Goal: Information Seeking & Learning: Learn about a topic

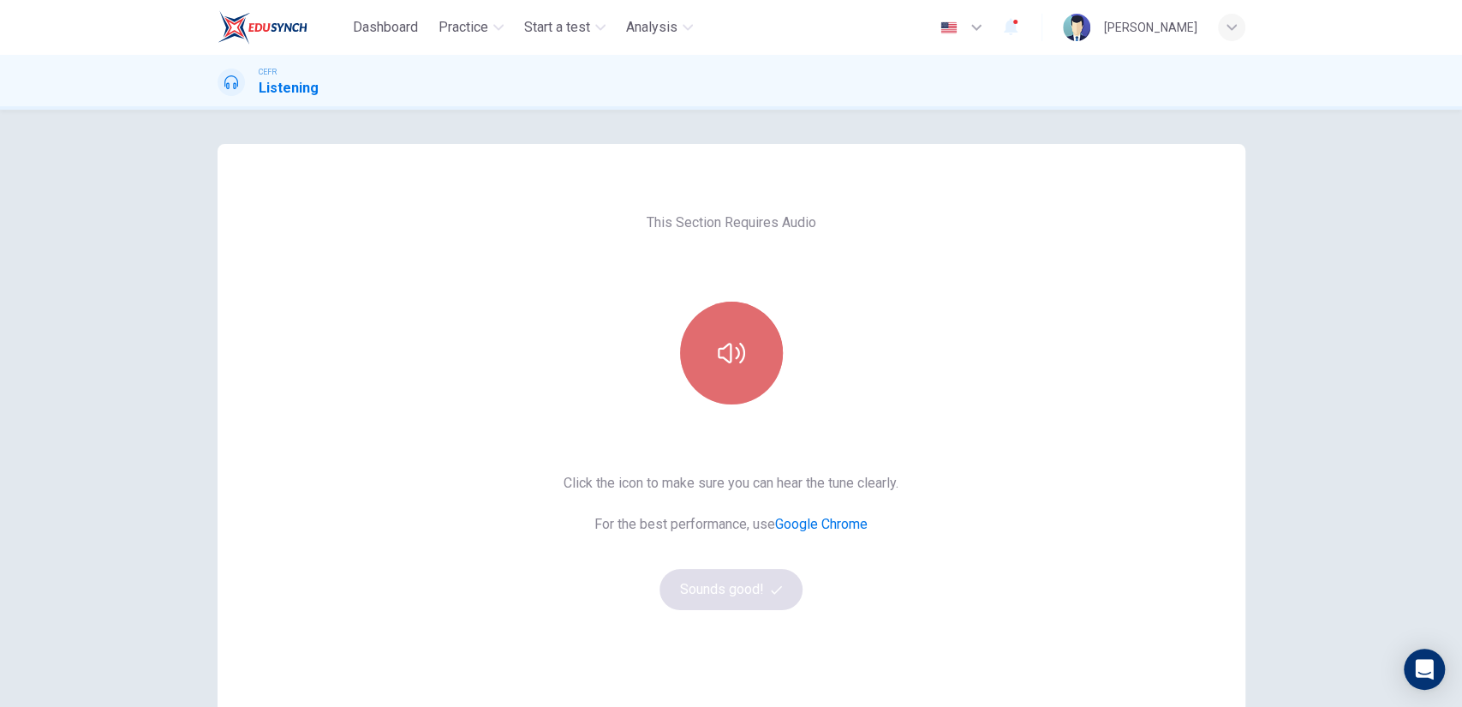
click at [726, 357] on icon "button" at bounding box center [731, 352] width 27 height 27
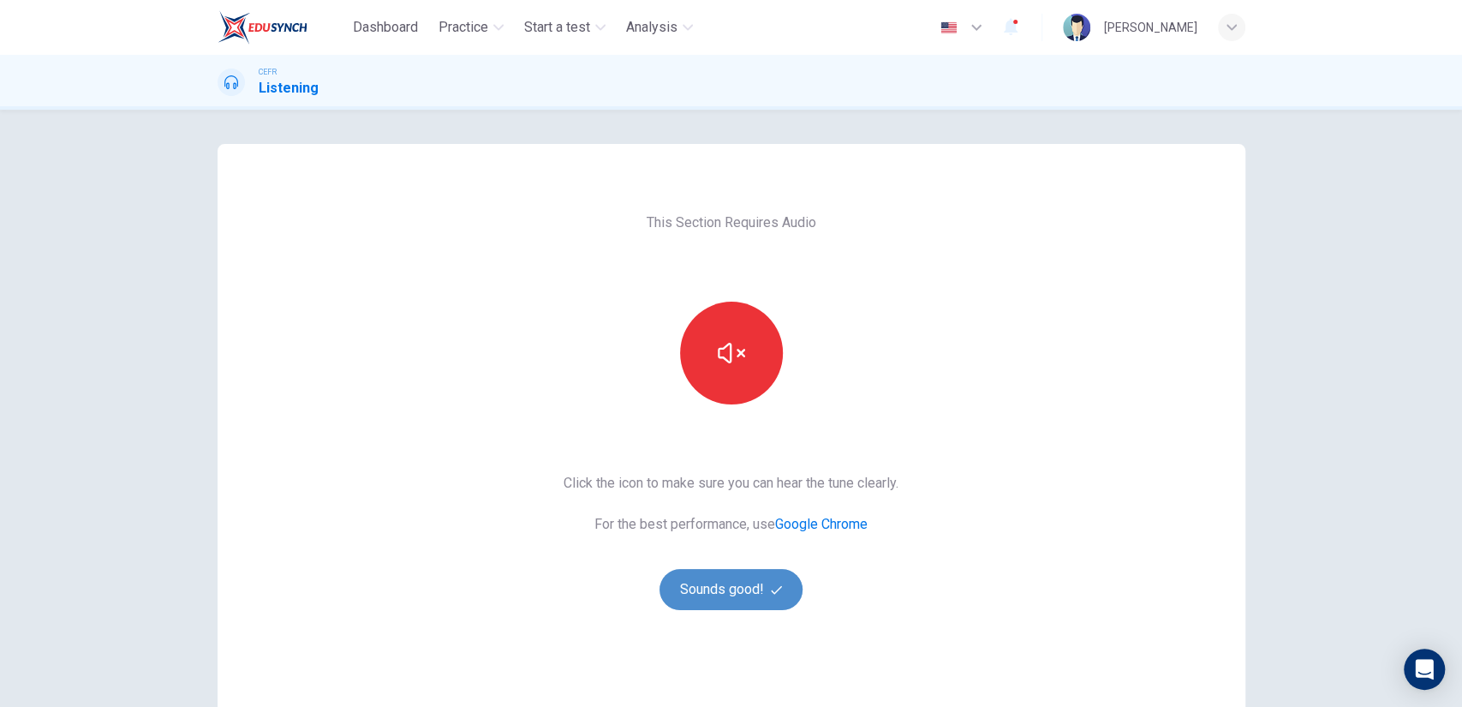
click at [738, 573] on button "Sounds good!" at bounding box center [732, 589] width 144 height 41
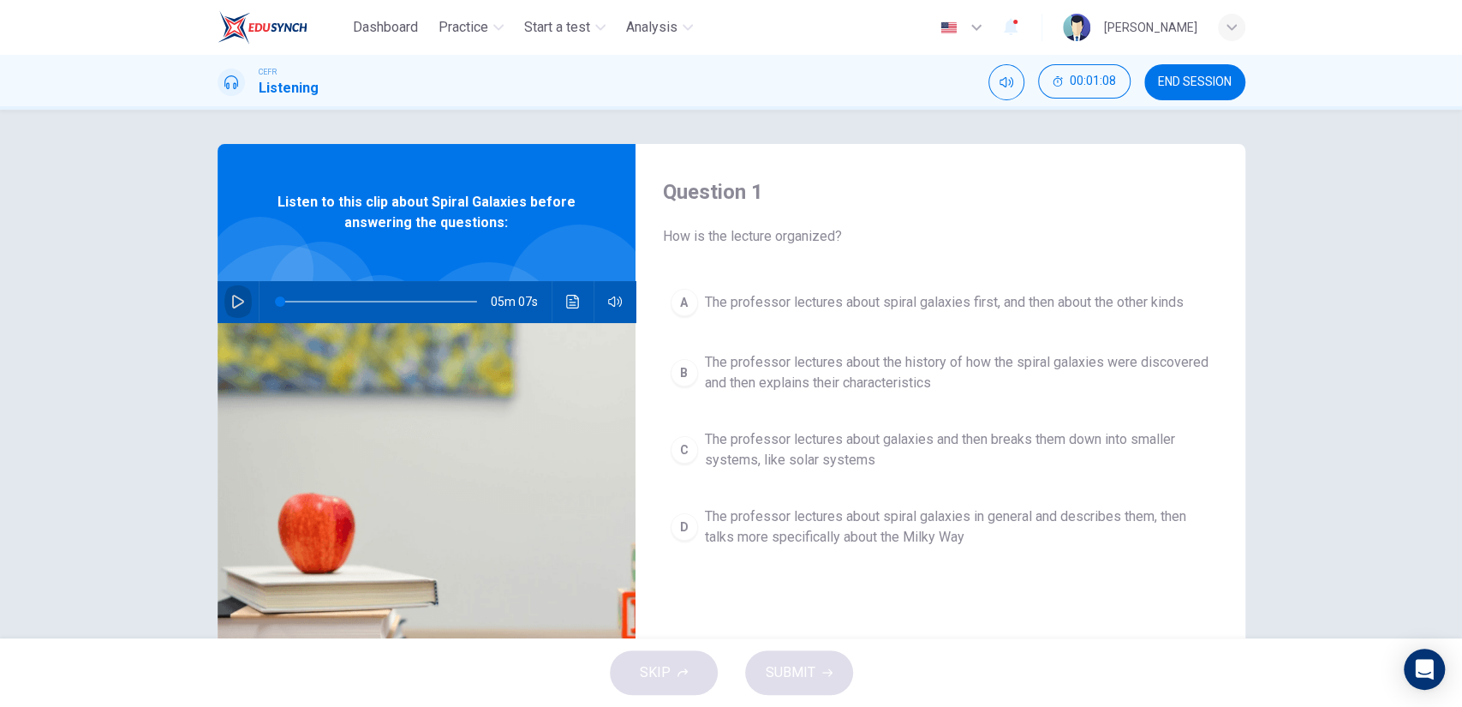
click at [231, 306] on icon "button" at bounding box center [238, 302] width 14 height 14
type input "3"
type input "0"
click at [971, 530] on span "The professor lectures about spiral galaxies in general and describes them, the…" at bounding box center [957, 526] width 505 height 41
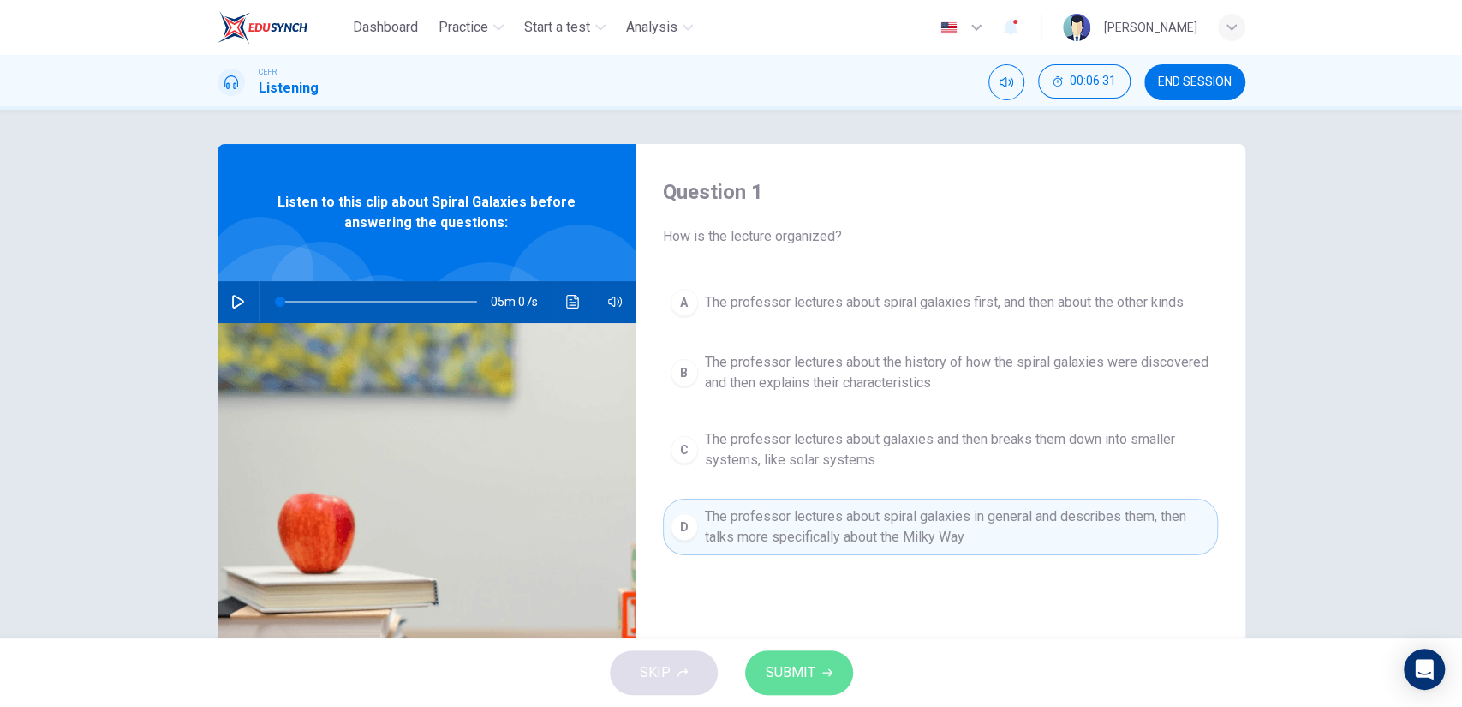
click at [822, 668] on icon "button" at bounding box center [827, 672] width 10 height 10
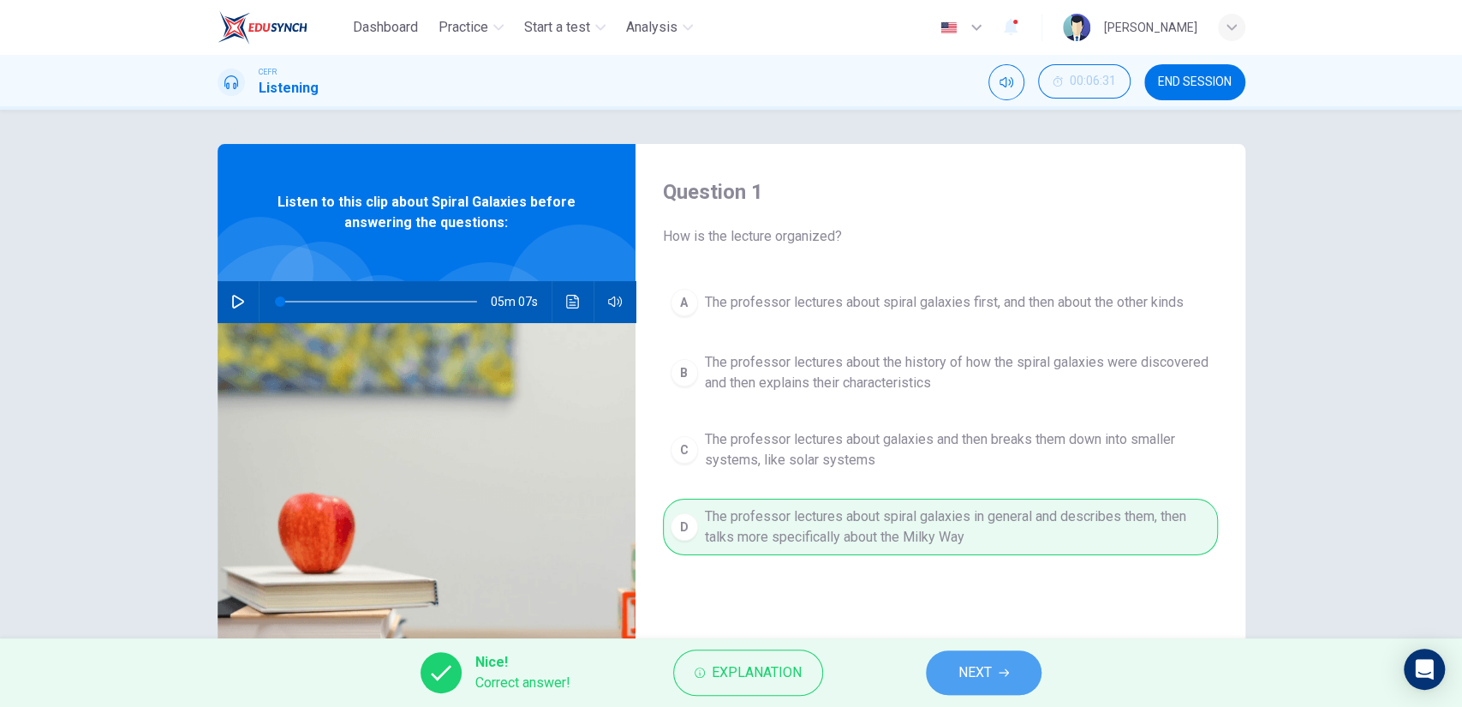
click at [969, 666] on span "NEXT" at bounding box center [975, 672] width 33 height 24
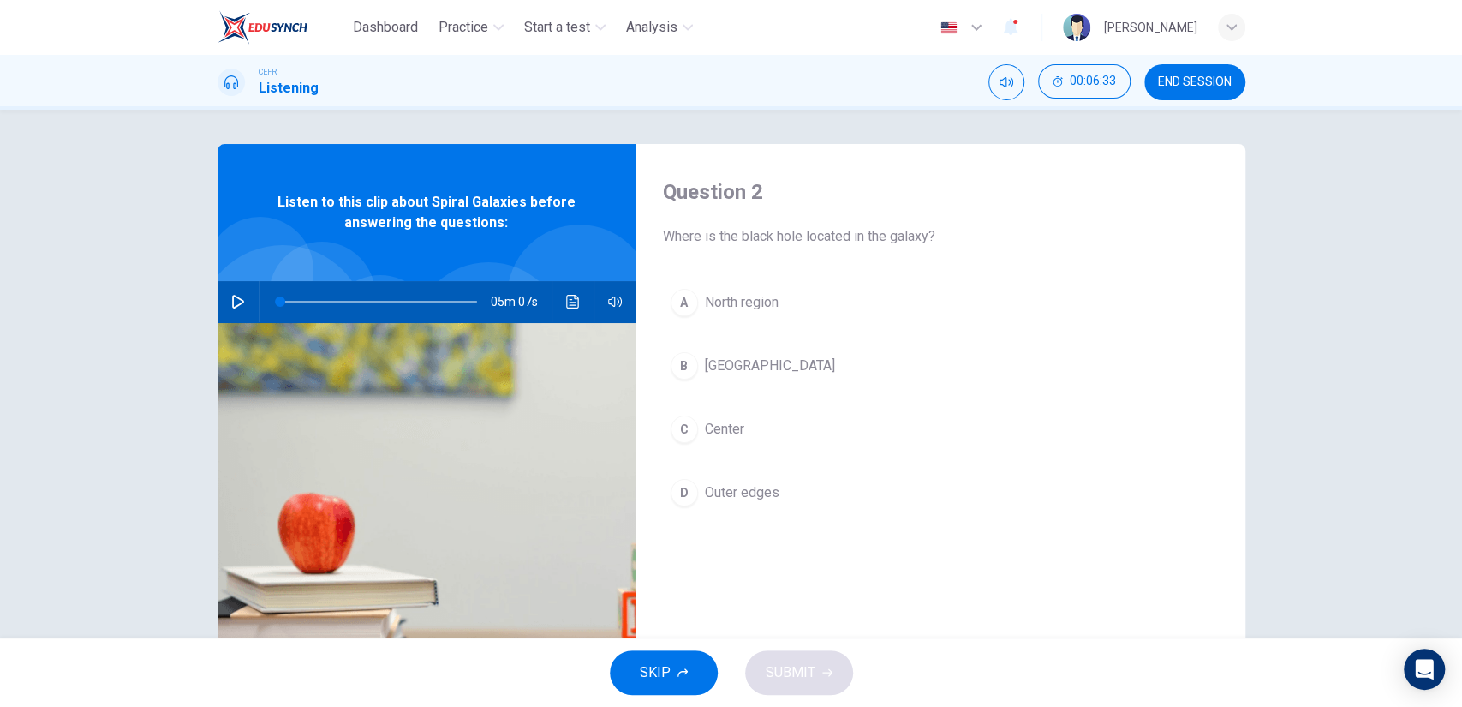
click at [743, 409] on button "C Center" at bounding box center [940, 429] width 555 height 43
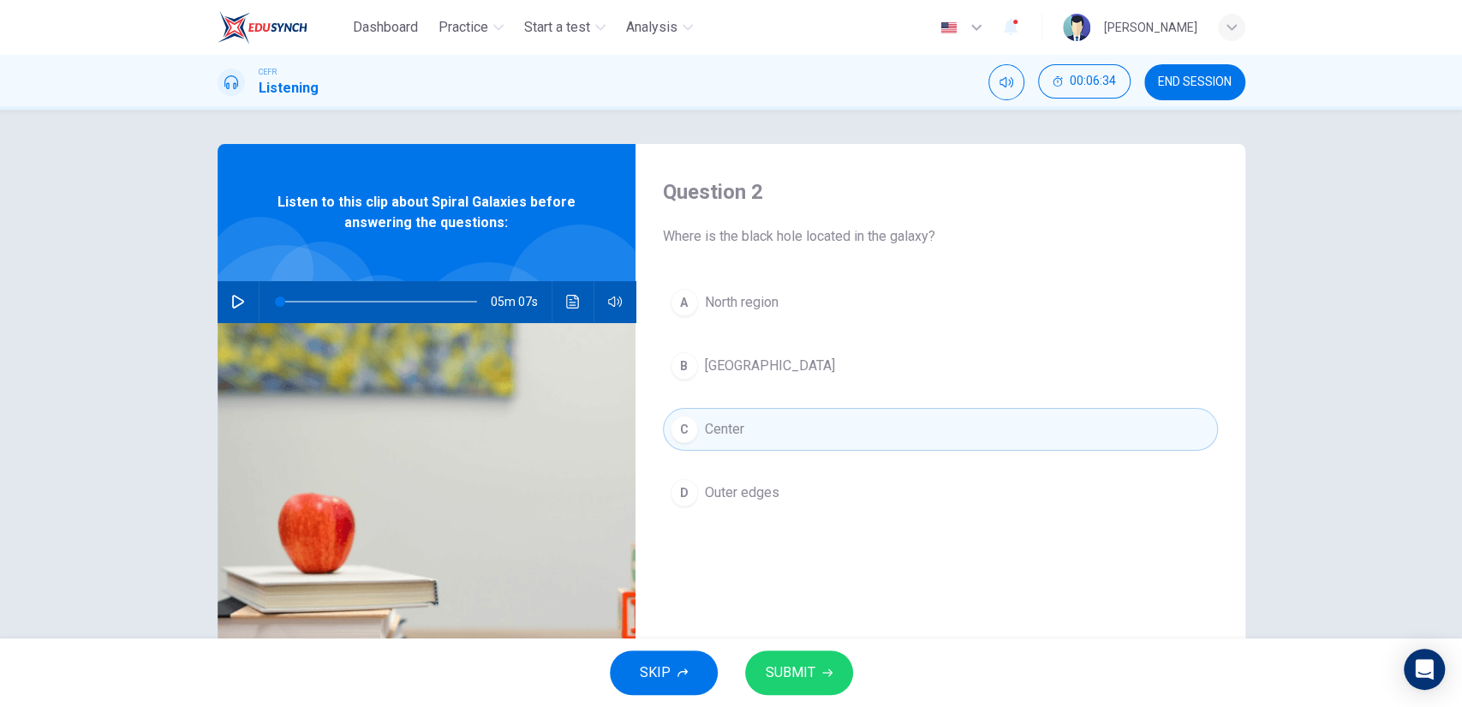
click at [815, 658] on button "SUBMIT" at bounding box center [799, 672] width 108 height 45
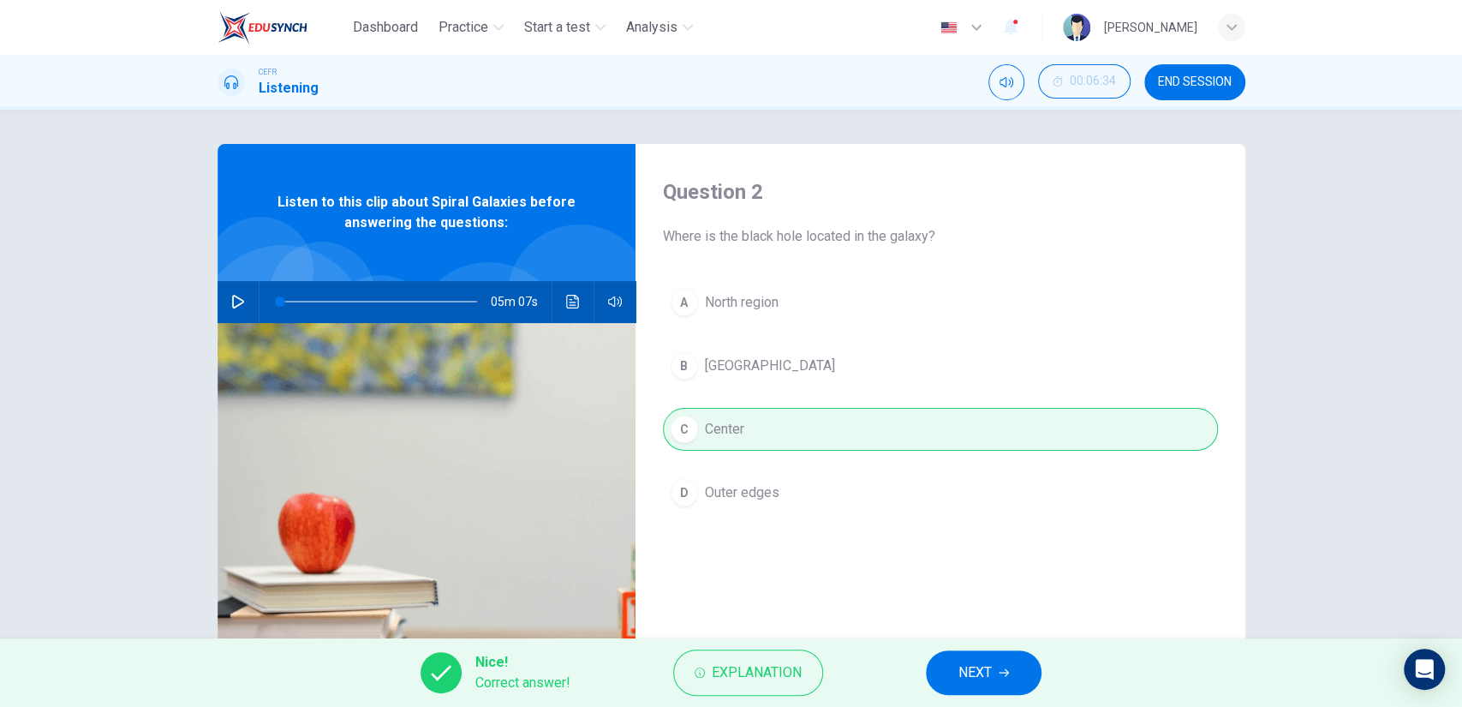
click at [920, 666] on div "Nice! Correct answer! Explanation NEXT" at bounding box center [731, 672] width 1462 height 69
click at [947, 669] on button "NEXT" at bounding box center [984, 672] width 116 height 45
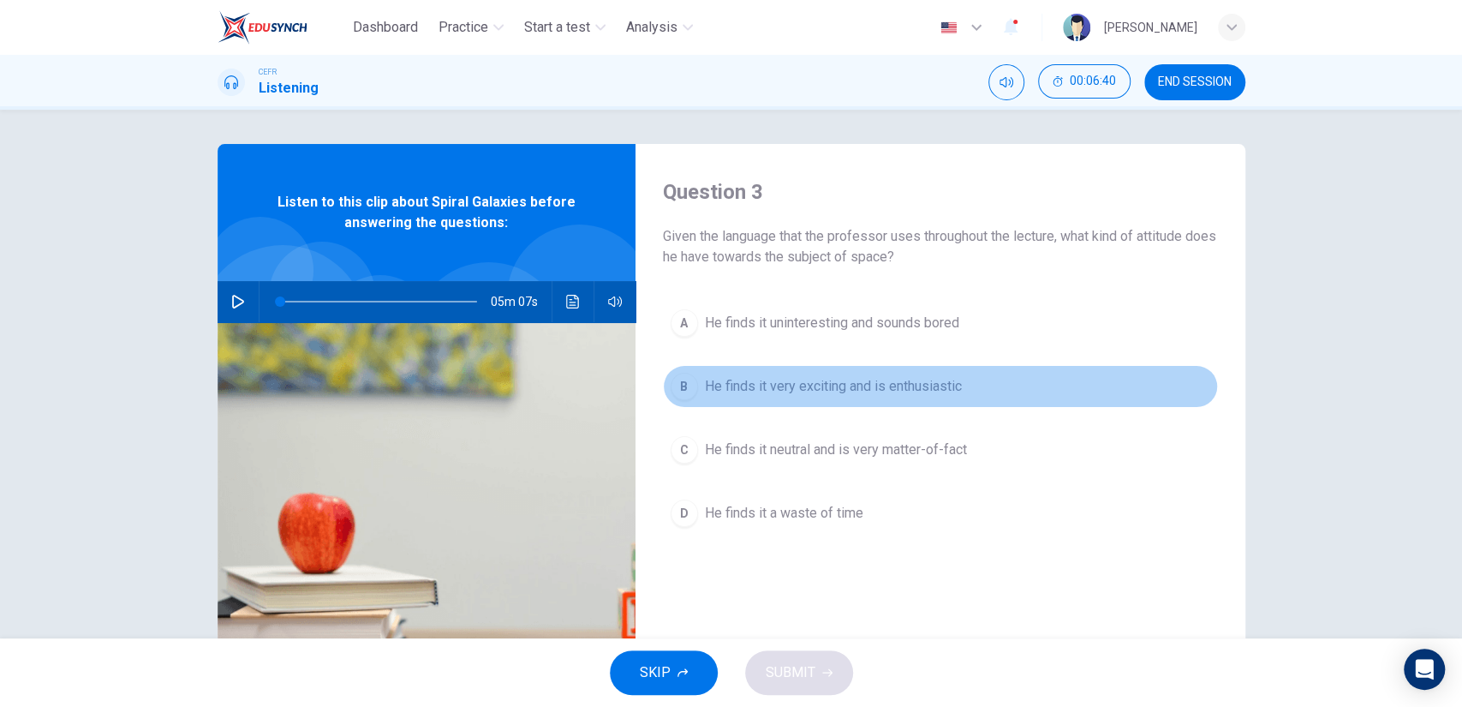
click at [859, 391] on span "He finds it very exciting and is enthusiastic" at bounding box center [833, 386] width 257 height 21
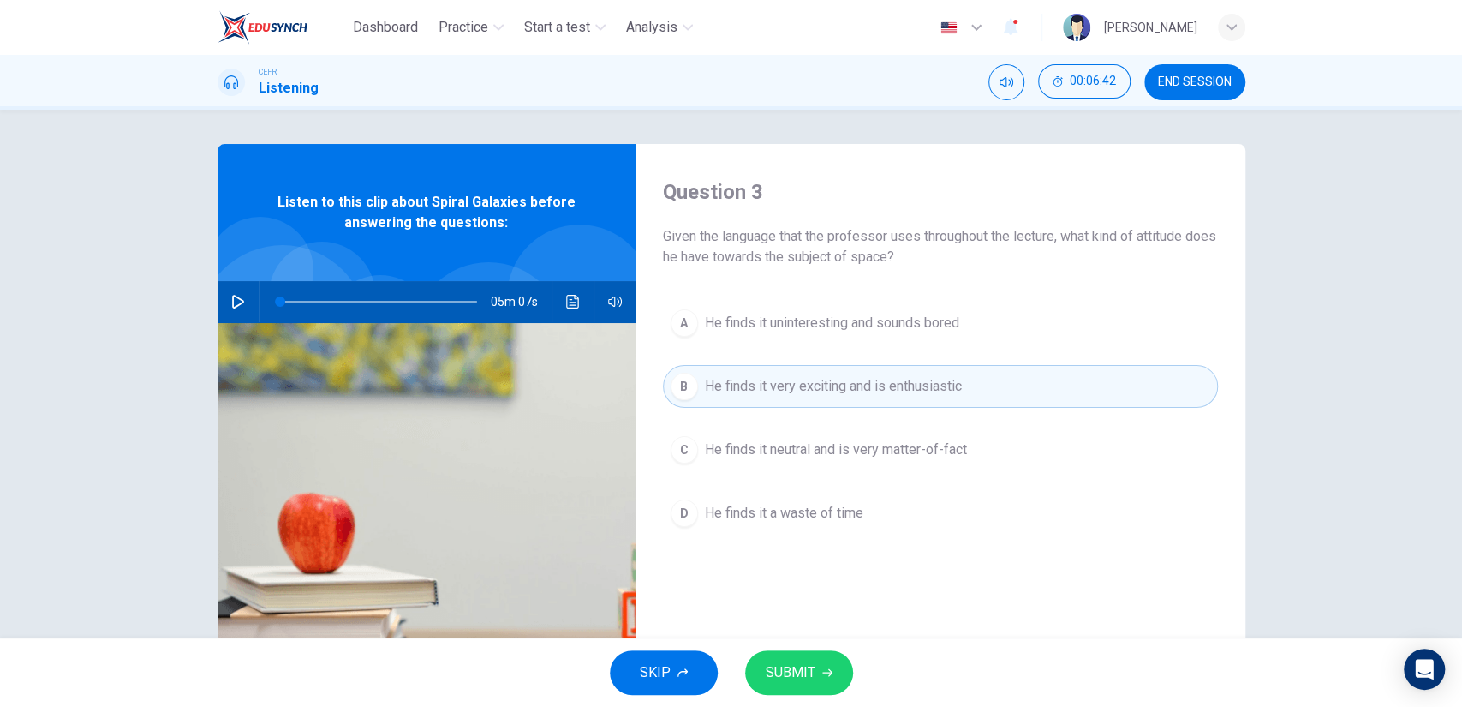
click at [815, 669] on button "SUBMIT" at bounding box center [799, 672] width 108 height 45
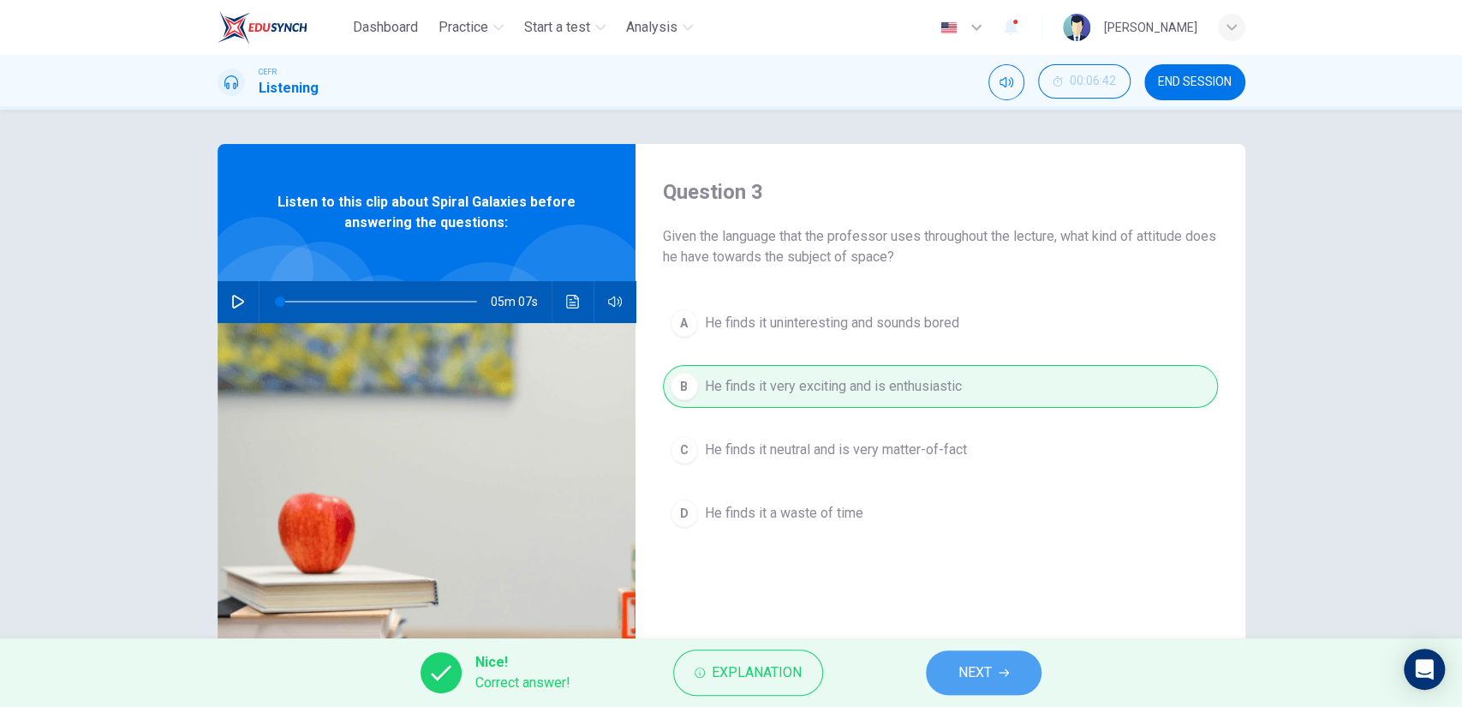
click at [961, 671] on span "NEXT" at bounding box center [975, 672] width 33 height 24
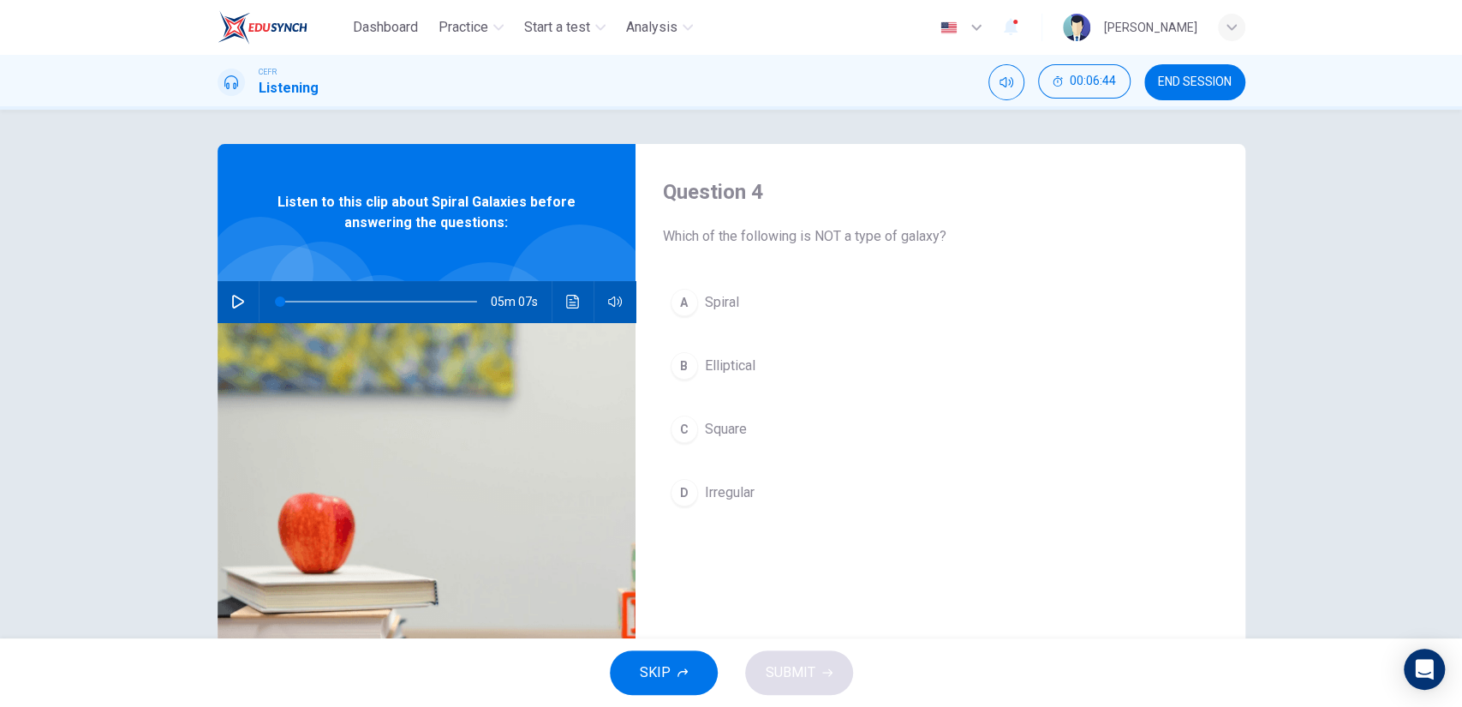
click at [722, 443] on button "C Square" at bounding box center [940, 429] width 555 height 43
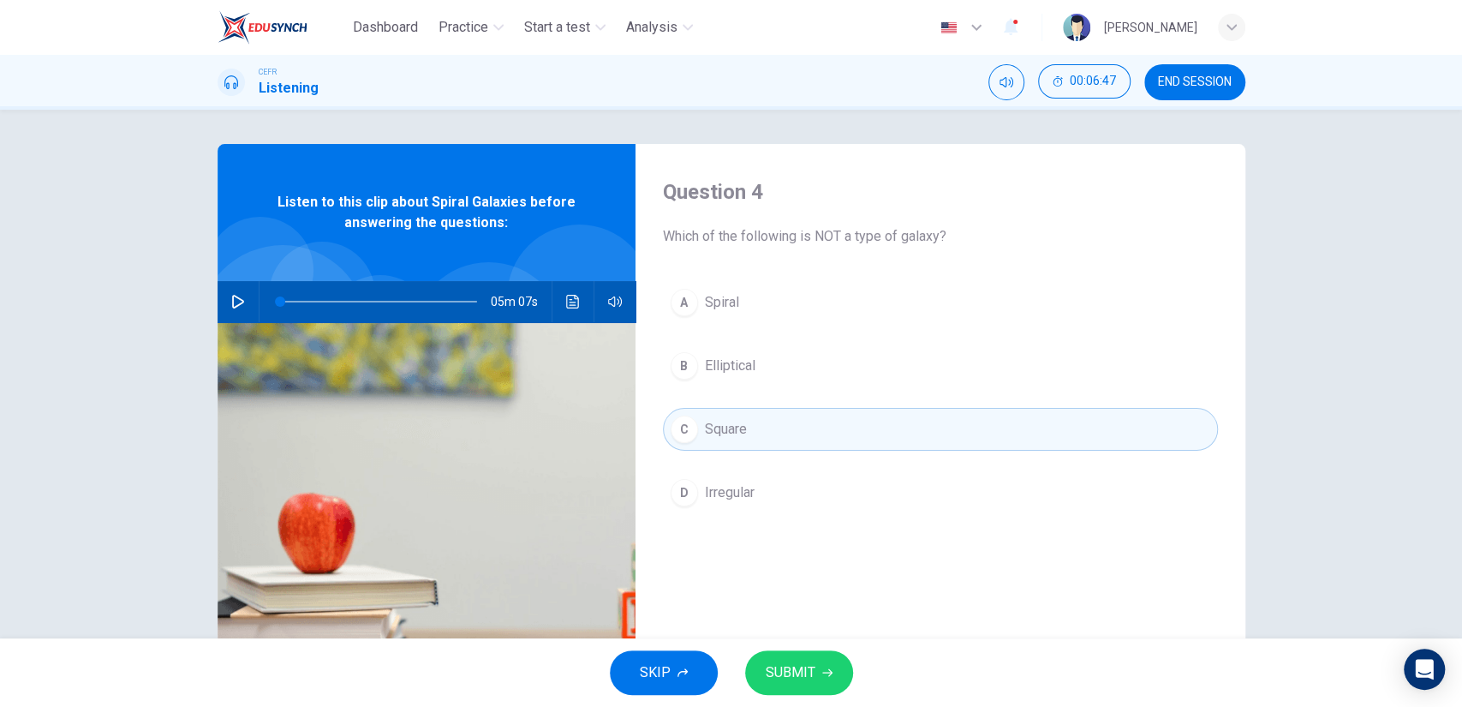
click at [809, 661] on span "SUBMIT" at bounding box center [791, 672] width 50 height 24
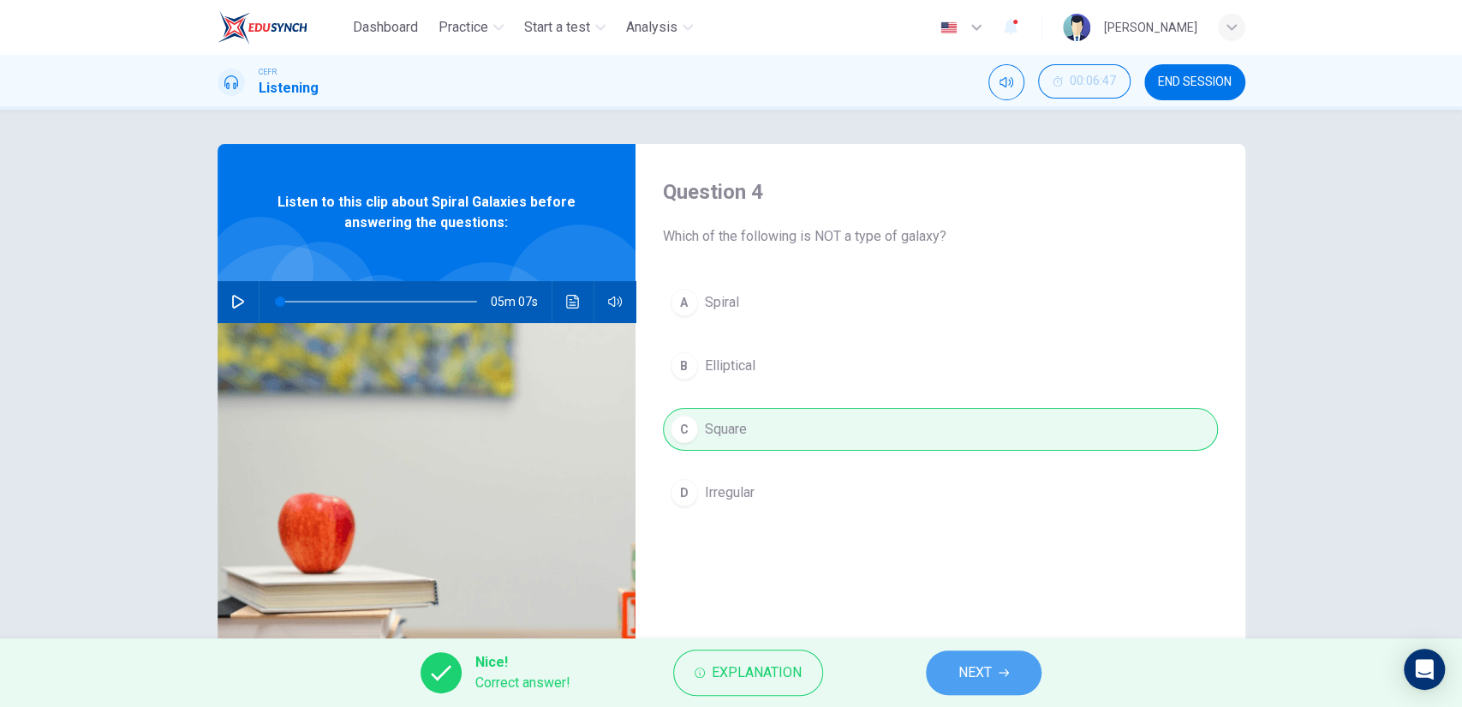
click at [926, 675] on button "NEXT" at bounding box center [984, 672] width 116 height 45
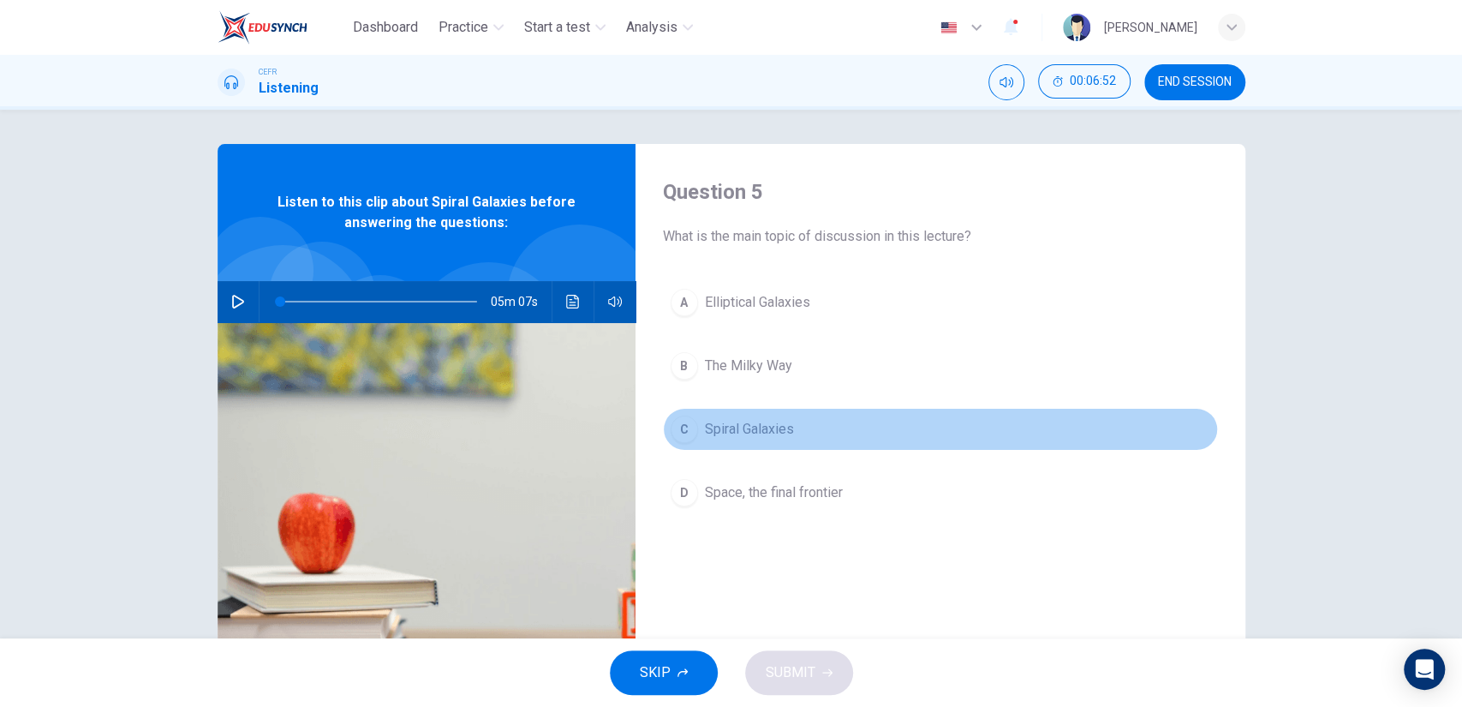
click at [788, 436] on span "Spiral Galaxies" at bounding box center [749, 429] width 89 height 21
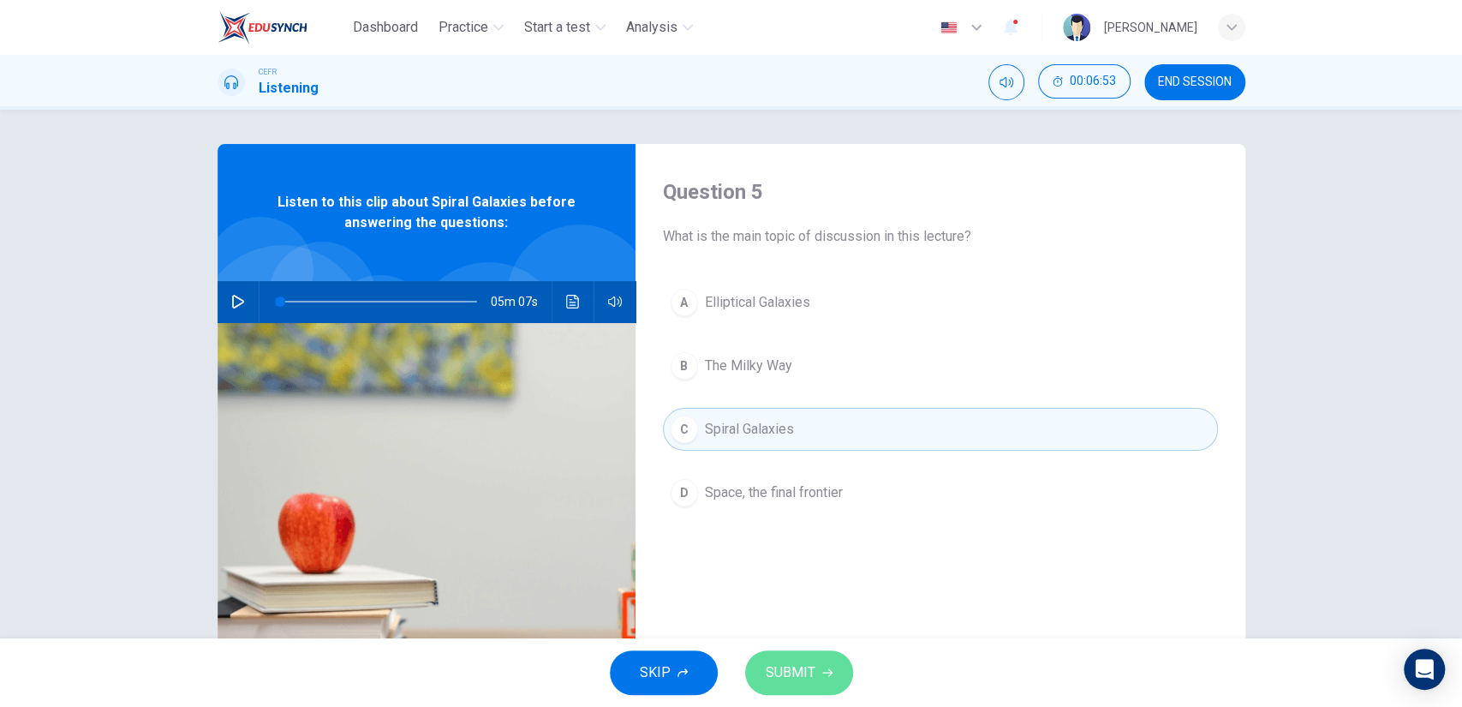
click at [815, 666] on button "SUBMIT" at bounding box center [799, 672] width 108 height 45
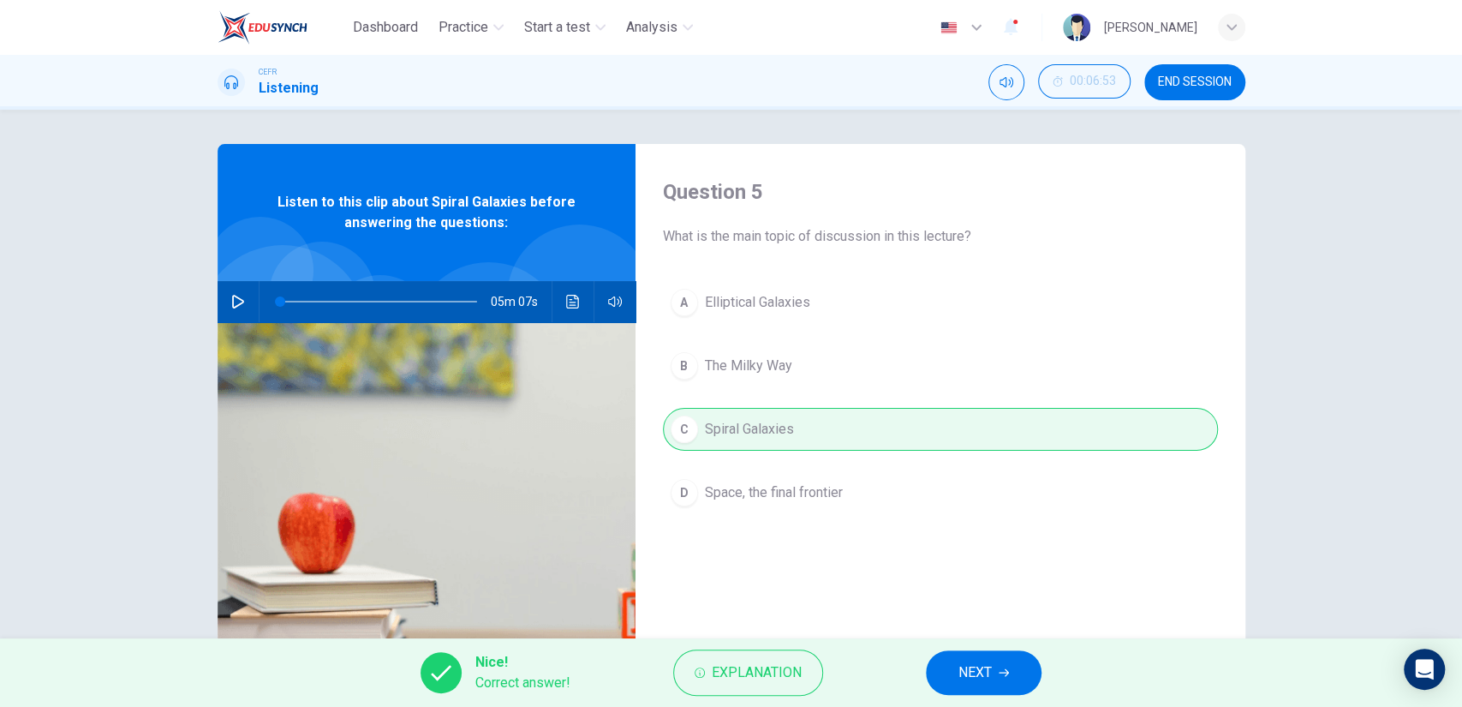
click at [979, 680] on span "NEXT" at bounding box center [975, 672] width 33 height 24
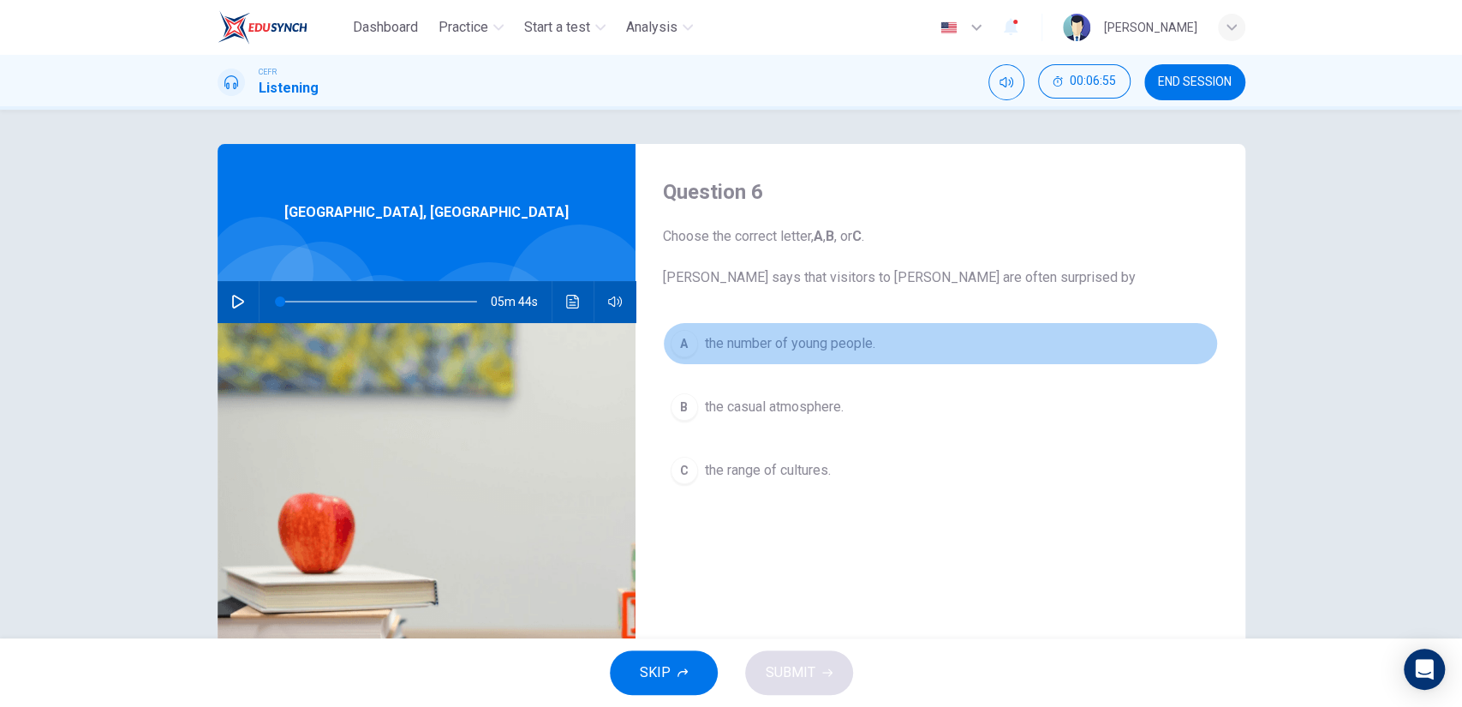
click at [760, 349] on span "the number of young people." at bounding box center [790, 343] width 170 height 21
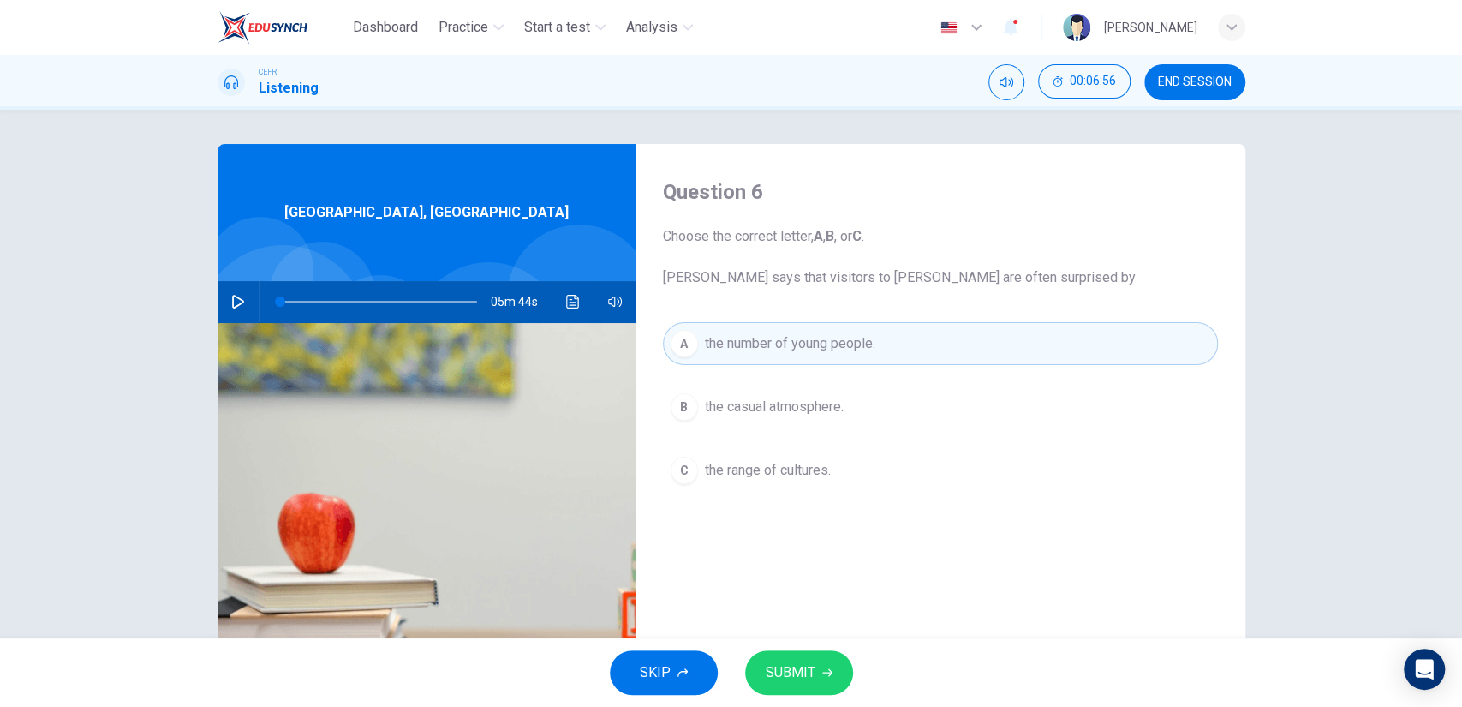
click at [779, 665] on span "SUBMIT" at bounding box center [791, 672] width 50 height 24
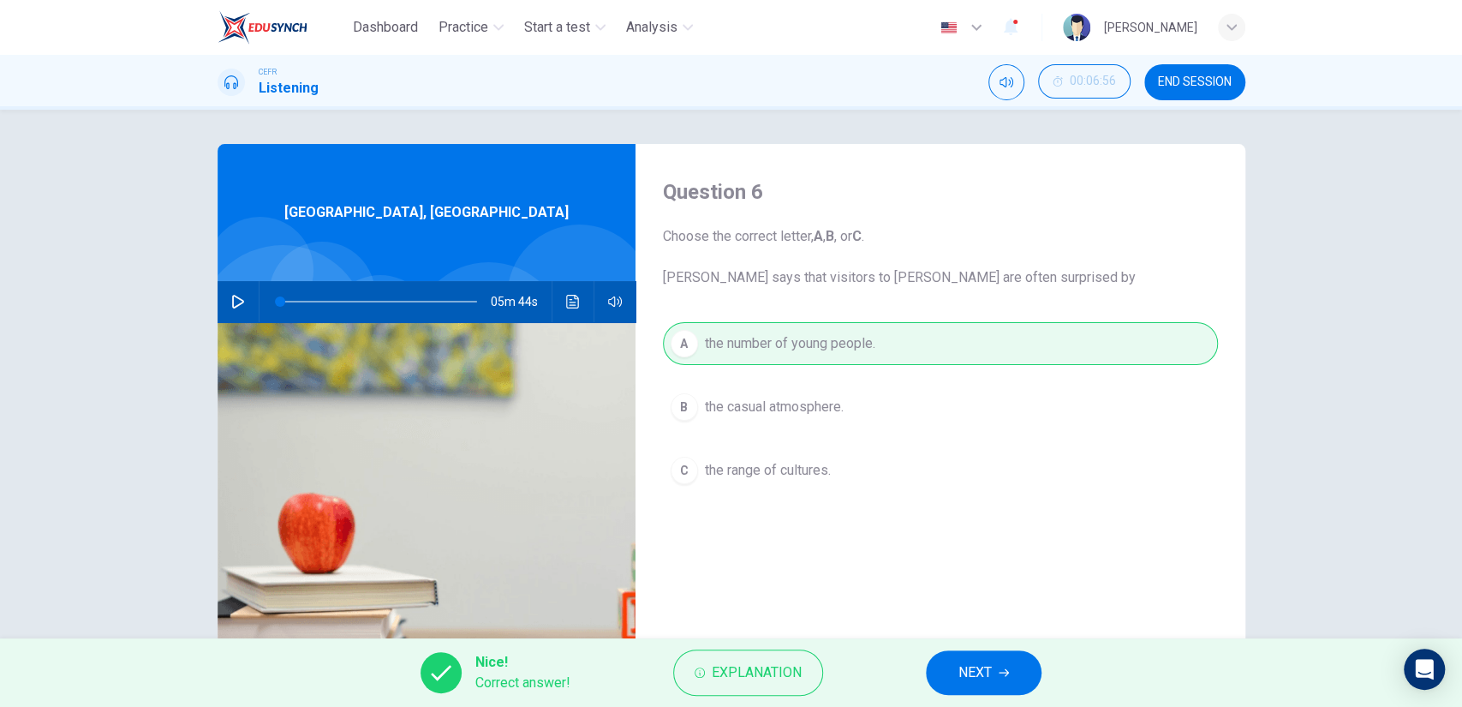
click at [943, 666] on button "NEXT" at bounding box center [984, 672] width 116 height 45
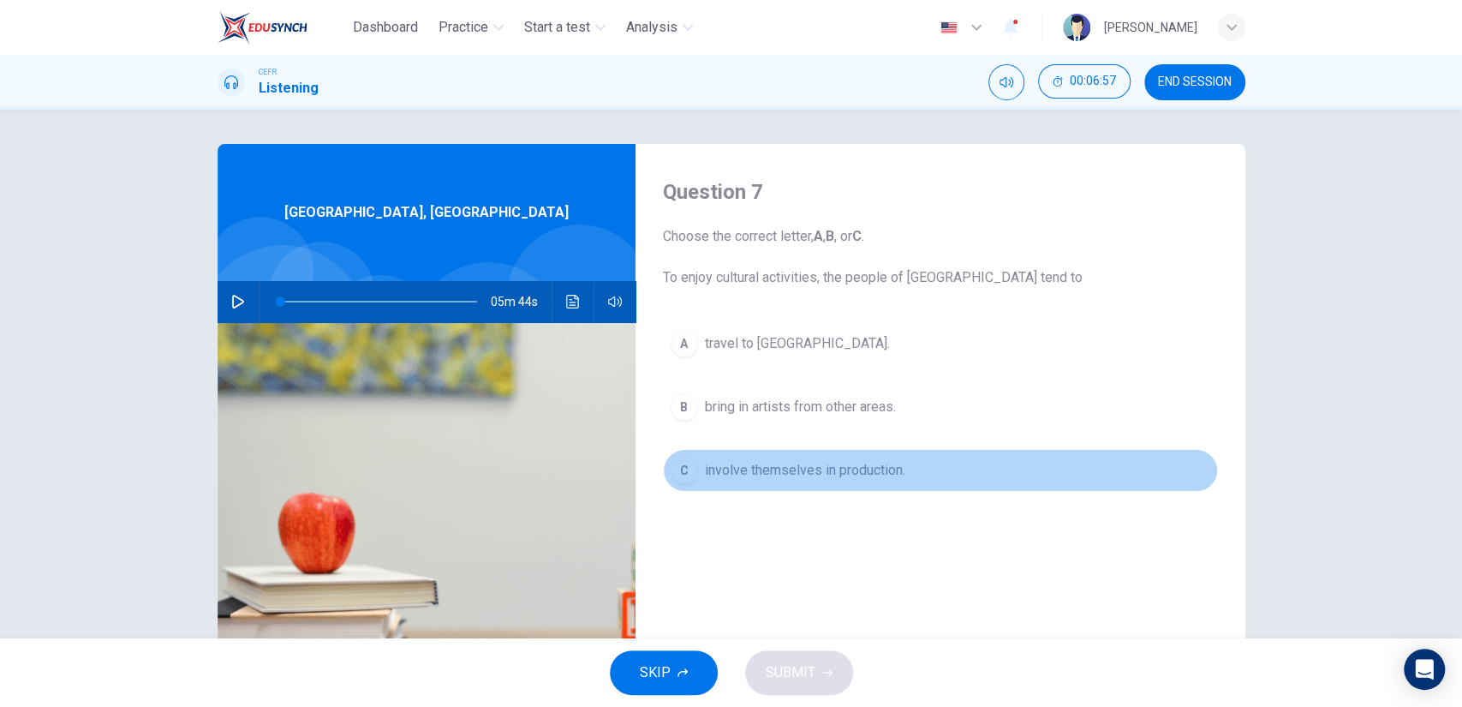
click at [784, 480] on button "C involve themselves in production." at bounding box center [940, 470] width 555 height 43
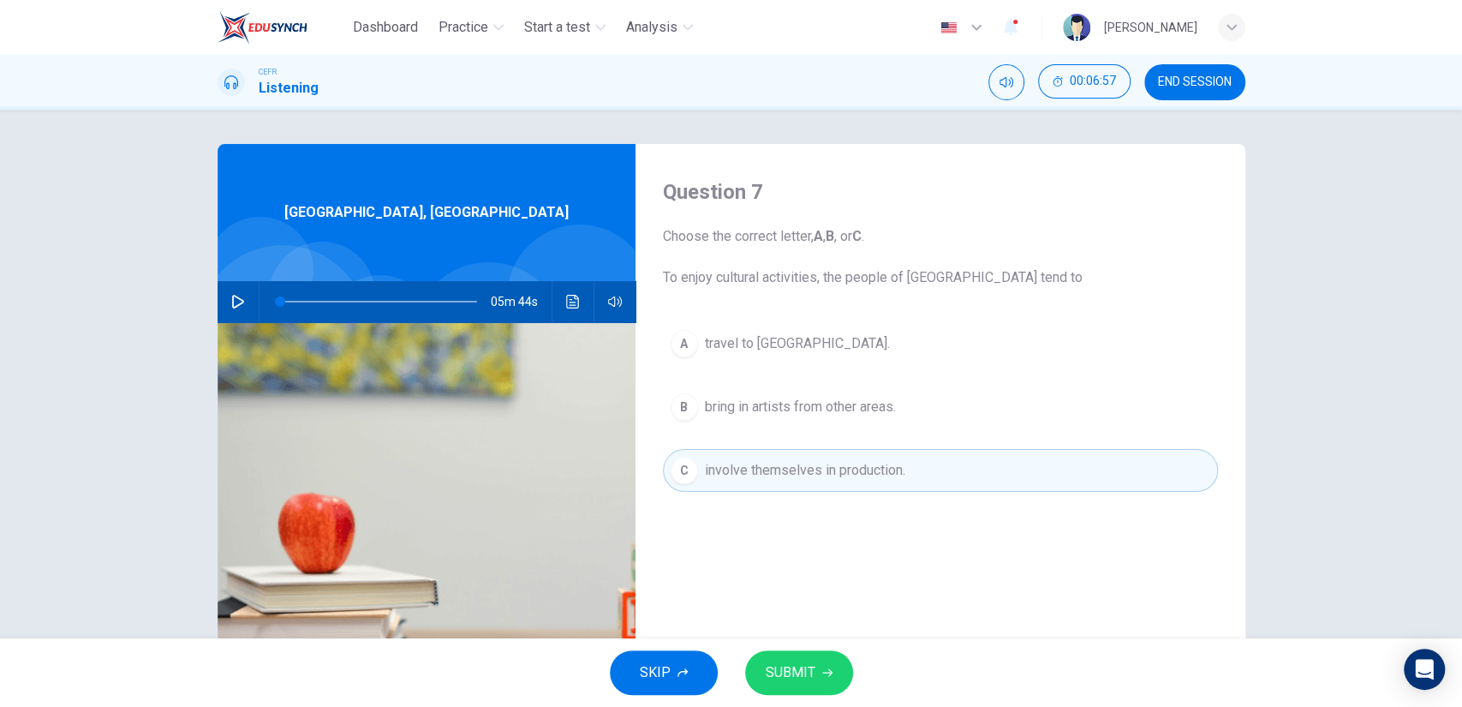
click at [786, 680] on span "SUBMIT" at bounding box center [791, 672] width 50 height 24
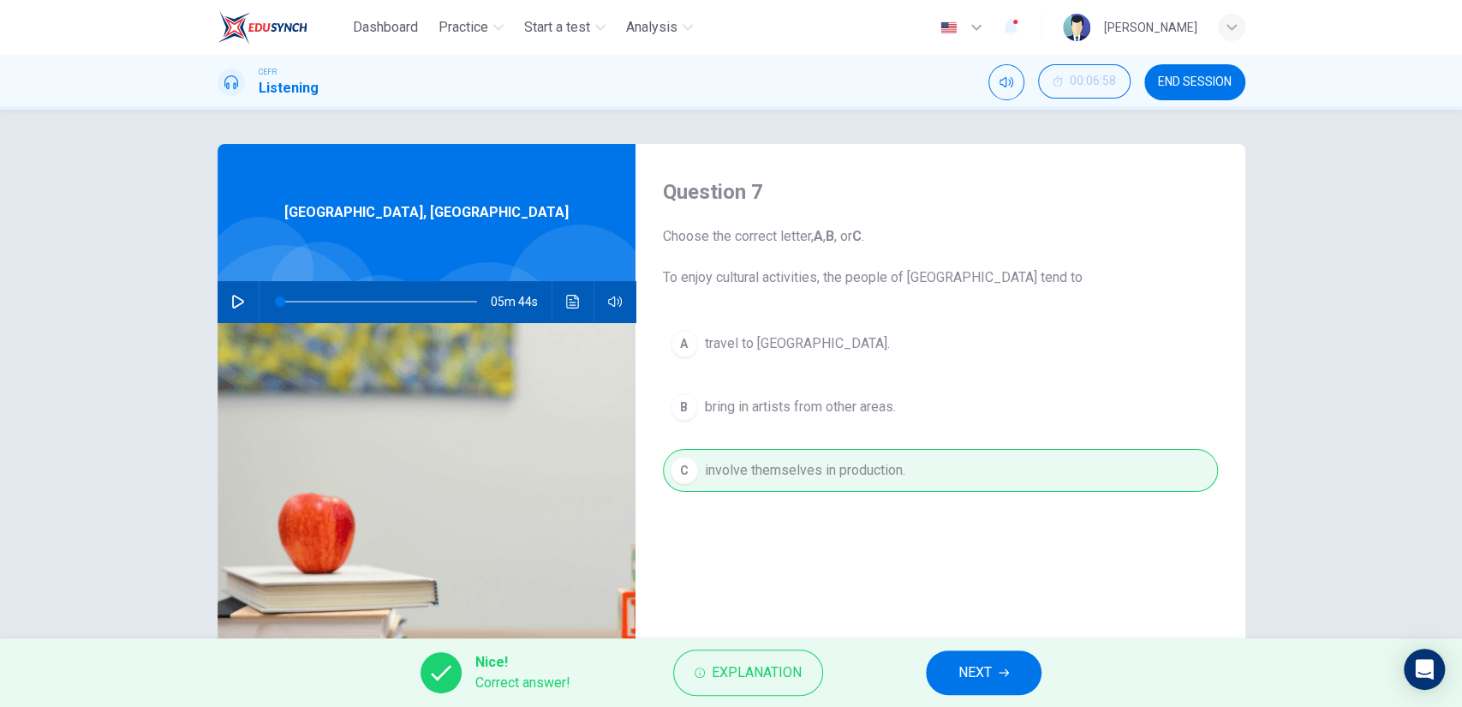
click at [955, 672] on button "NEXT" at bounding box center [984, 672] width 116 height 45
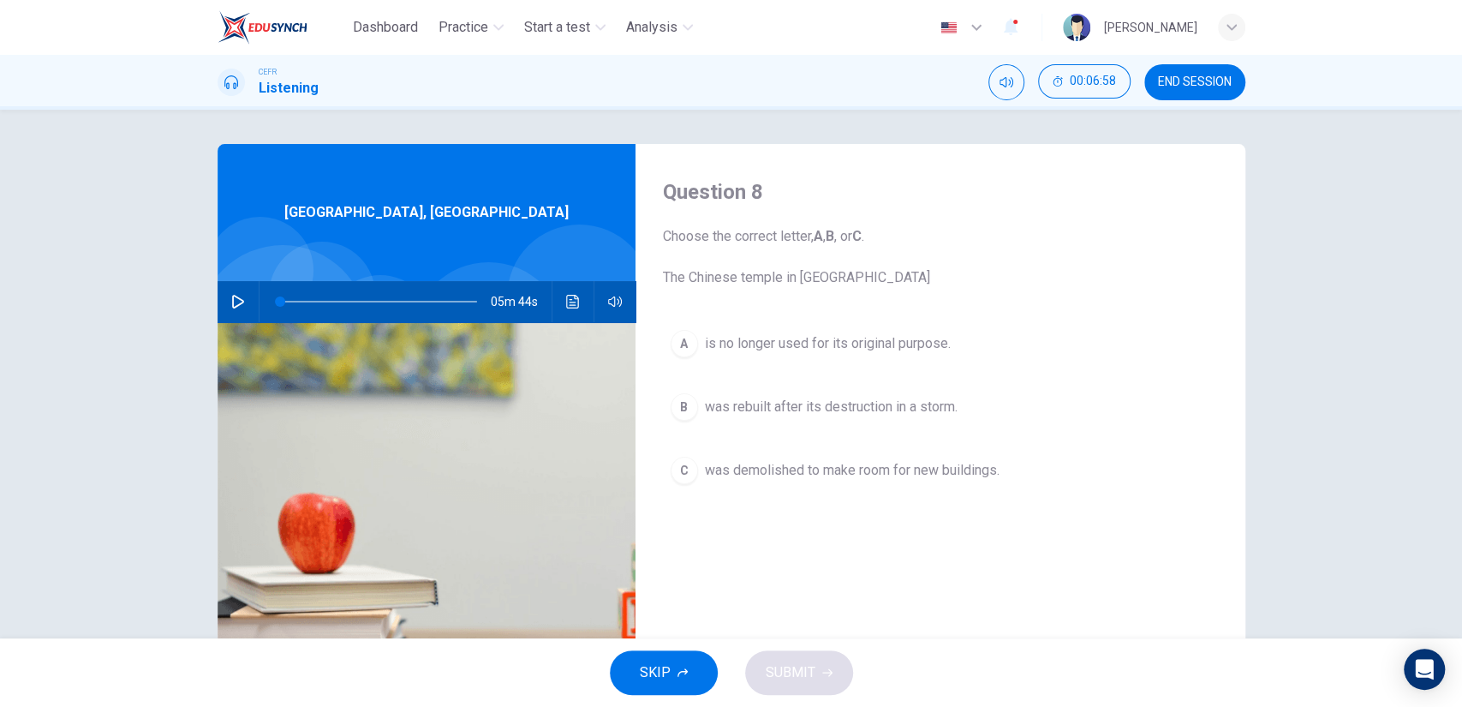
click at [857, 397] on span "was rebuilt after its destruction in a storm." at bounding box center [831, 407] width 253 height 21
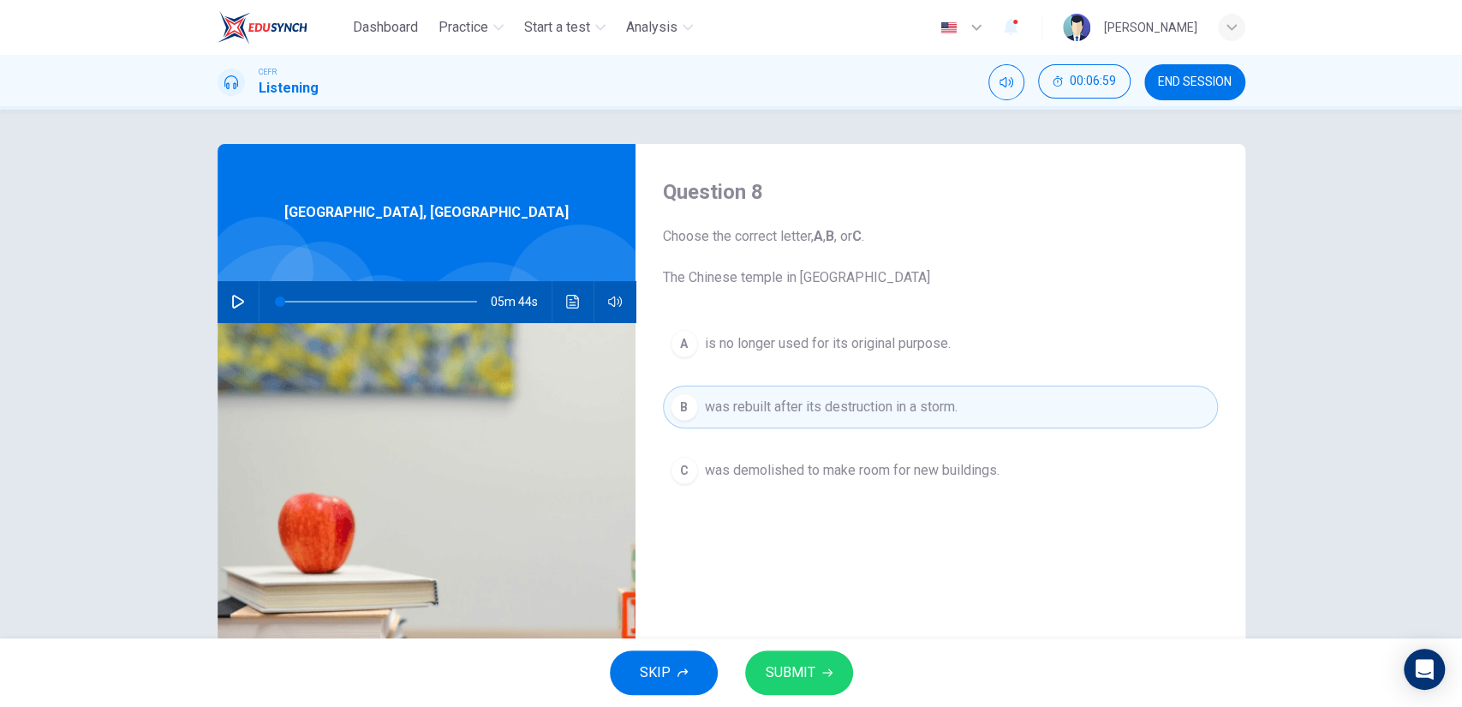
click at [805, 663] on span "SUBMIT" at bounding box center [791, 672] width 50 height 24
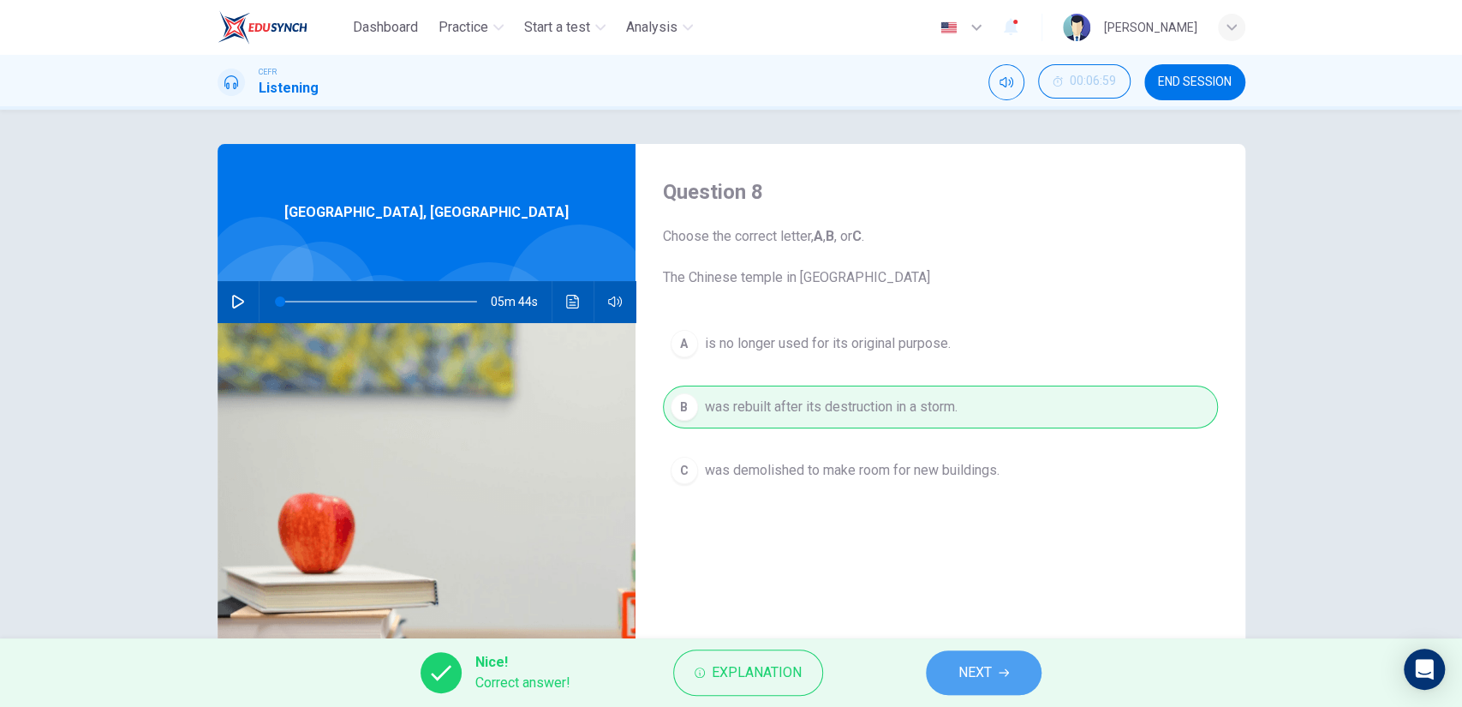
click at [1001, 670] on icon "button" at bounding box center [1004, 672] width 10 height 10
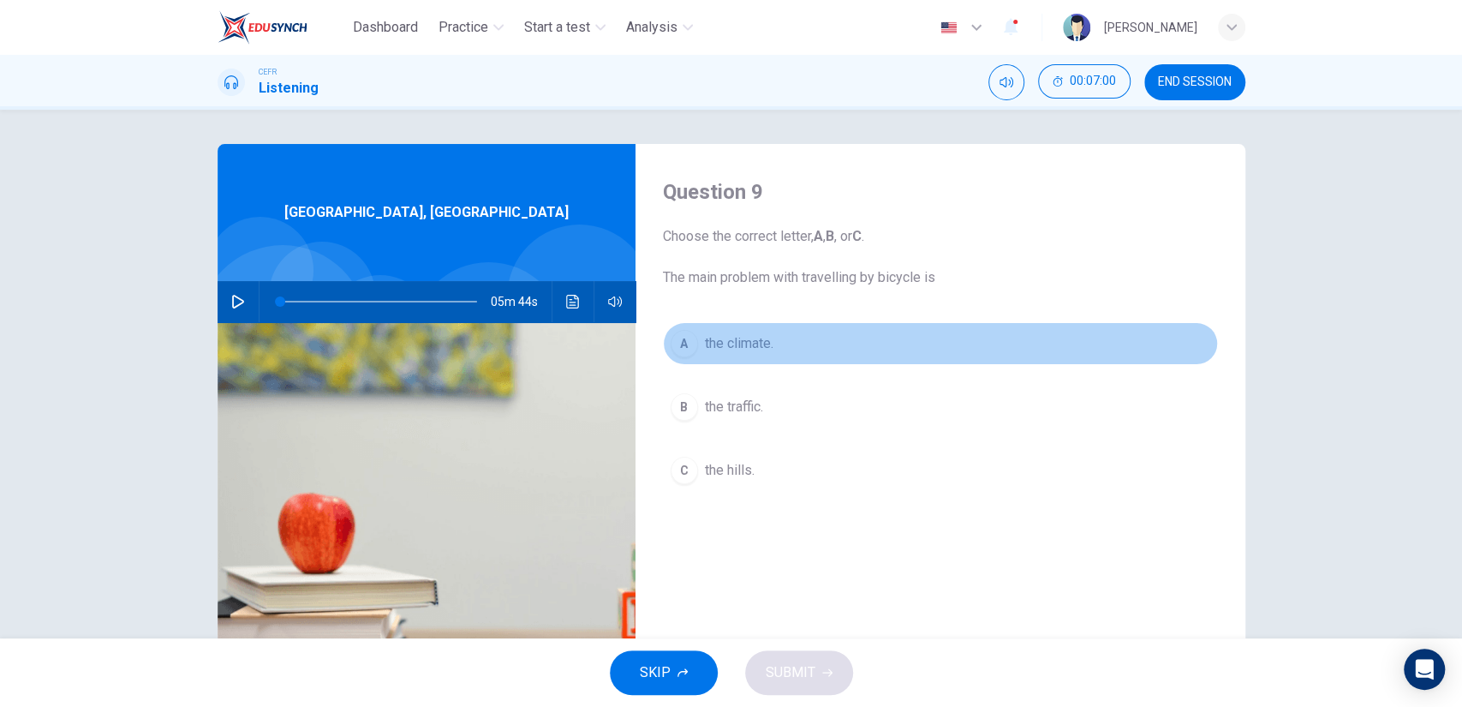
click at [785, 363] on button "A the climate." at bounding box center [940, 343] width 555 height 43
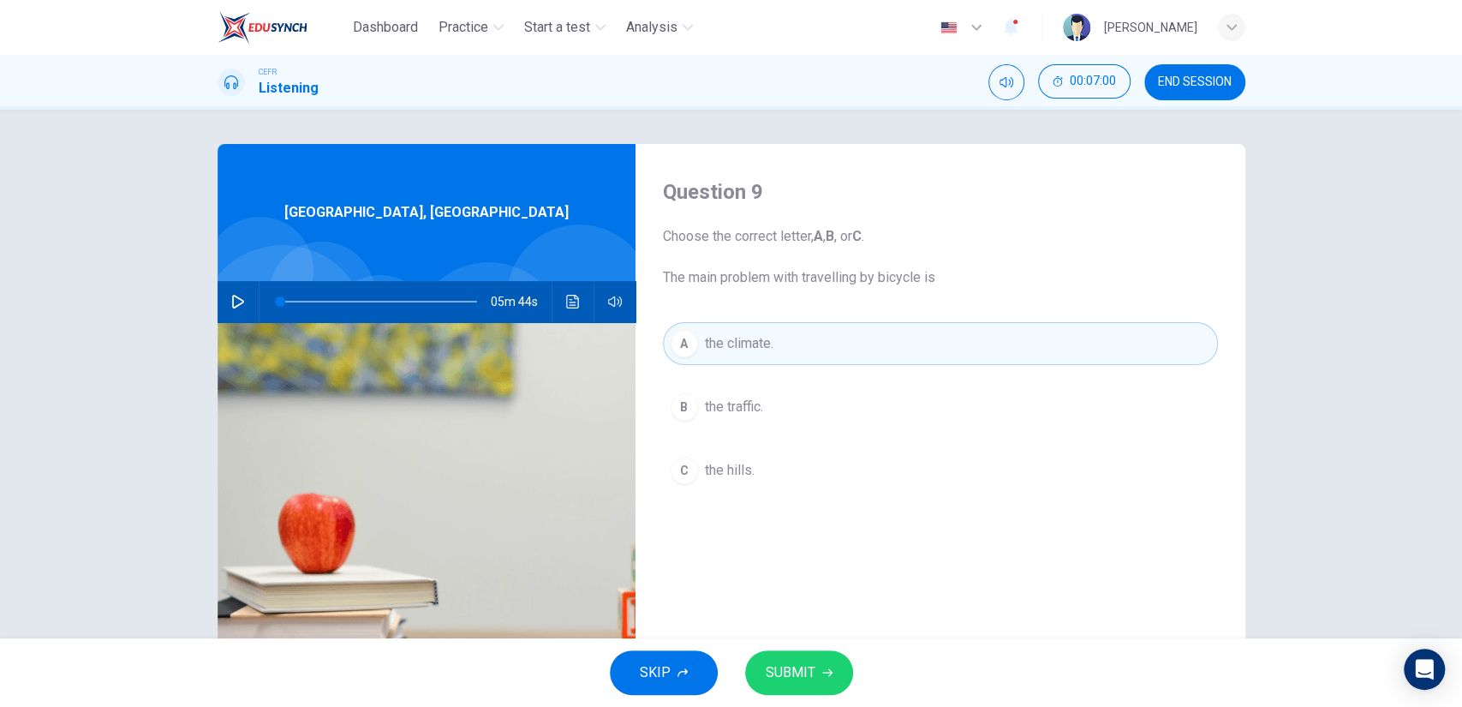
click at [815, 678] on button "SUBMIT" at bounding box center [799, 672] width 108 height 45
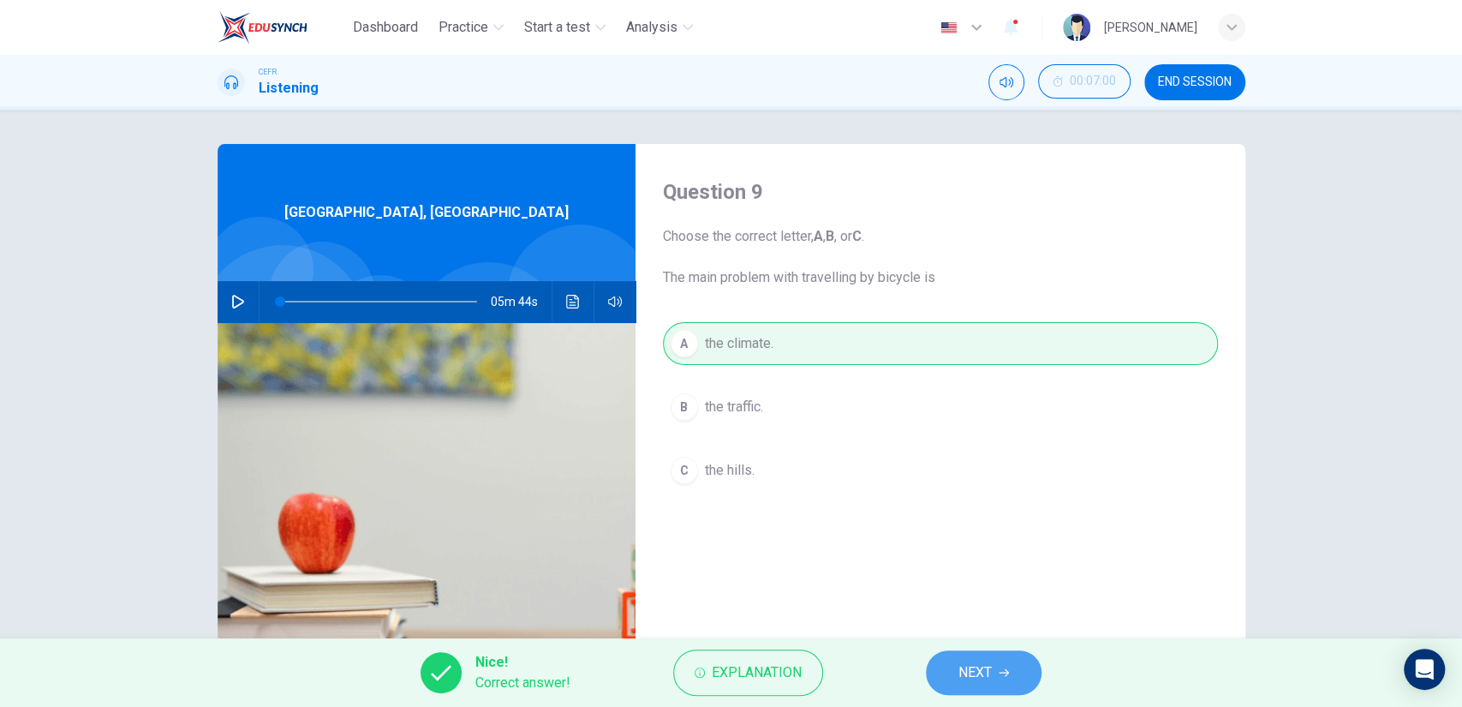
click at [972, 670] on span "NEXT" at bounding box center [975, 672] width 33 height 24
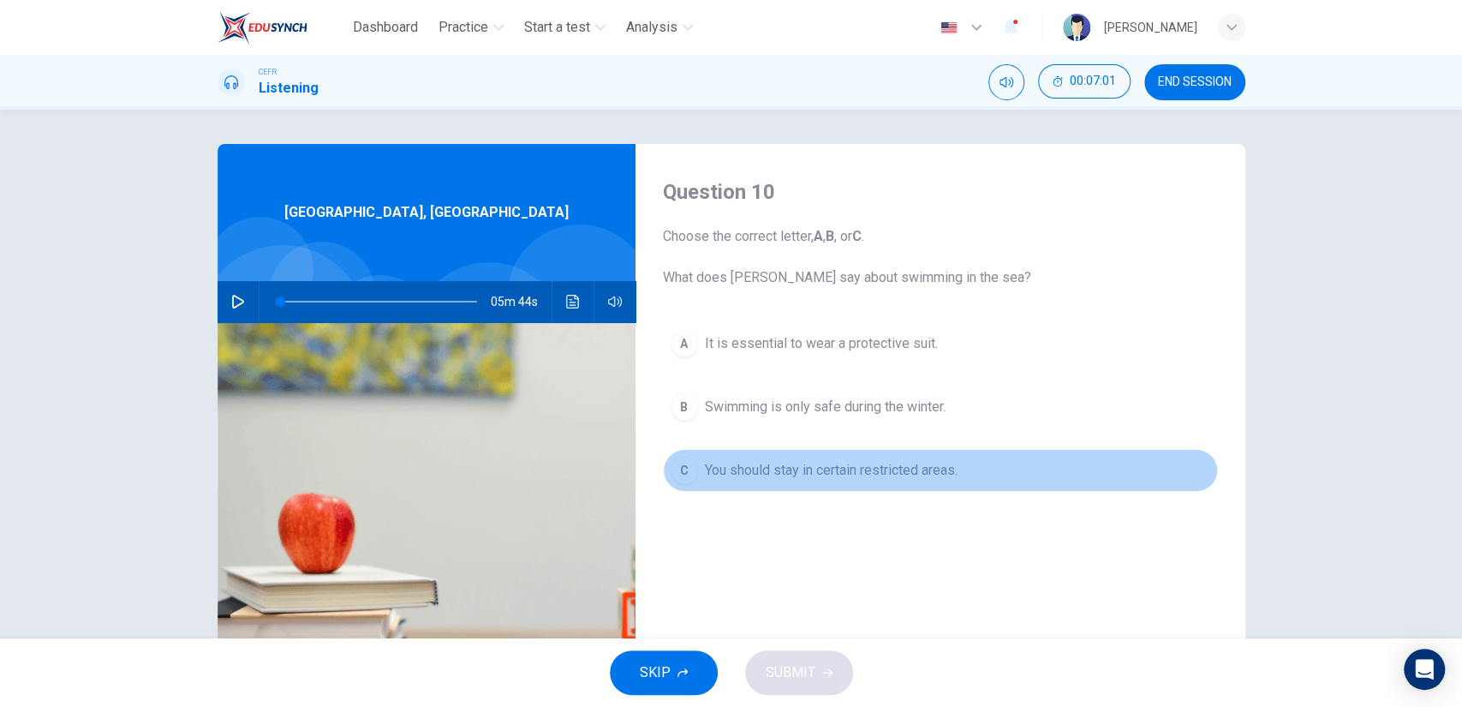
click at [800, 486] on button "C You should stay in certain restricted areas." at bounding box center [940, 470] width 555 height 43
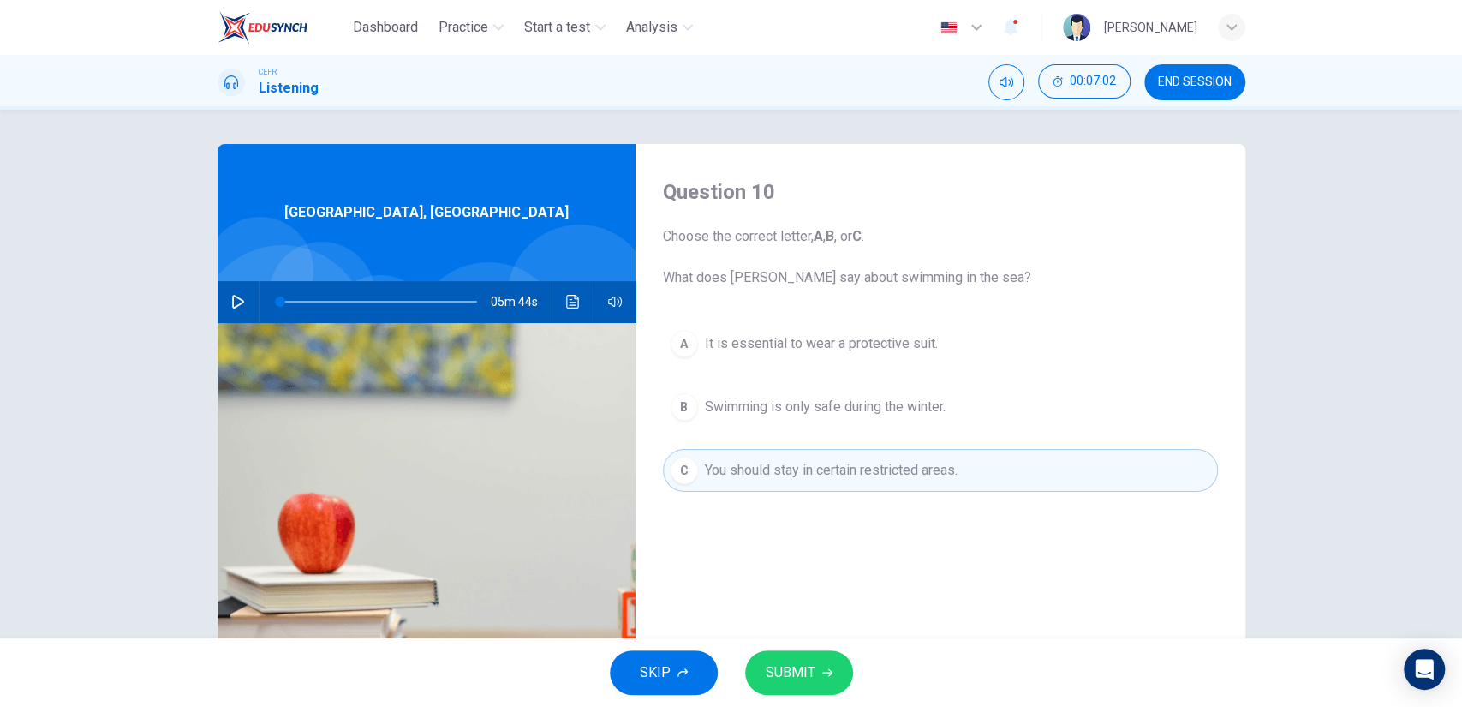
click at [815, 674] on button "SUBMIT" at bounding box center [799, 672] width 108 height 45
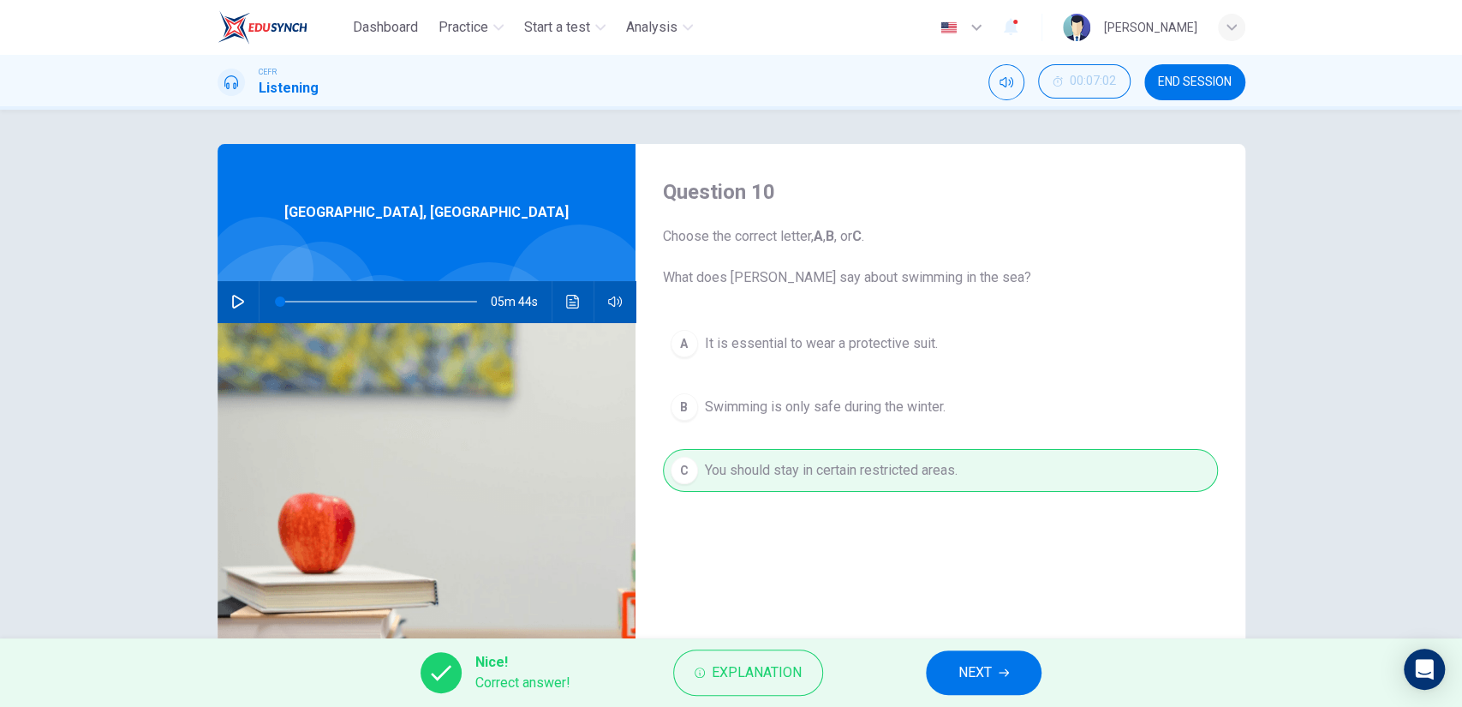
click at [953, 670] on button "NEXT" at bounding box center [984, 672] width 116 height 45
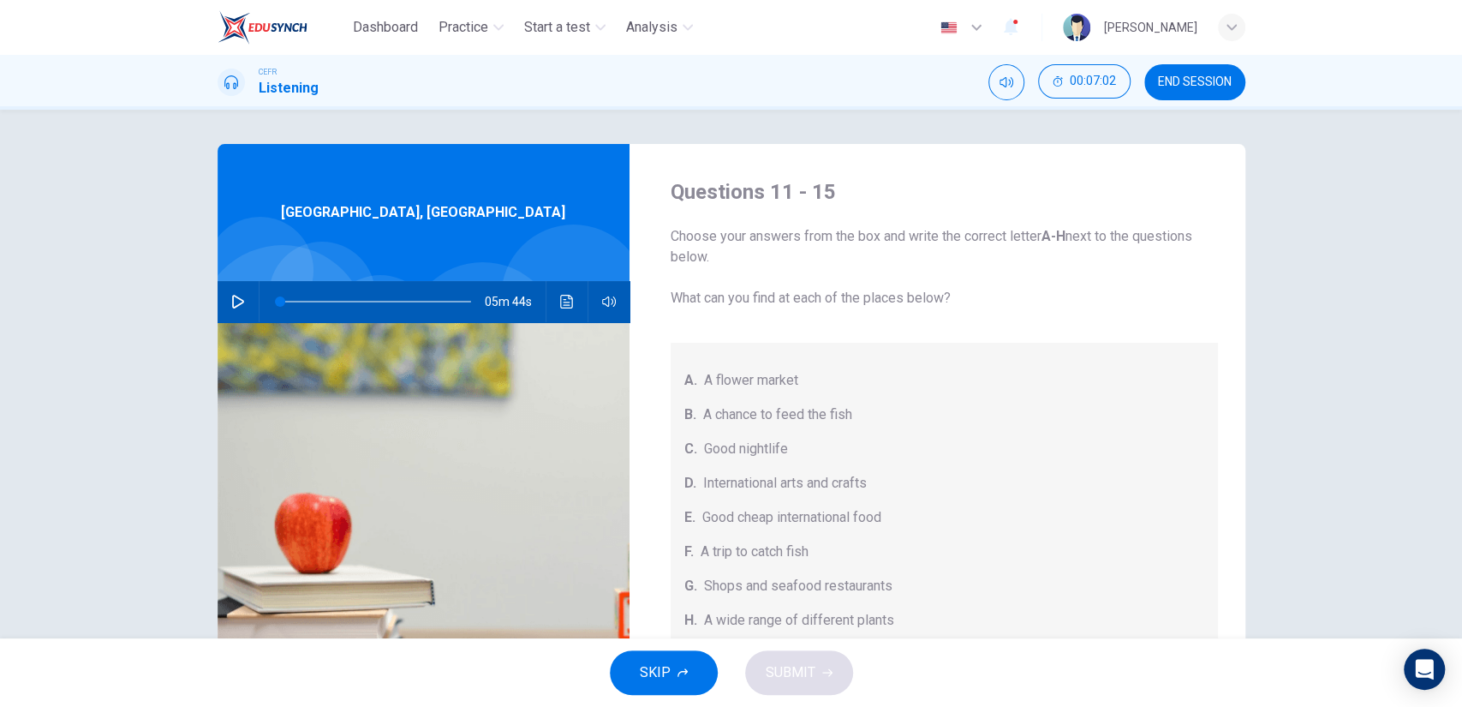
scroll to position [192, 0]
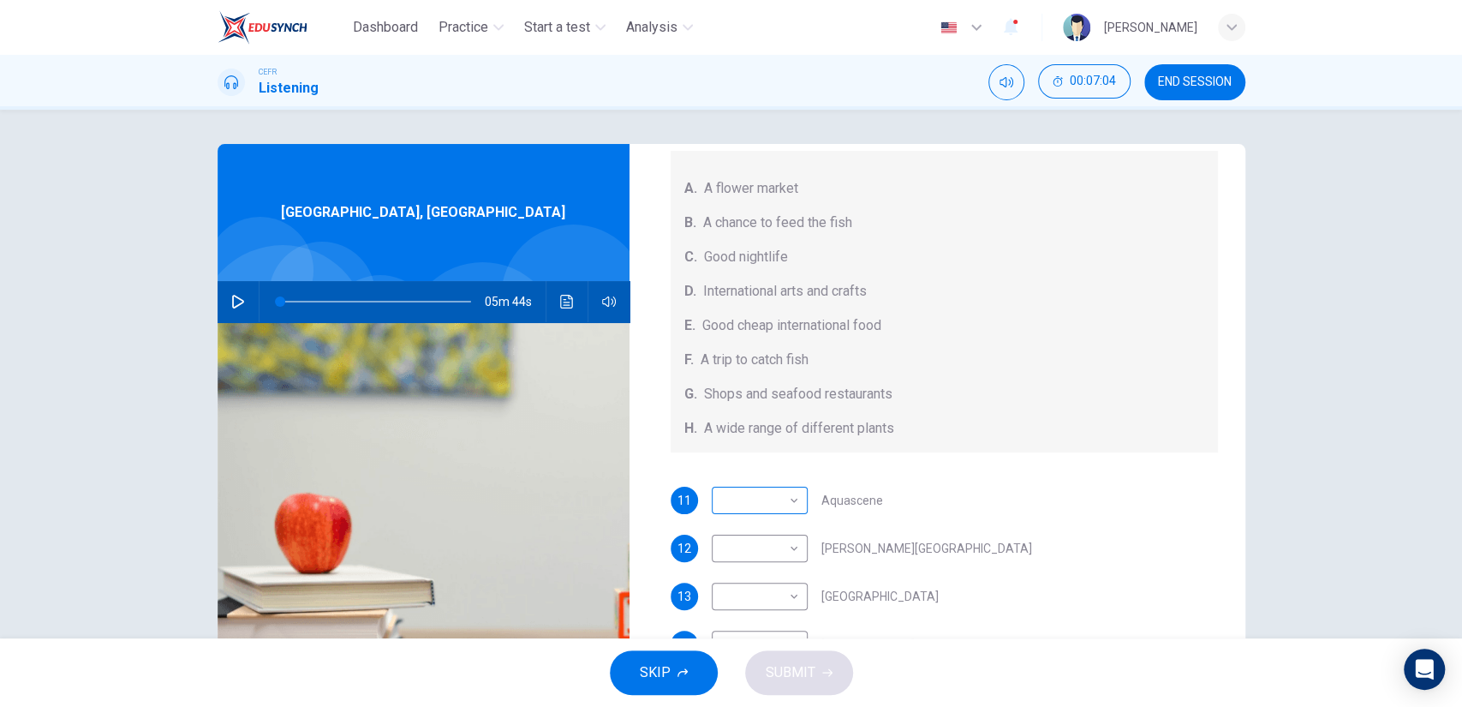
click at [756, 511] on body "Dashboard Practice Start a test Analysis English en ​ NOOR QURRATU'AINI BINTI M…" at bounding box center [731, 353] width 1462 height 707
click at [761, 516] on li "B" at bounding box center [755, 514] width 96 height 27
type input "B"
click at [765, 546] on body "Dashboard Practice Start a test Analysis English en ​ NOOR QURRATU'AINI BINTI M…" at bounding box center [731, 353] width 1462 height 707
click at [761, 601] on li "E" at bounding box center [755, 596] width 96 height 27
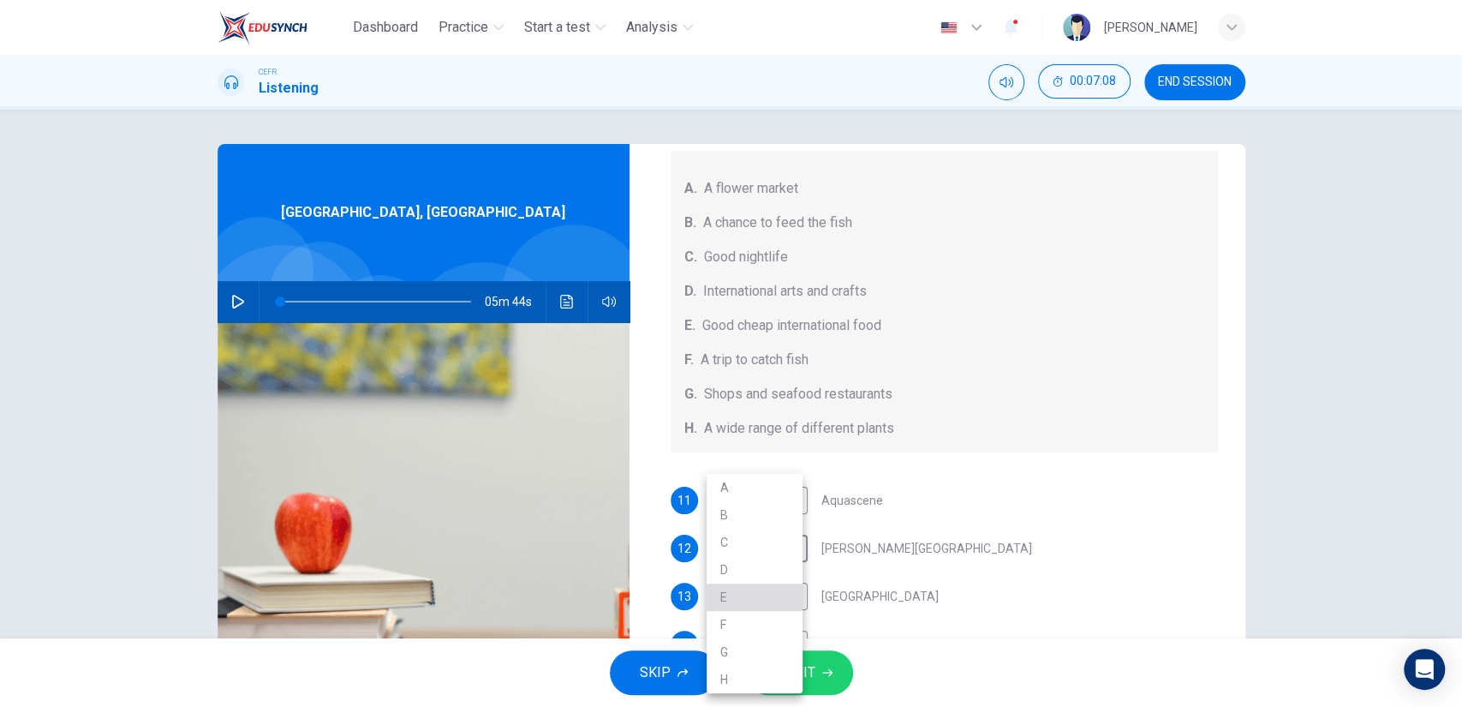
type input "E"
click at [774, 592] on body "Dashboard Practice Start a test Analysis English en ​ NOOR QURRATU'AINI BINTI M…" at bounding box center [731, 353] width 1462 height 707
click at [771, 648] on li "G" at bounding box center [755, 651] width 96 height 27
type input "G"
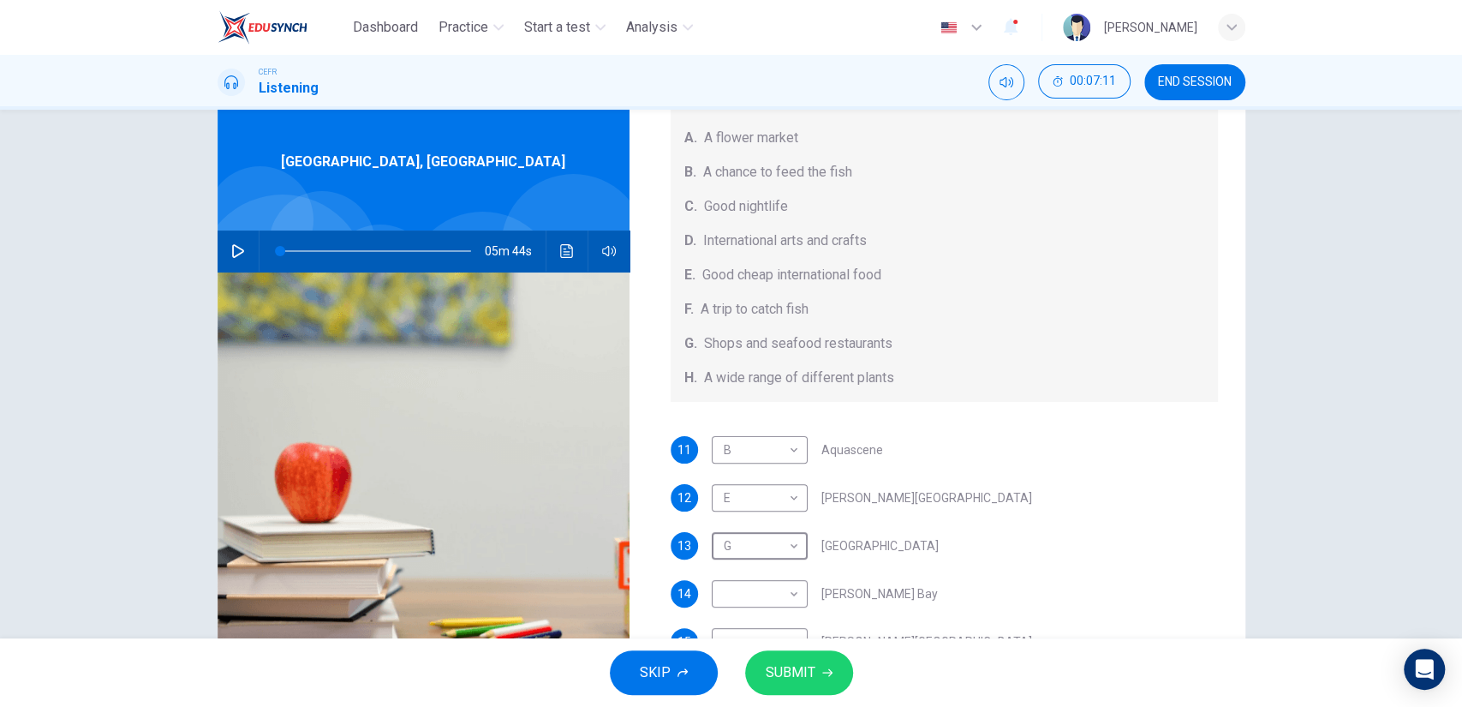
scroll to position [95, 0]
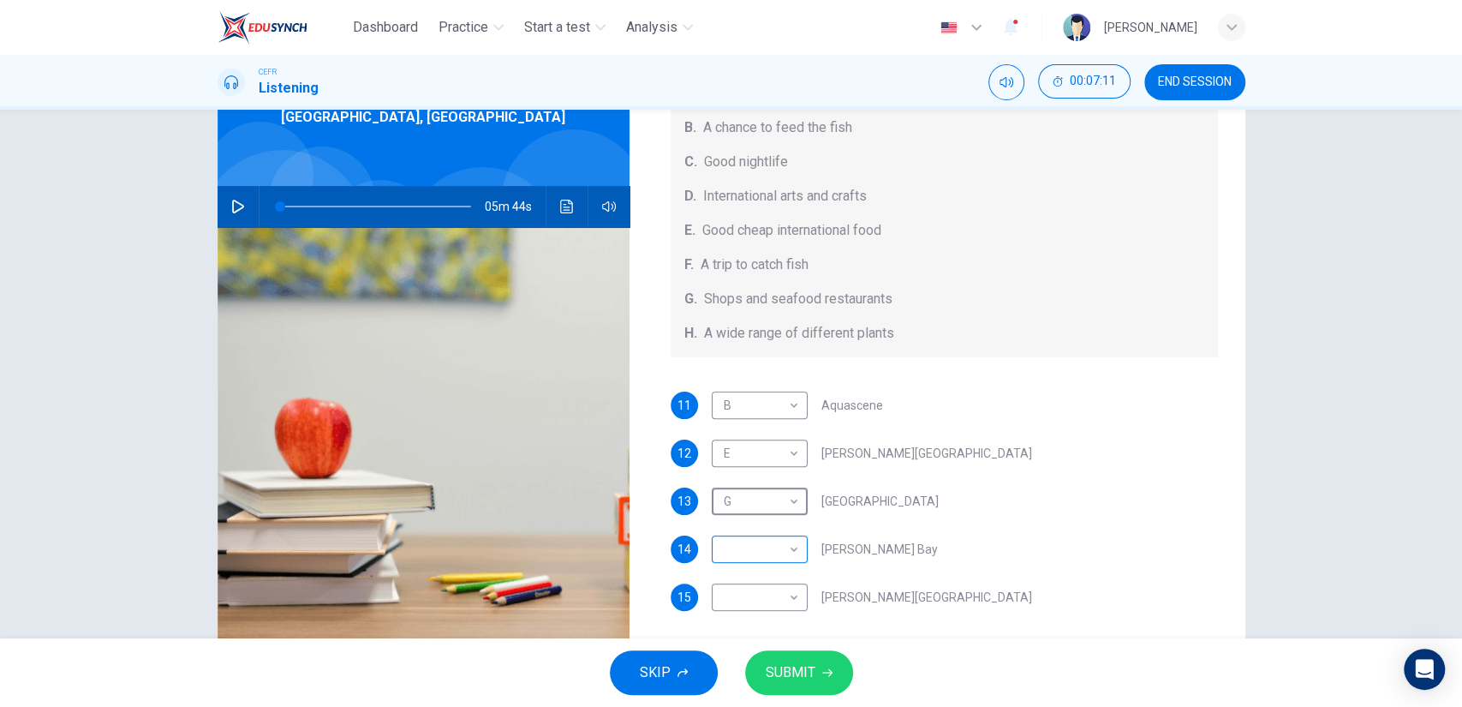
click at [776, 552] on body "Dashboard Practice Start a test Analysis English en ​ NOOR QURRATU'AINI BINTI M…" at bounding box center [731, 353] width 1462 height 707
click at [755, 668] on li "H" at bounding box center [755, 679] width 96 height 27
type input "H"
click at [761, 594] on body "Dashboard Practice Start a test Analysis English en ​ NOOR QURRATU'AINI BINTI M…" at bounding box center [731, 353] width 1462 height 707
click at [772, 546] on li "C" at bounding box center [755, 542] width 96 height 27
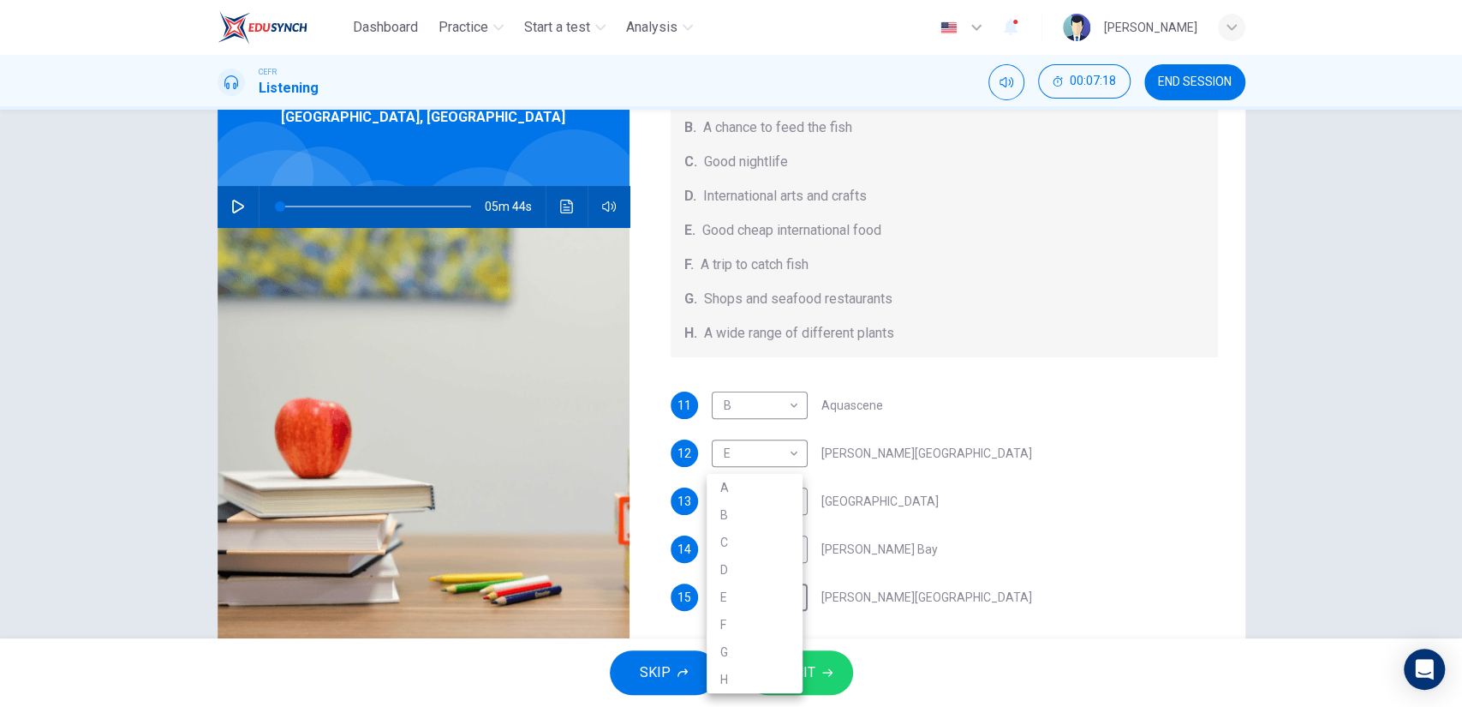
type input "C"
click at [801, 671] on span "SUBMIT" at bounding box center [791, 672] width 50 height 24
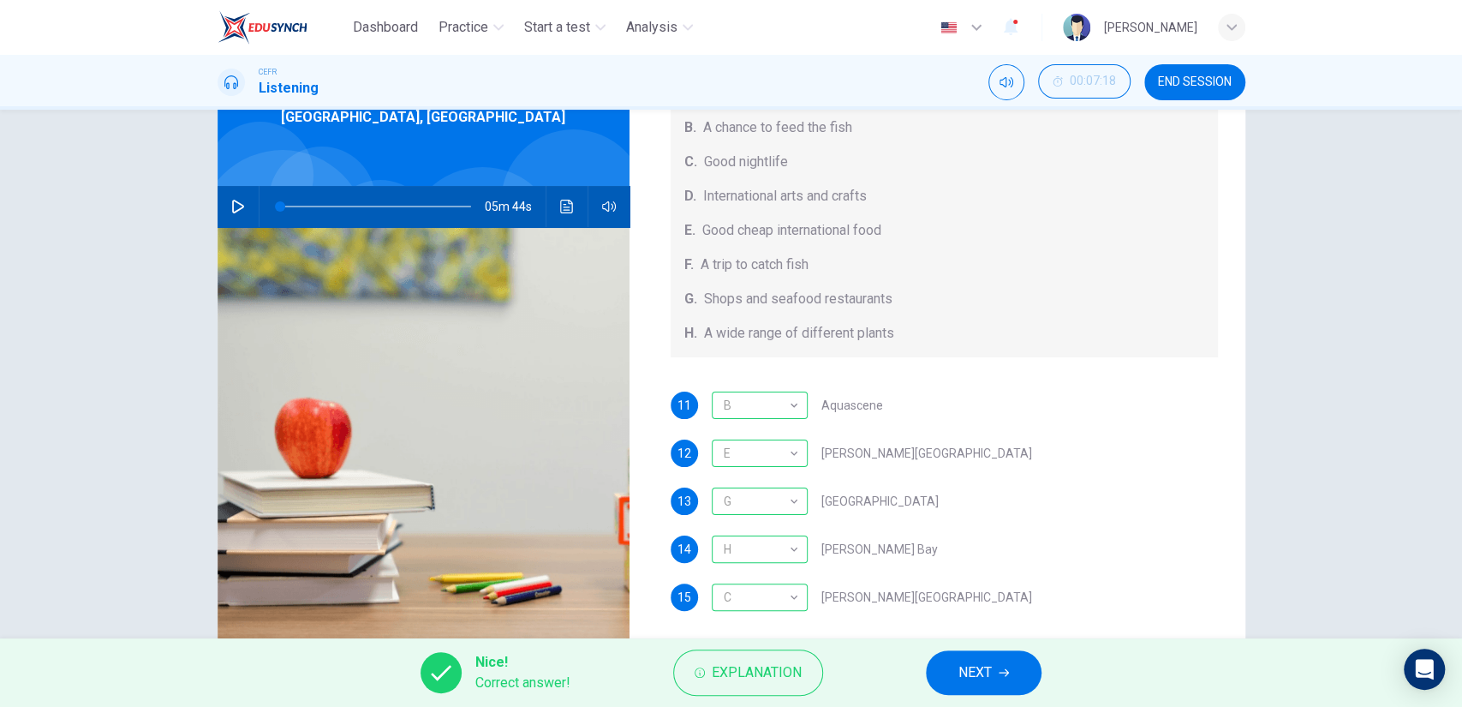
click at [956, 666] on button "NEXT" at bounding box center [984, 672] width 116 height 45
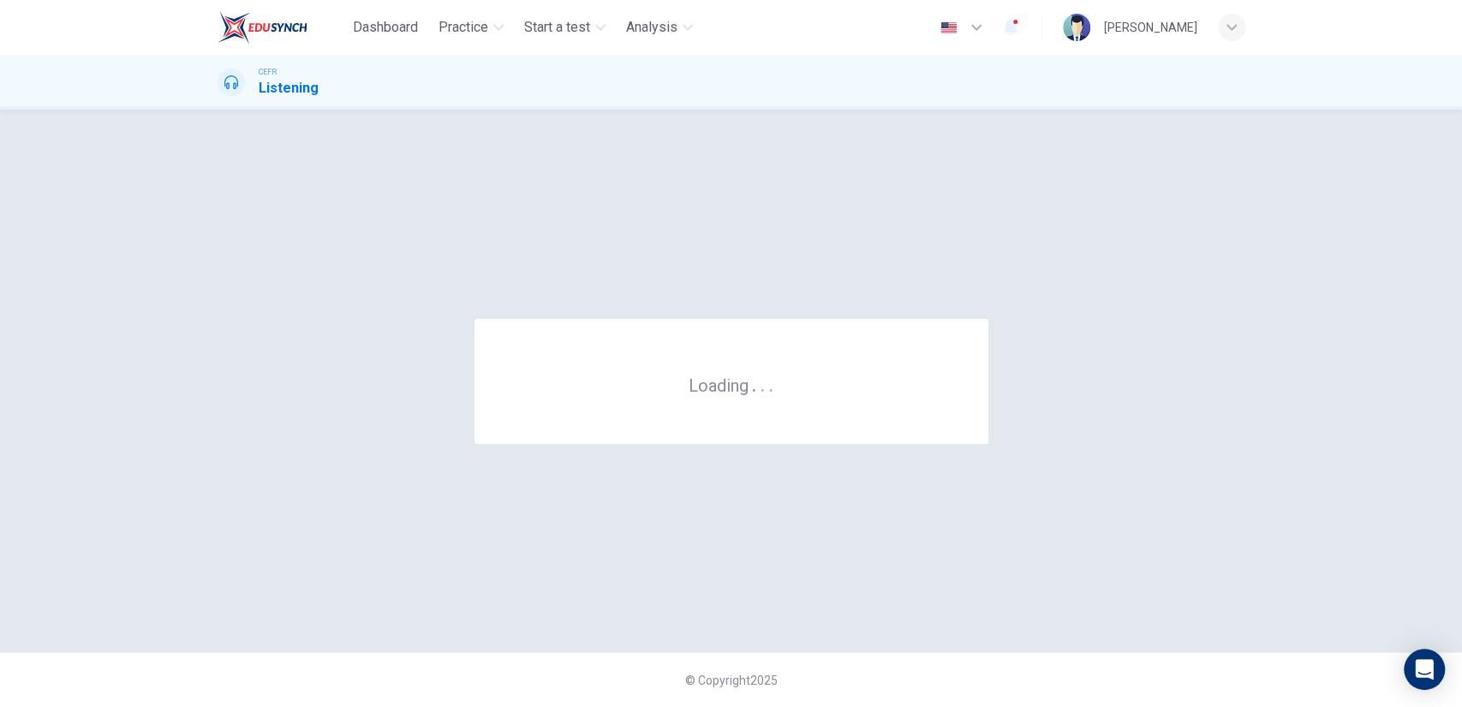
scroll to position [0, 0]
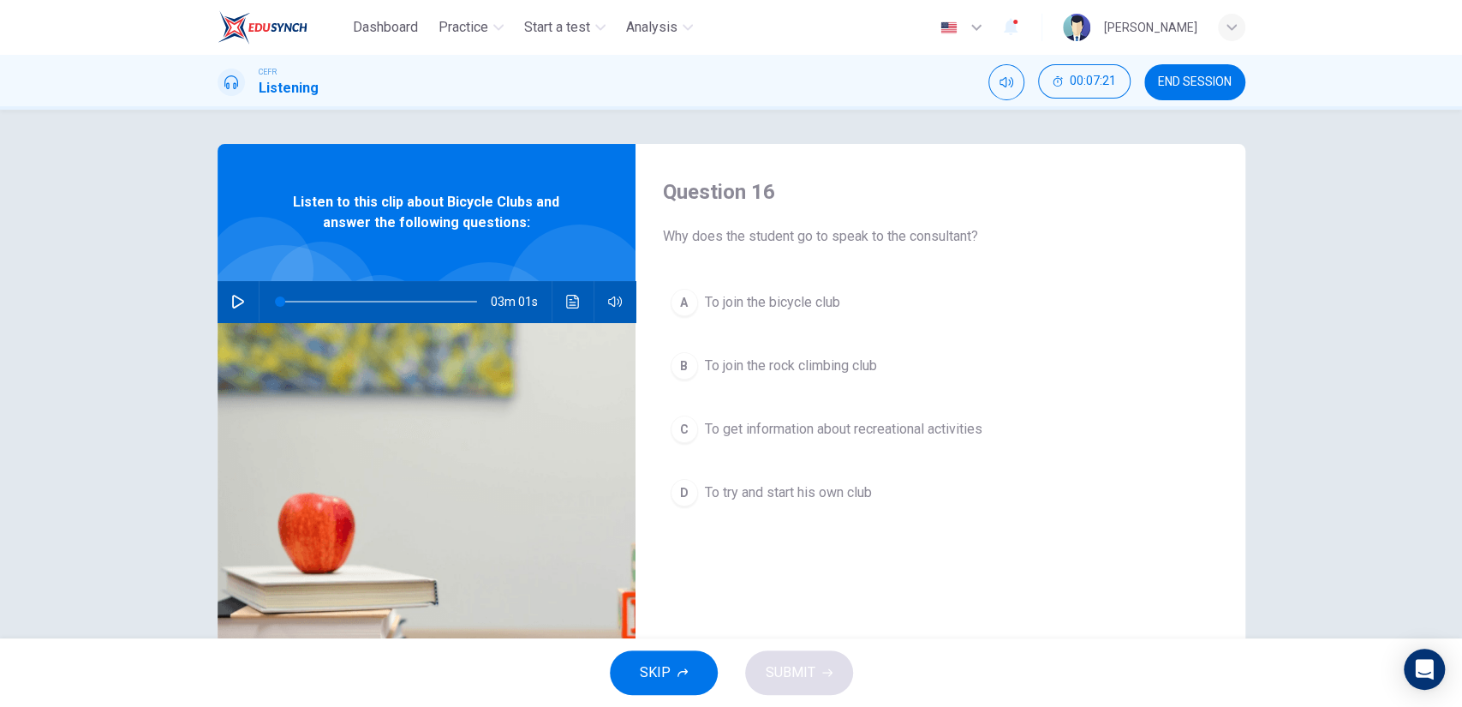
click at [231, 308] on icon "button" at bounding box center [238, 302] width 14 height 14
type input "1"
click at [690, 300] on div "A" at bounding box center [684, 302] width 27 height 27
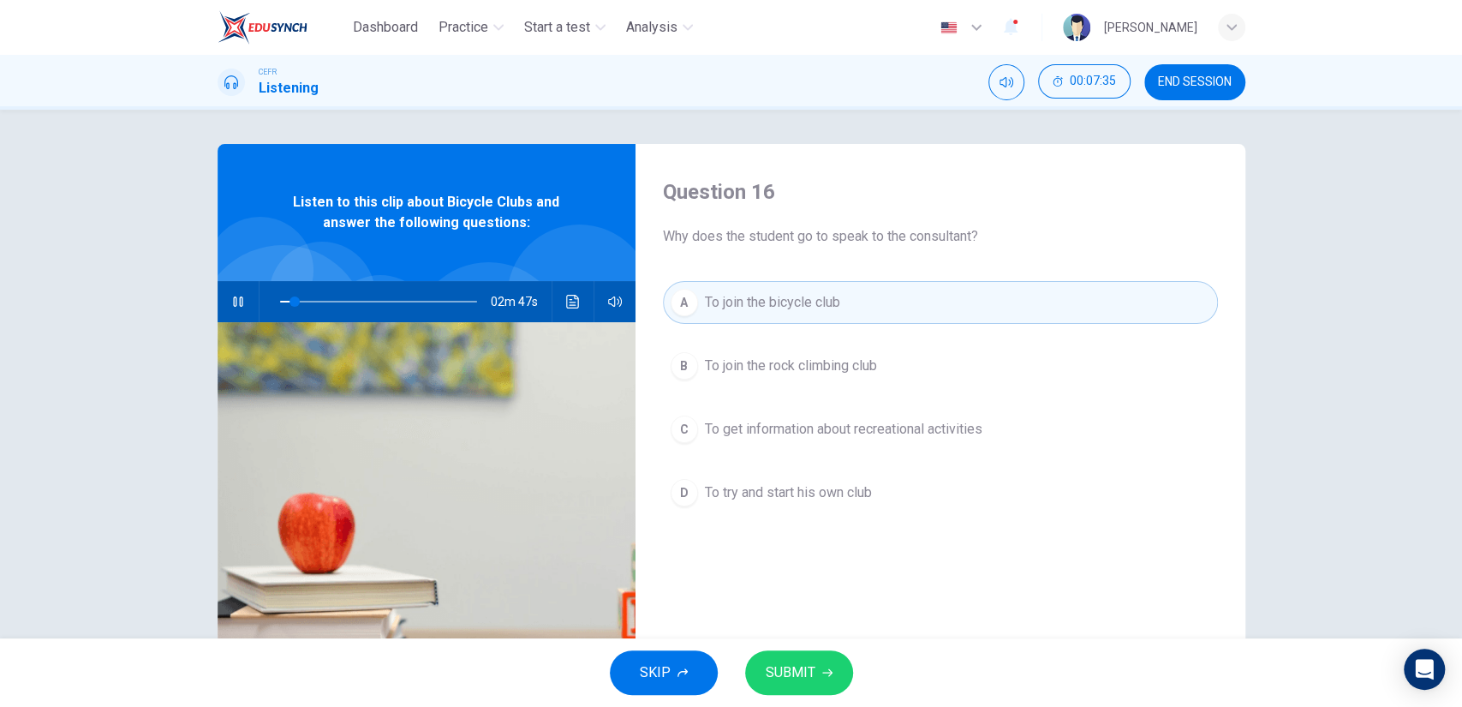
click at [779, 642] on div "SKIP SUBMIT" at bounding box center [731, 672] width 1462 height 69
click at [783, 680] on span "SUBMIT" at bounding box center [791, 672] width 50 height 24
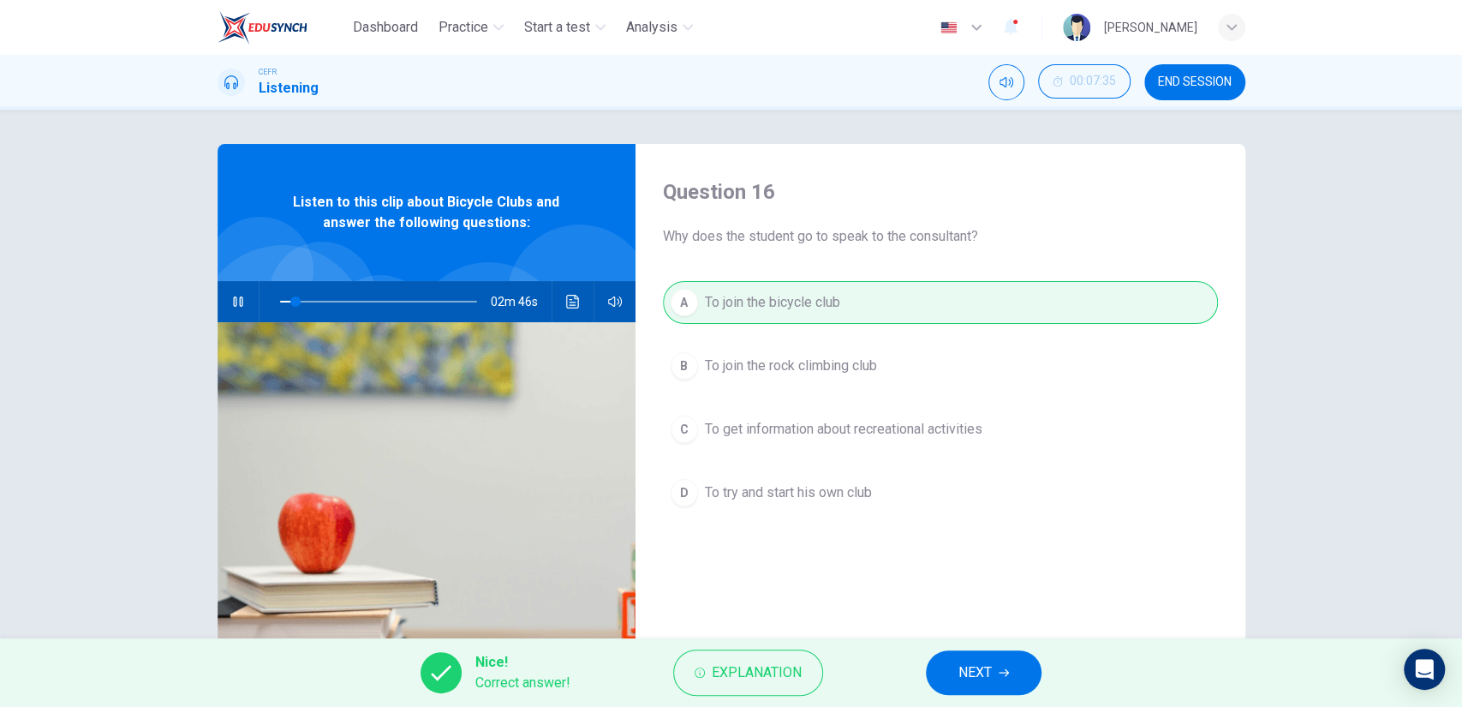
click at [973, 677] on span "NEXT" at bounding box center [975, 672] width 33 height 24
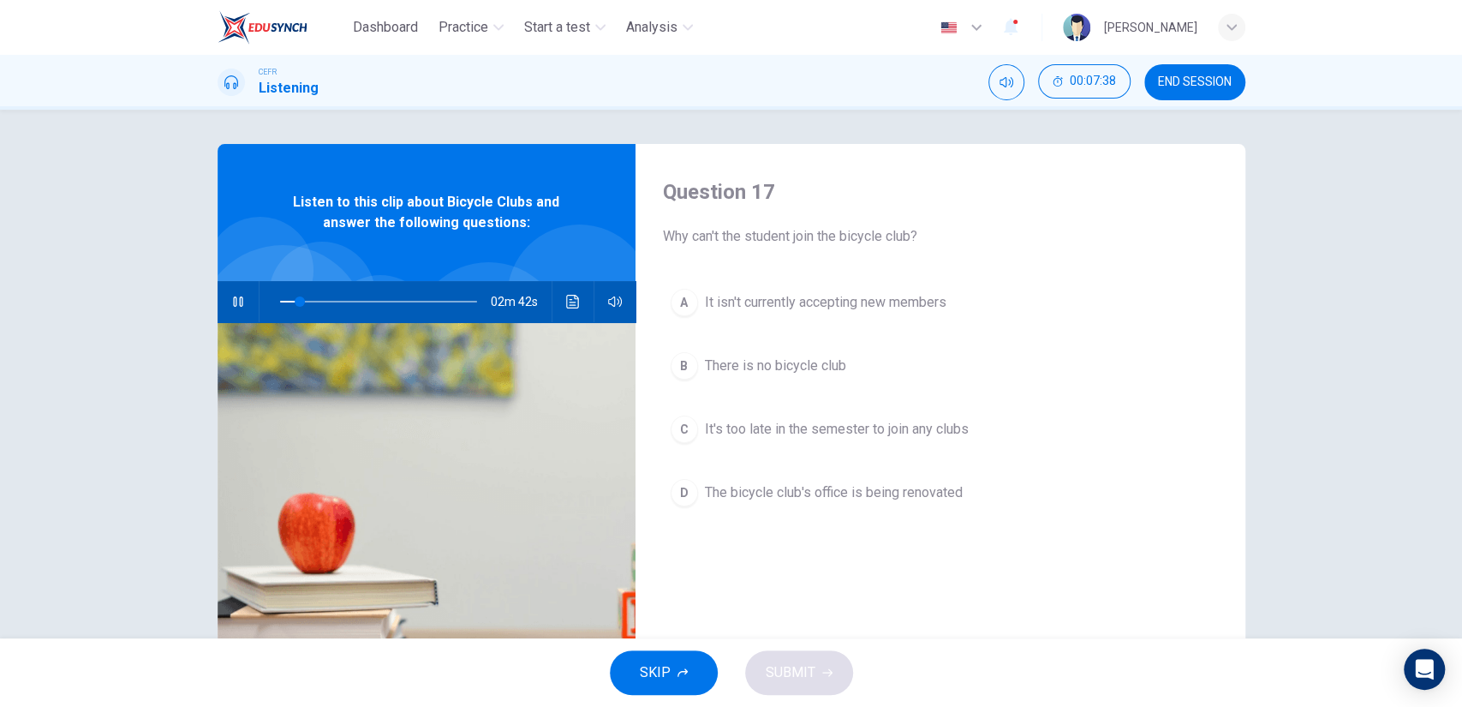
click at [875, 499] on span "The bicycle club's office is being renovated" at bounding box center [834, 492] width 258 height 21
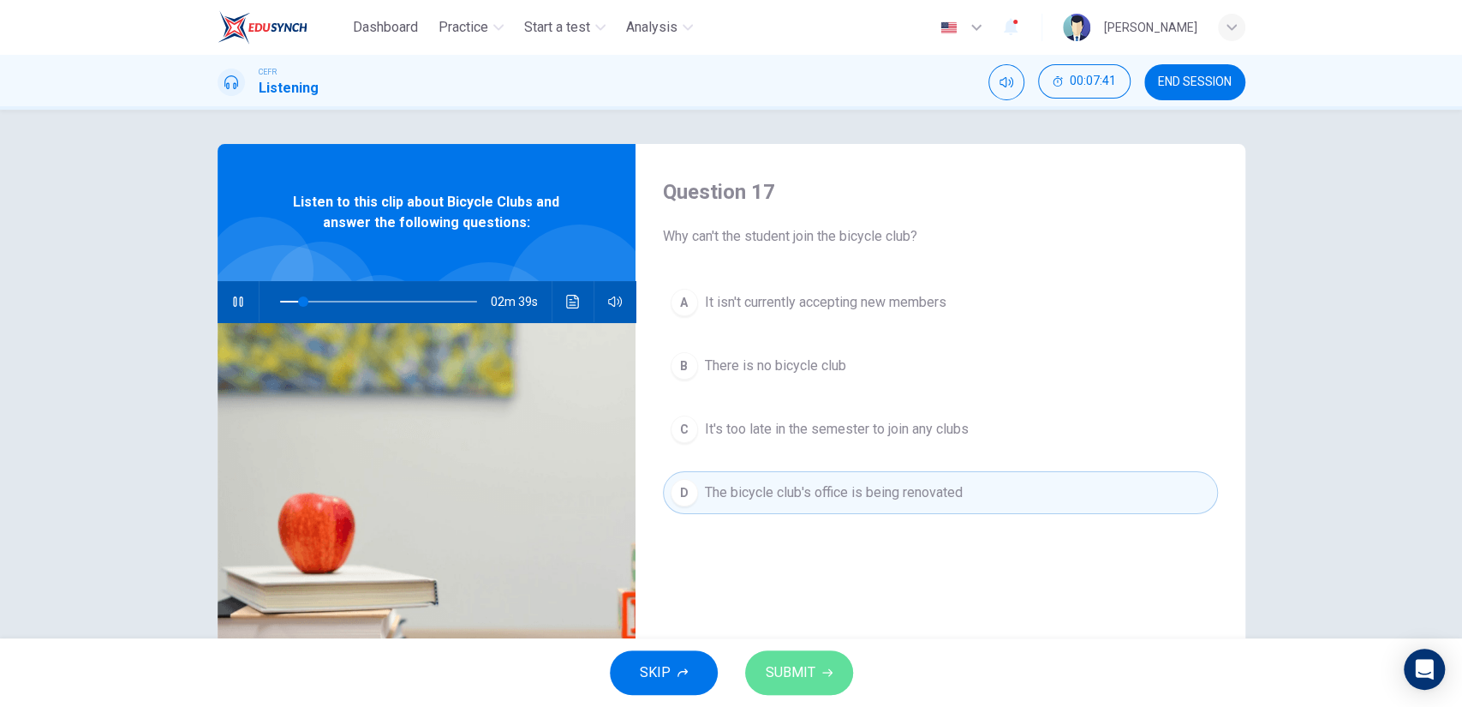
click at [825, 677] on button "SUBMIT" at bounding box center [799, 672] width 108 height 45
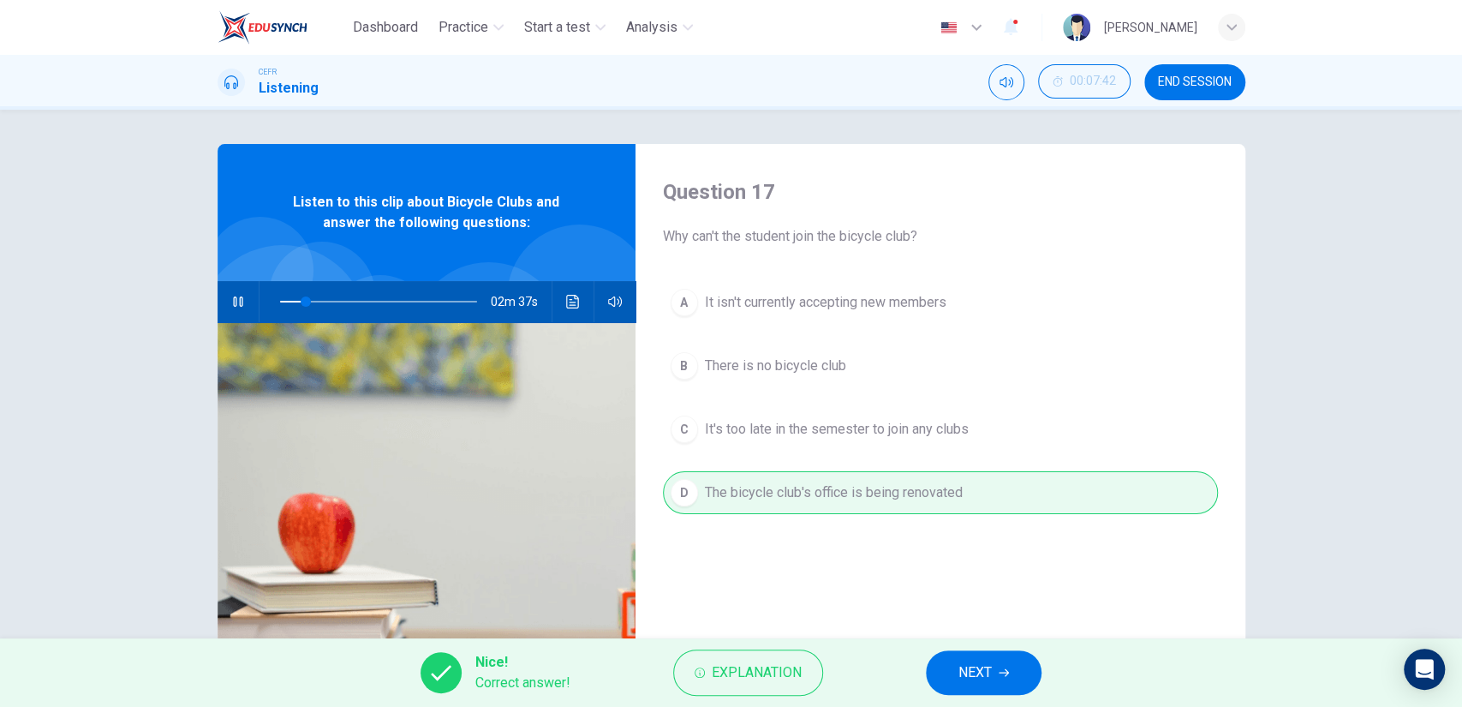
click at [929, 667] on button "NEXT" at bounding box center [984, 672] width 116 height 45
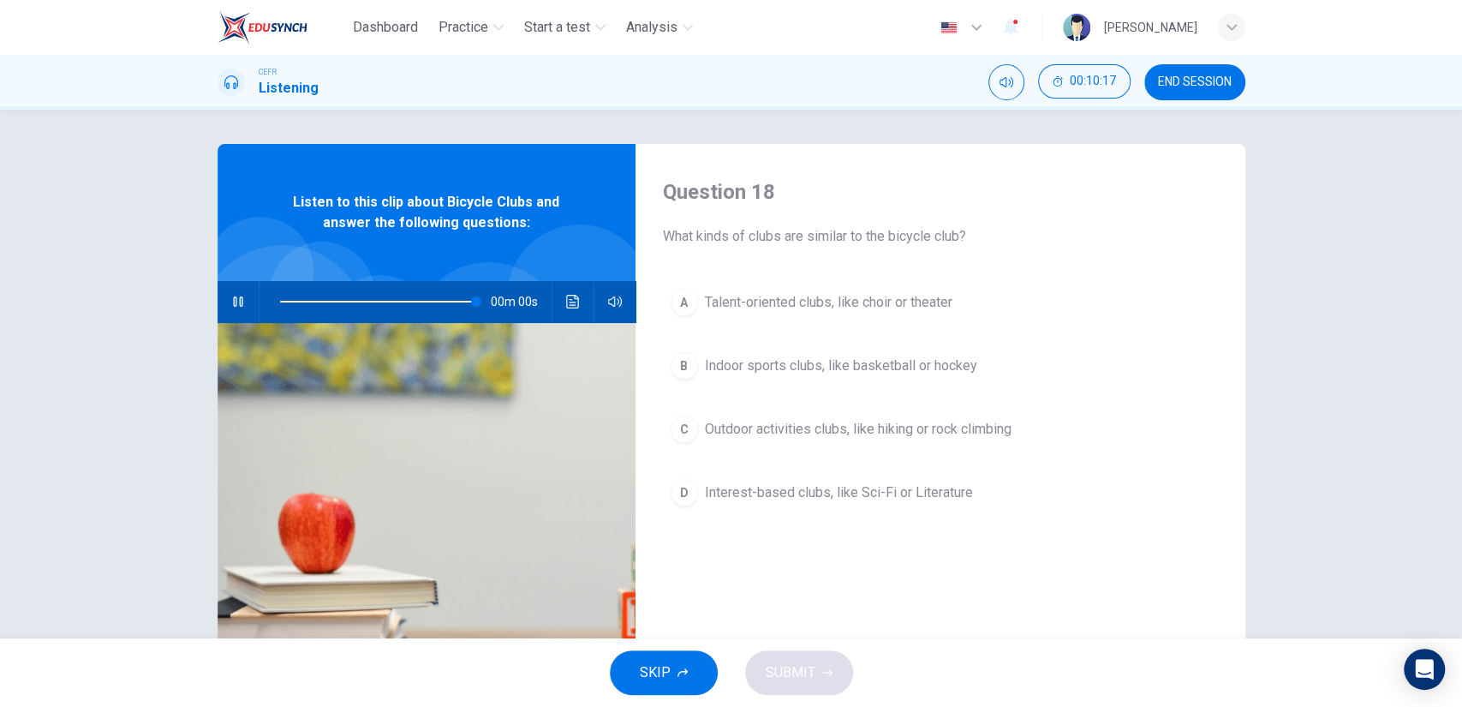
type input "0"
click at [856, 424] on span "Outdoor activities clubs, like hiking or rock climbing" at bounding box center [858, 429] width 307 height 21
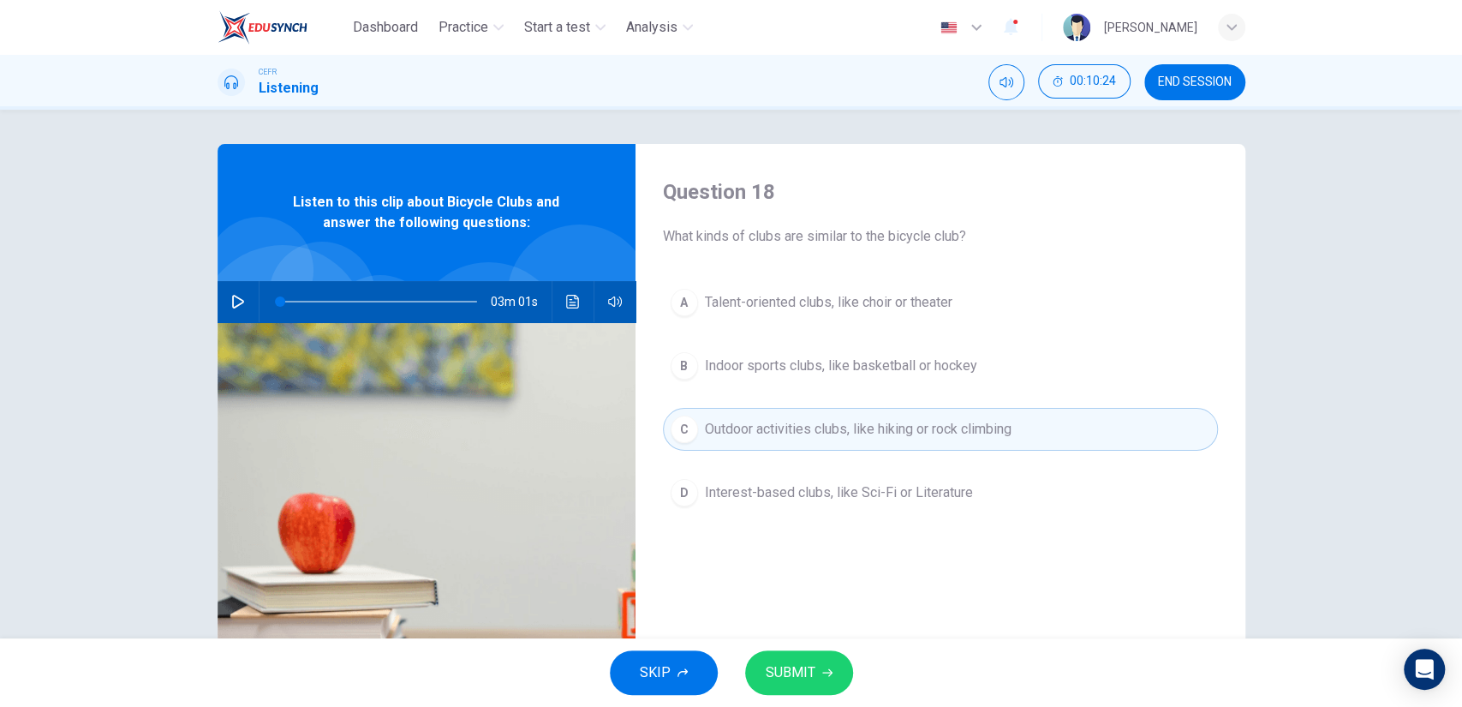
click at [805, 655] on button "SUBMIT" at bounding box center [799, 672] width 108 height 45
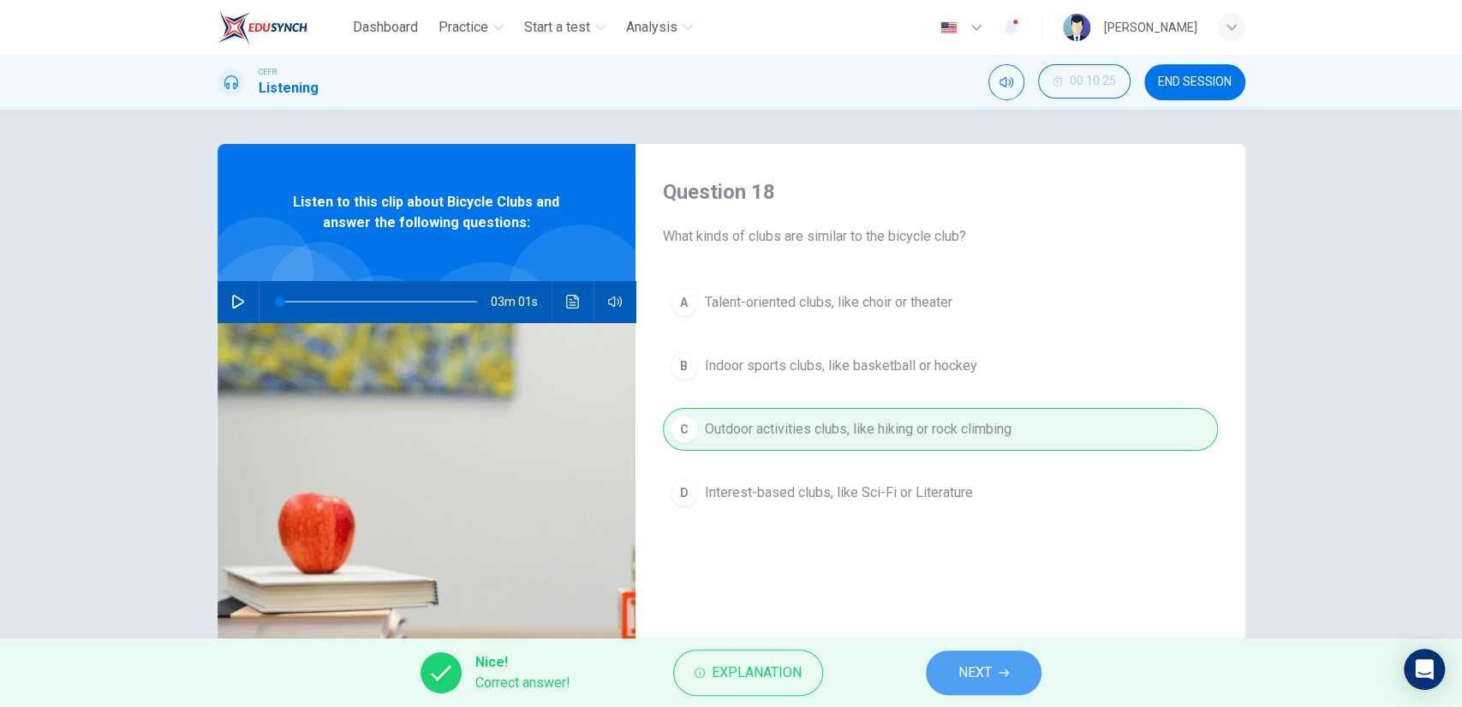
click at [959, 664] on span "NEXT" at bounding box center [975, 672] width 33 height 24
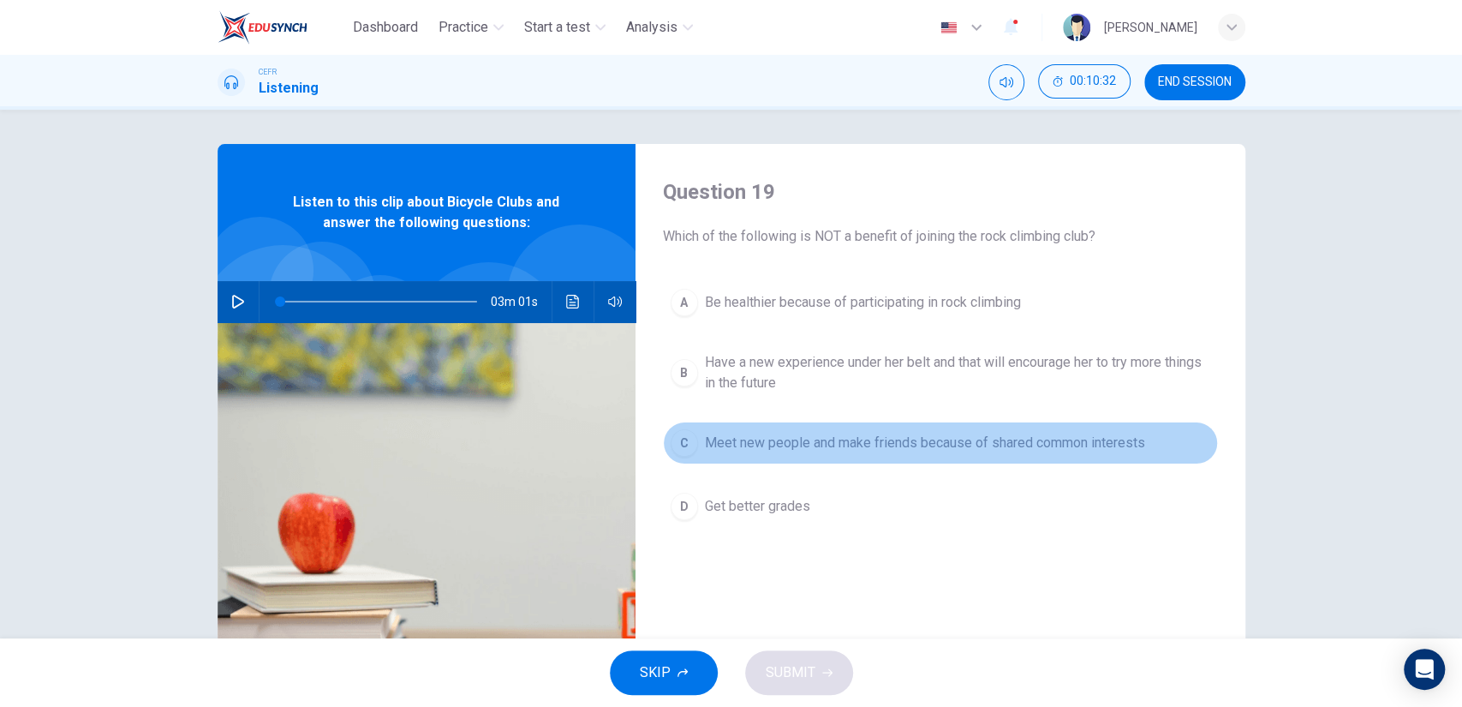
click at [890, 439] on span "Meet new people and make friends because of shared common interests" at bounding box center [925, 443] width 440 height 21
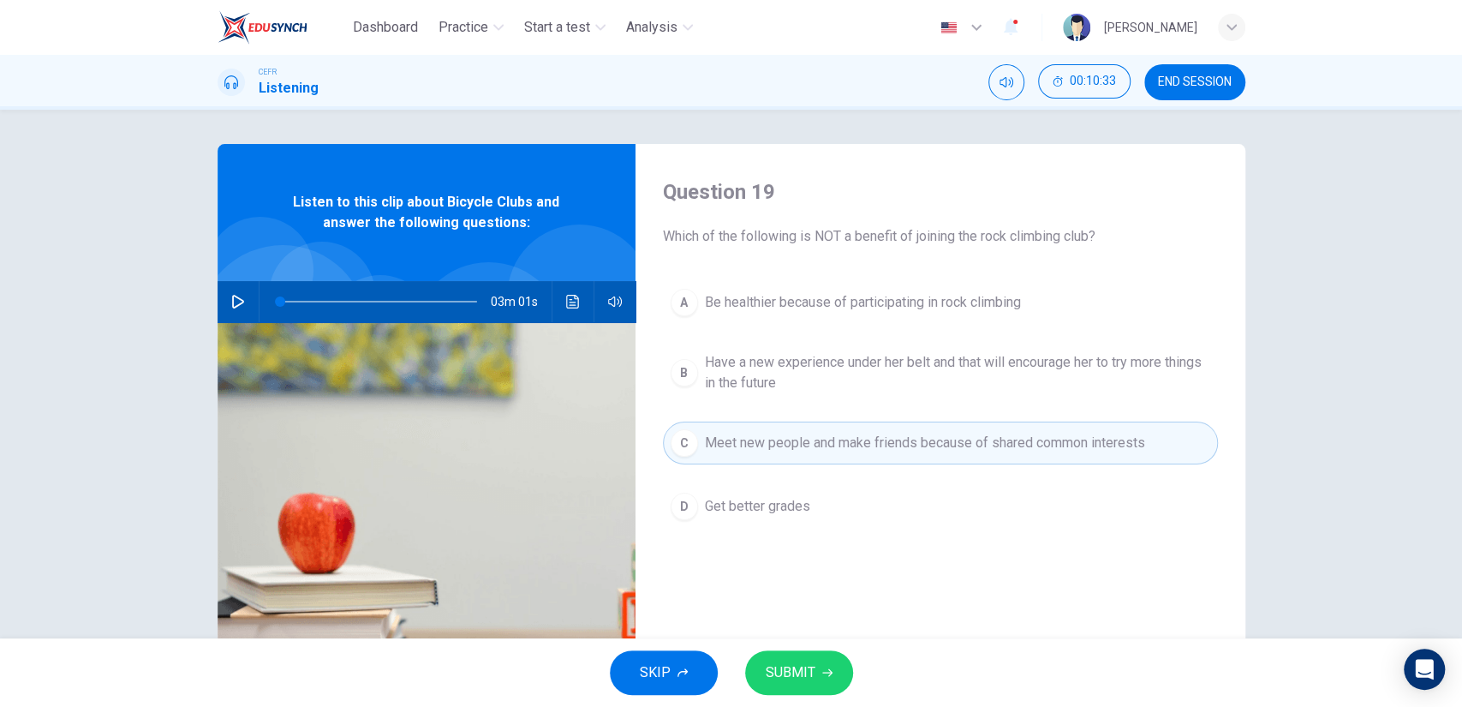
click at [809, 515] on button "D Get better grades" at bounding box center [940, 506] width 555 height 43
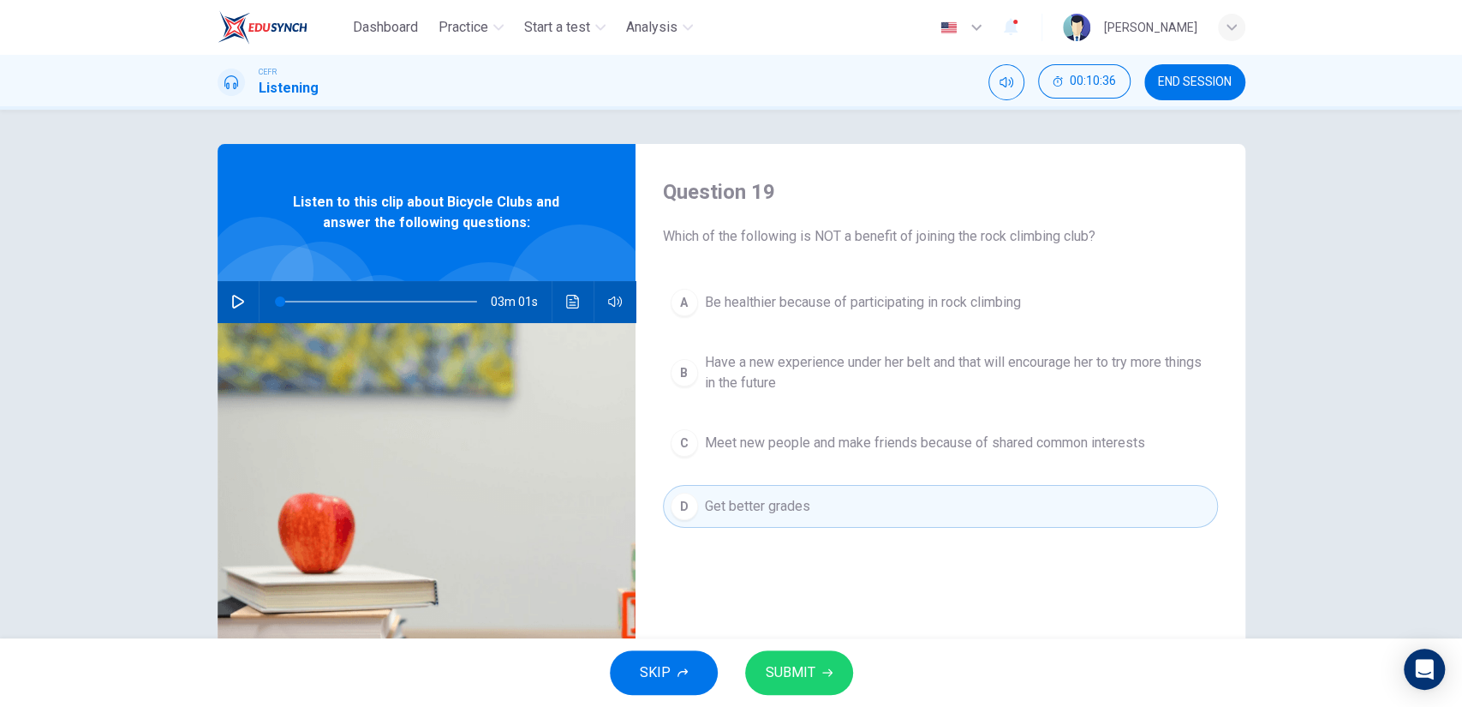
click at [816, 660] on button "SUBMIT" at bounding box center [799, 672] width 108 height 45
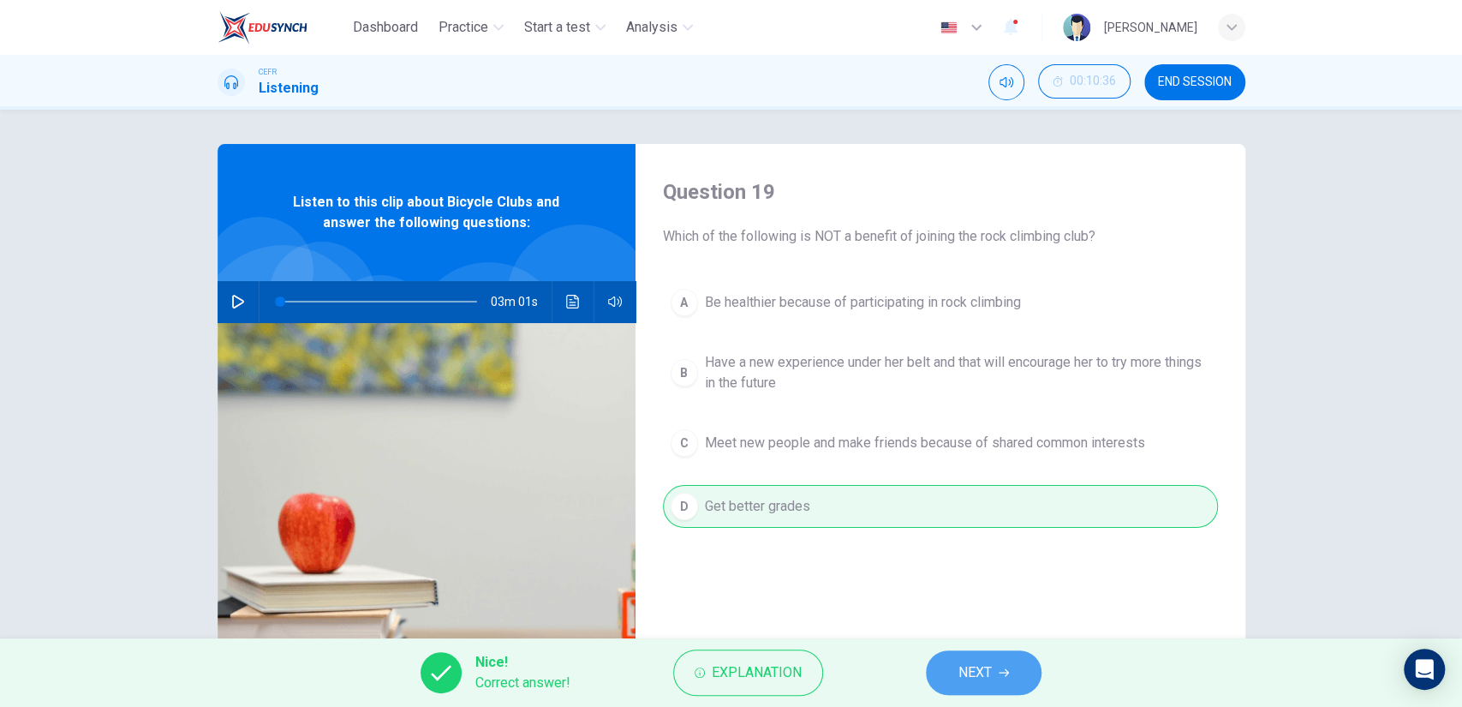
click at [960, 656] on button "NEXT" at bounding box center [984, 672] width 116 height 45
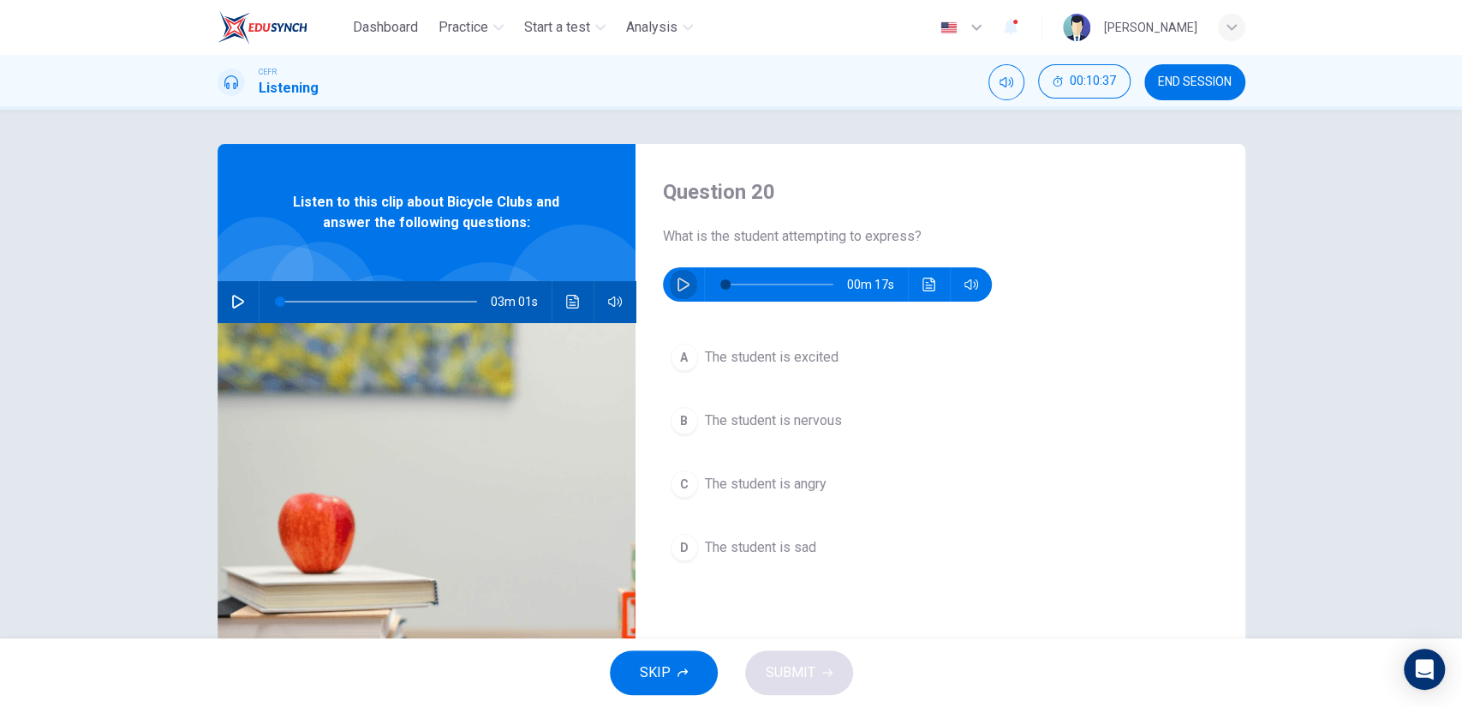
click at [684, 286] on icon "button" at bounding box center [684, 285] width 14 height 14
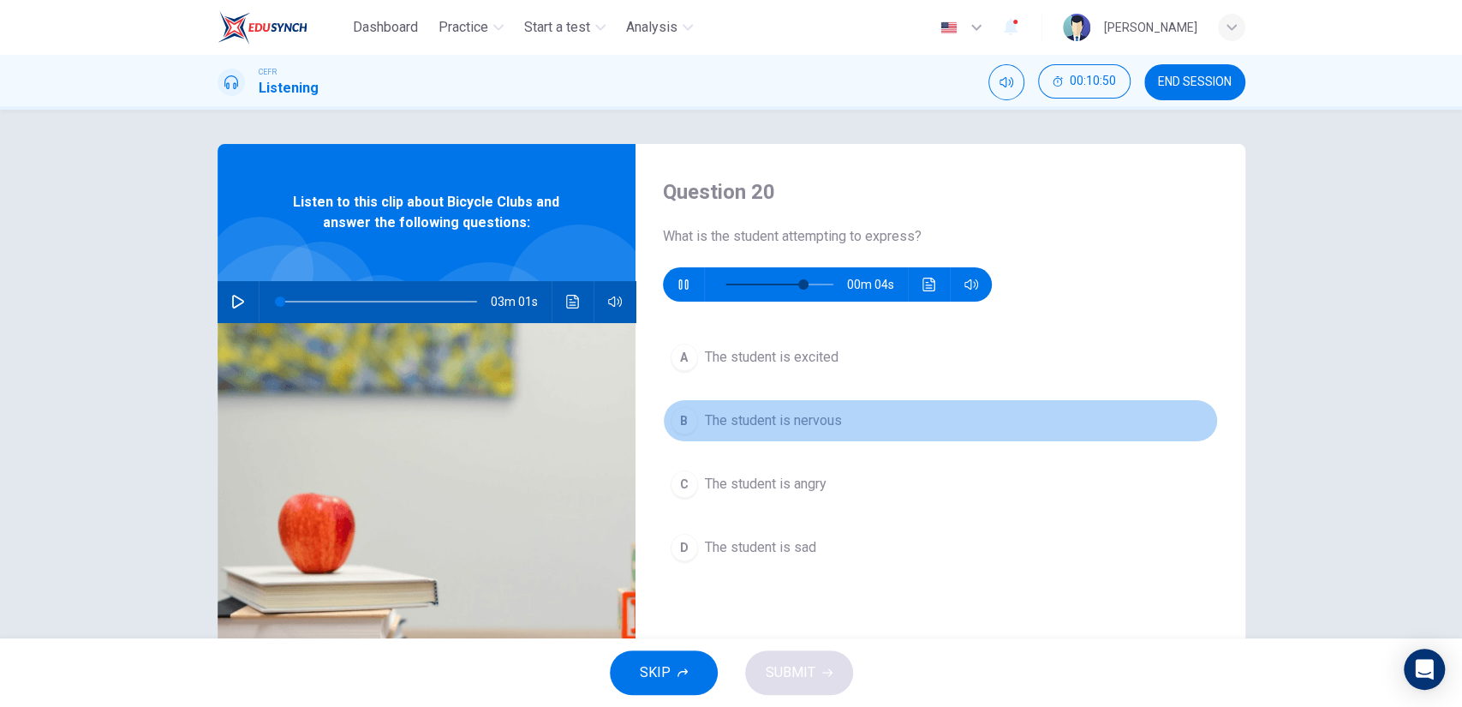
click at [737, 403] on button "B The student is nervous" at bounding box center [940, 420] width 555 height 43
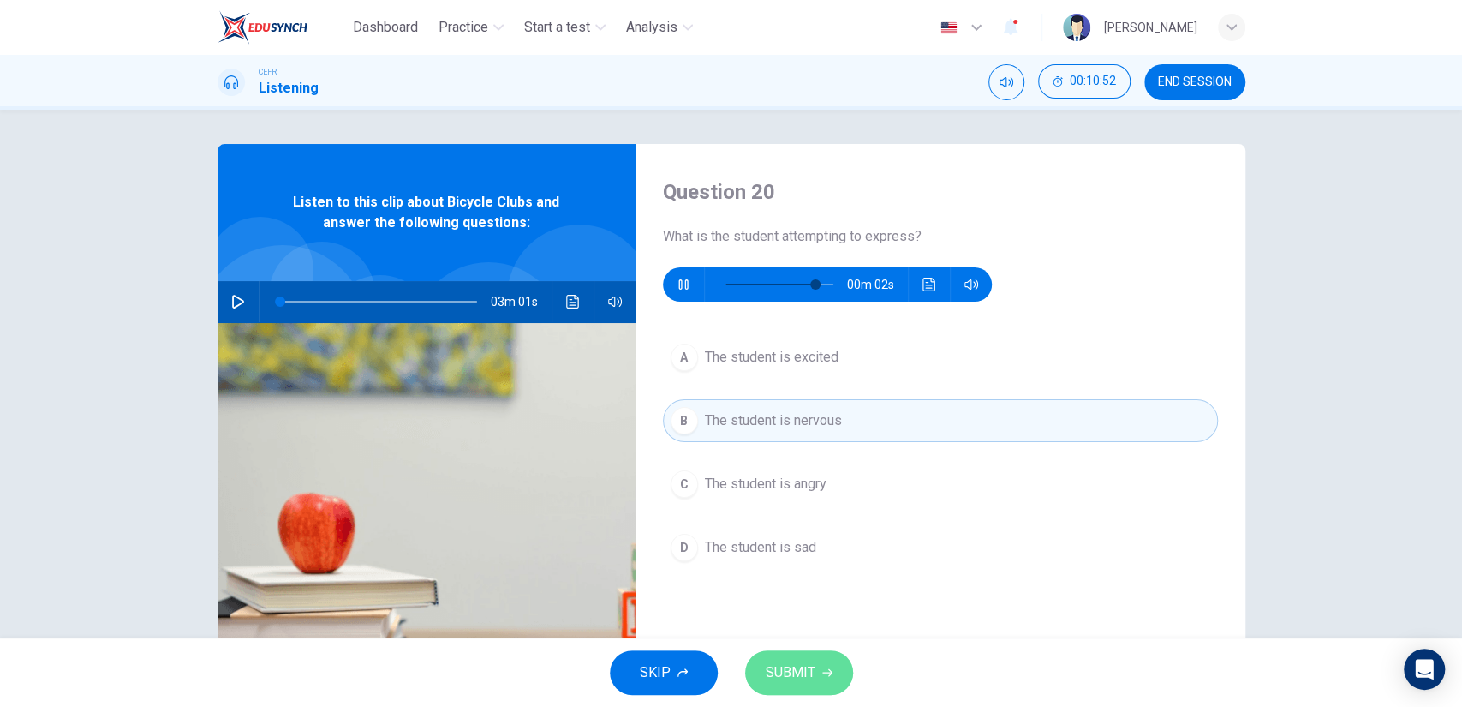
click at [799, 663] on span "SUBMIT" at bounding box center [791, 672] width 50 height 24
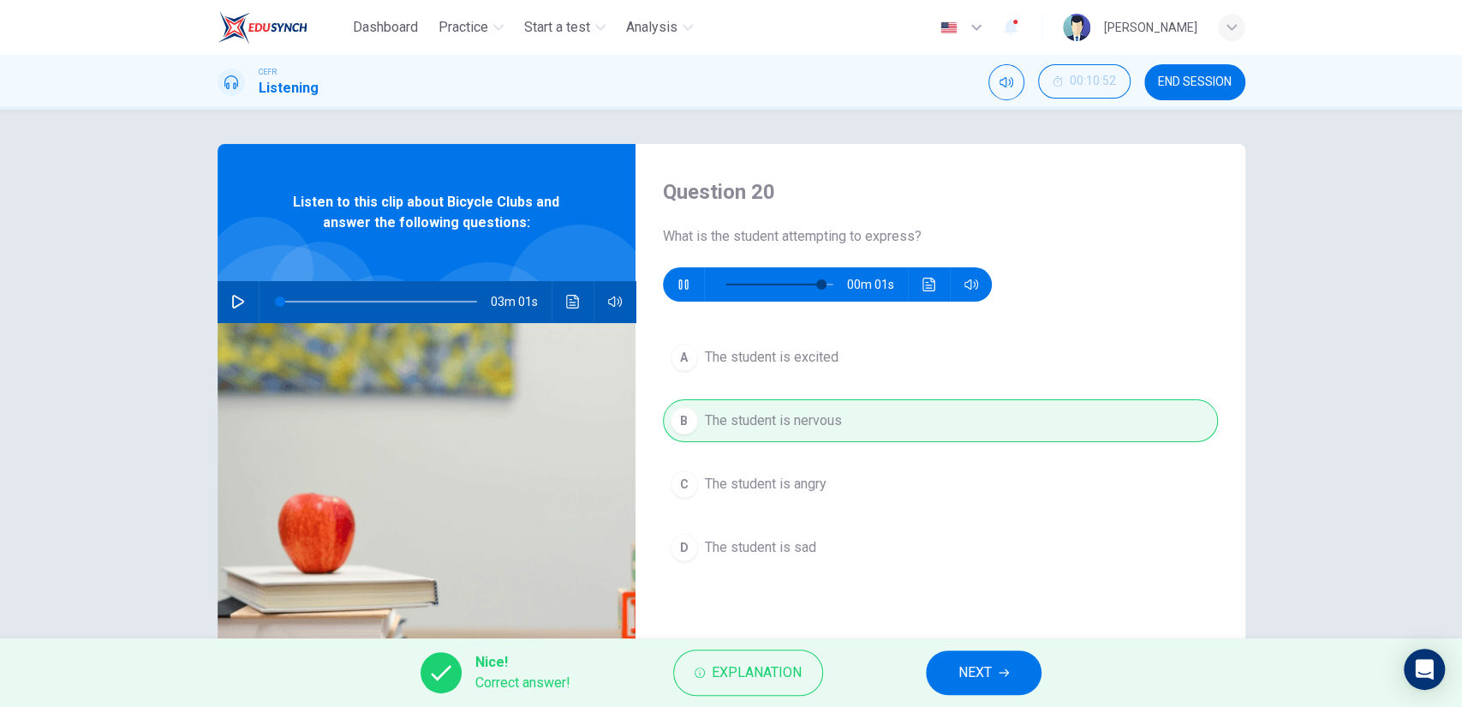
type input "95"
click at [940, 672] on button "NEXT" at bounding box center [984, 672] width 116 height 45
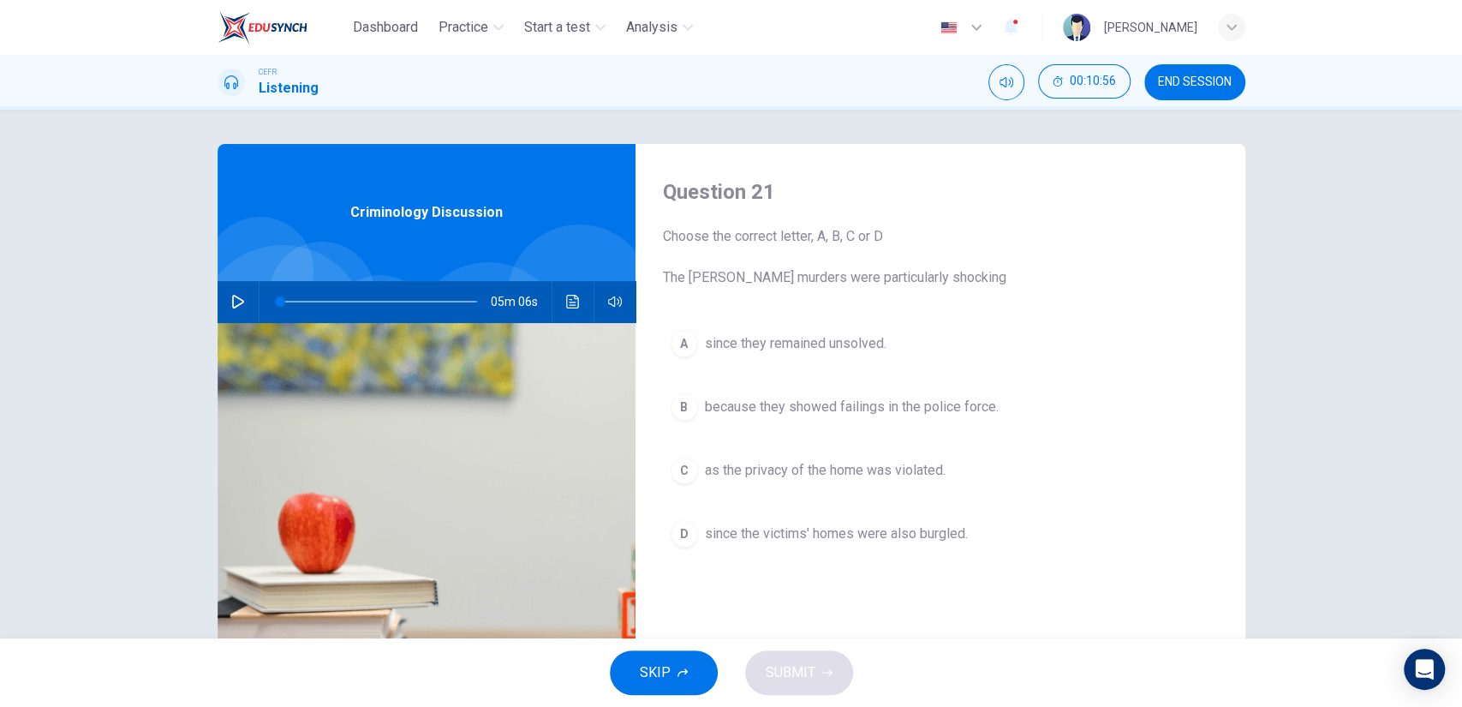
click at [815, 478] on span "as the privacy of the home was violated." at bounding box center [825, 470] width 241 height 21
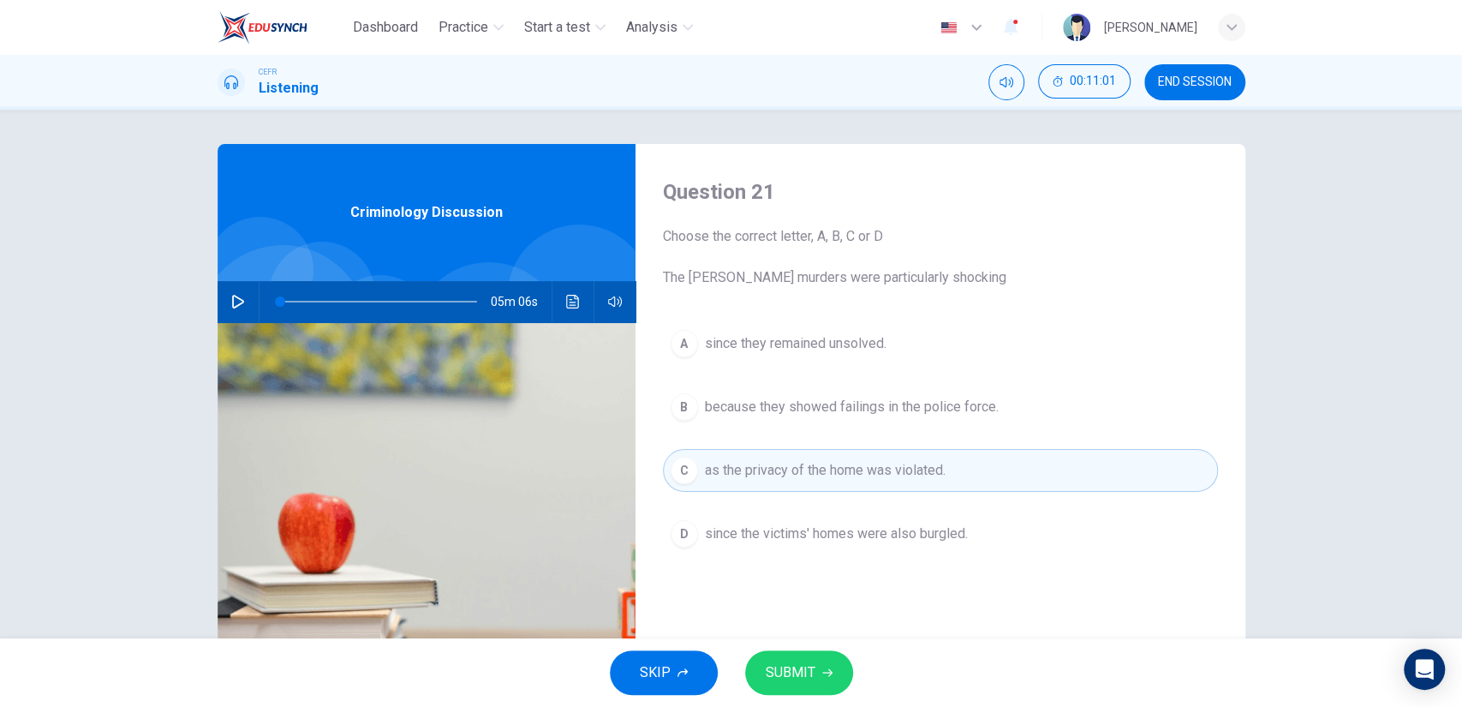
click at [817, 672] on button "SUBMIT" at bounding box center [799, 672] width 108 height 45
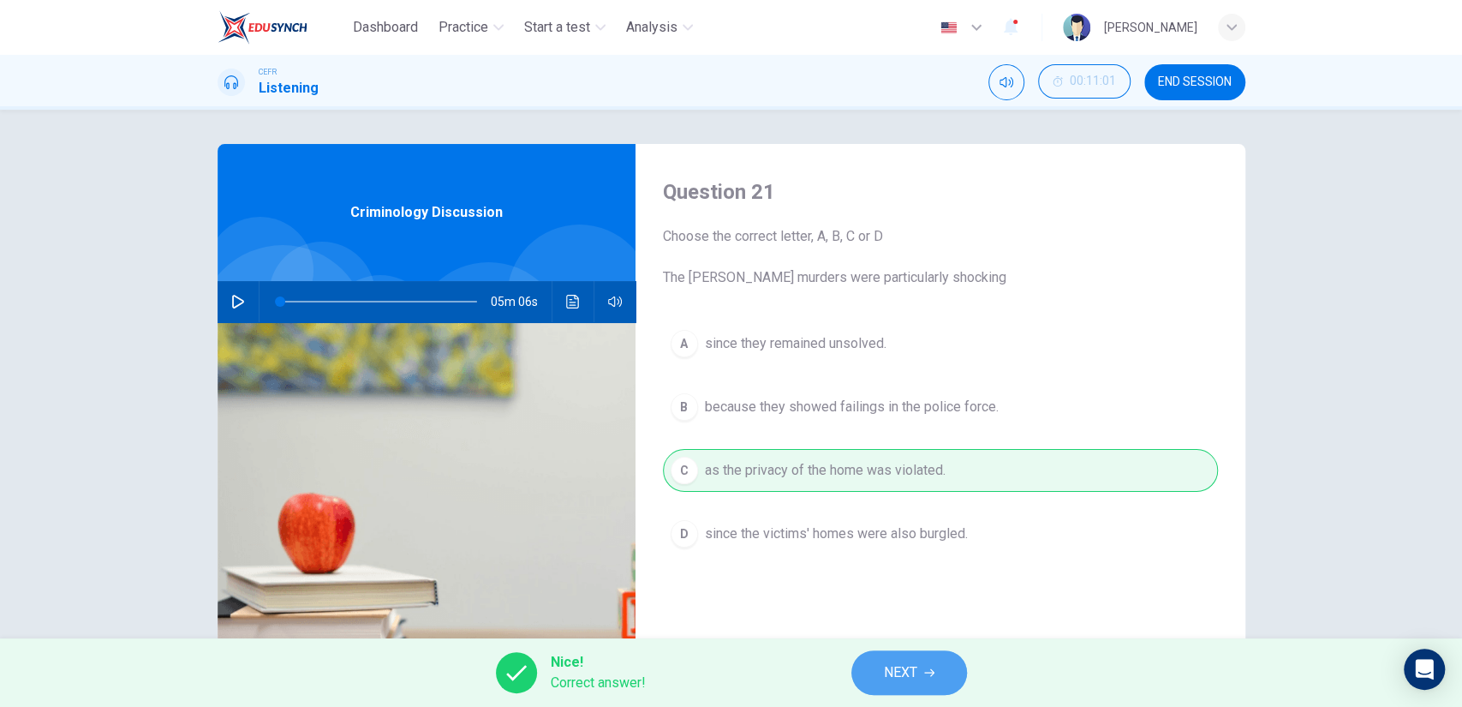
click at [953, 665] on button "NEXT" at bounding box center [909, 672] width 116 height 45
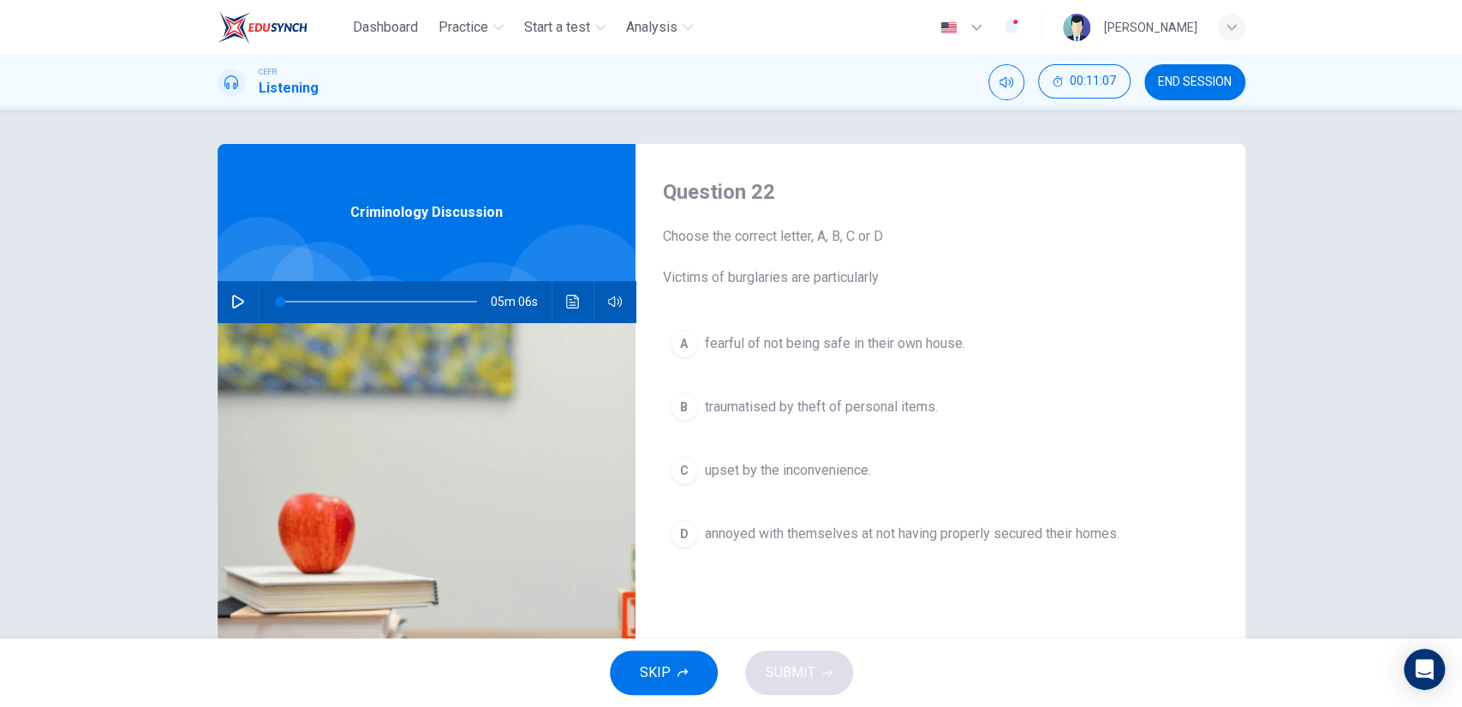
click at [793, 355] on button "A fearful of not being safe in their own house." at bounding box center [940, 343] width 555 height 43
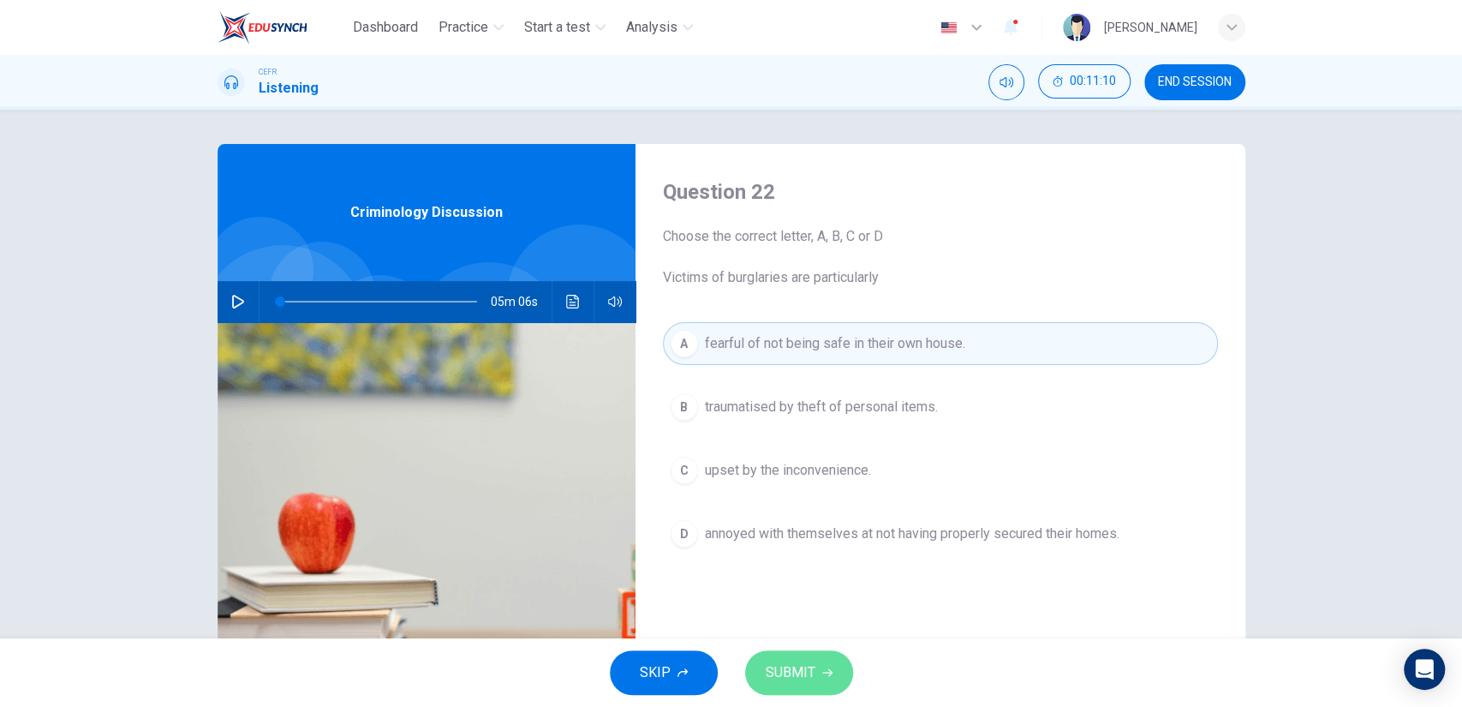
click at [822, 656] on button "SUBMIT" at bounding box center [799, 672] width 108 height 45
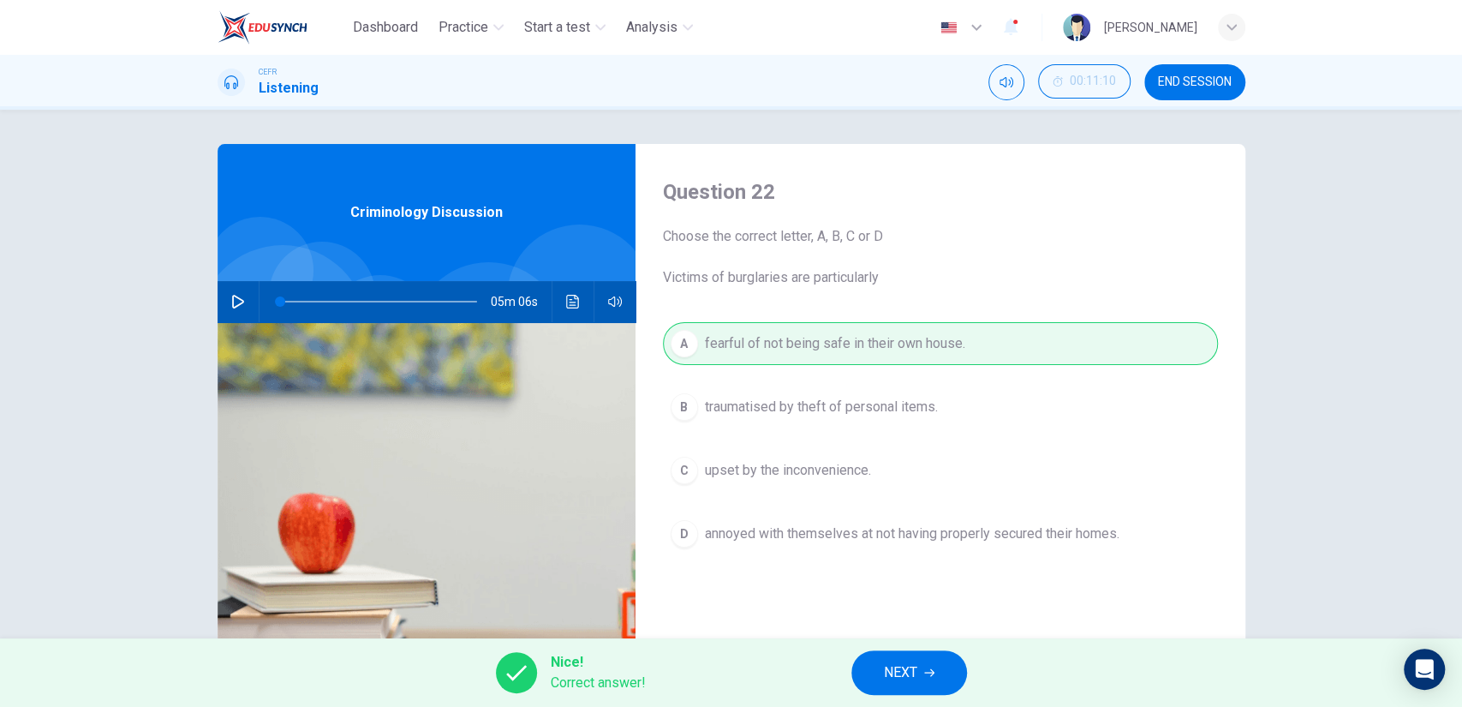
click at [910, 673] on span "NEXT" at bounding box center [900, 672] width 33 height 24
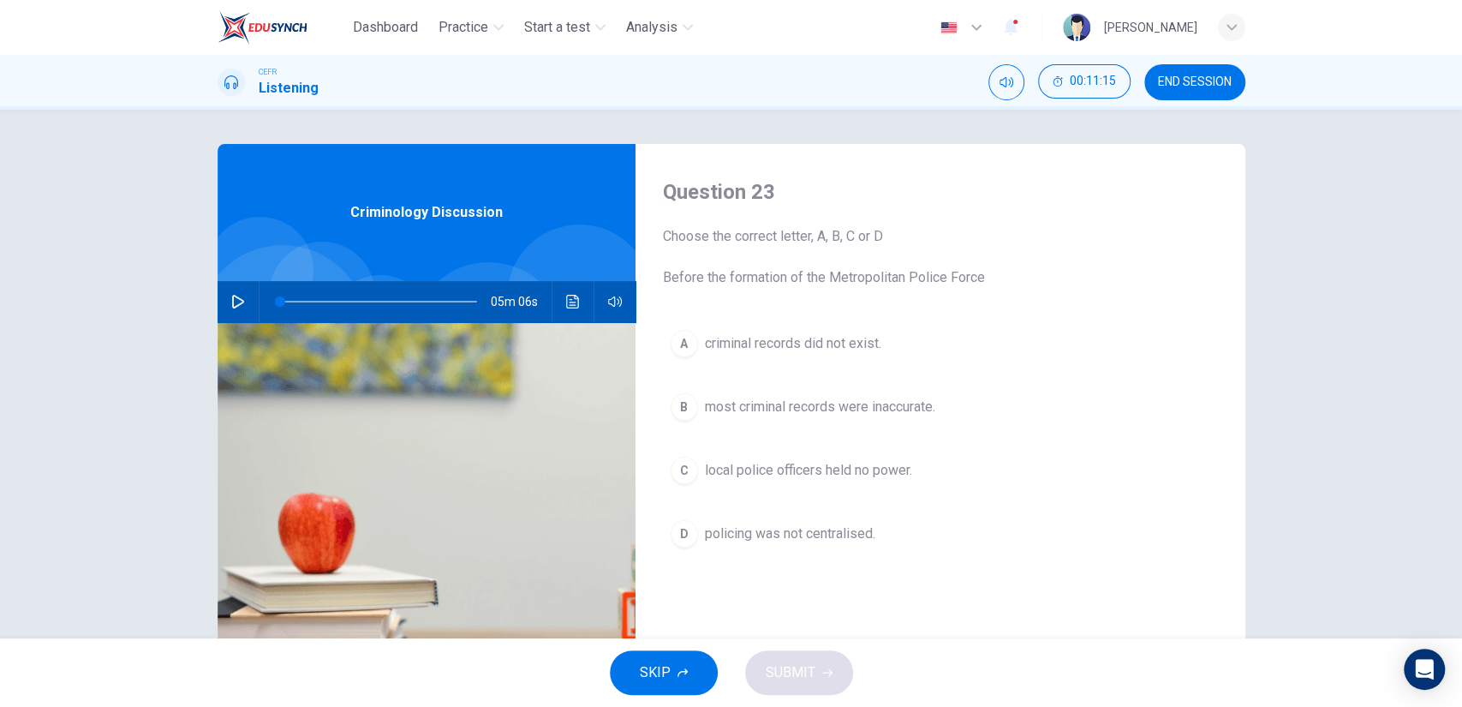
click at [849, 535] on span "policing was not centralised." at bounding box center [790, 533] width 170 height 21
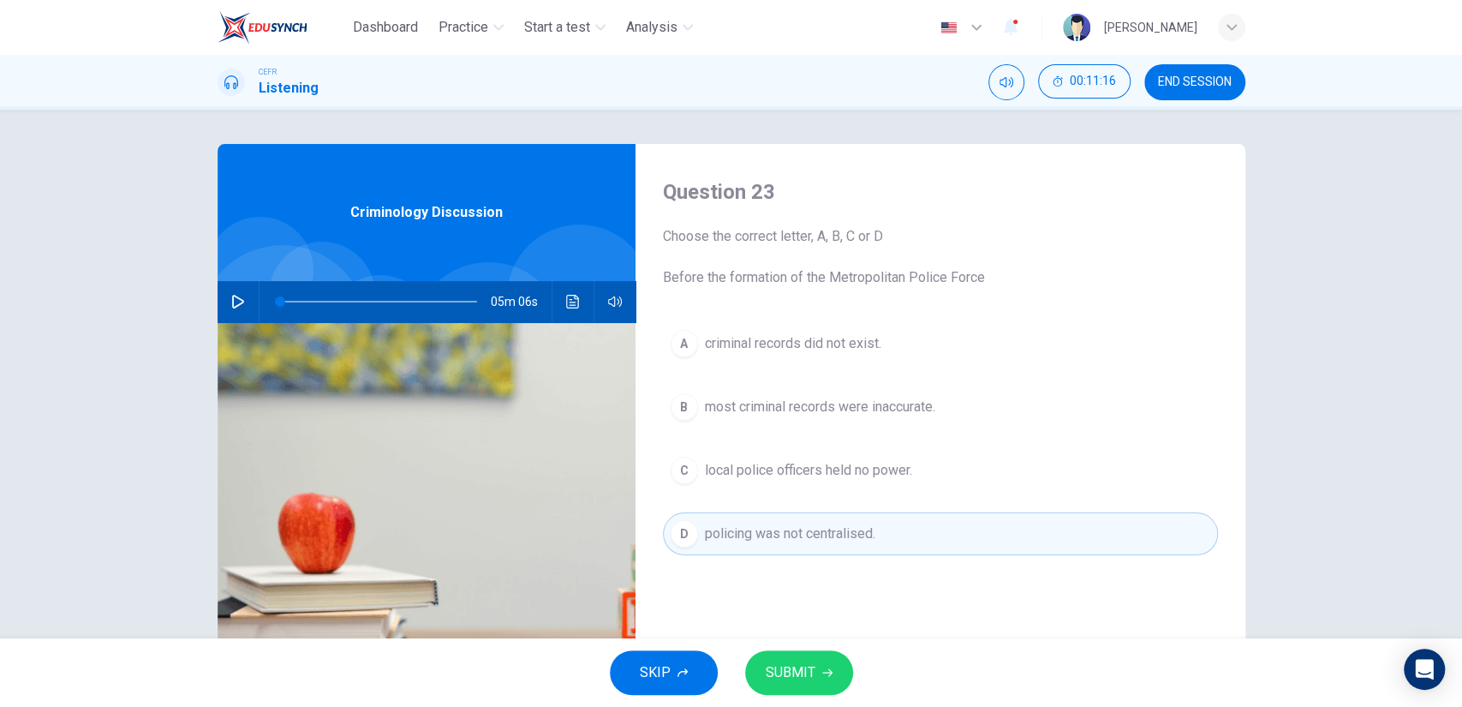
click at [822, 670] on icon "button" at bounding box center [827, 672] width 10 height 10
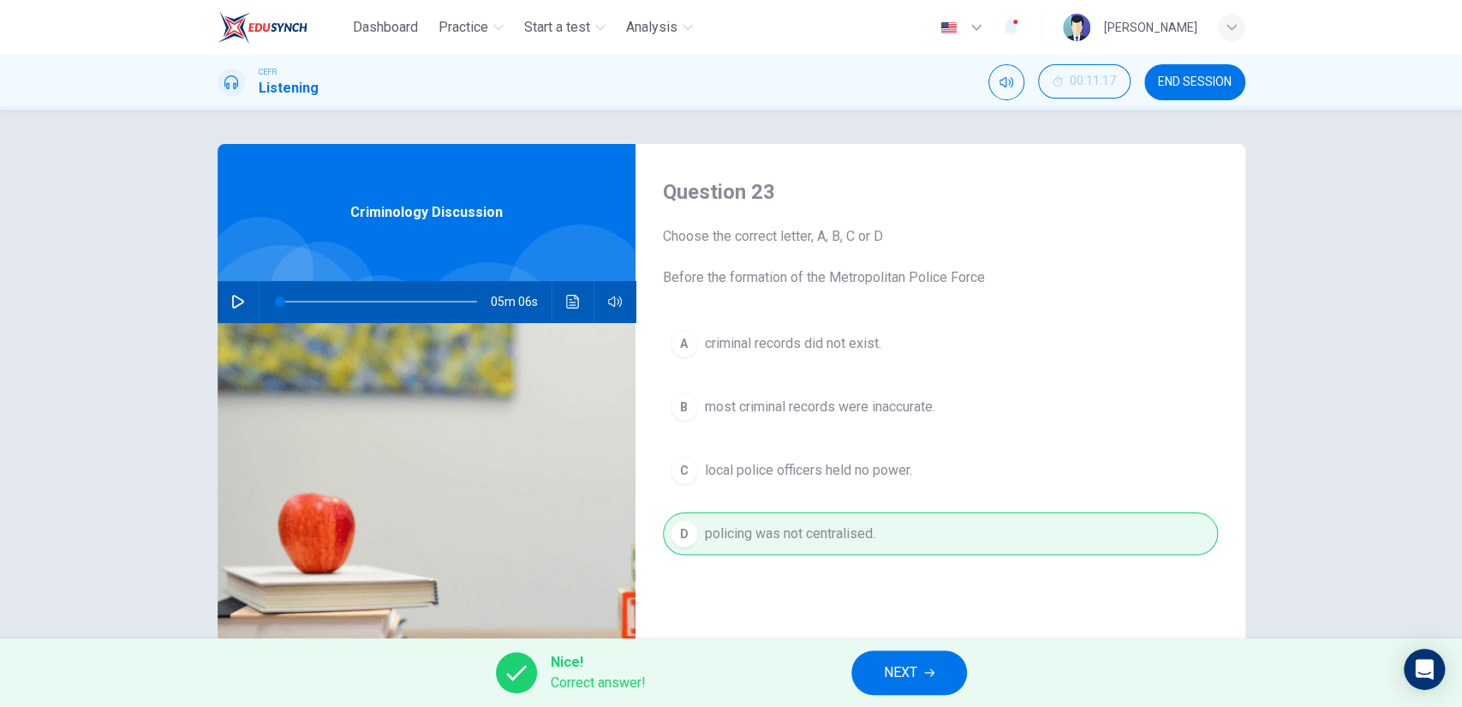
click at [893, 668] on span "NEXT" at bounding box center [900, 672] width 33 height 24
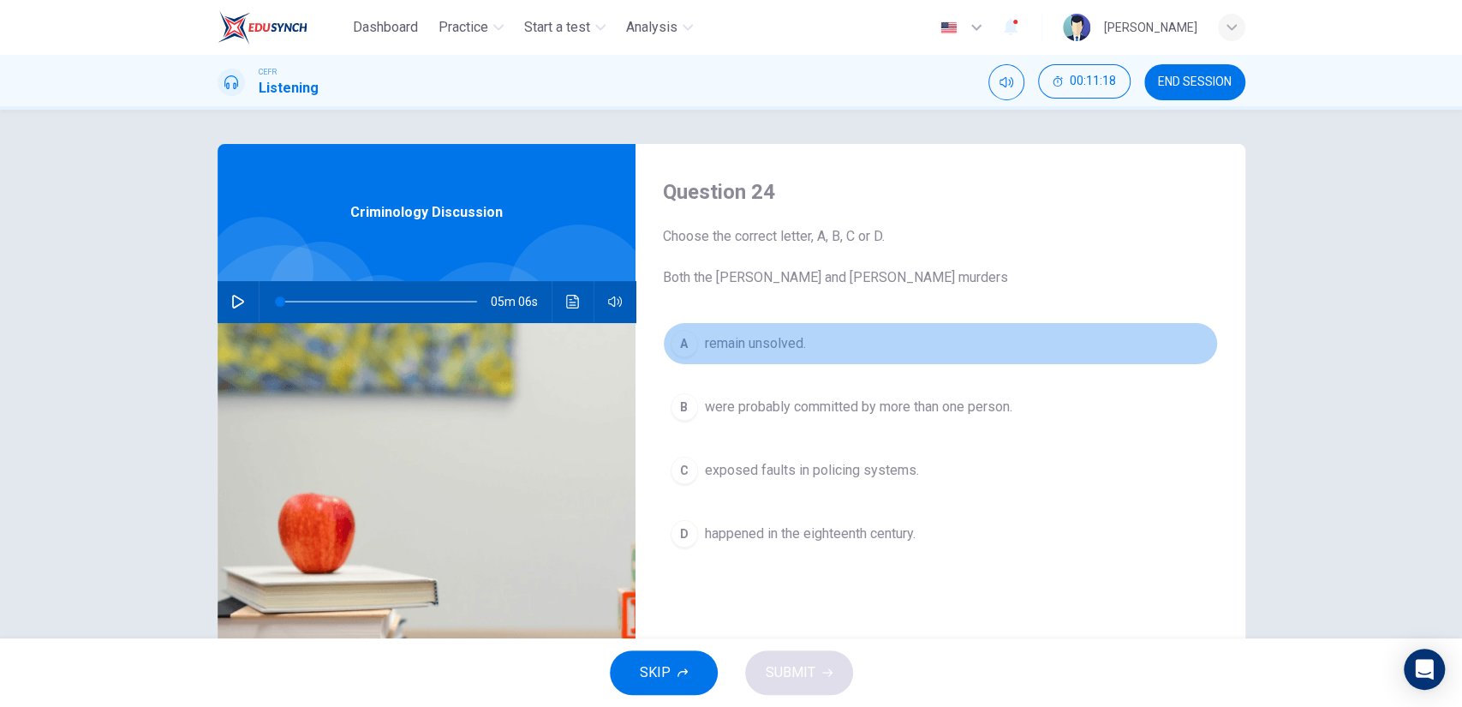
click at [788, 355] on button "A remain unsolved." at bounding box center [940, 343] width 555 height 43
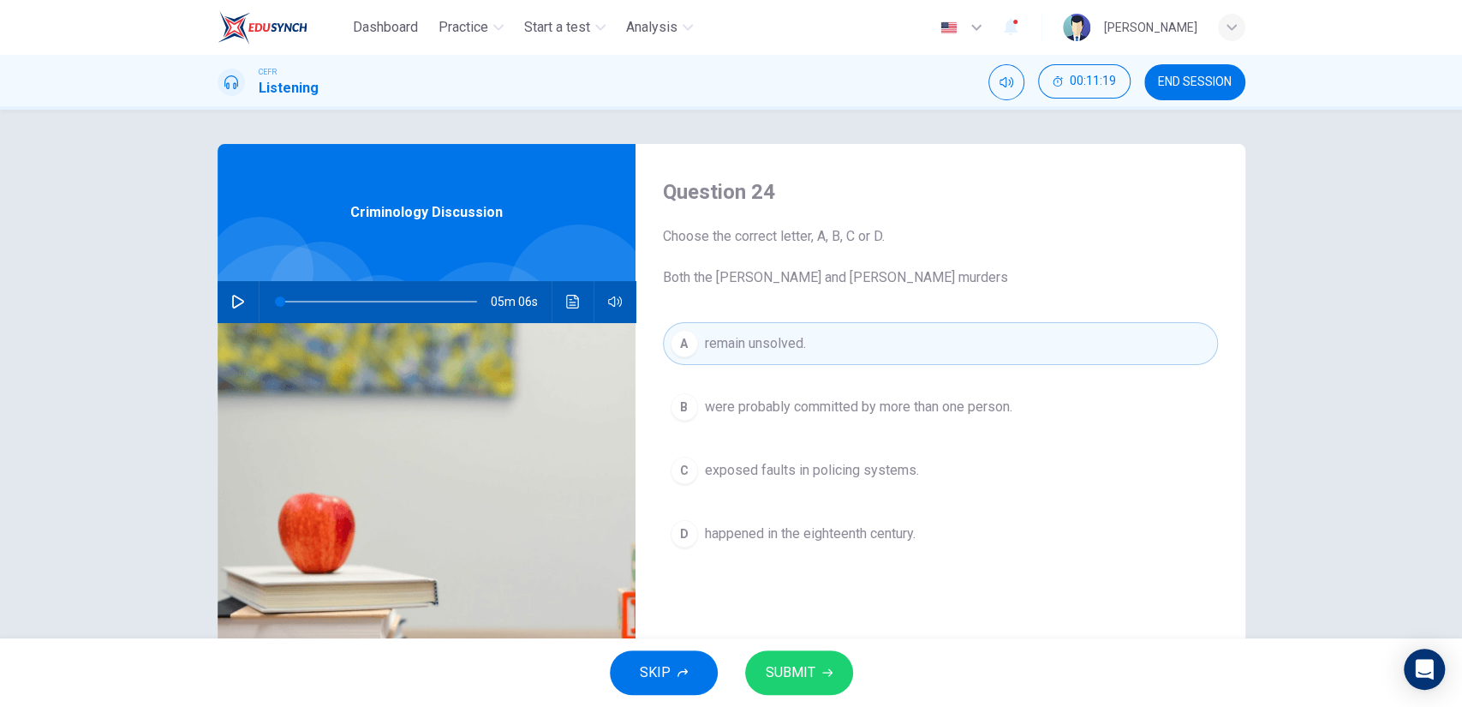
click at [829, 669] on icon "button" at bounding box center [827, 672] width 10 height 10
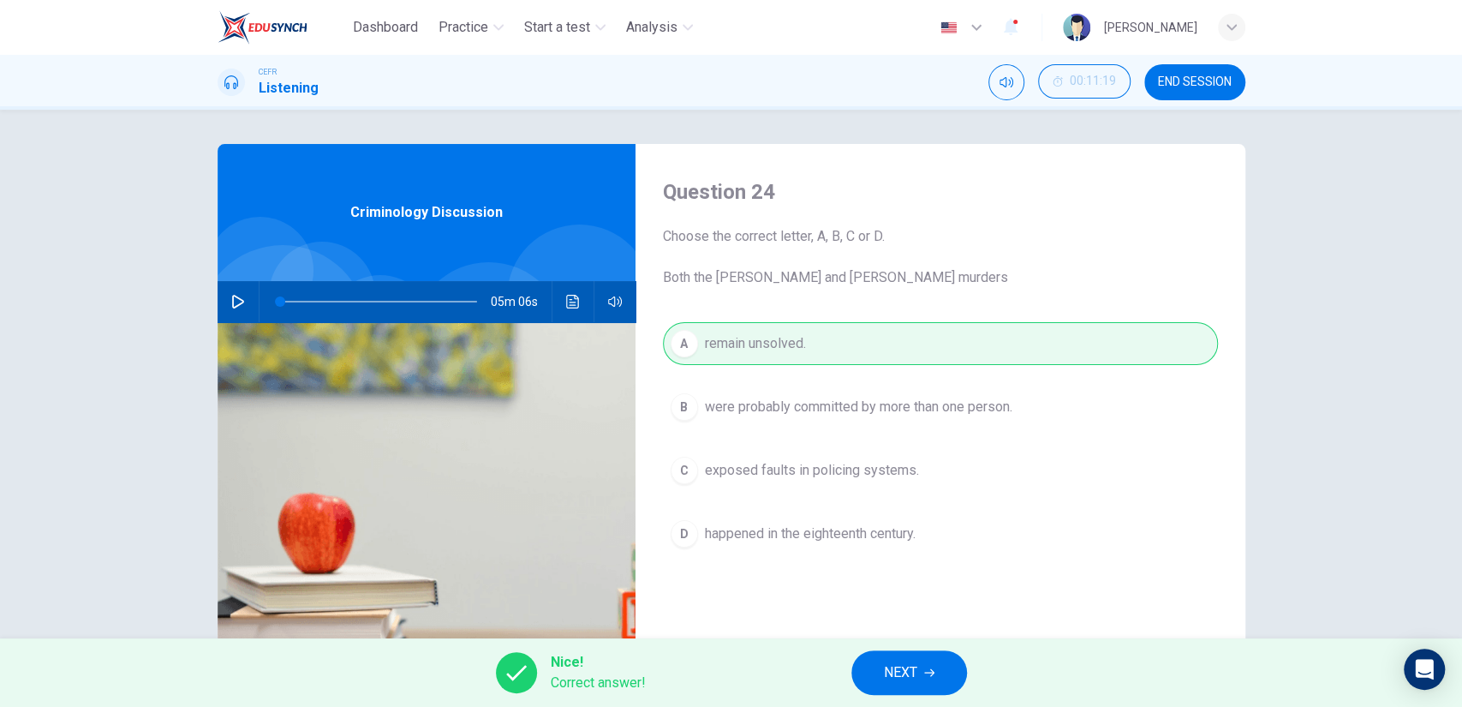
click at [898, 666] on span "NEXT" at bounding box center [900, 672] width 33 height 24
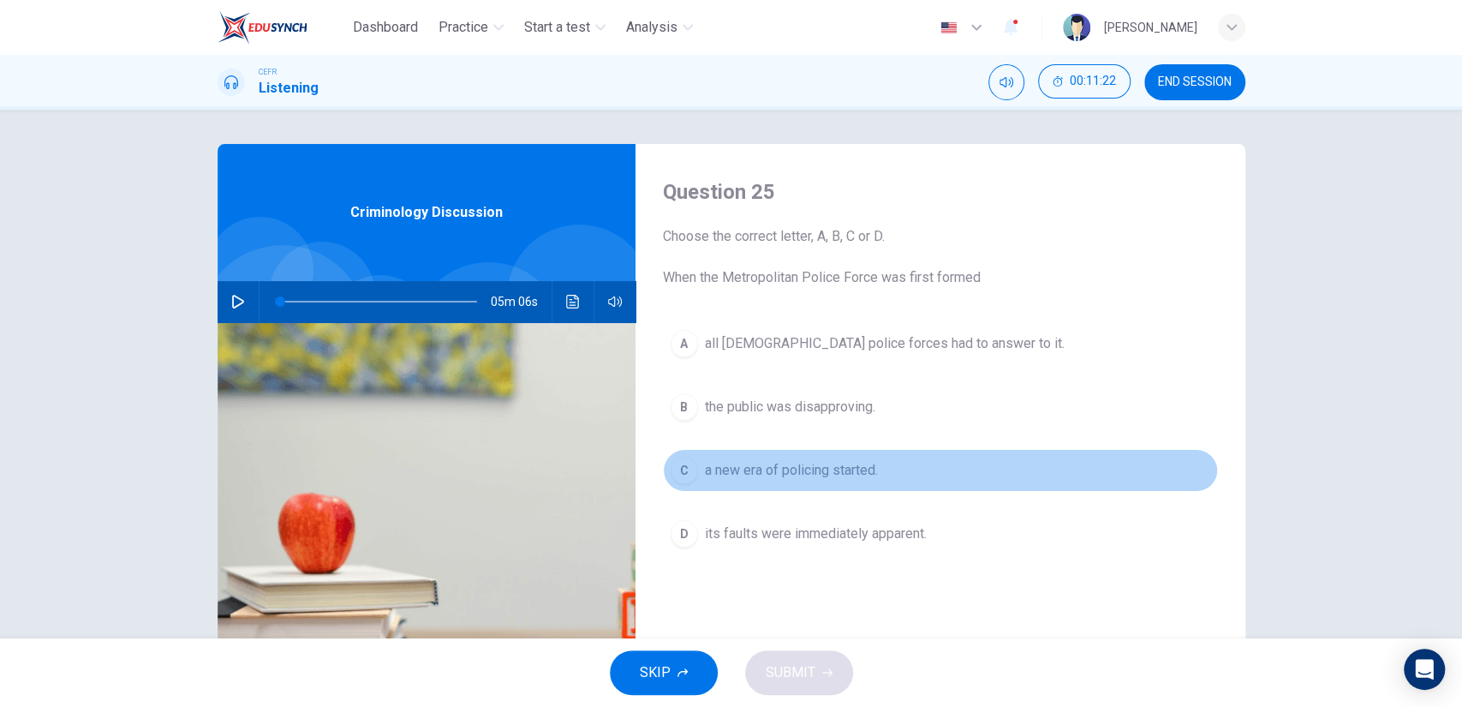
click at [797, 476] on span "a new era of policing started." at bounding box center [791, 470] width 173 height 21
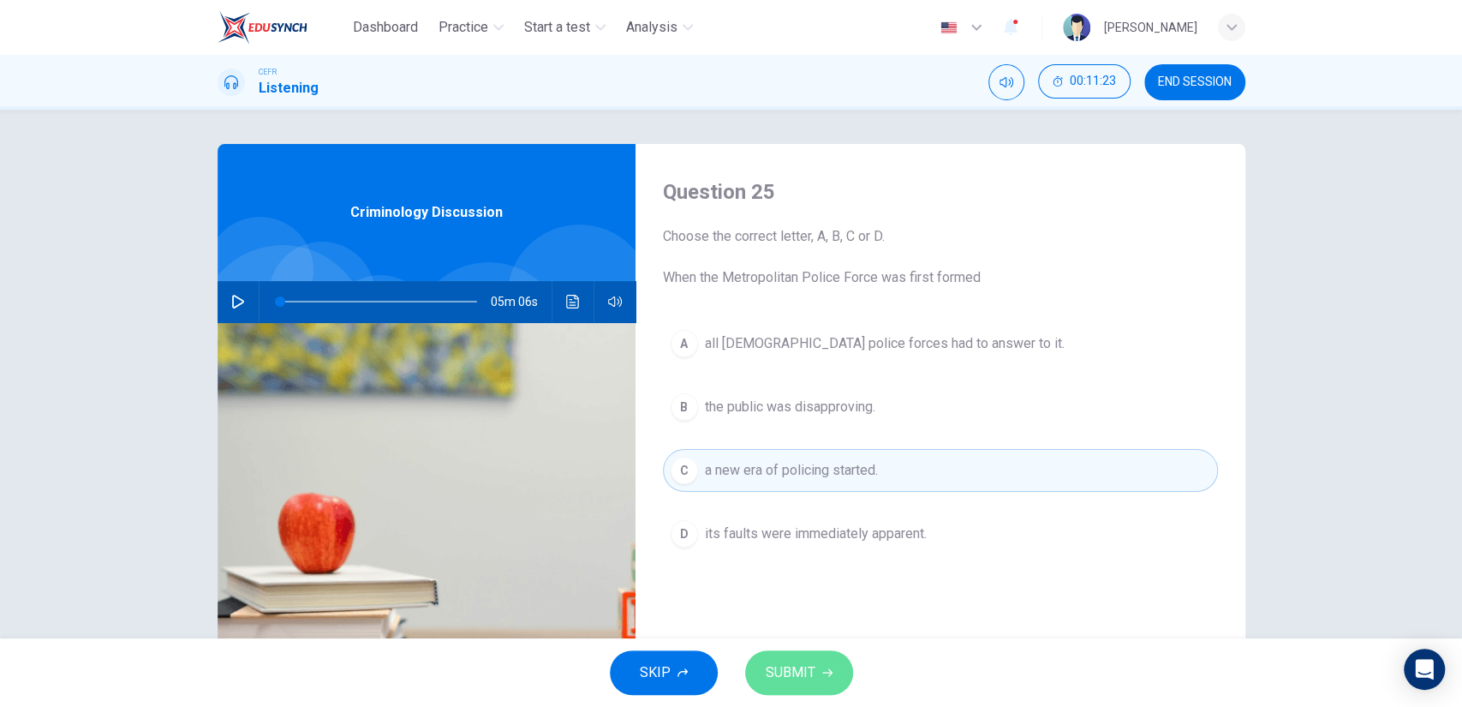
click at [817, 659] on button "SUBMIT" at bounding box center [799, 672] width 108 height 45
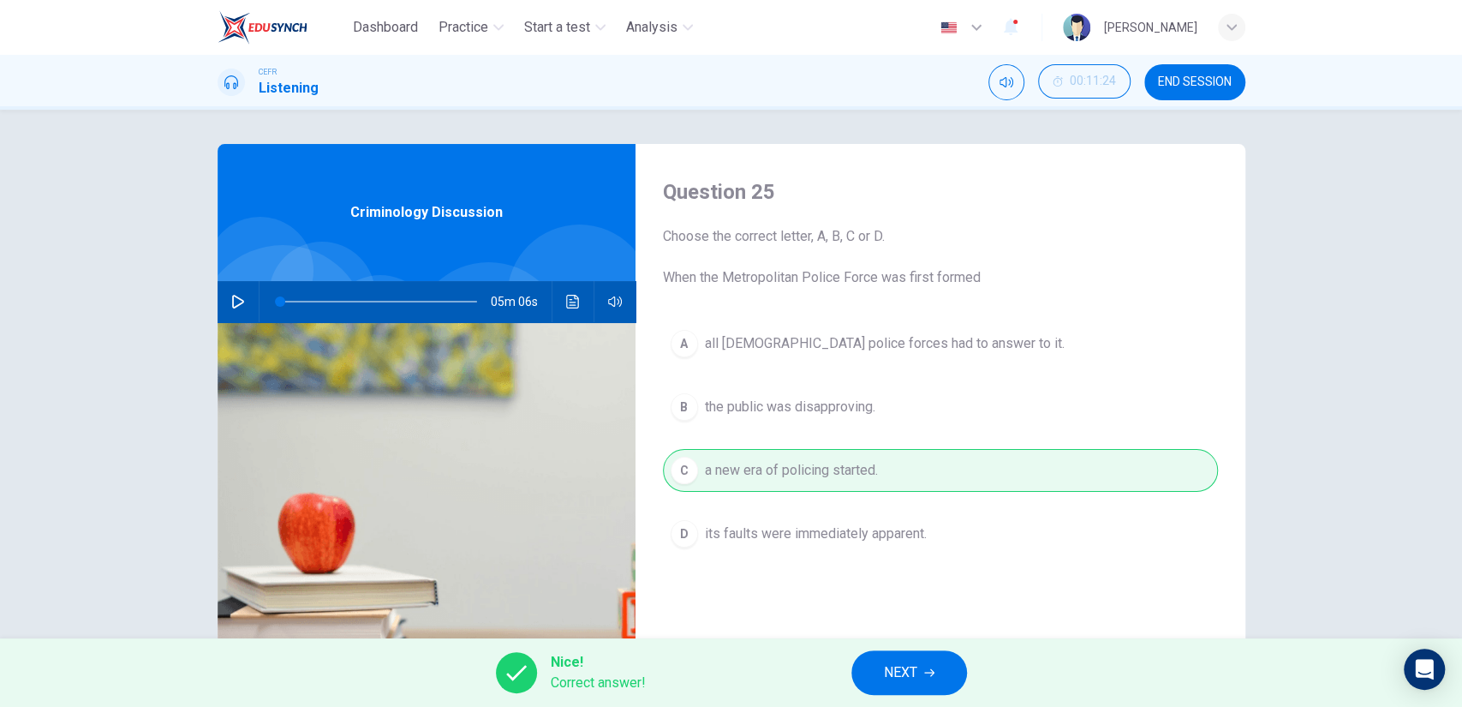
click at [851, 662] on div "Nice! Correct answer! NEXT" at bounding box center [731, 672] width 1462 height 69
click at [877, 649] on div "Nice! Correct answer! NEXT" at bounding box center [731, 672] width 1462 height 69
click at [897, 659] on button "NEXT" at bounding box center [909, 672] width 116 height 45
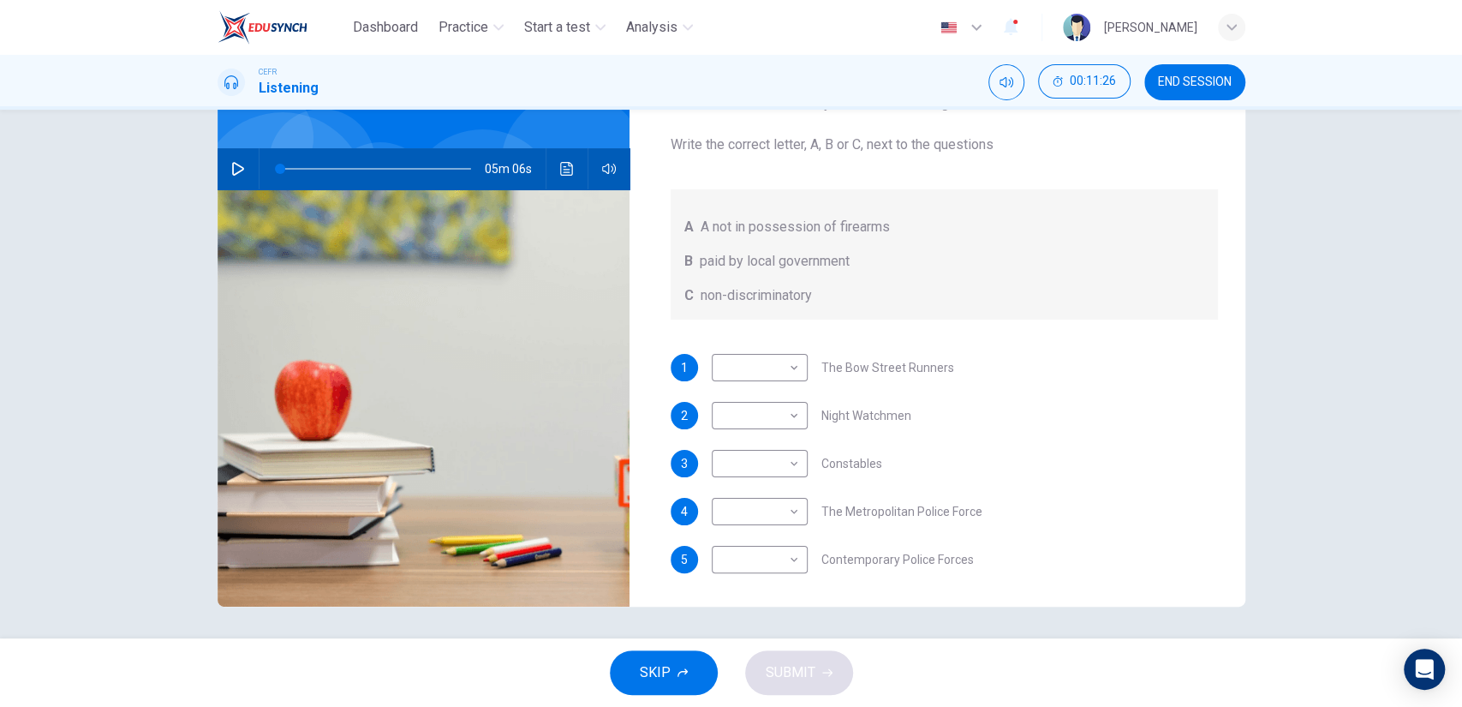
scroll to position [135, 0]
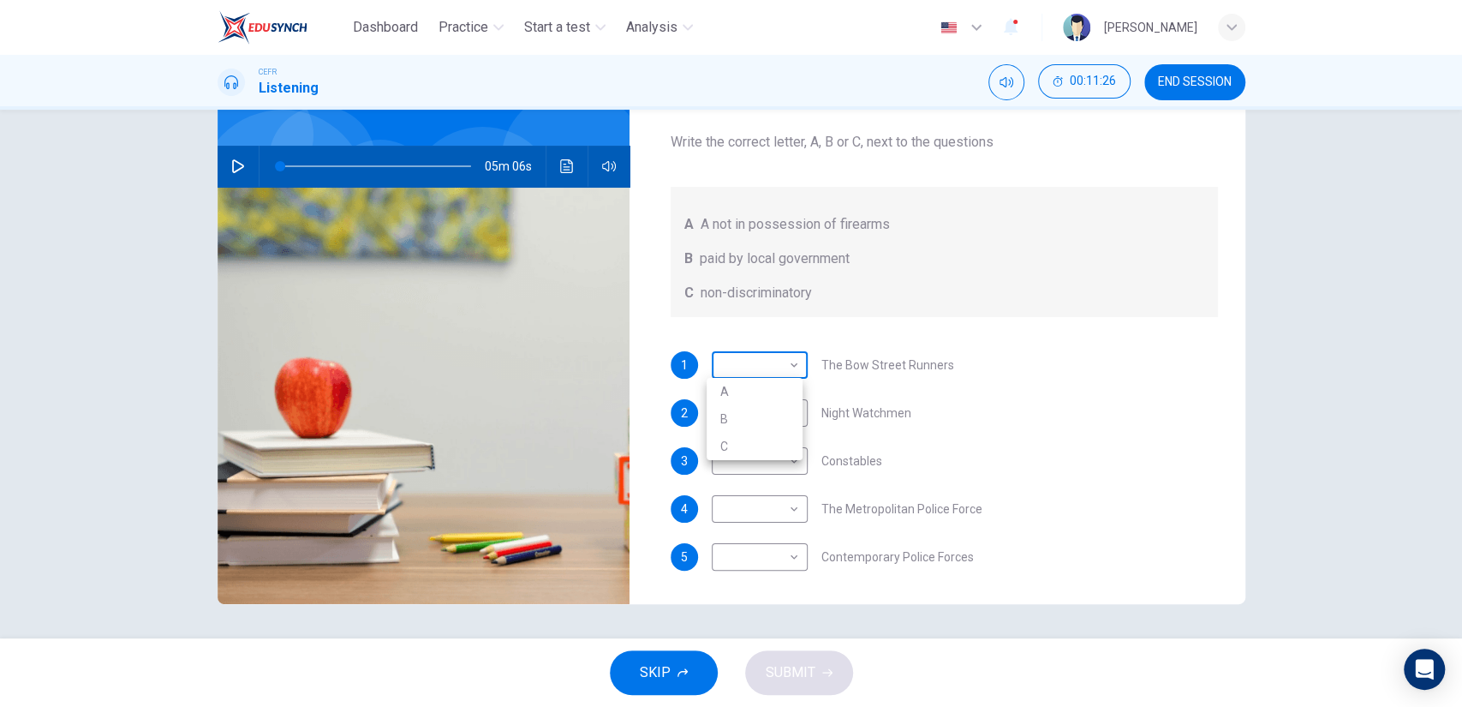
click at [780, 349] on body "Dashboard Practice Start a test Analysis English en ​ NOOR QURRATU'AINI BINTI M…" at bounding box center [731, 353] width 1462 height 707
click at [780, 429] on li "B" at bounding box center [755, 418] width 96 height 27
type input "B"
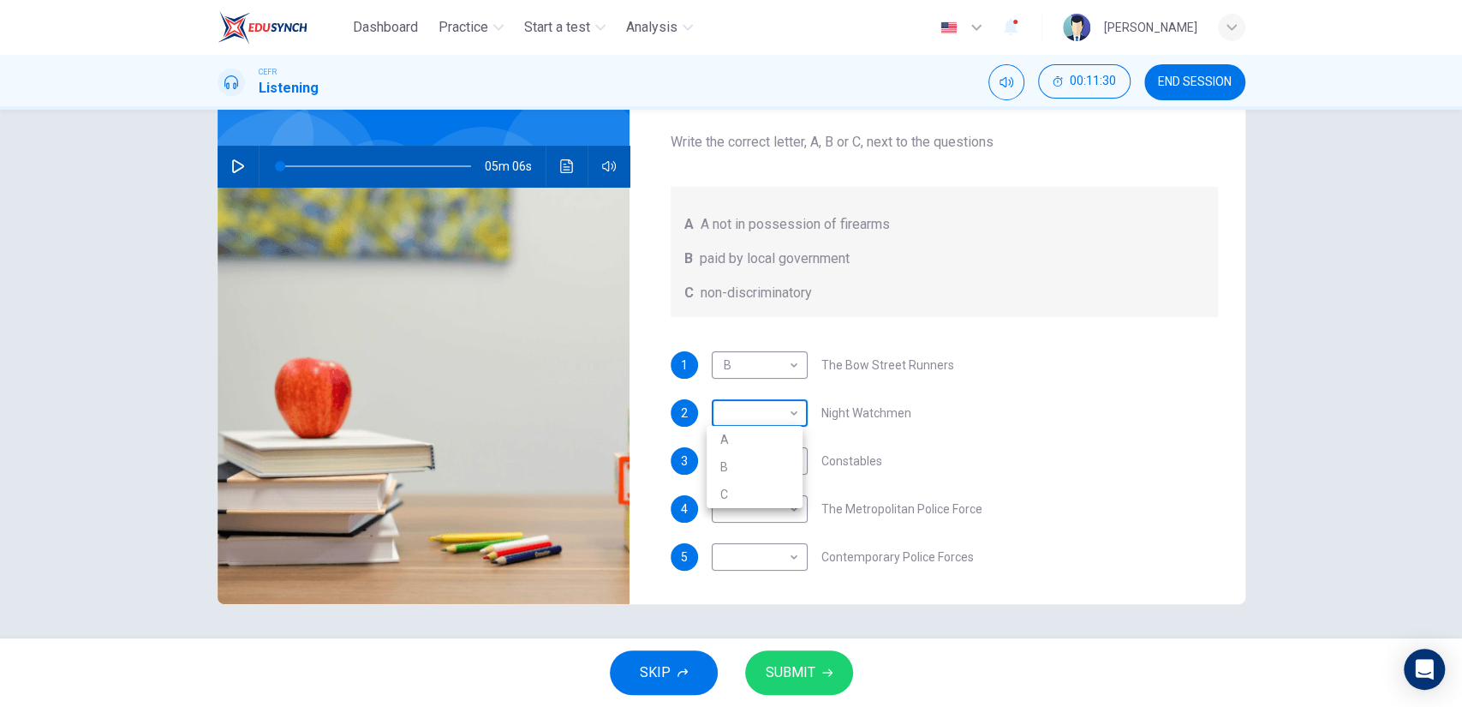
click at [781, 421] on body "Dashboard Practice Start a test Analysis English en ​ NOOR QURRATU'AINI BINTI M…" at bounding box center [731, 353] width 1462 height 707
click at [783, 439] on li "A" at bounding box center [755, 439] width 96 height 27
type input "A"
click at [778, 464] on body "Dashboard Practice Start a test Analysis English en ​ NOOR QURRATU'AINI BINTI M…" at bounding box center [731, 353] width 1462 height 707
click at [774, 488] on li "A" at bounding box center [755, 487] width 96 height 27
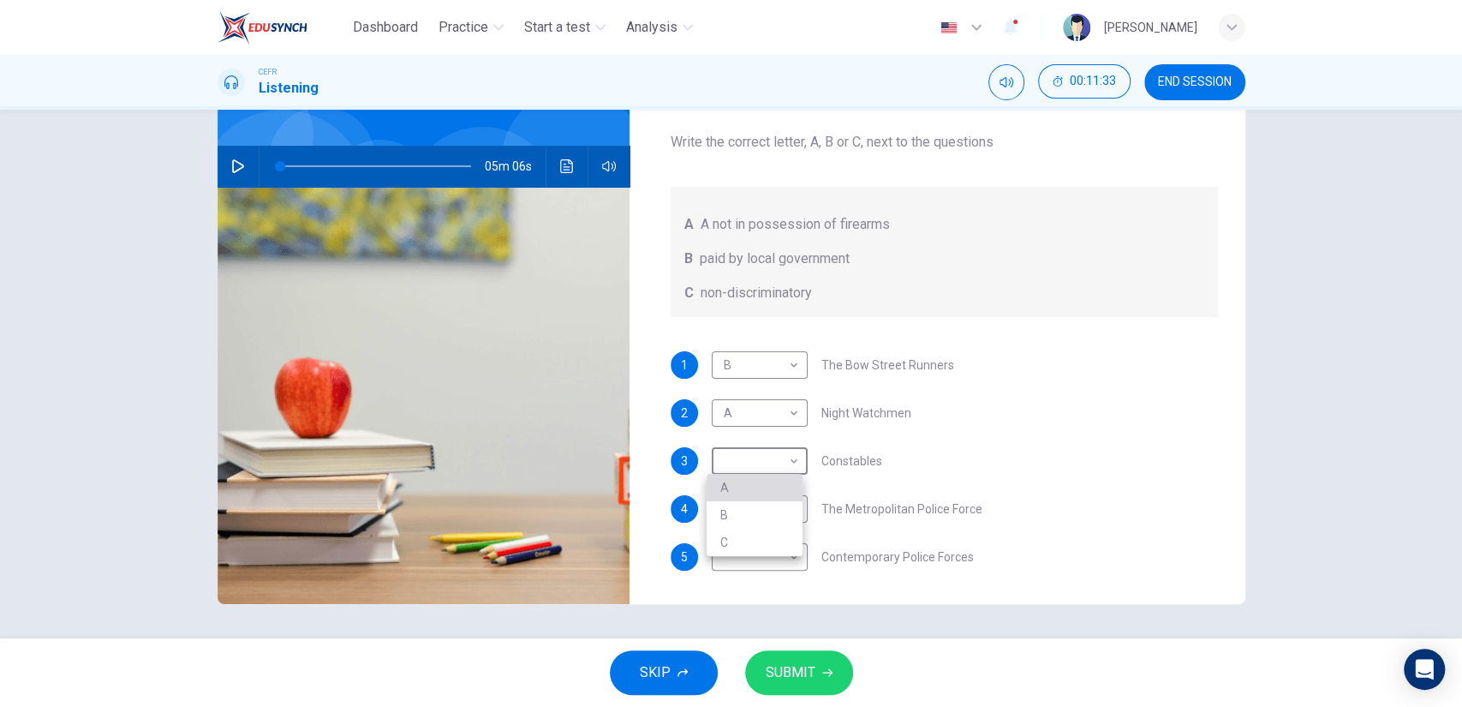
type input "A"
click at [771, 519] on body "Dashboard Practice Start a test Analysis English en ​ NOOR QURRATU'AINI BINTI M…" at bounding box center [731, 353] width 1462 height 707
click at [761, 603] on li "C" at bounding box center [755, 589] width 96 height 27
type input "C"
click at [761, 581] on div "1 B B ​ The Bow Street Runners 2 A A ​ Night Watchmen 3 A A ​ Constables 4 C C …" at bounding box center [944, 478] width 547 height 254
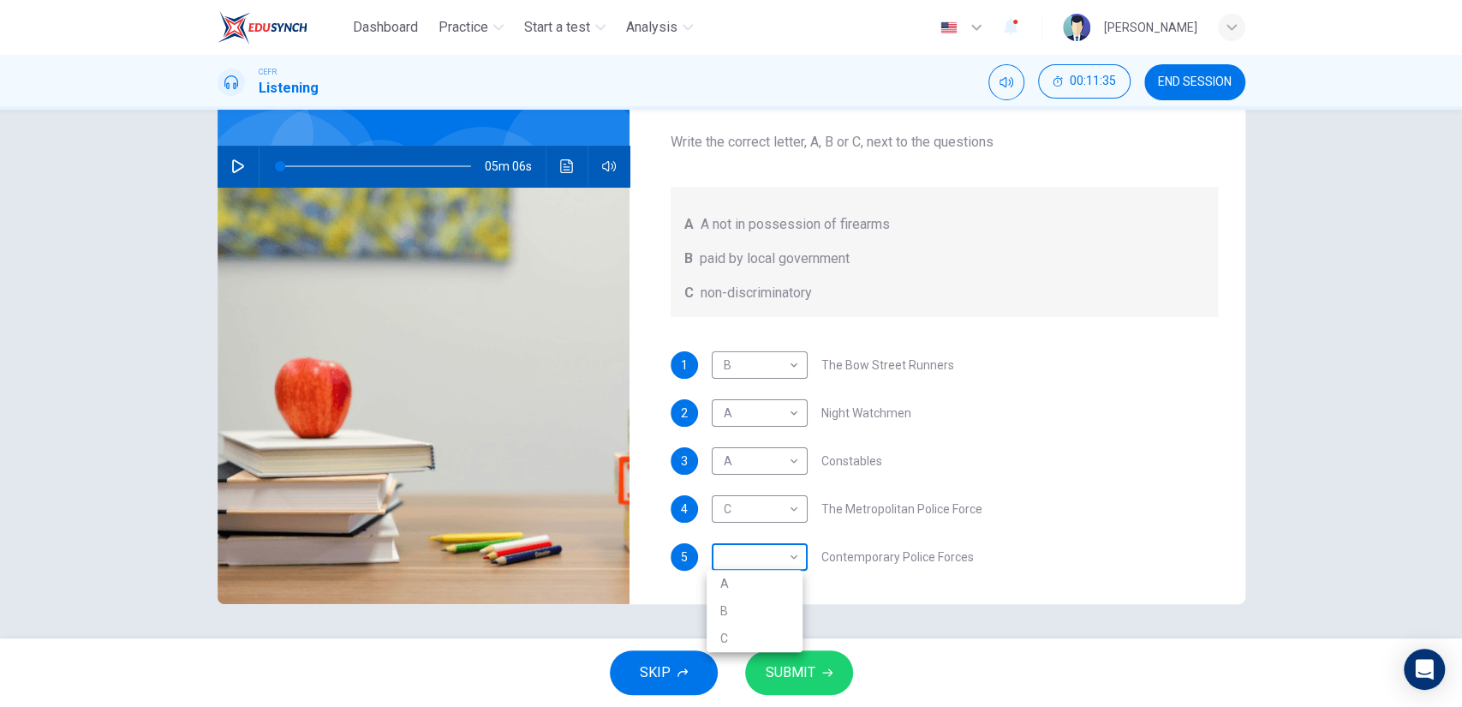
click at [762, 567] on body "Dashboard Practice Start a test Analysis English en ​ NOOR QURRATU'AINI BINTI M…" at bounding box center [731, 353] width 1462 height 707
click at [726, 630] on li "C" at bounding box center [755, 637] width 96 height 27
type input "C"
click at [778, 663] on span "SUBMIT" at bounding box center [791, 672] width 50 height 24
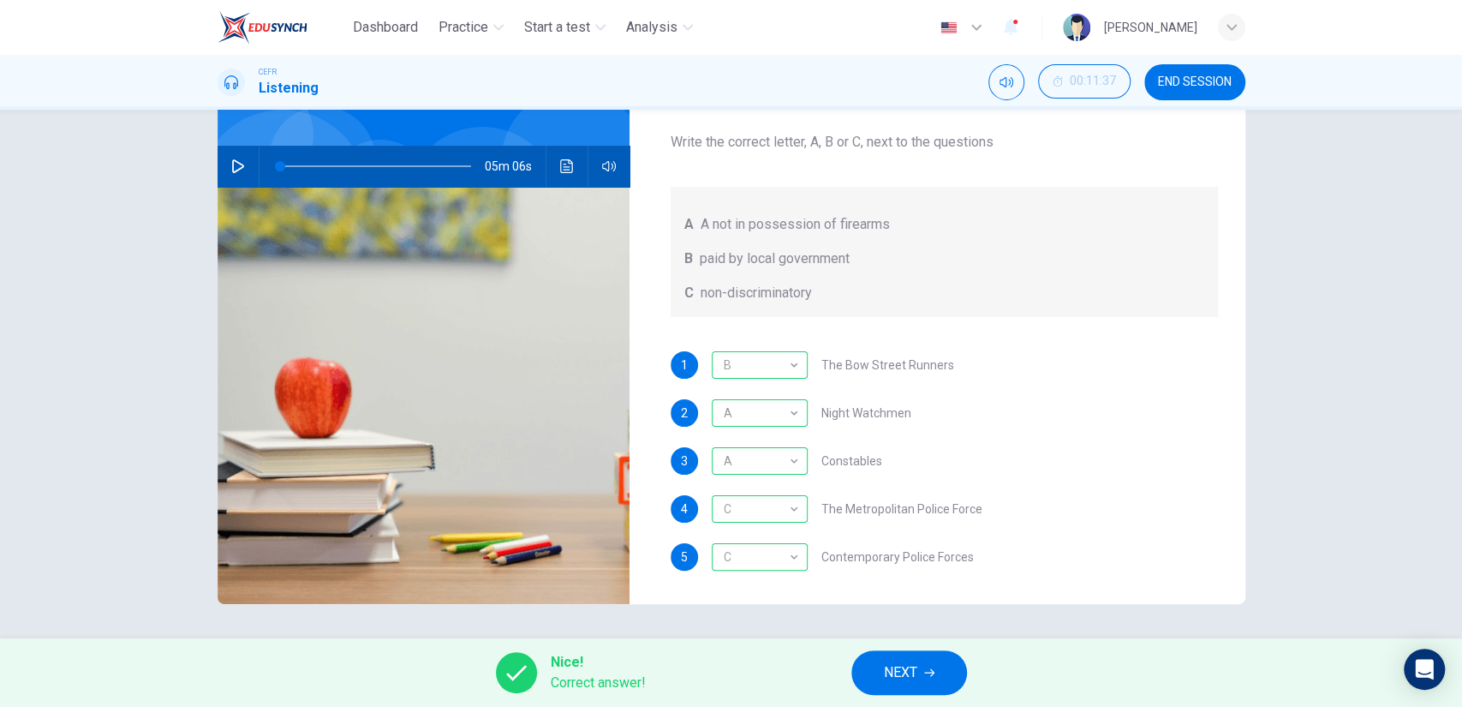
click at [947, 670] on button "NEXT" at bounding box center [909, 672] width 116 height 45
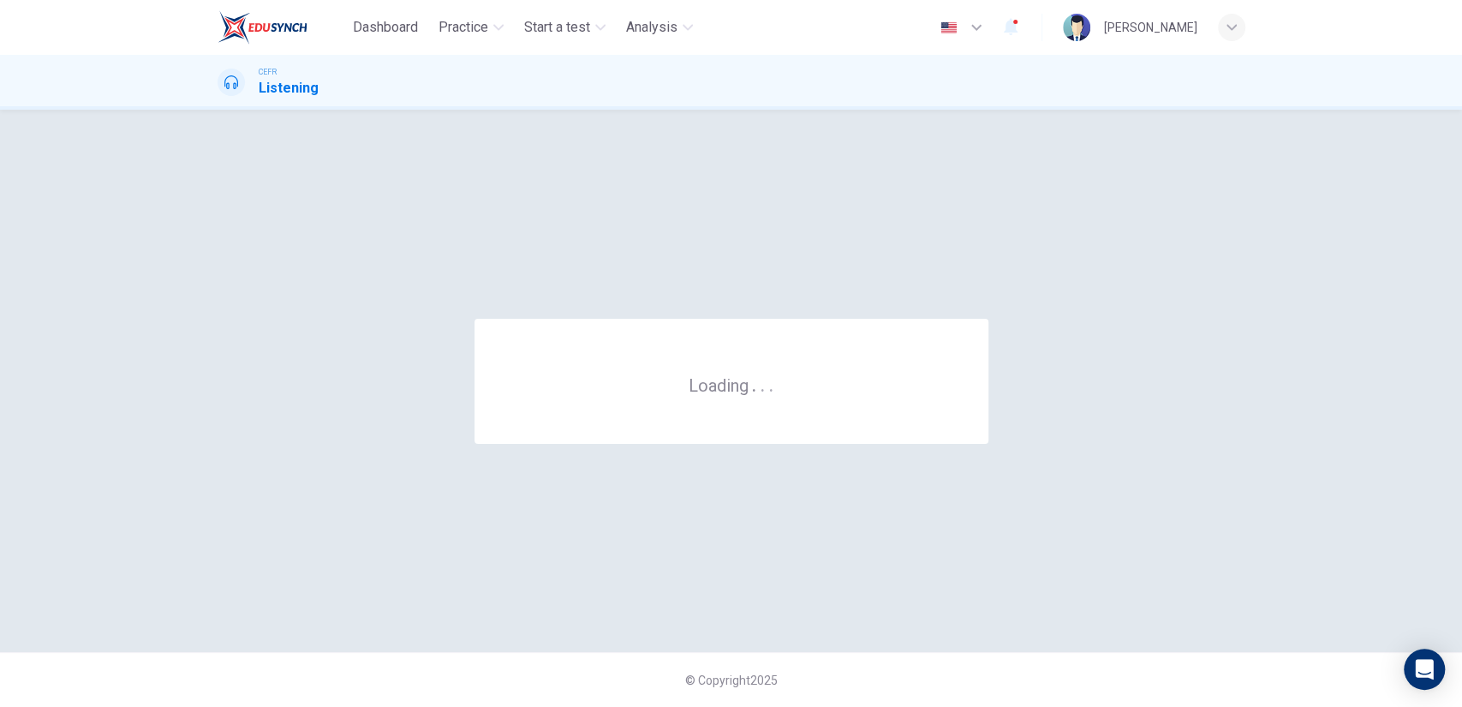
scroll to position [0, 0]
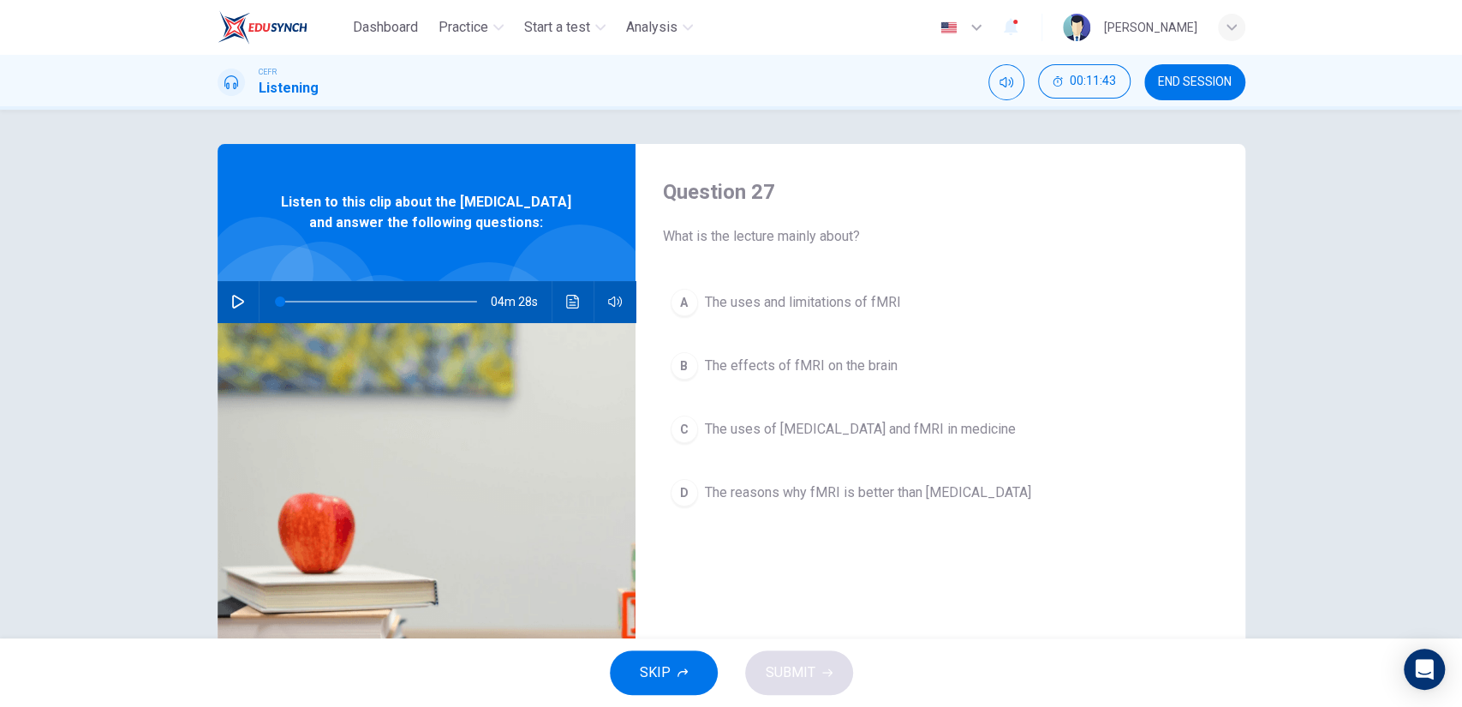
click at [1138, 94] on div "00:11:43 END SESSION" at bounding box center [1116, 82] width 257 height 36
click at [1164, 90] on button "END SESSION" at bounding box center [1194, 82] width 101 height 36
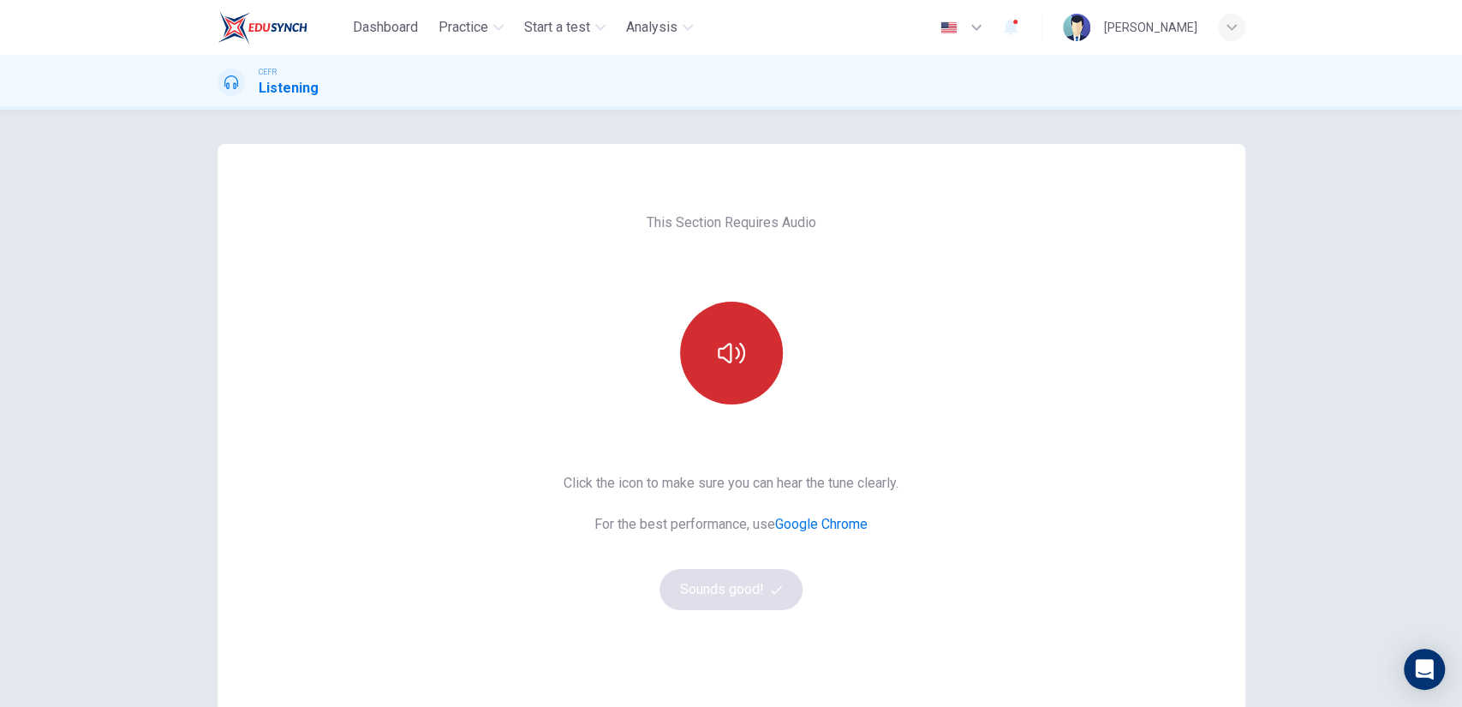
click at [686, 357] on button "button" at bounding box center [731, 353] width 103 height 103
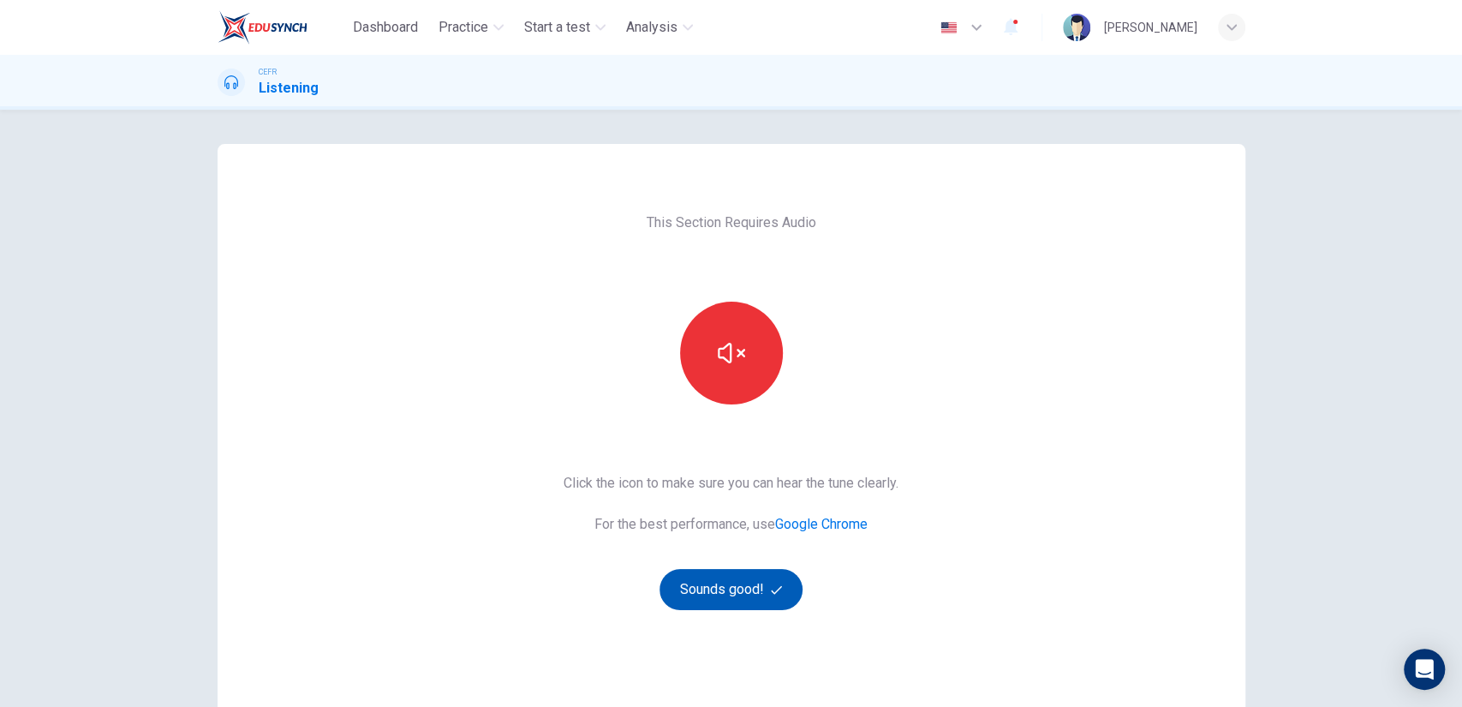
click at [717, 594] on button "Sounds good!" at bounding box center [732, 589] width 144 height 41
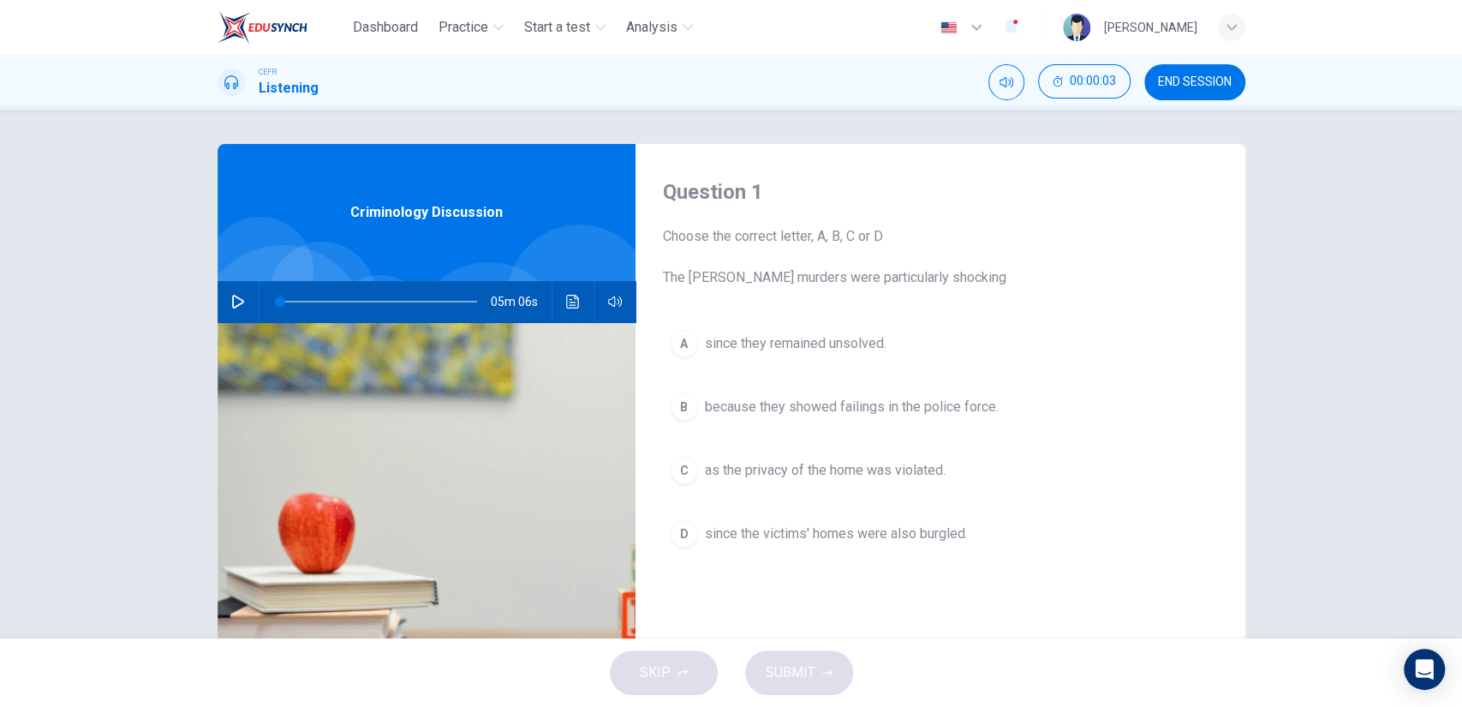
click at [764, 482] on button "C as the privacy of the home was violated." at bounding box center [940, 470] width 555 height 43
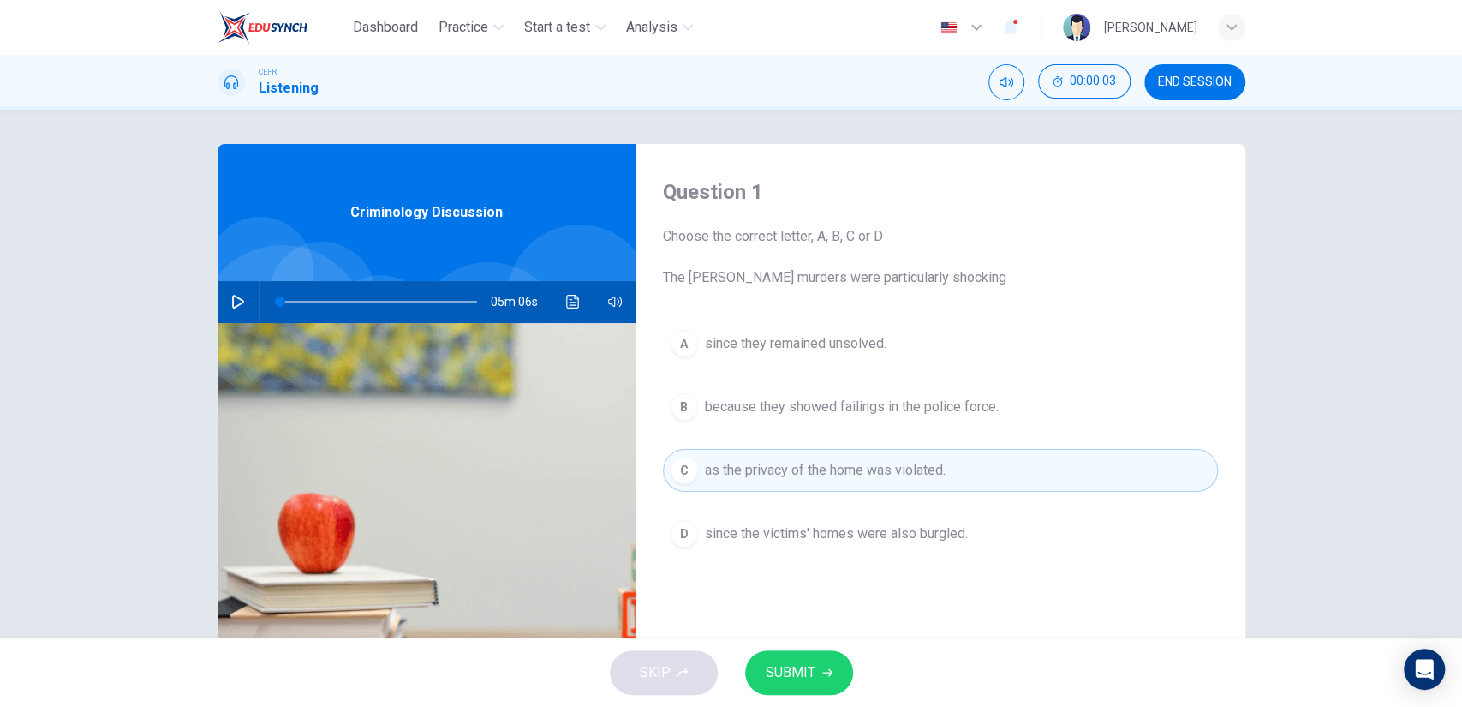
click at [783, 666] on span "SUBMIT" at bounding box center [791, 672] width 50 height 24
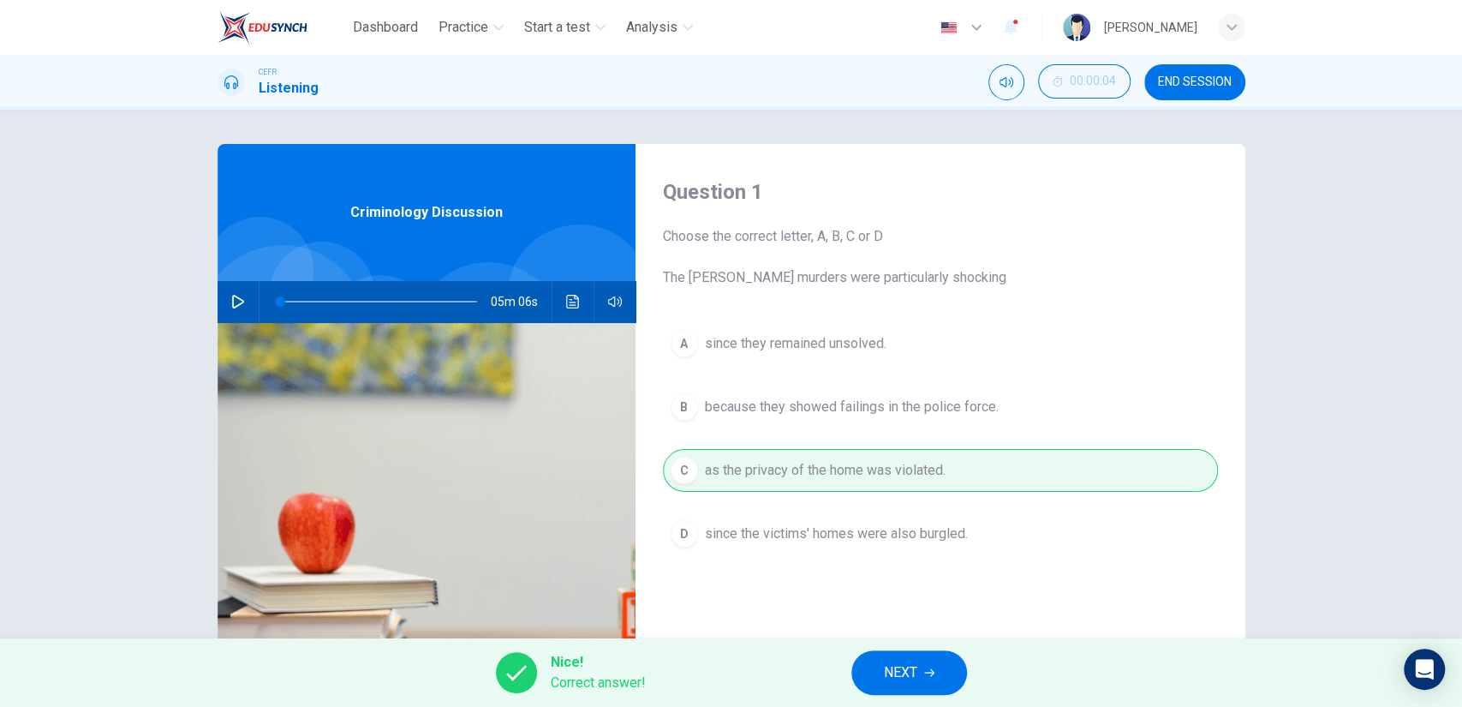
click at [963, 666] on button "NEXT" at bounding box center [909, 672] width 116 height 45
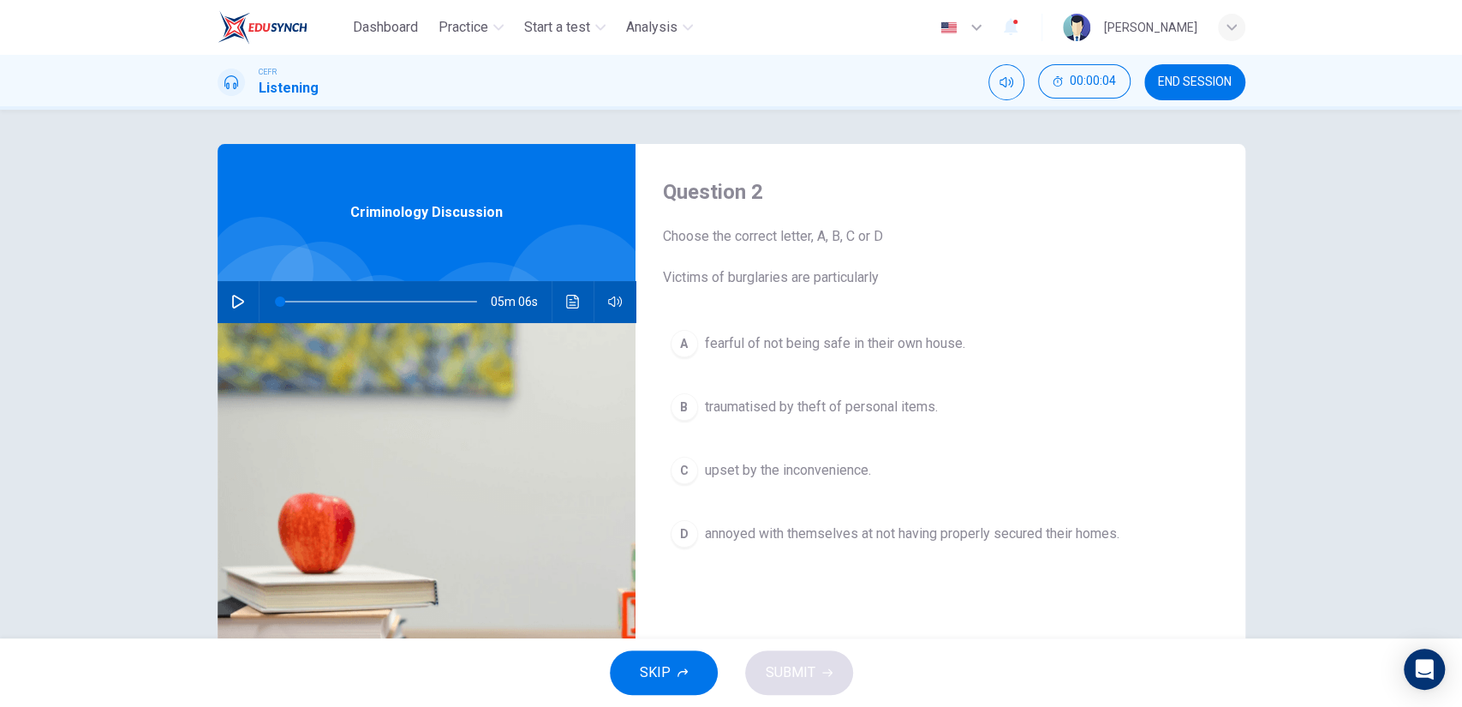
click at [818, 348] on span "fearful of not being safe in their own house." at bounding box center [835, 343] width 260 height 21
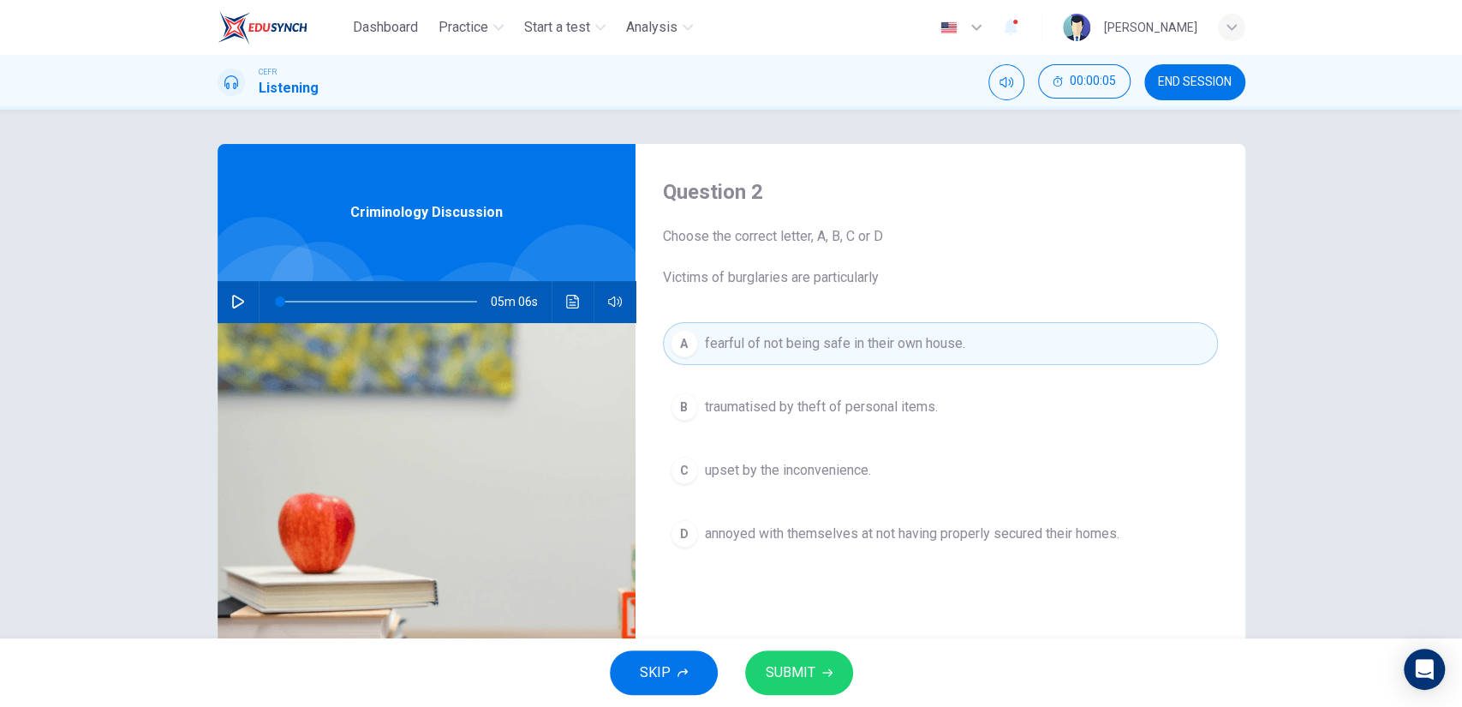
click at [813, 656] on button "SUBMIT" at bounding box center [799, 672] width 108 height 45
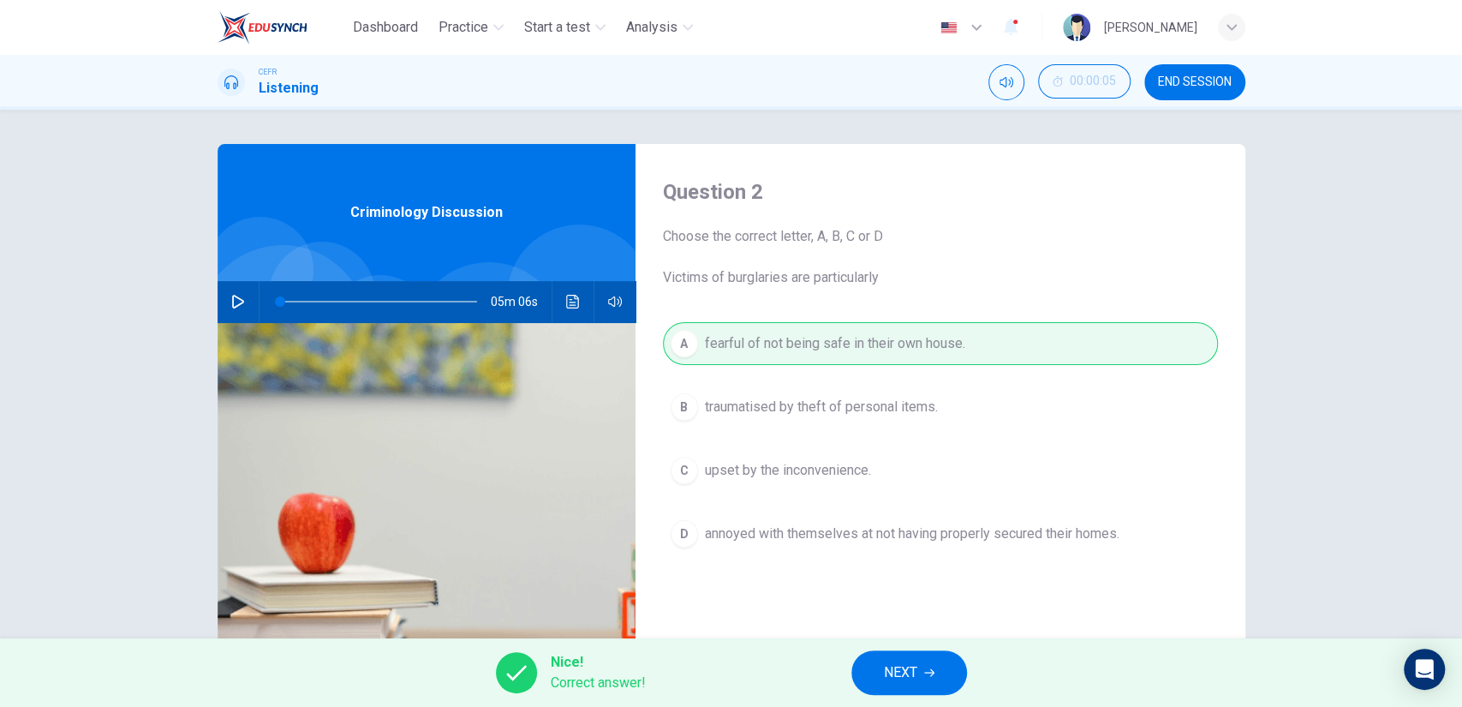
click at [887, 664] on span "NEXT" at bounding box center [900, 672] width 33 height 24
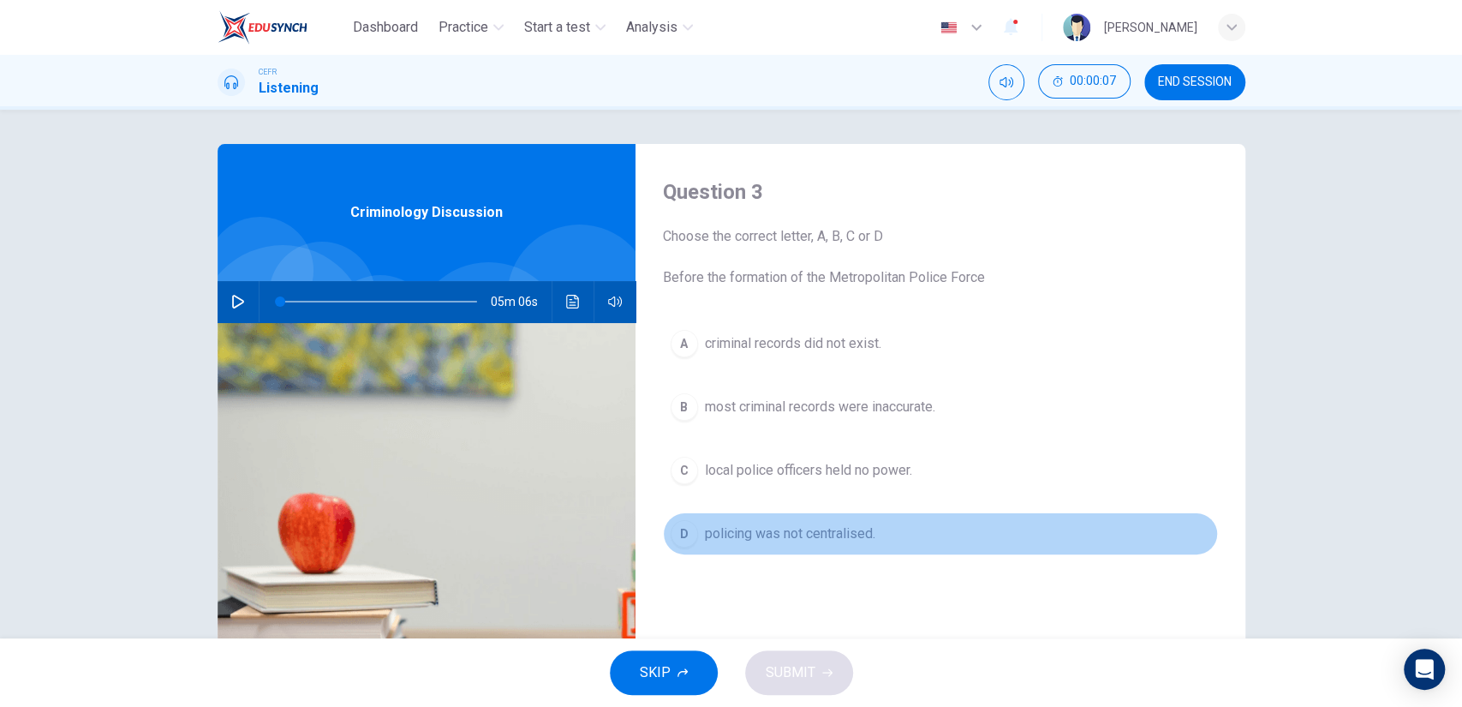
click at [785, 549] on button "D policing was not centralised." at bounding box center [940, 533] width 555 height 43
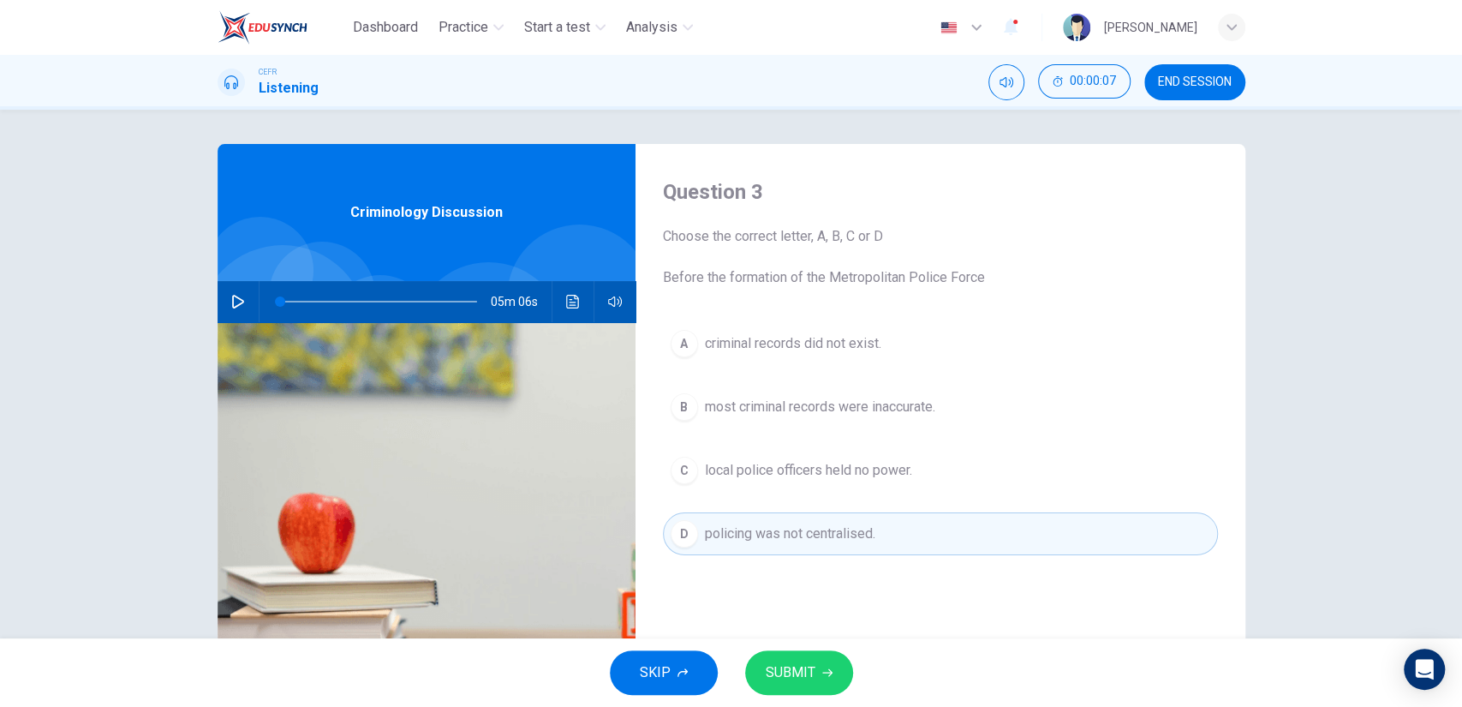
click at [783, 626] on div "Question 3 Choose the correct letter, A, B, C or D Before the formation of the …" at bounding box center [941, 441] width 610 height 595
click at [782, 652] on button "SUBMIT" at bounding box center [799, 672] width 108 height 45
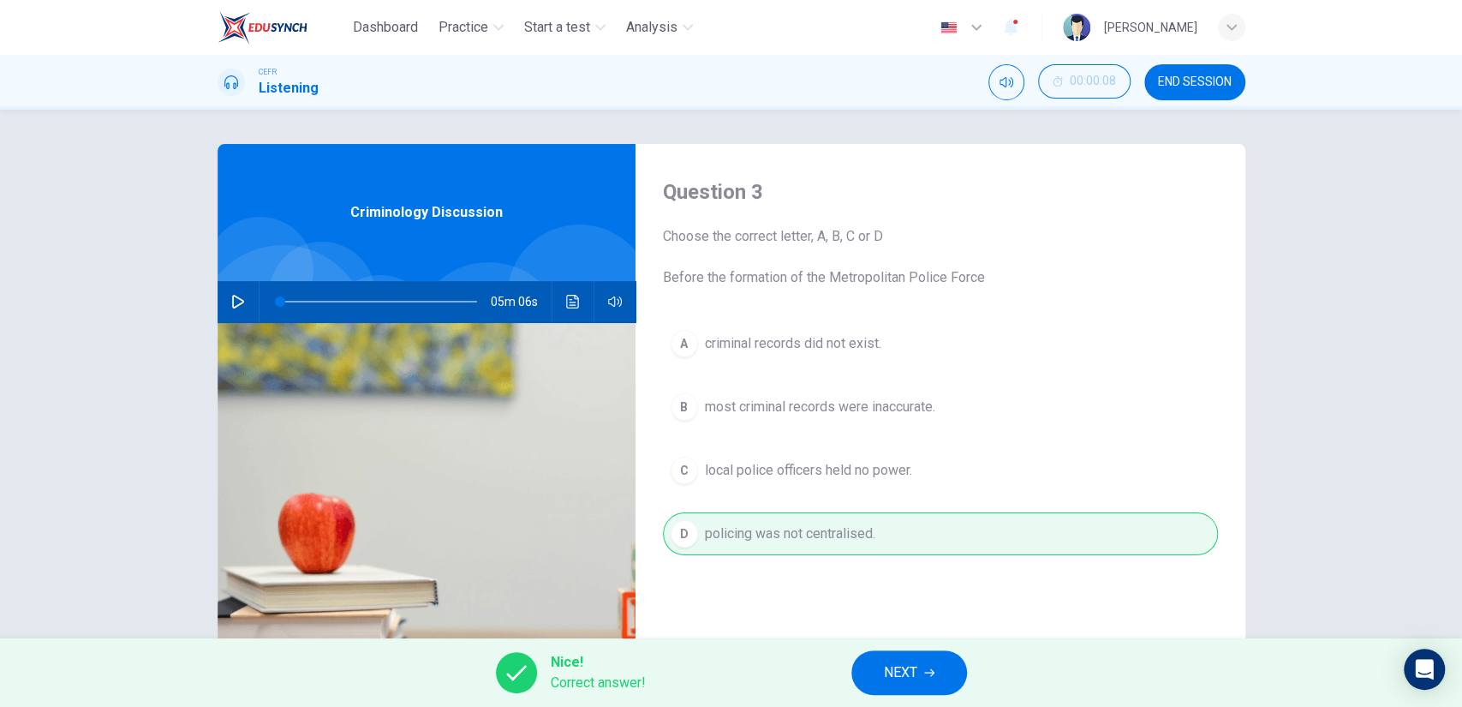
click at [873, 681] on button "NEXT" at bounding box center [909, 672] width 116 height 45
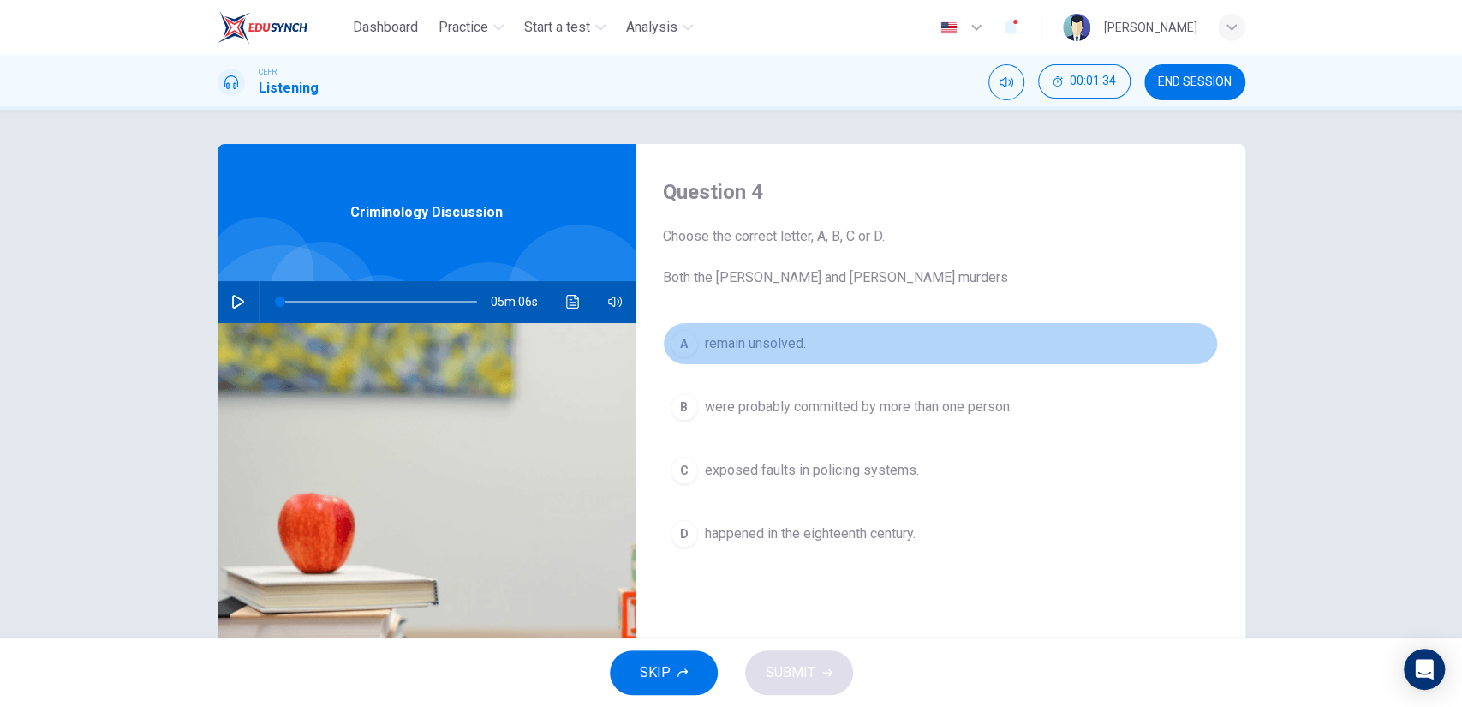
click at [777, 346] on span "remain unsolved." at bounding box center [755, 343] width 101 height 21
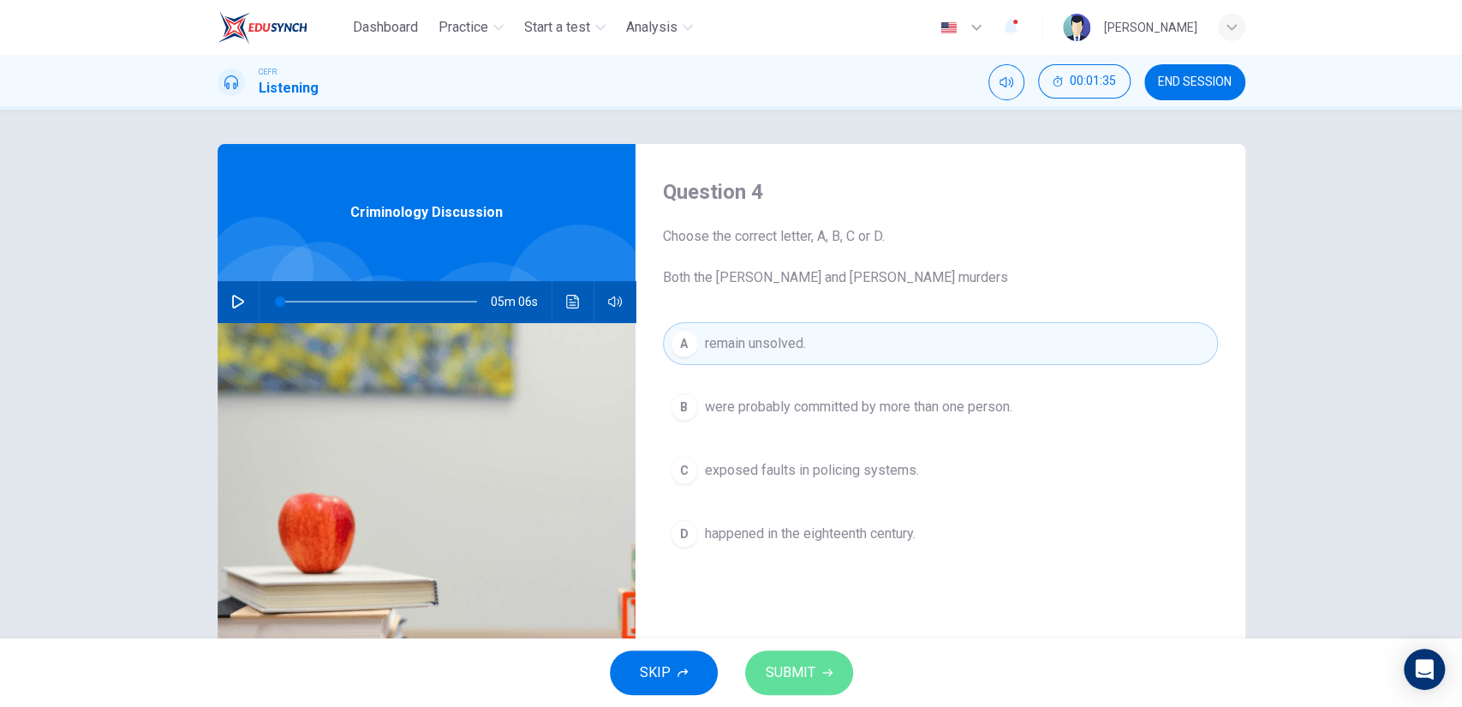
click at [834, 661] on button "SUBMIT" at bounding box center [799, 672] width 108 height 45
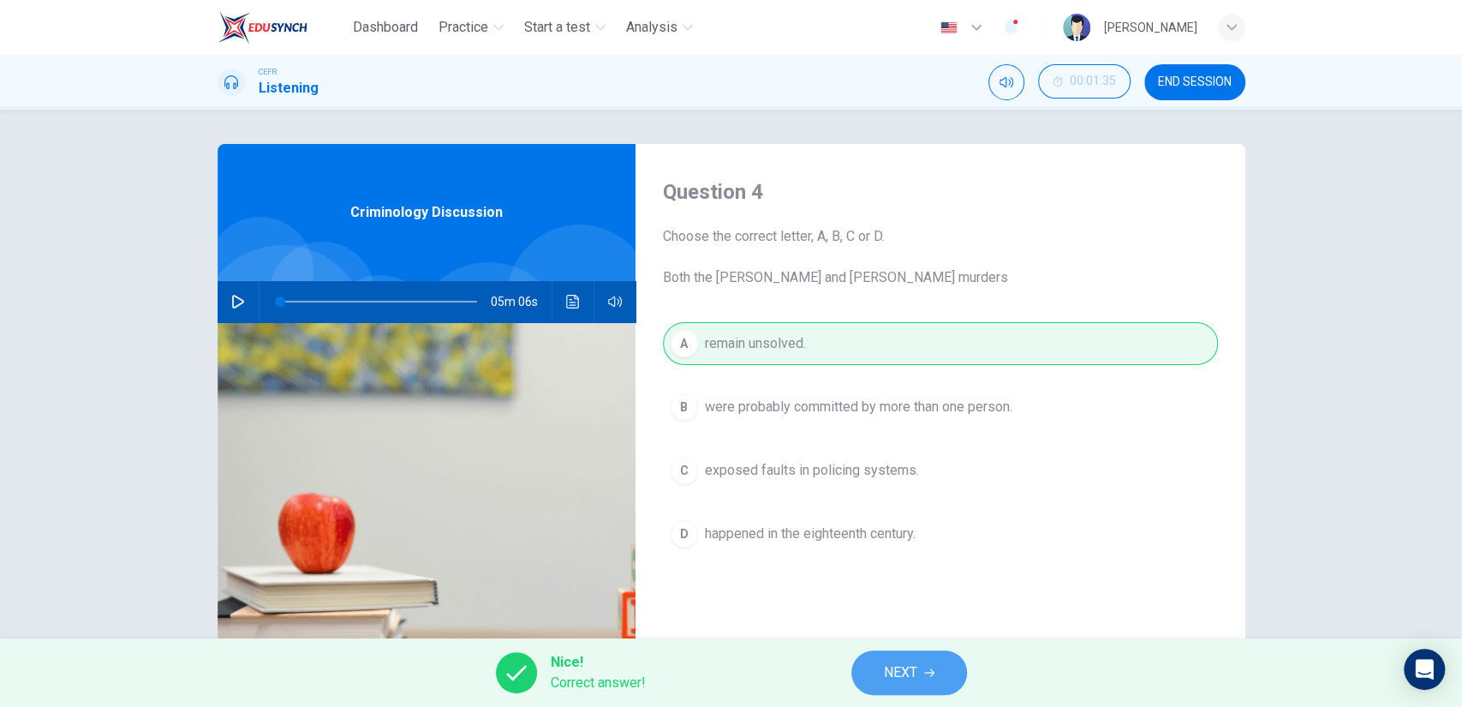
click at [938, 650] on button "NEXT" at bounding box center [909, 672] width 116 height 45
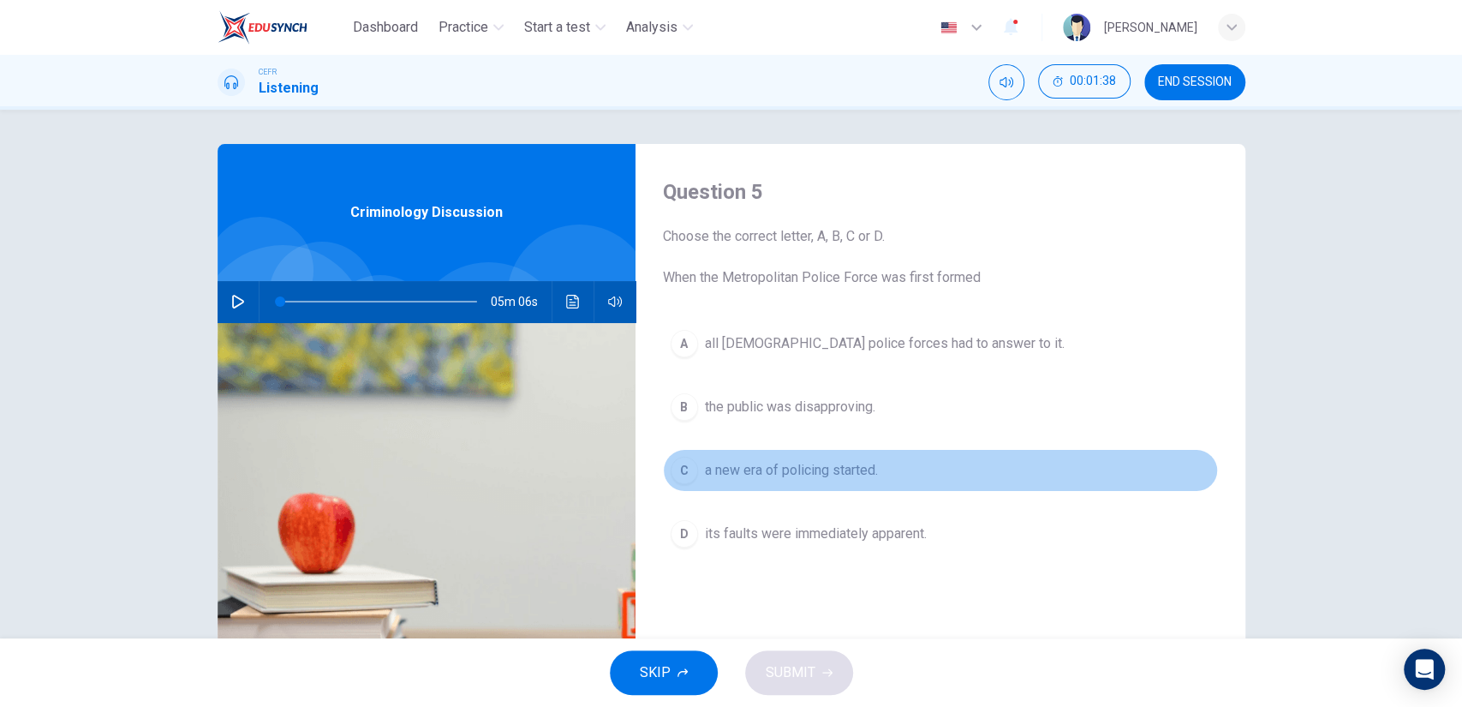
click at [803, 468] on span "a new era of policing started." at bounding box center [791, 470] width 173 height 21
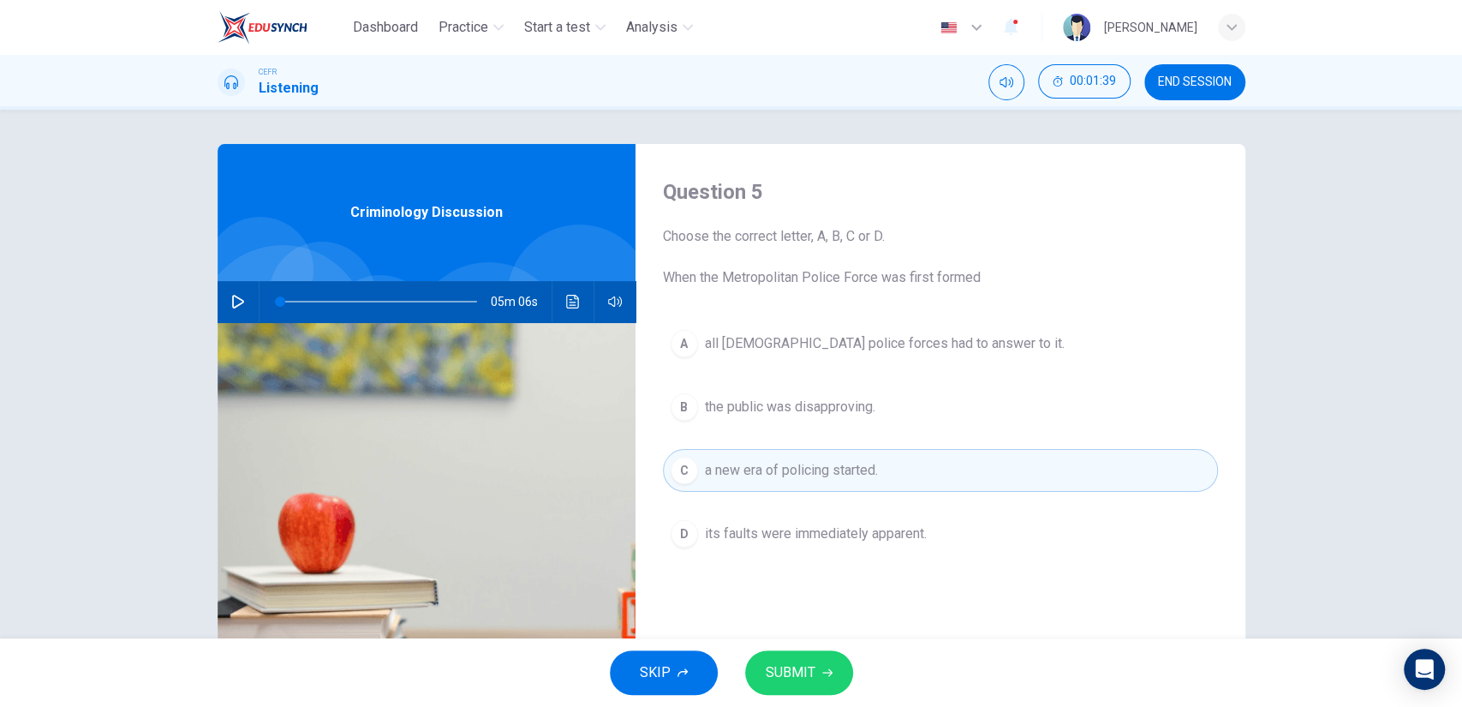
click at [810, 653] on button "SUBMIT" at bounding box center [799, 672] width 108 height 45
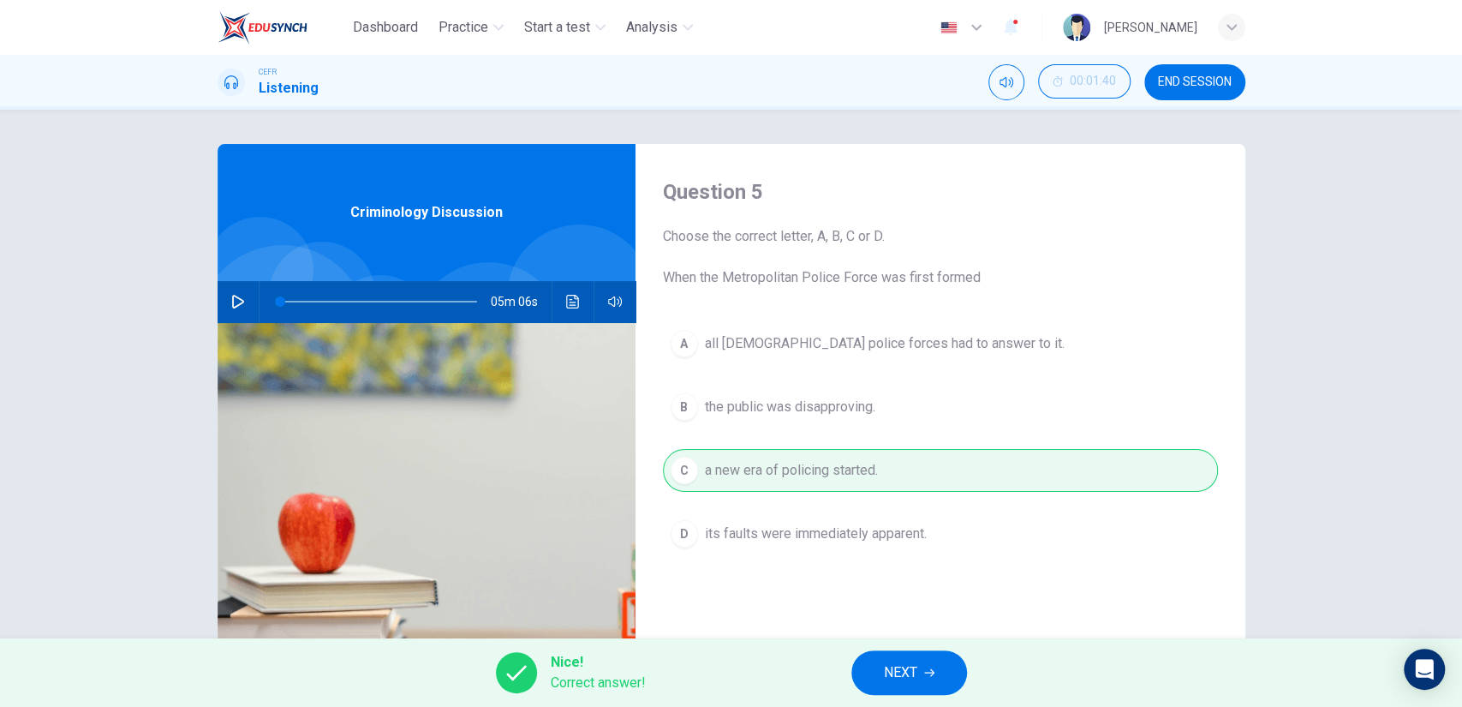
click at [875, 663] on button "NEXT" at bounding box center [909, 672] width 116 height 45
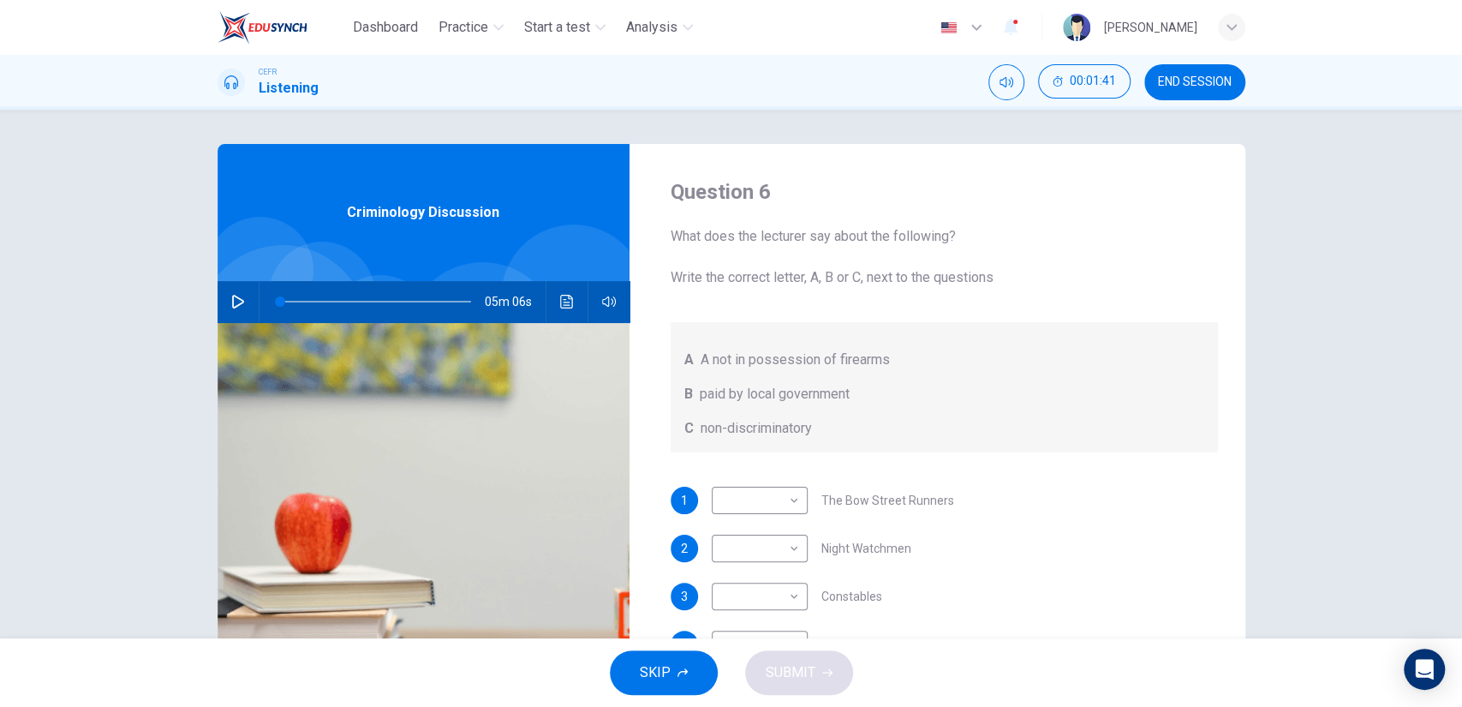
scroll to position [135, 0]
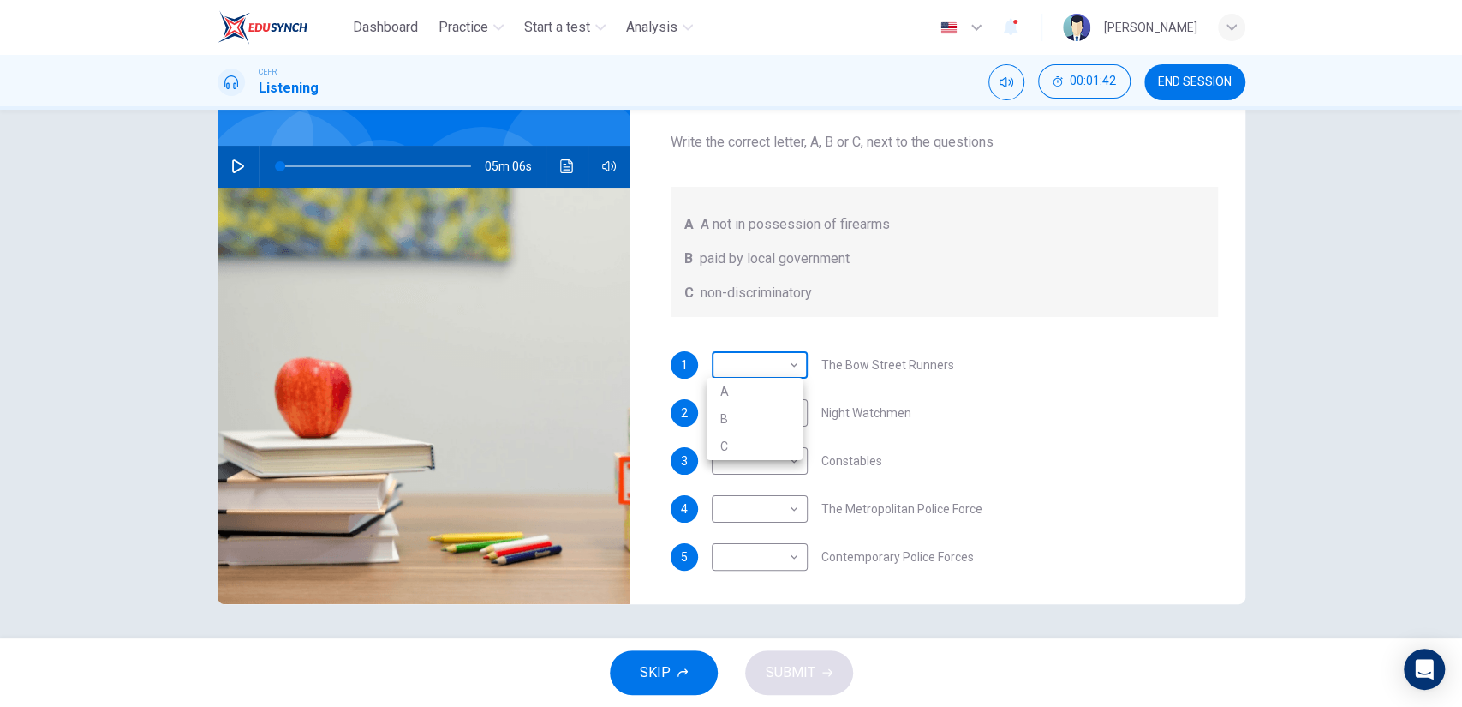
click at [755, 379] on body "Dashboard Practice Start a test Analysis English en ​ NOOR QURRATU'AINI BINTI M…" at bounding box center [731, 353] width 1462 height 707
click at [751, 421] on li "B" at bounding box center [755, 418] width 96 height 27
type input "B"
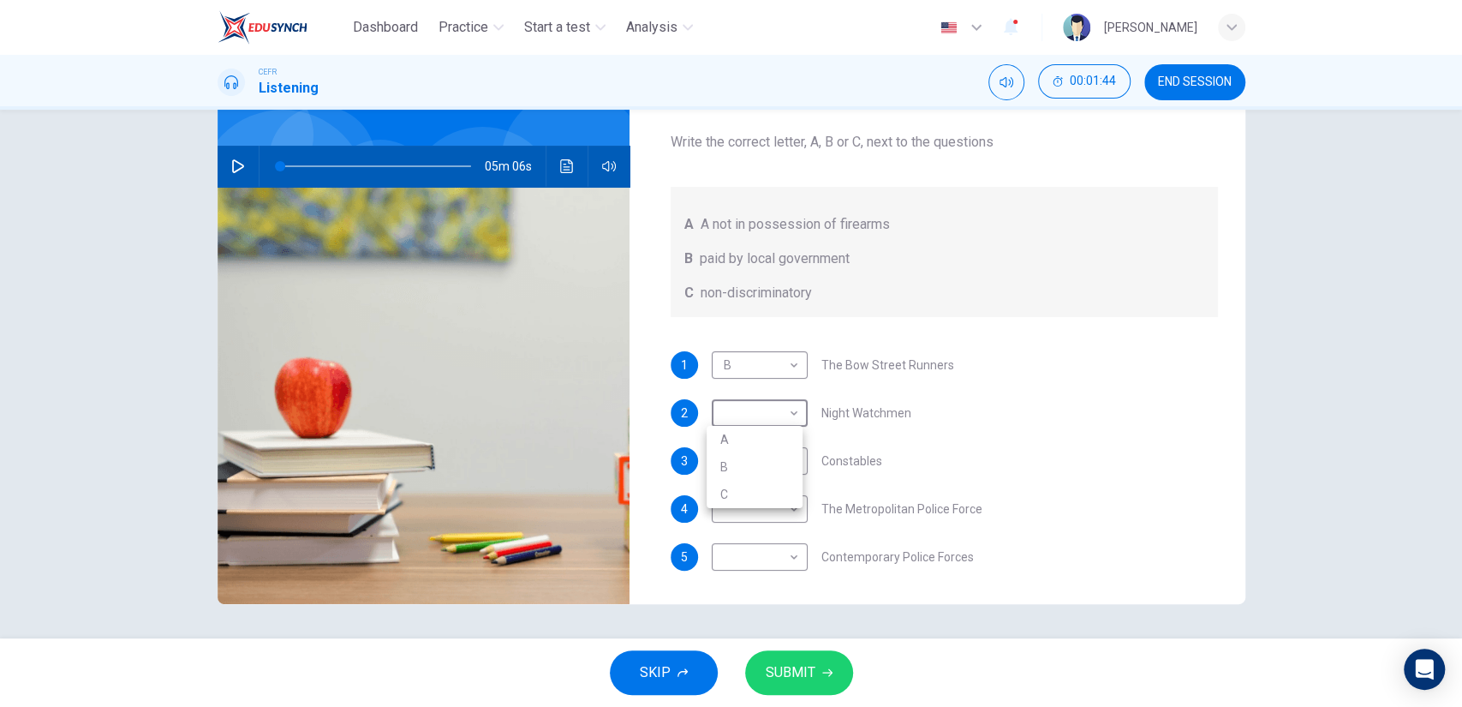
click at [751, 421] on body "Dashboard Practice Start a test Analysis English en ​ NOOR QURRATU'AINI BINTI M…" at bounding box center [731, 353] width 1462 height 707
click at [751, 448] on li "A" at bounding box center [755, 439] width 96 height 27
type input "A"
click at [749, 479] on body "Dashboard Practice Start a test Analysis English en ​ NOOR QURRATU'AINI BINTI M…" at bounding box center [731, 353] width 1462 height 707
click at [754, 488] on li "A" at bounding box center [755, 487] width 96 height 27
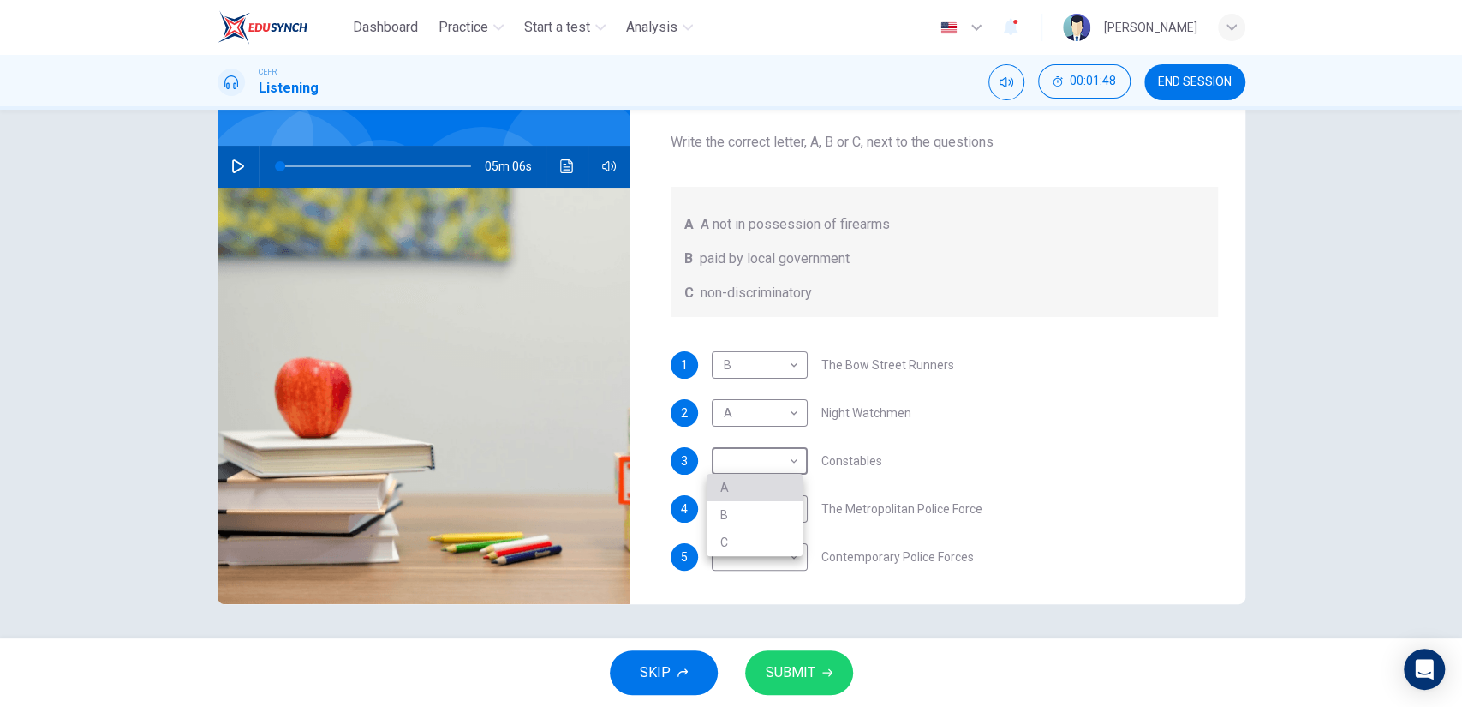
type input "A"
click at [754, 504] on body "Dashboard Practice Start a test Analysis English en ​ NOOR QURRATU'AINI BINTI M…" at bounding box center [731, 353] width 1462 height 707
click at [756, 582] on li "C" at bounding box center [755, 589] width 96 height 27
type input "C"
click at [759, 567] on body "Dashboard Practice Start a test Analysis English en ​ NOOR QURRATU'AINI BINTI M…" at bounding box center [731, 353] width 1462 height 707
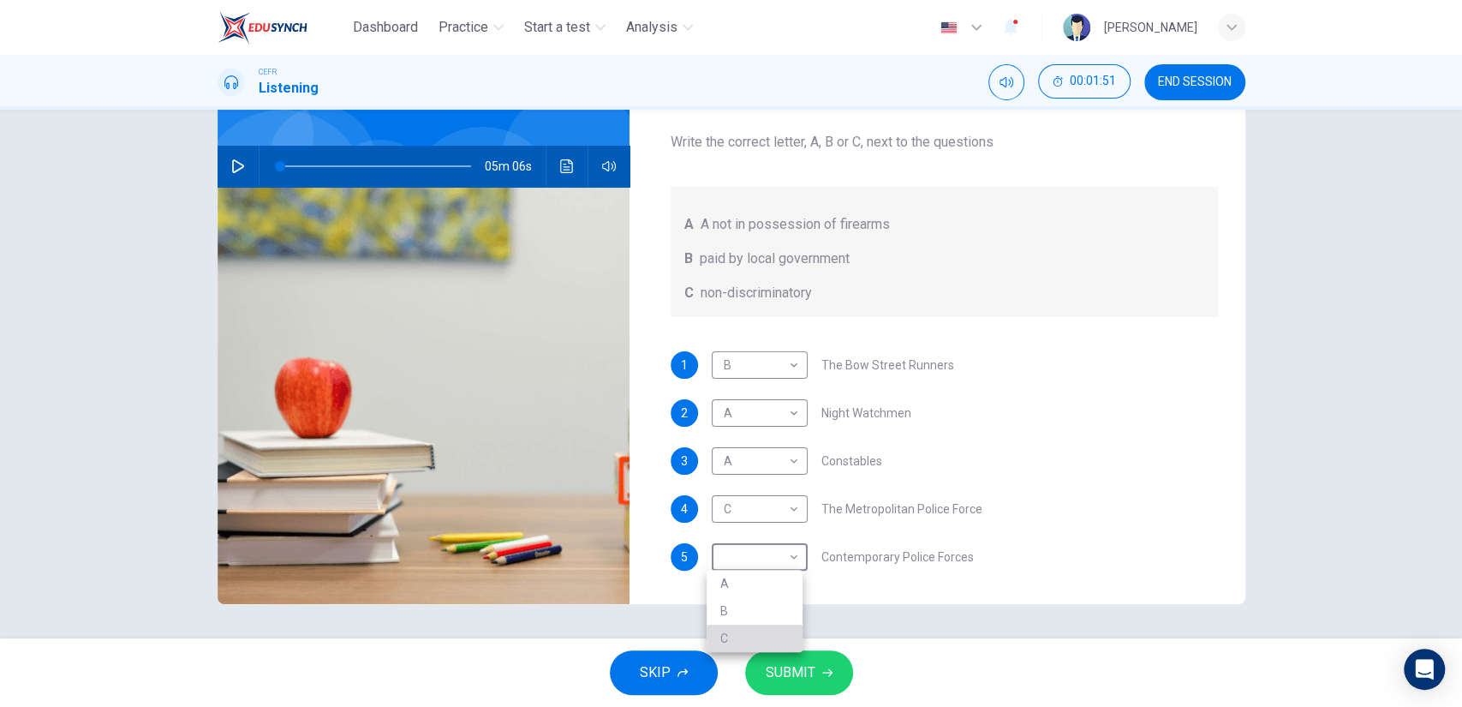
click at [758, 629] on li "C" at bounding box center [755, 637] width 96 height 27
type input "C"
click at [767, 658] on button "SUBMIT" at bounding box center [799, 672] width 108 height 45
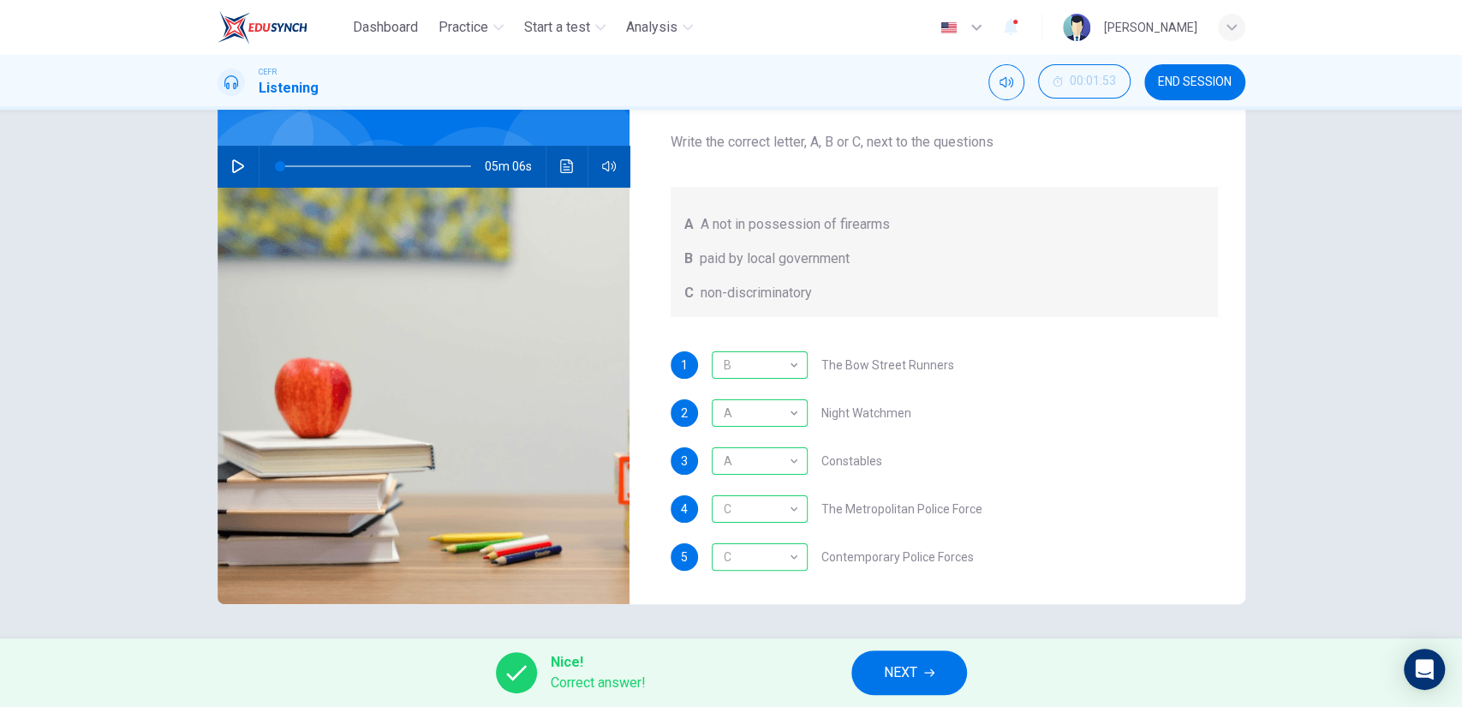
drag, startPoint x: 845, startPoint y: 665, endPoint x: 859, endPoint y: 665, distance: 14.6
click at [859, 665] on div "Nice! Correct answer! NEXT" at bounding box center [731, 672] width 1462 height 69
click at [859, 665] on button "NEXT" at bounding box center [909, 672] width 116 height 45
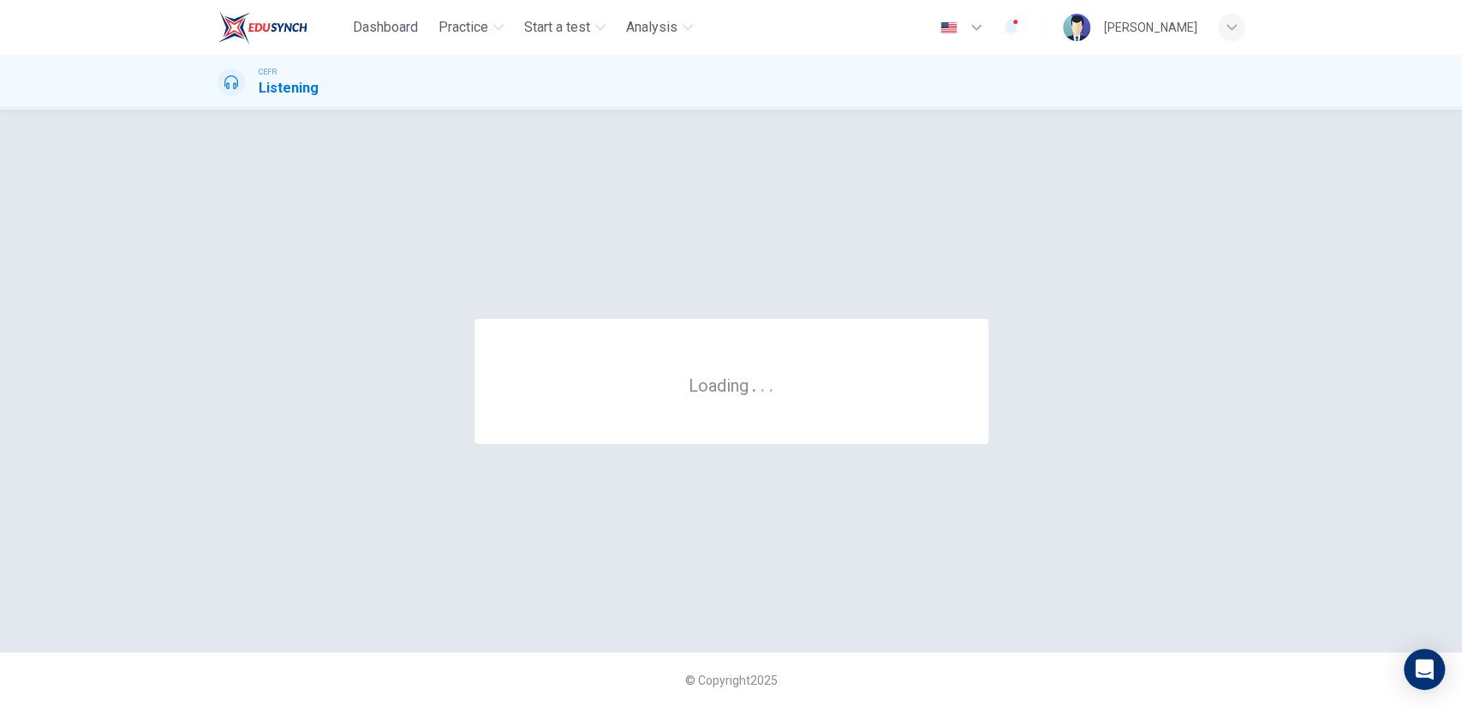
scroll to position [0, 0]
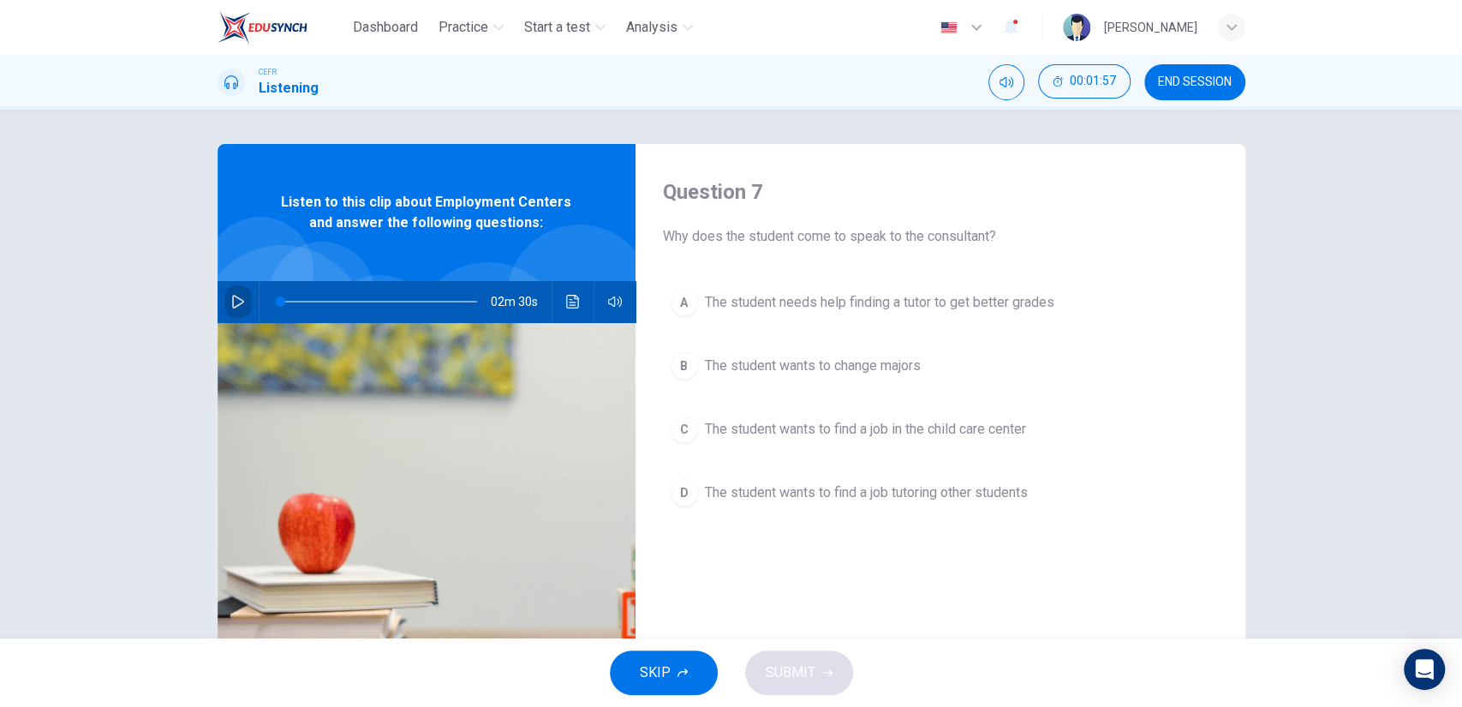
click at [236, 302] on icon "button" at bounding box center [238, 302] width 12 height 14
type input "3"
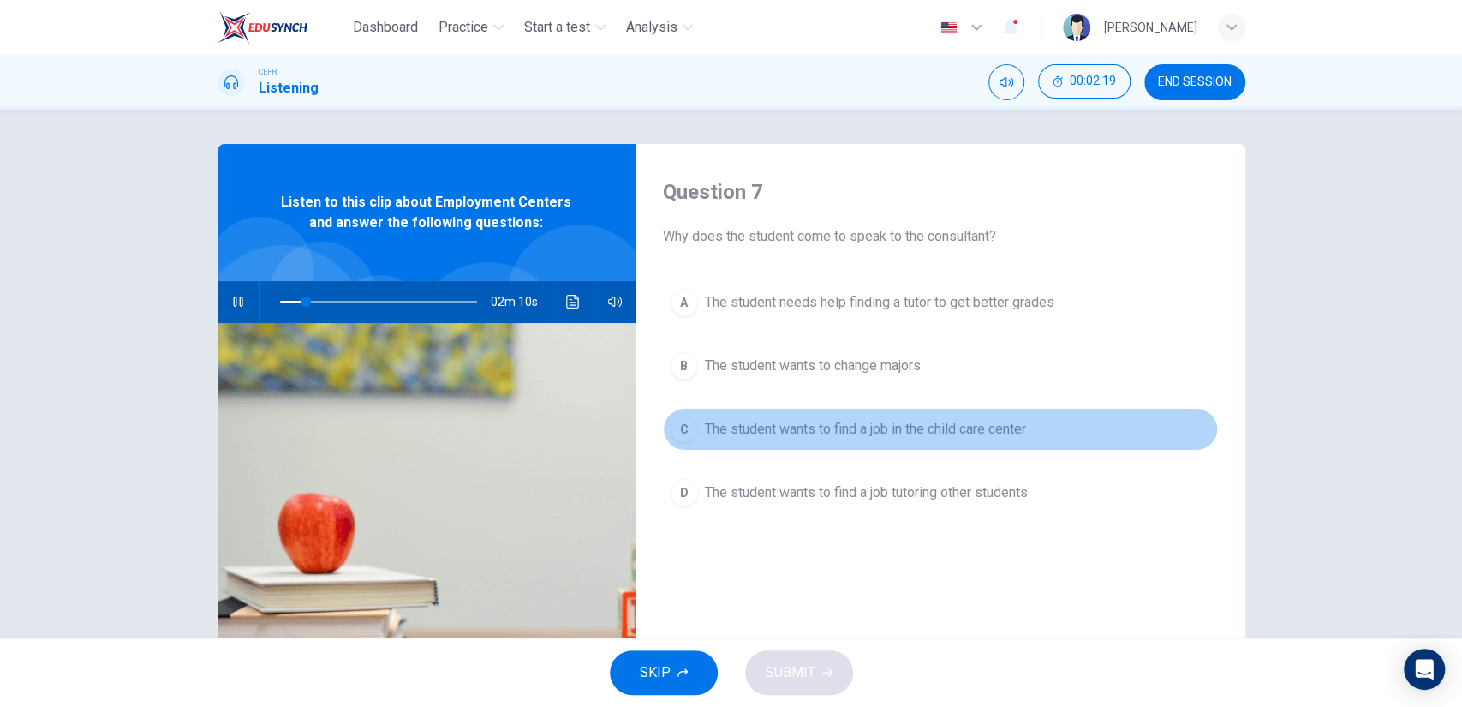
click at [774, 421] on span "The student wants to find a job in the child care center" at bounding box center [865, 429] width 321 height 21
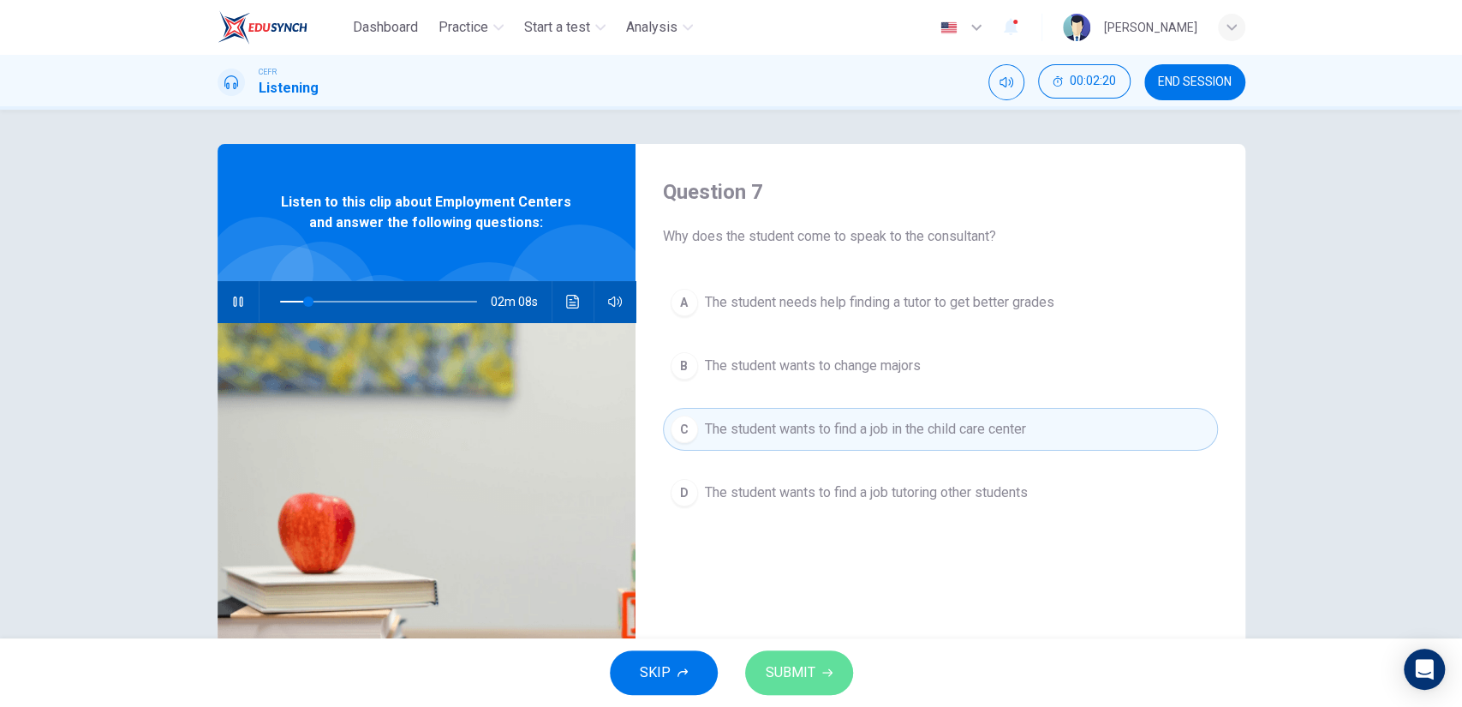
click at [788, 663] on span "SUBMIT" at bounding box center [791, 672] width 50 height 24
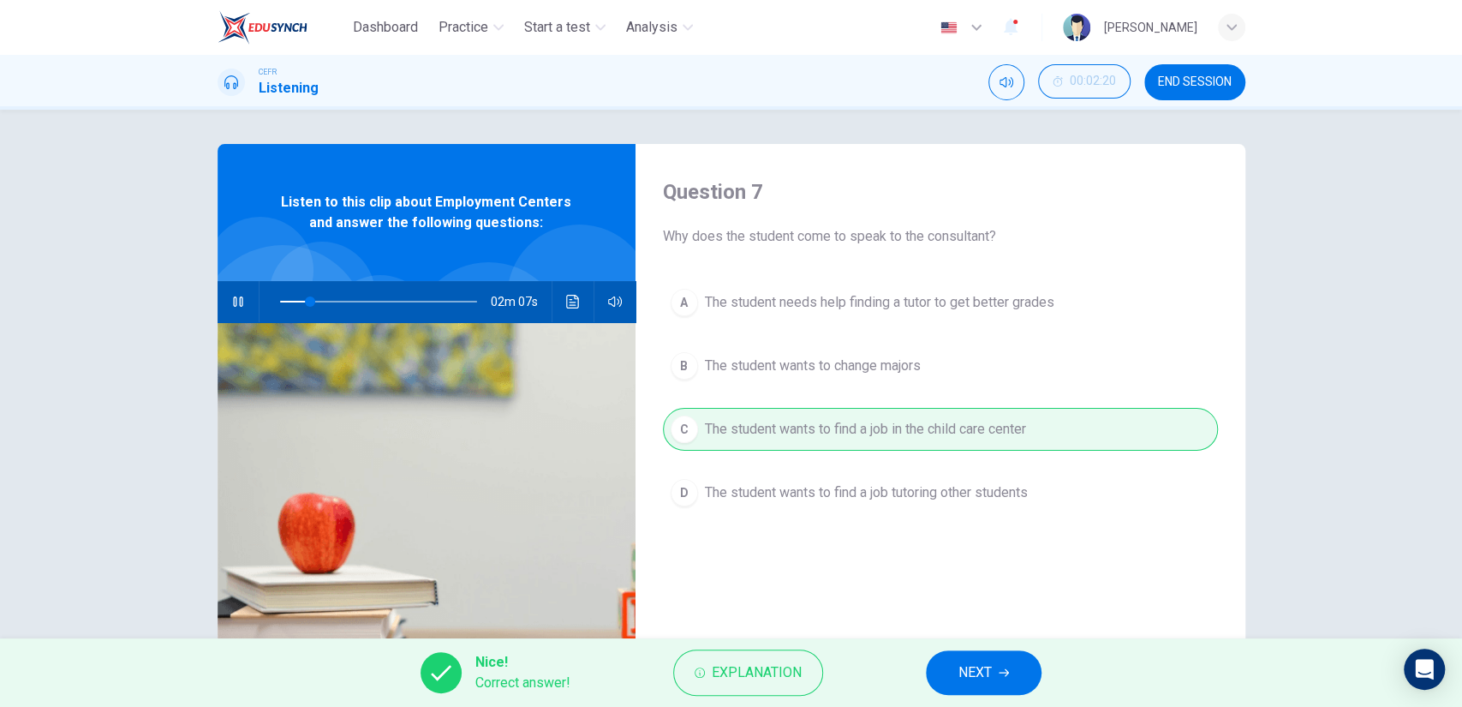
click at [963, 657] on button "NEXT" at bounding box center [984, 672] width 116 height 45
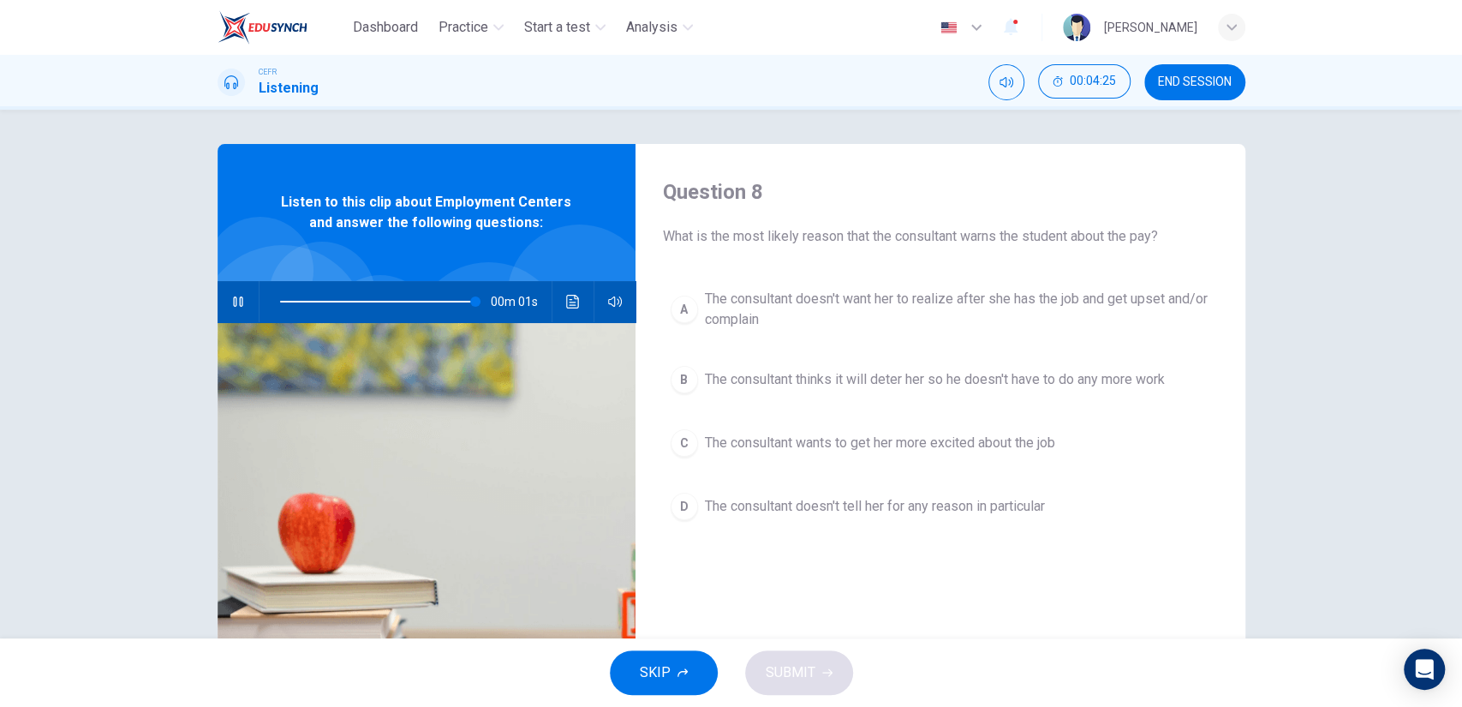
type input "0"
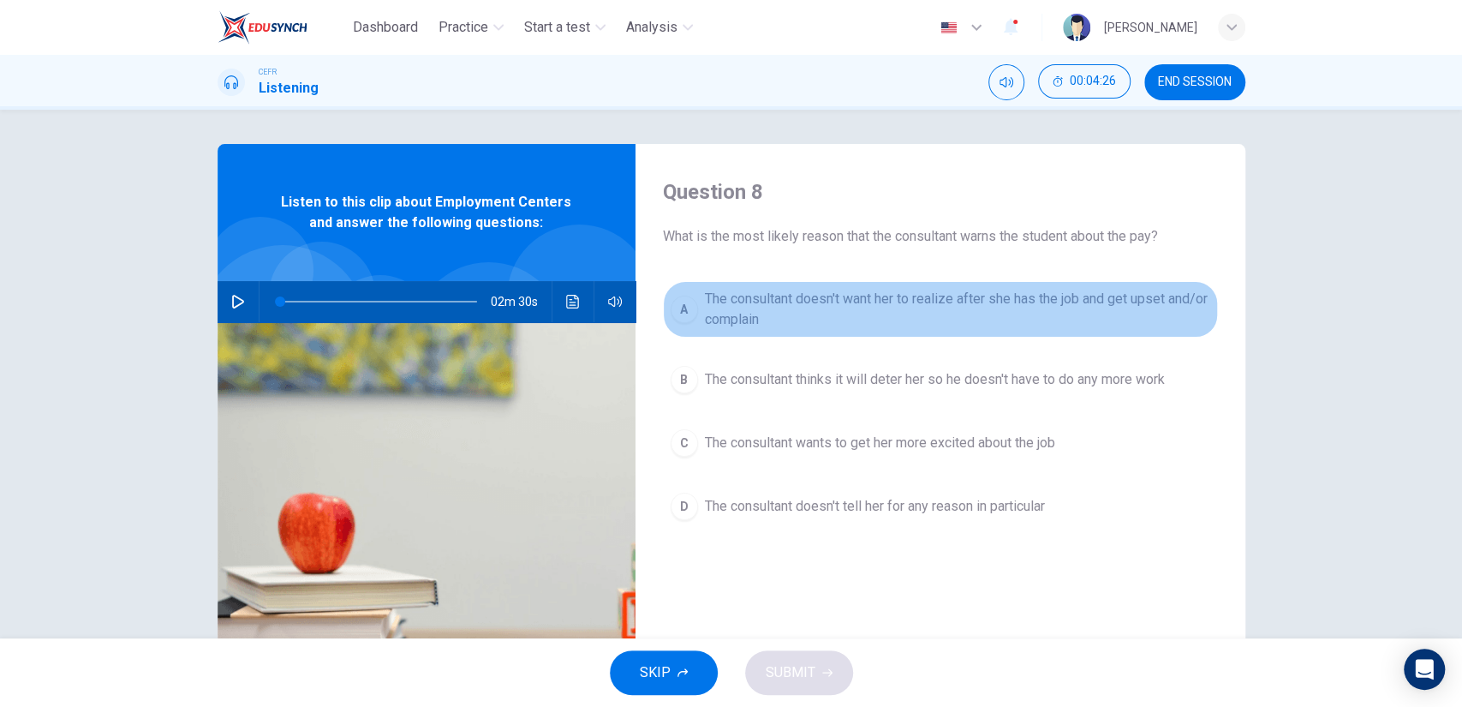
click at [930, 309] on span "The consultant doesn't want her to realize after she has the job and get upset …" at bounding box center [957, 309] width 505 height 41
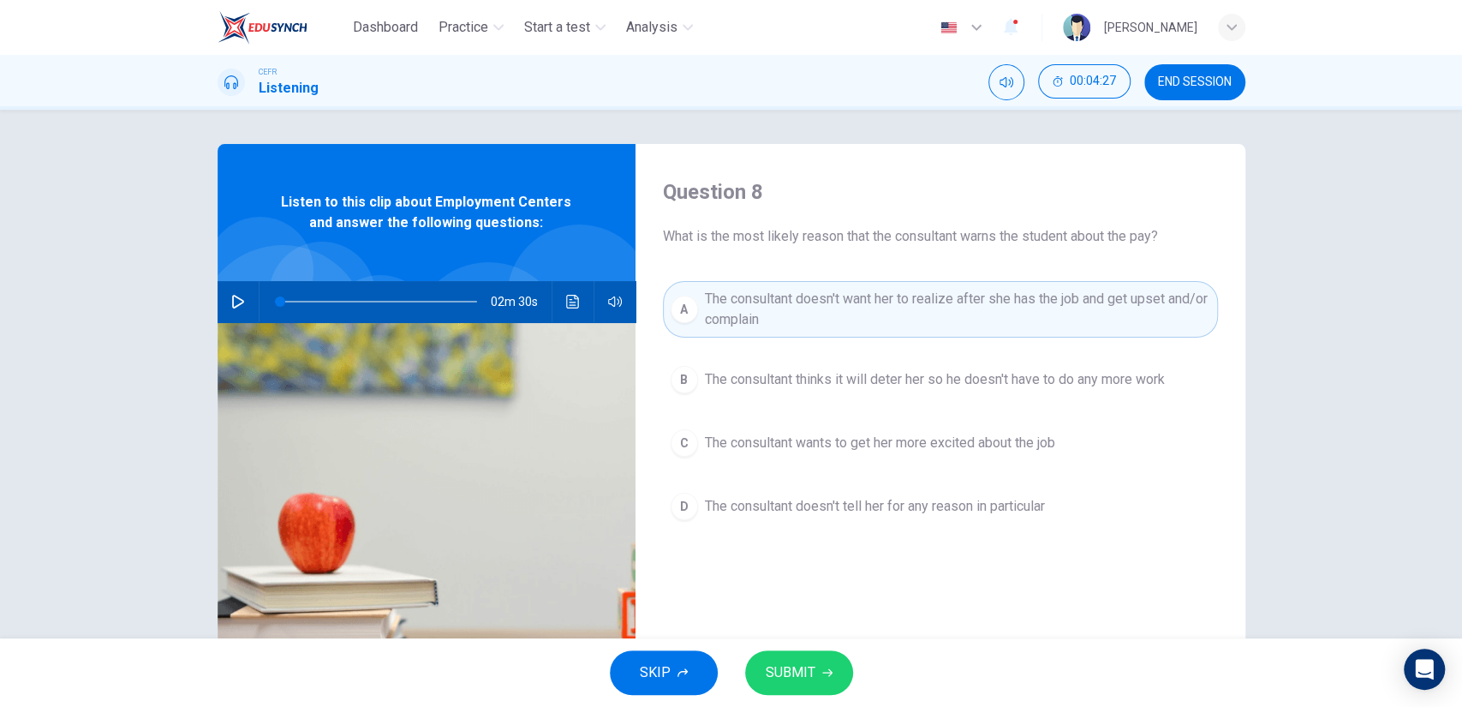
click at [819, 660] on button "SUBMIT" at bounding box center [799, 672] width 108 height 45
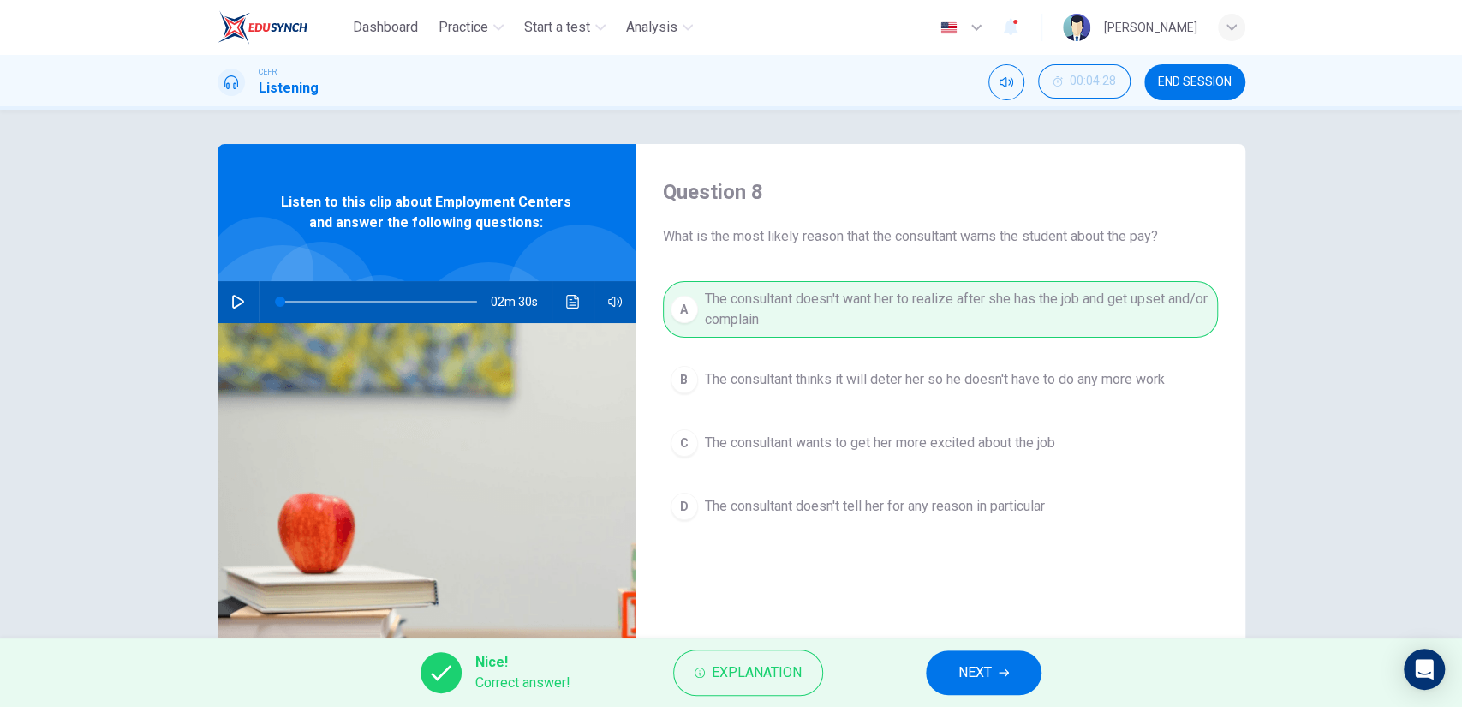
click at [990, 667] on span "NEXT" at bounding box center [975, 672] width 33 height 24
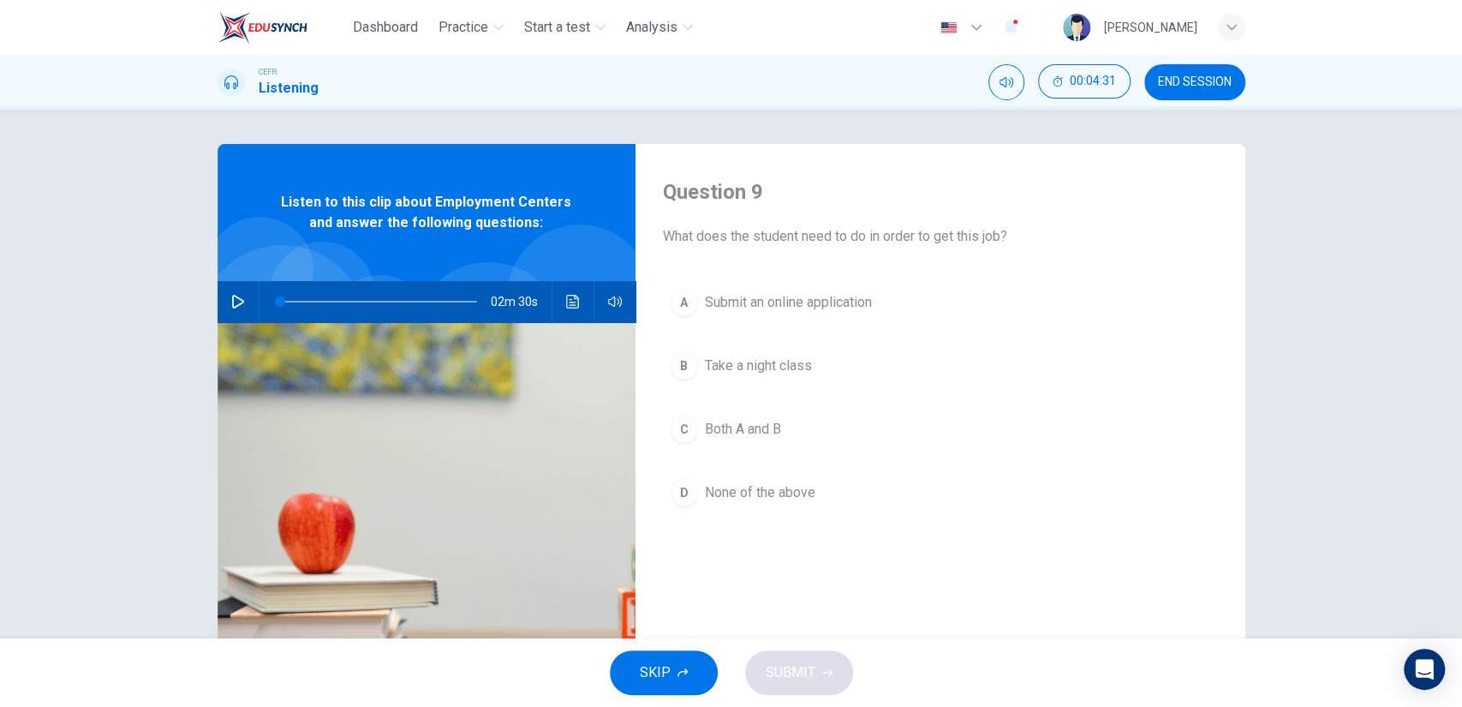
click at [857, 311] on span "Submit an online application" at bounding box center [788, 302] width 167 height 21
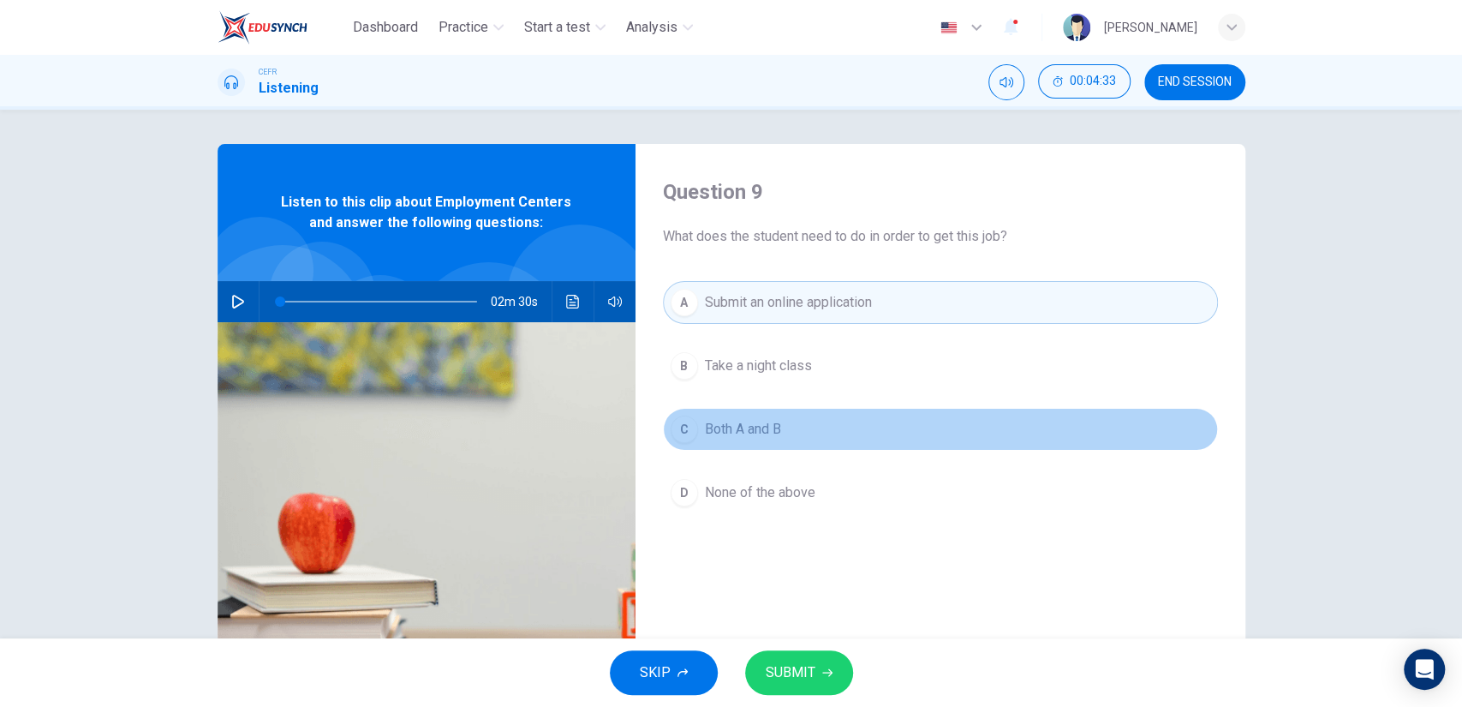
click at [803, 409] on button "C Both A and B" at bounding box center [940, 429] width 555 height 43
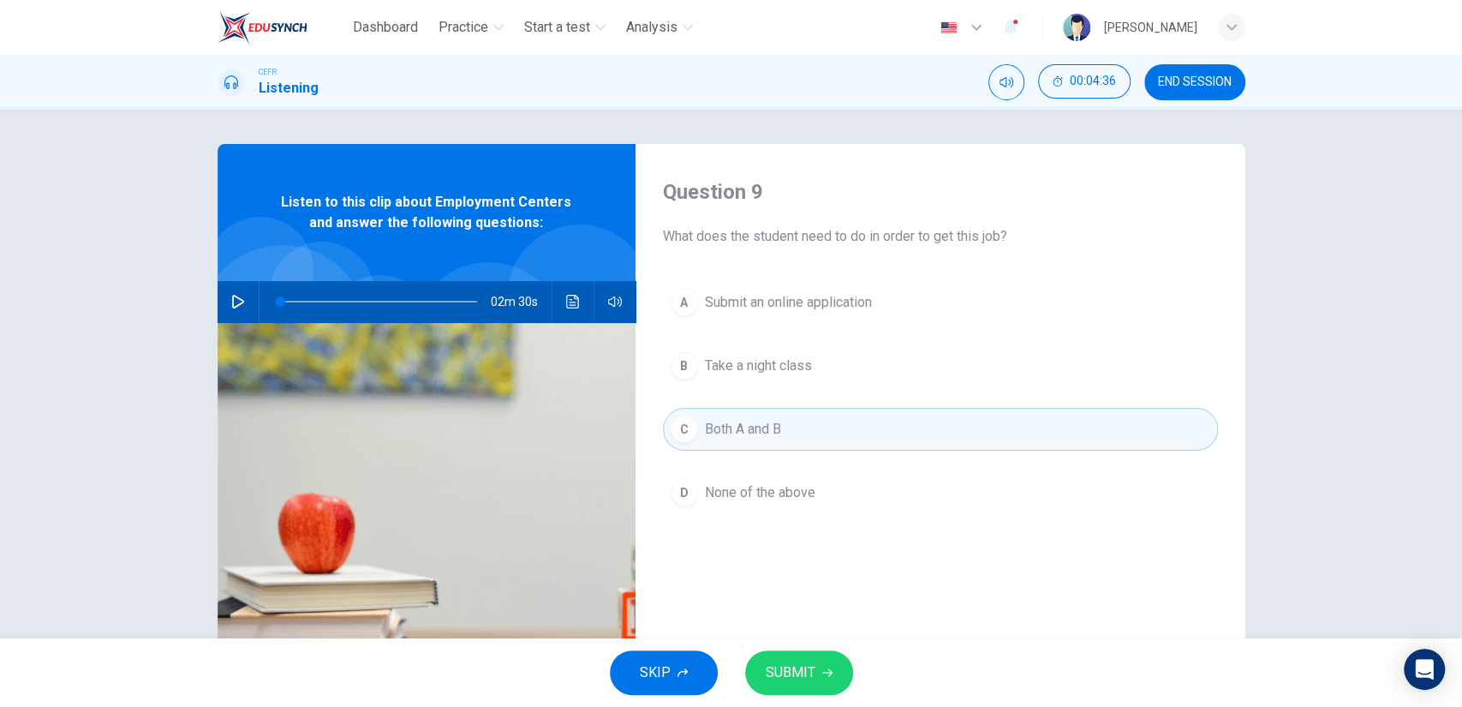
click at [794, 666] on span "SUBMIT" at bounding box center [791, 672] width 50 height 24
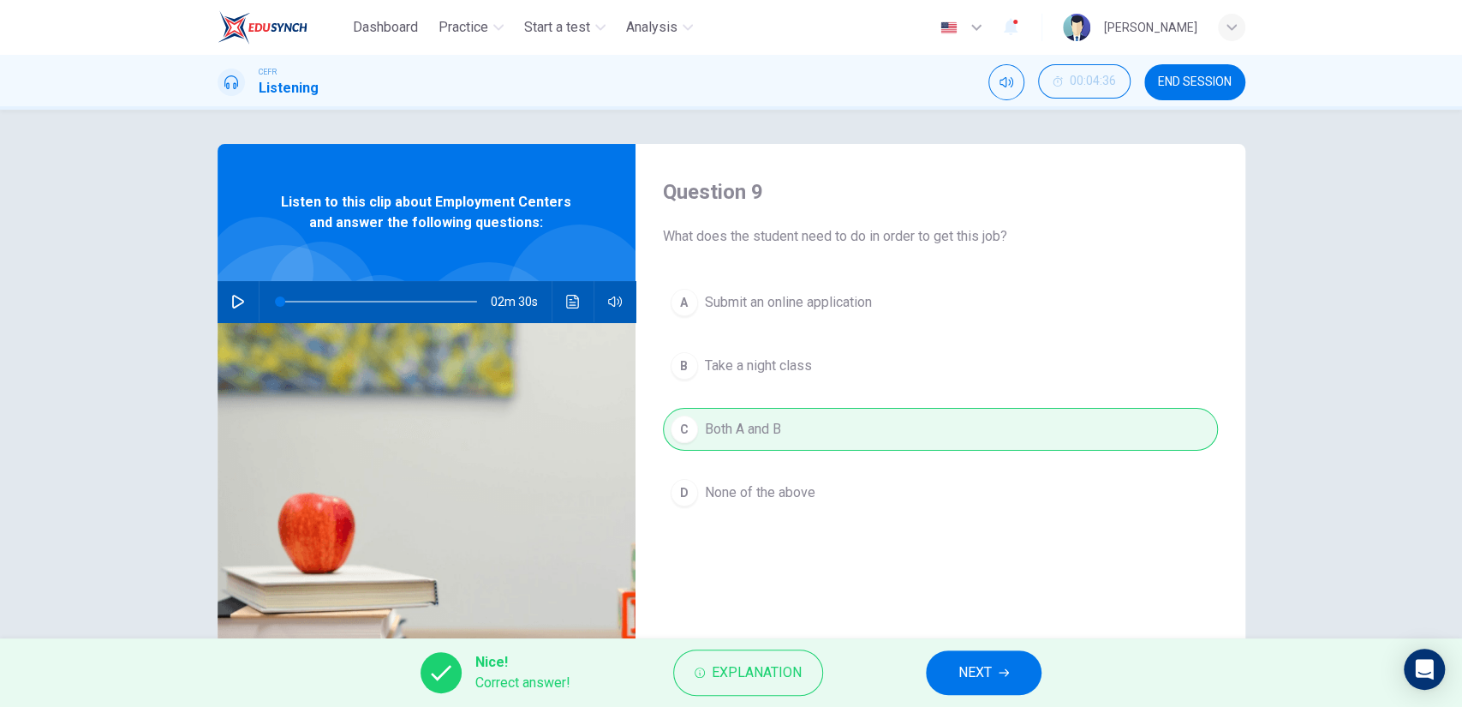
click at [988, 684] on span "NEXT" at bounding box center [975, 672] width 33 height 24
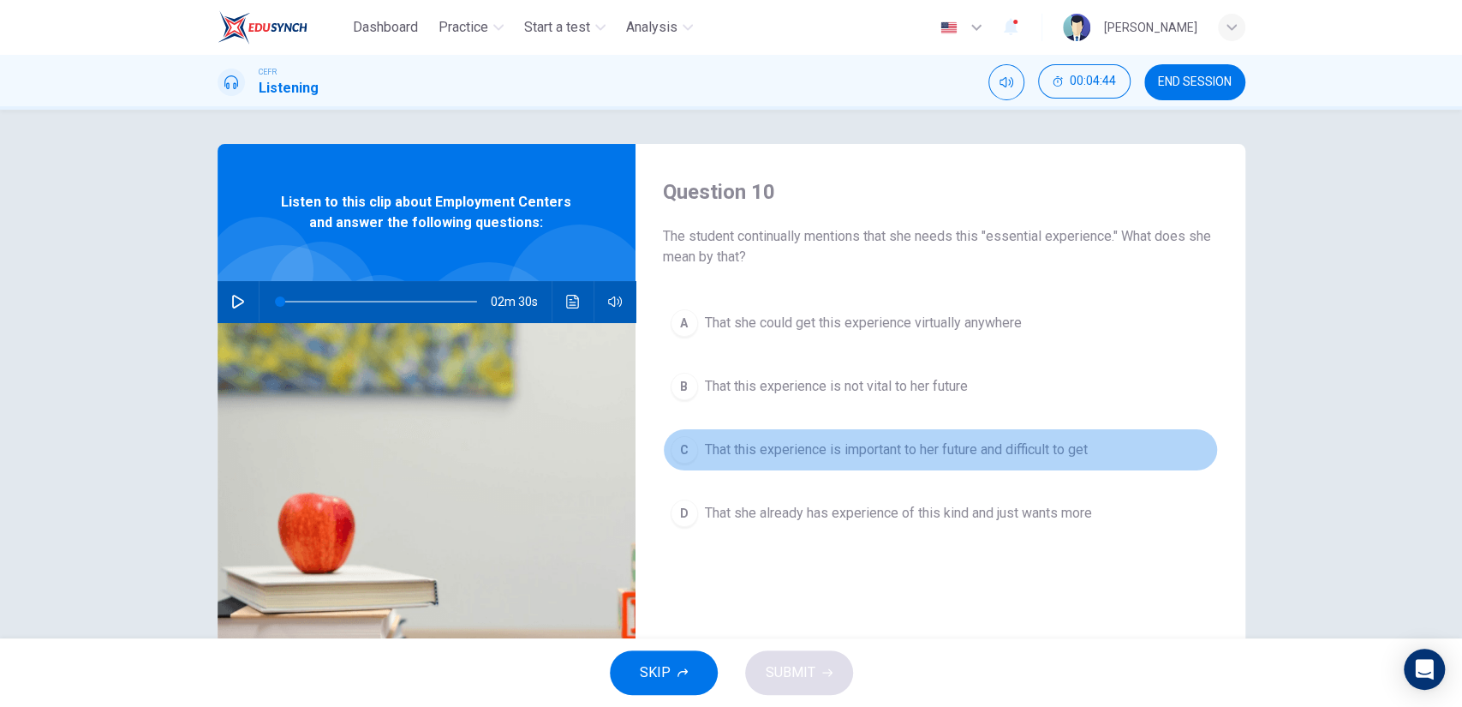
click at [875, 462] on button "C That this experience is important to her future and difficult to get" at bounding box center [940, 449] width 555 height 43
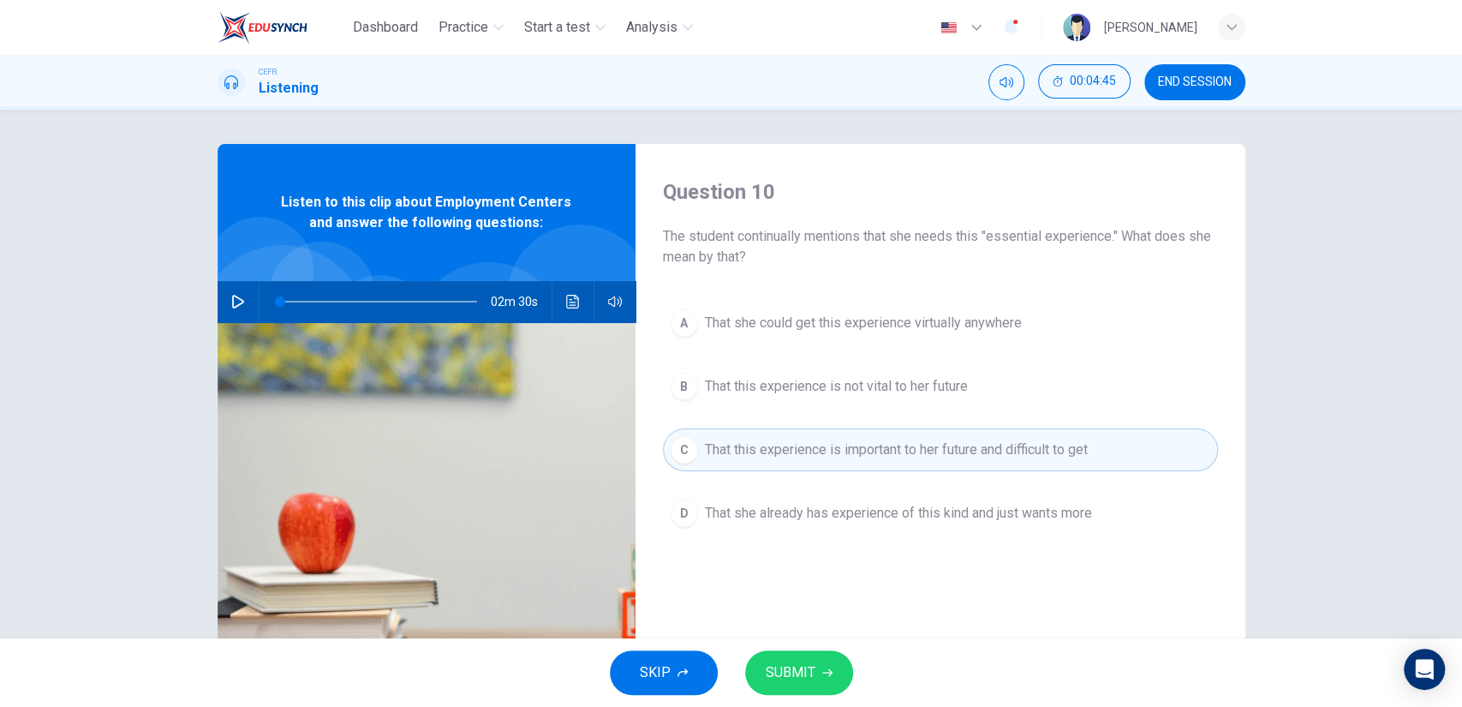
click at [822, 677] on icon "button" at bounding box center [827, 672] width 10 height 10
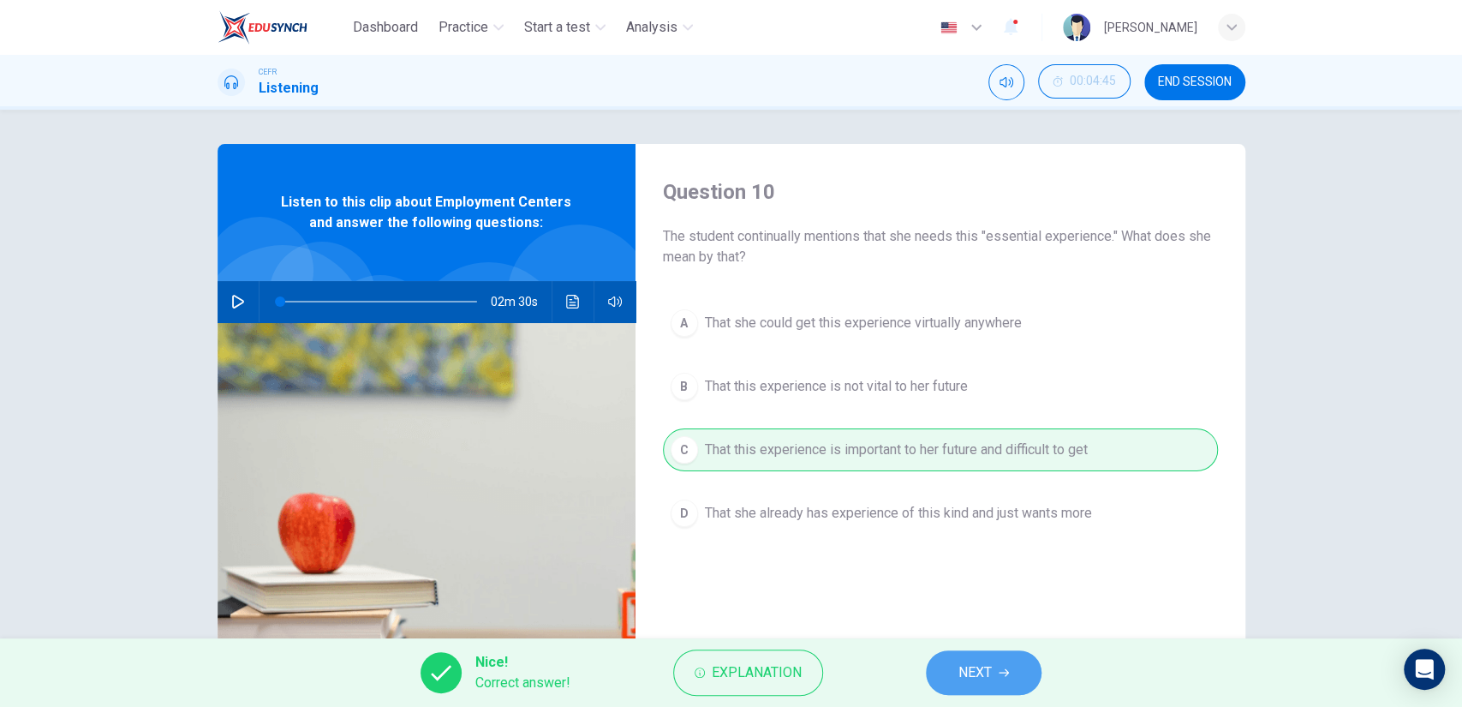
click at [1009, 672] on icon "button" at bounding box center [1004, 673] width 10 height 8
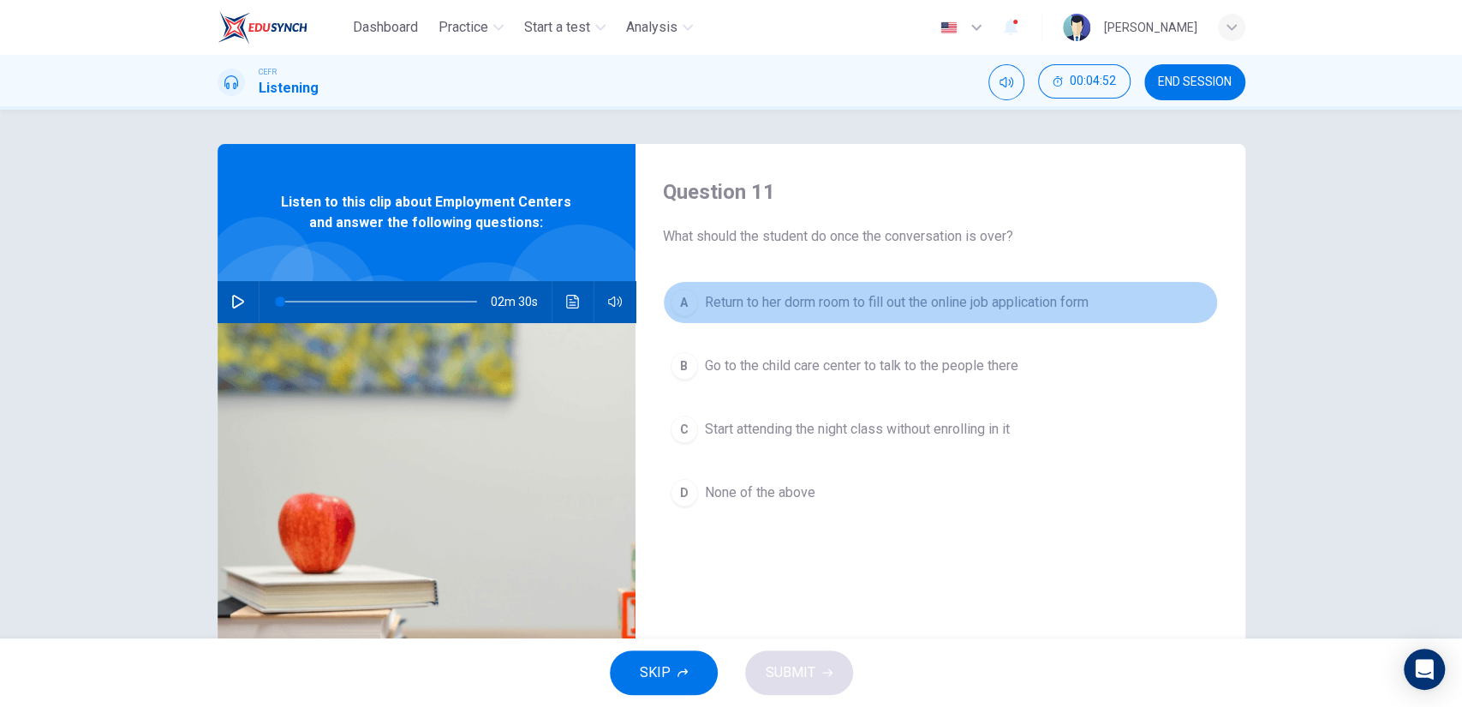
click at [856, 316] on button "A Return to her dorm room to fill out the online job application form" at bounding box center [940, 302] width 555 height 43
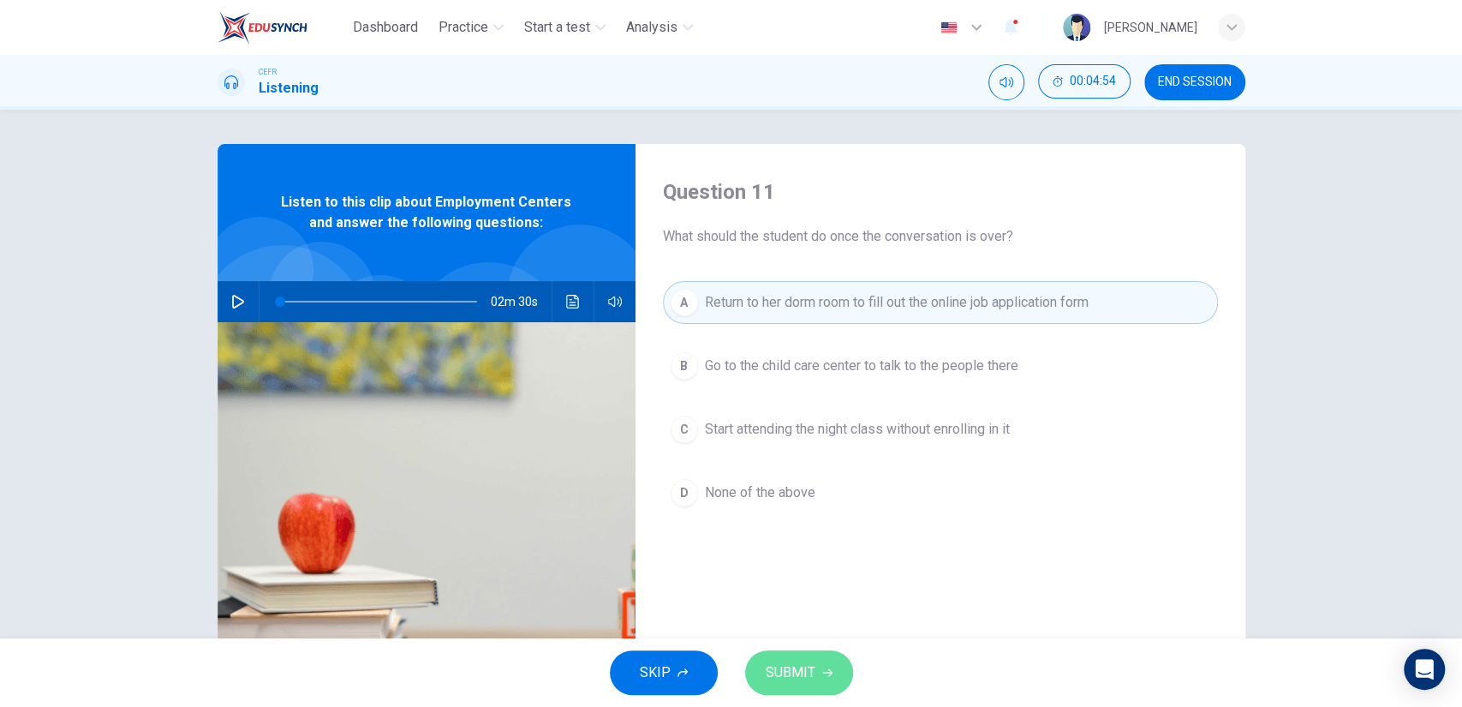
click at [829, 667] on icon "button" at bounding box center [827, 672] width 10 height 10
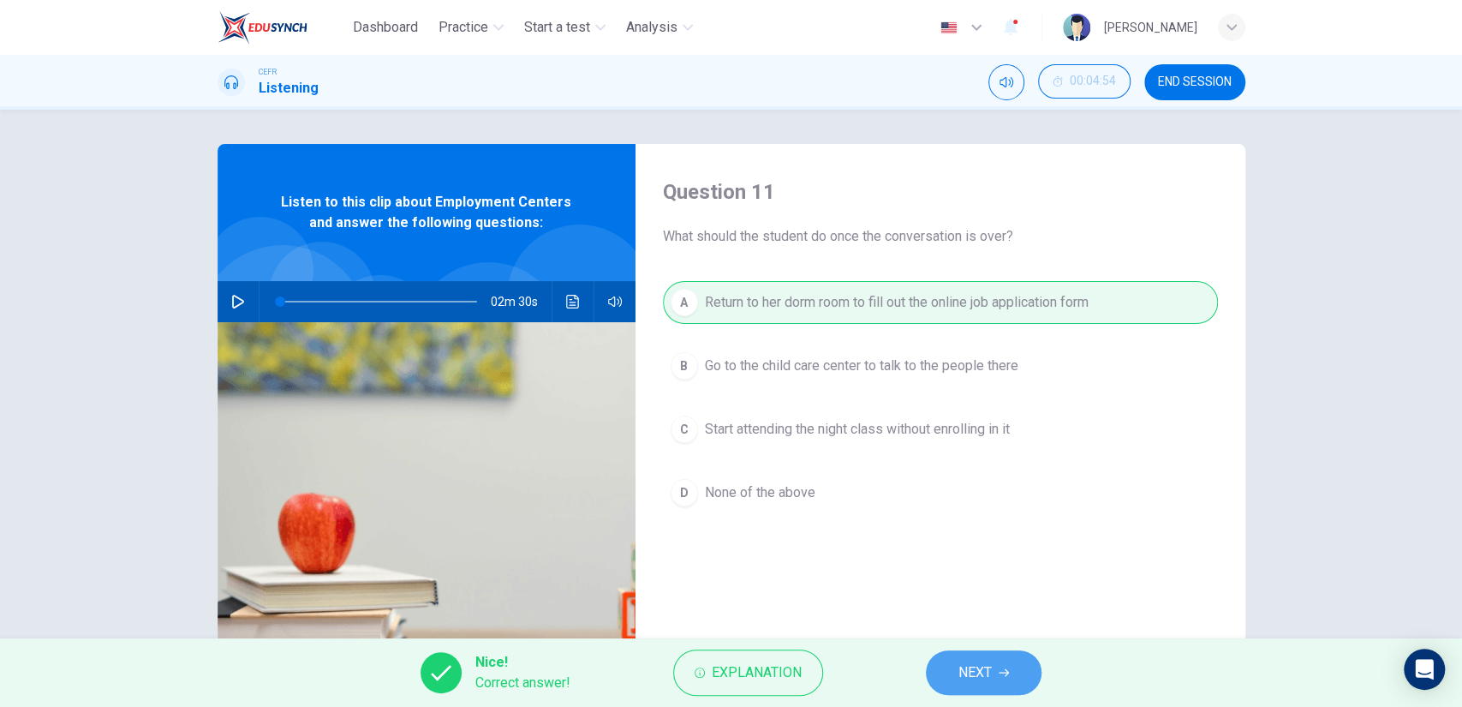
click at [1006, 672] on icon "button" at bounding box center [1004, 673] width 10 height 8
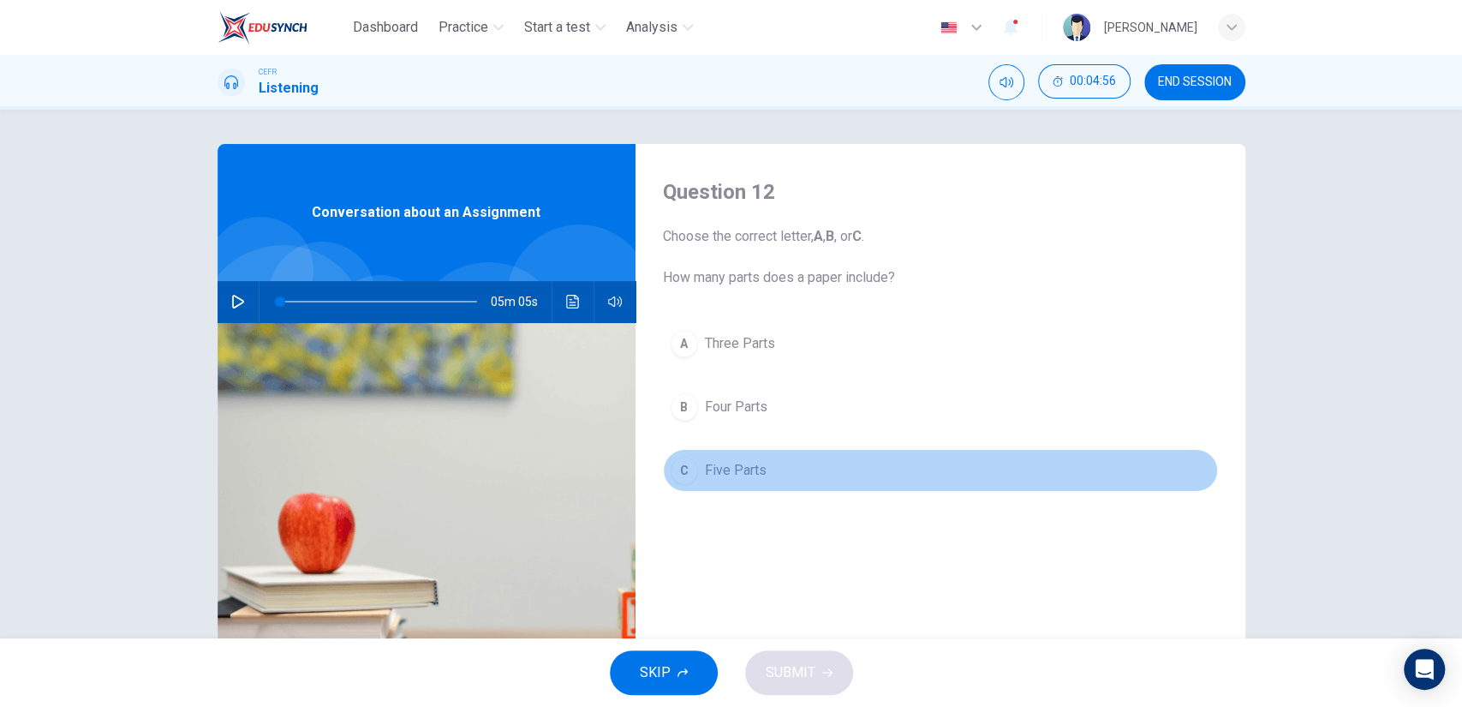
click at [748, 487] on button "C Five Parts" at bounding box center [940, 470] width 555 height 43
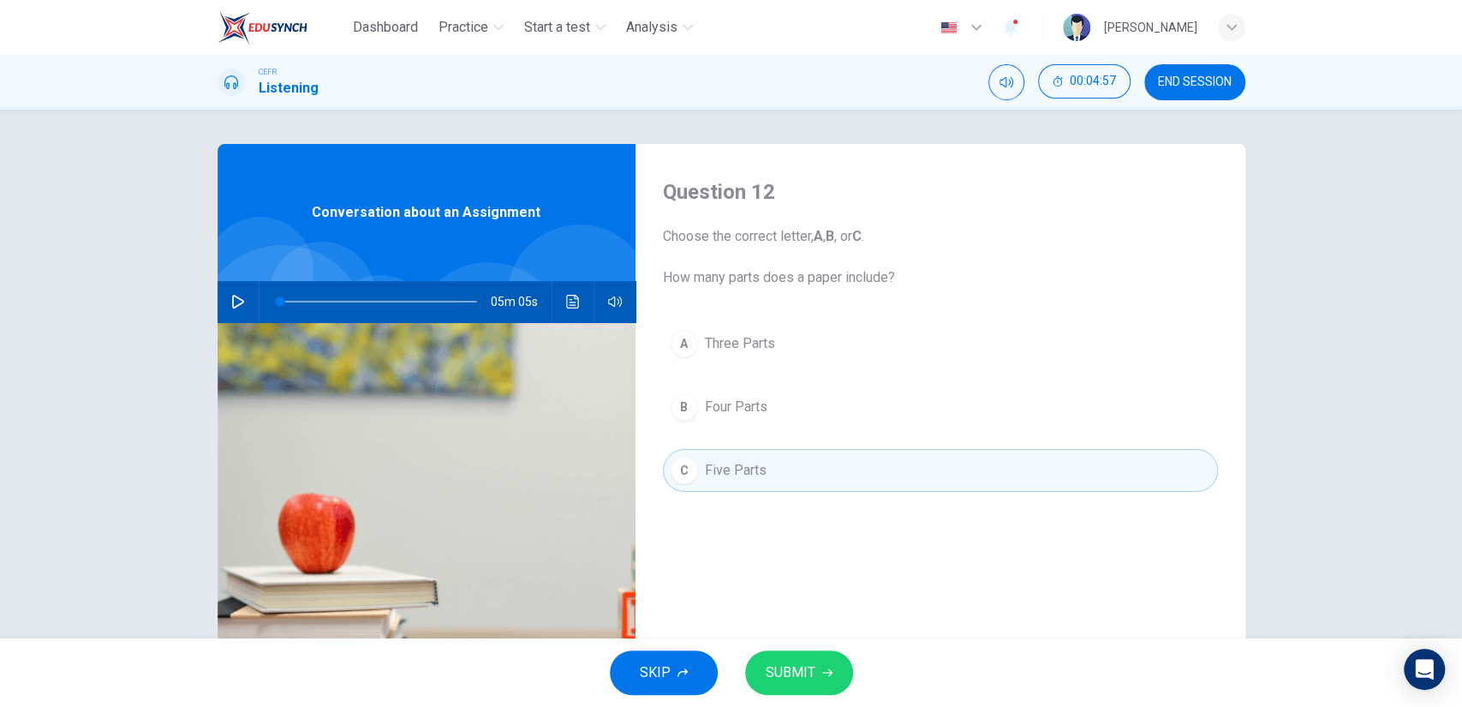
click at [771, 679] on span "SUBMIT" at bounding box center [791, 672] width 50 height 24
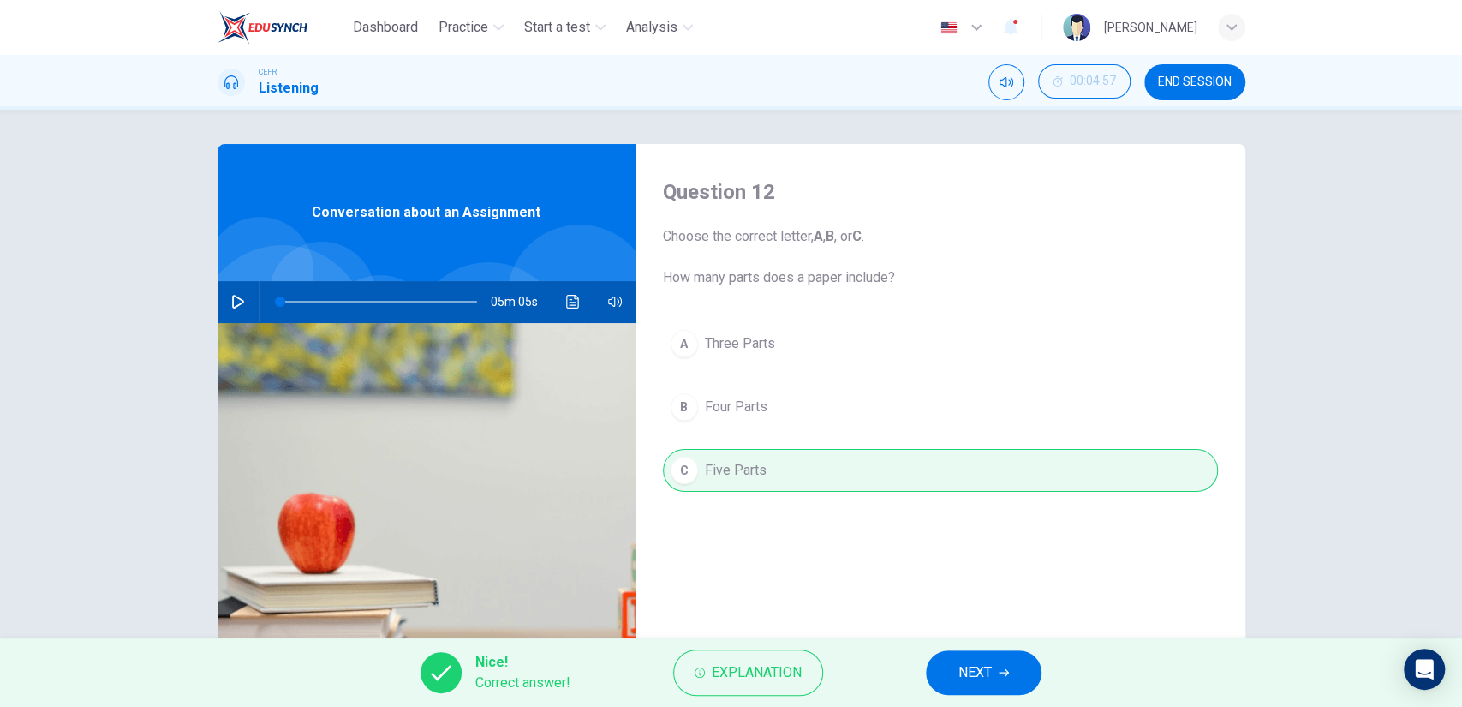
click at [956, 673] on button "NEXT" at bounding box center [984, 672] width 116 height 45
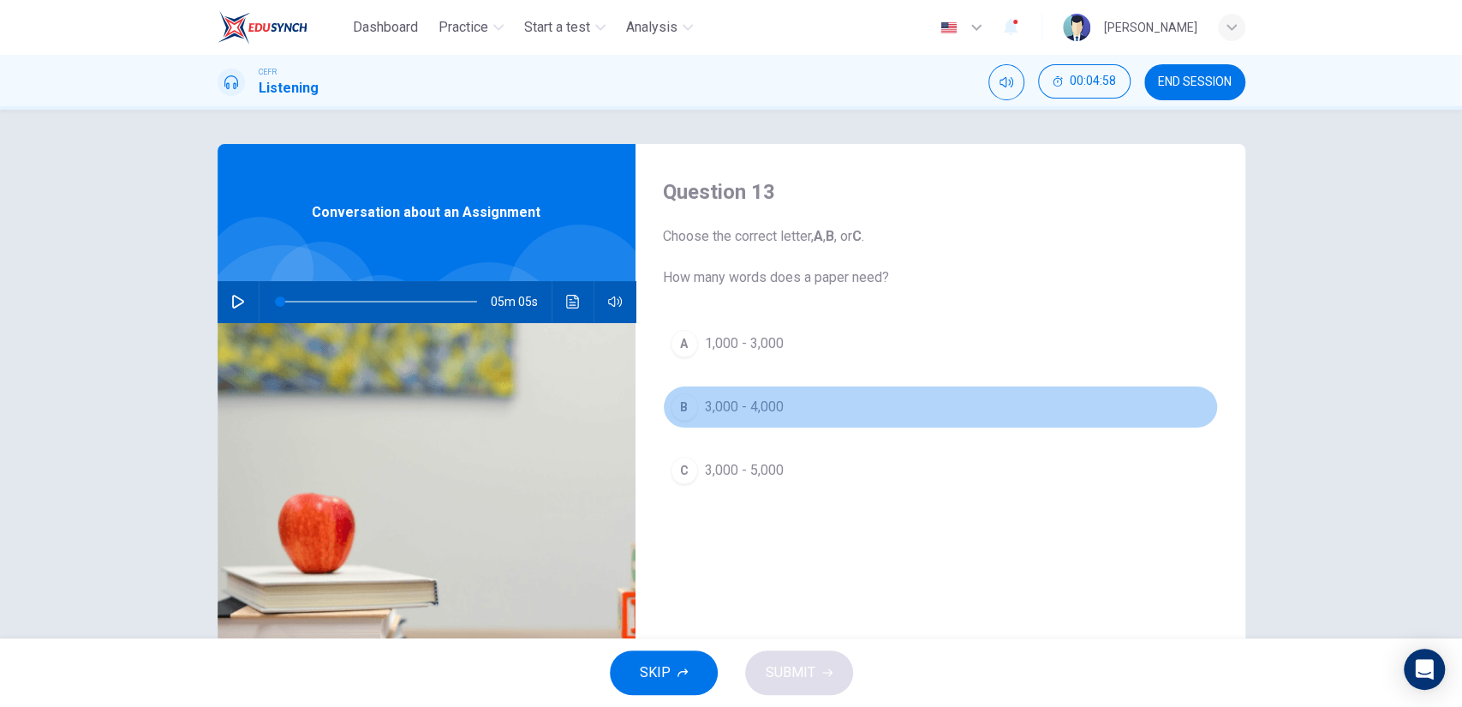
click at [769, 417] on button "B 3,000 - 4,000" at bounding box center [940, 406] width 555 height 43
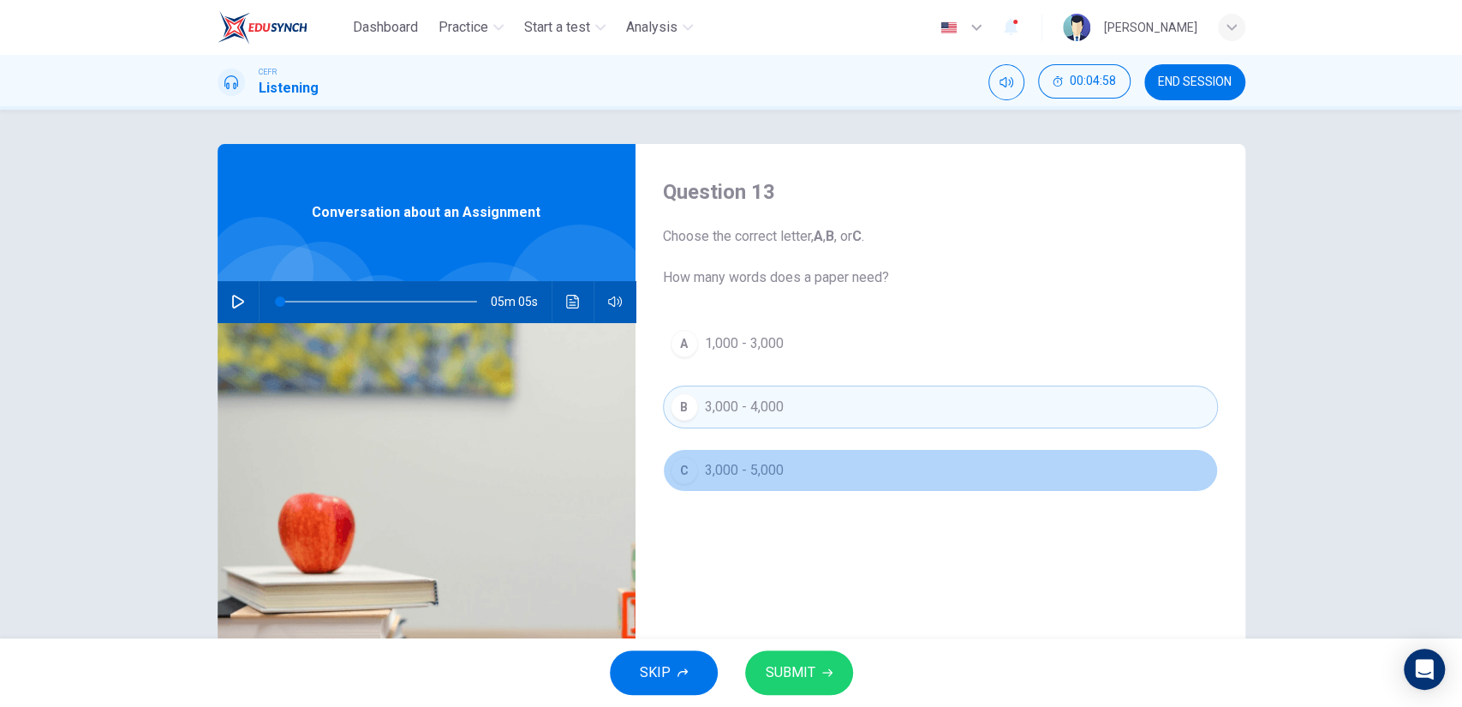
click at [763, 456] on button "C 3,000 - 5,000" at bounding box center [940, 470] width 555 height 43
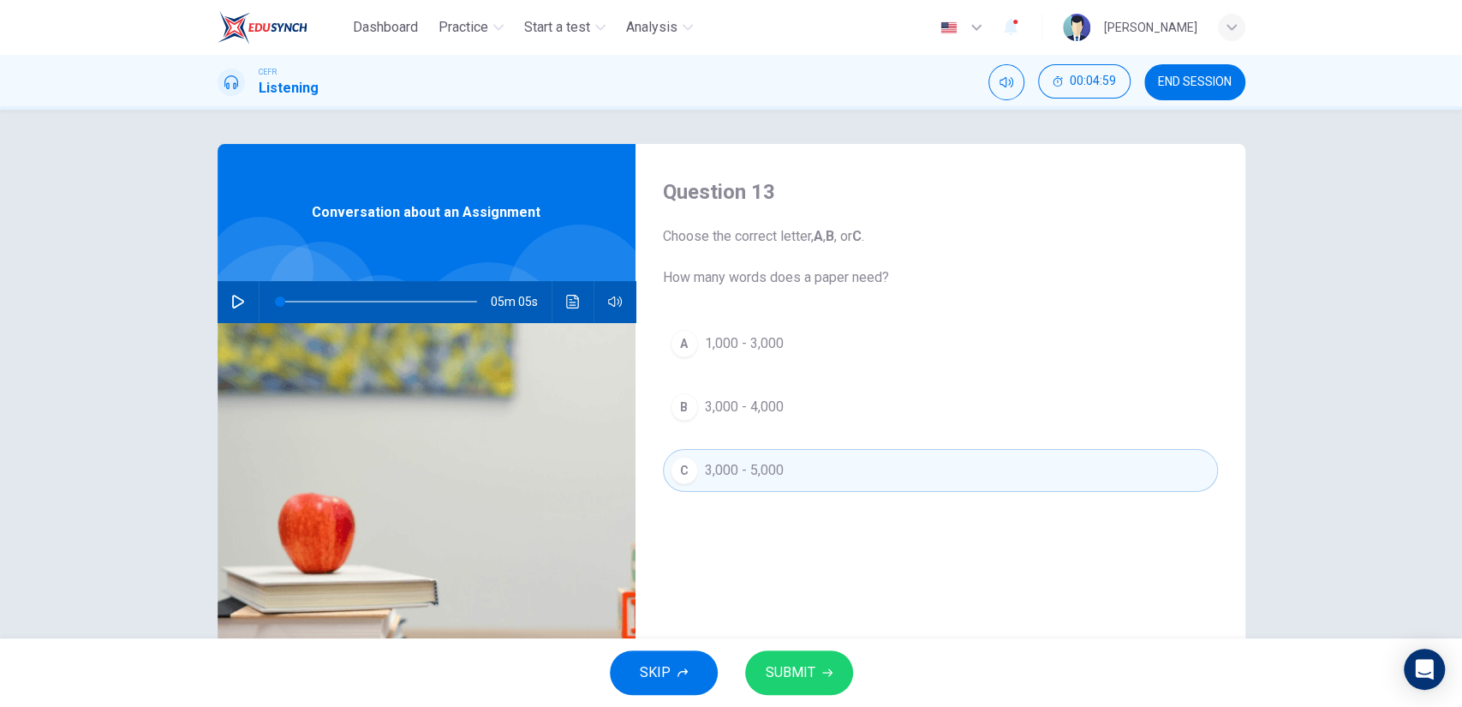
click at [788, 674] on span "SUBMIT" at bounding box center [791, 672] width 50 height 24
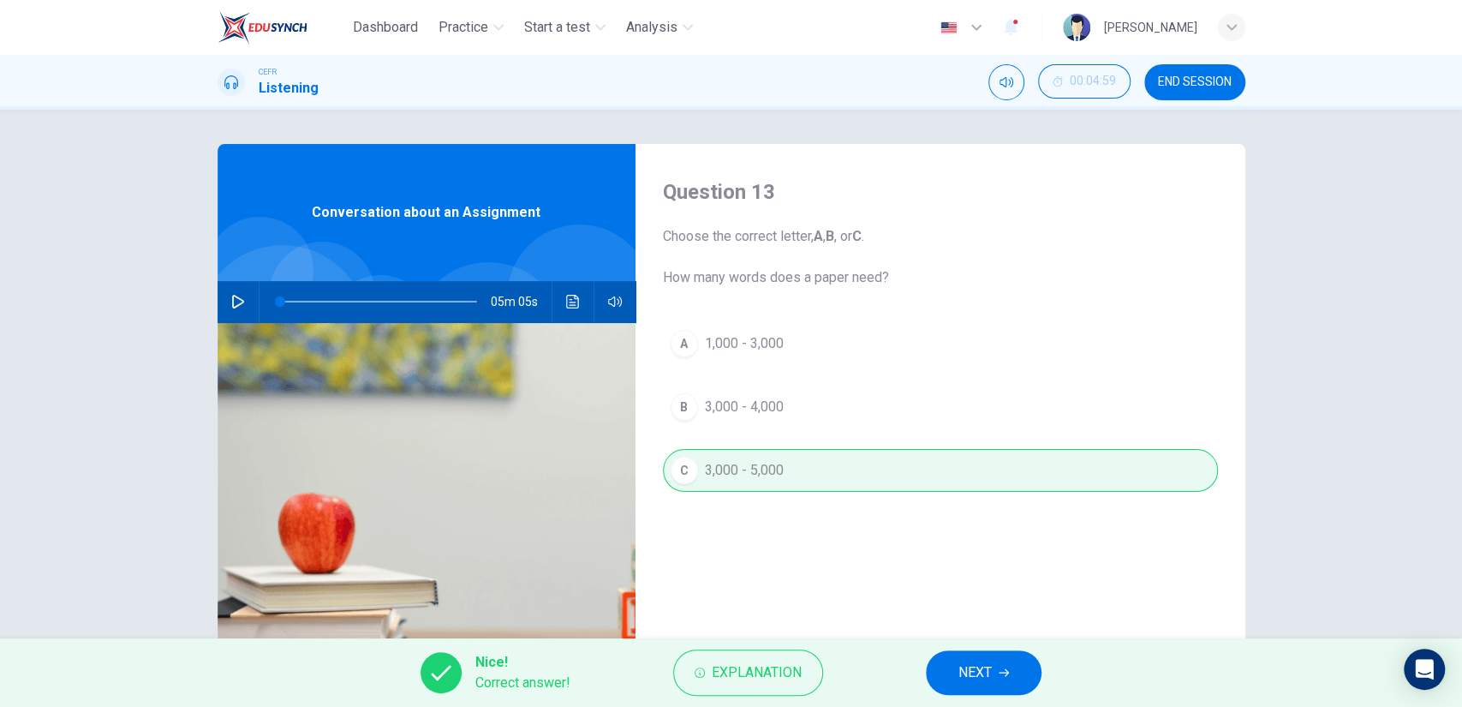
click at [965, 656] on button "NEXT" at bounding box center [984, 672] width 116 height 45
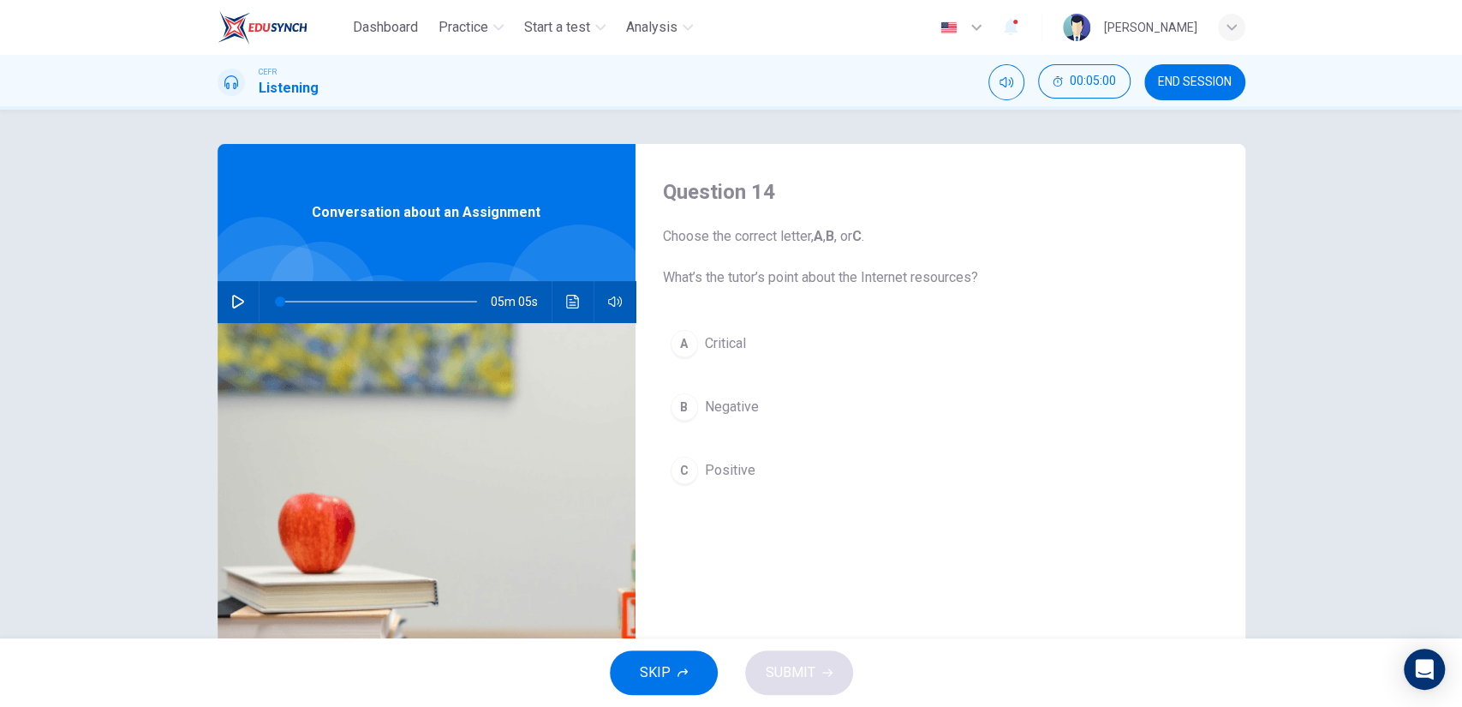
click at [740, 357] on button "A Critical" at bounding box center [940, 343] width 555 height 43
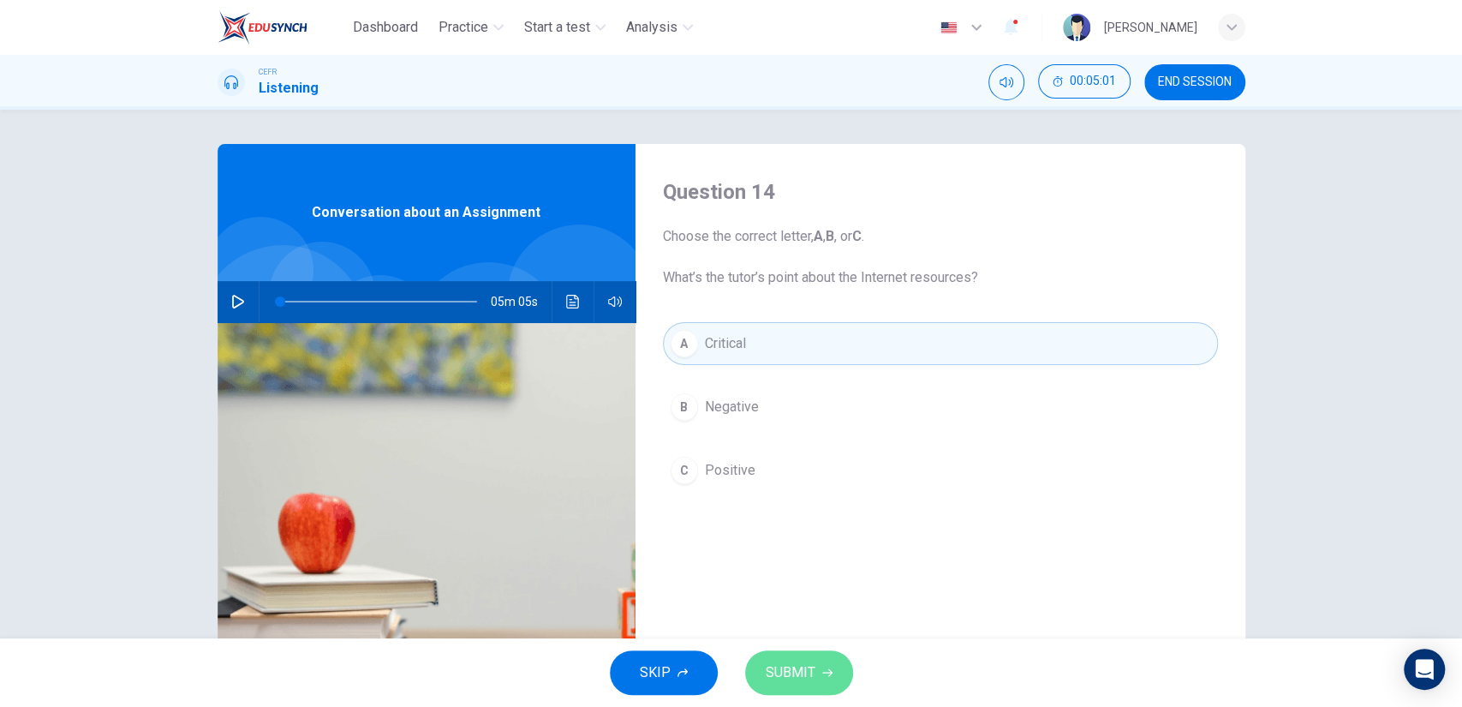
click at [829, 672] on icon "button" at bounding box center [827, 673] width 10 height 8
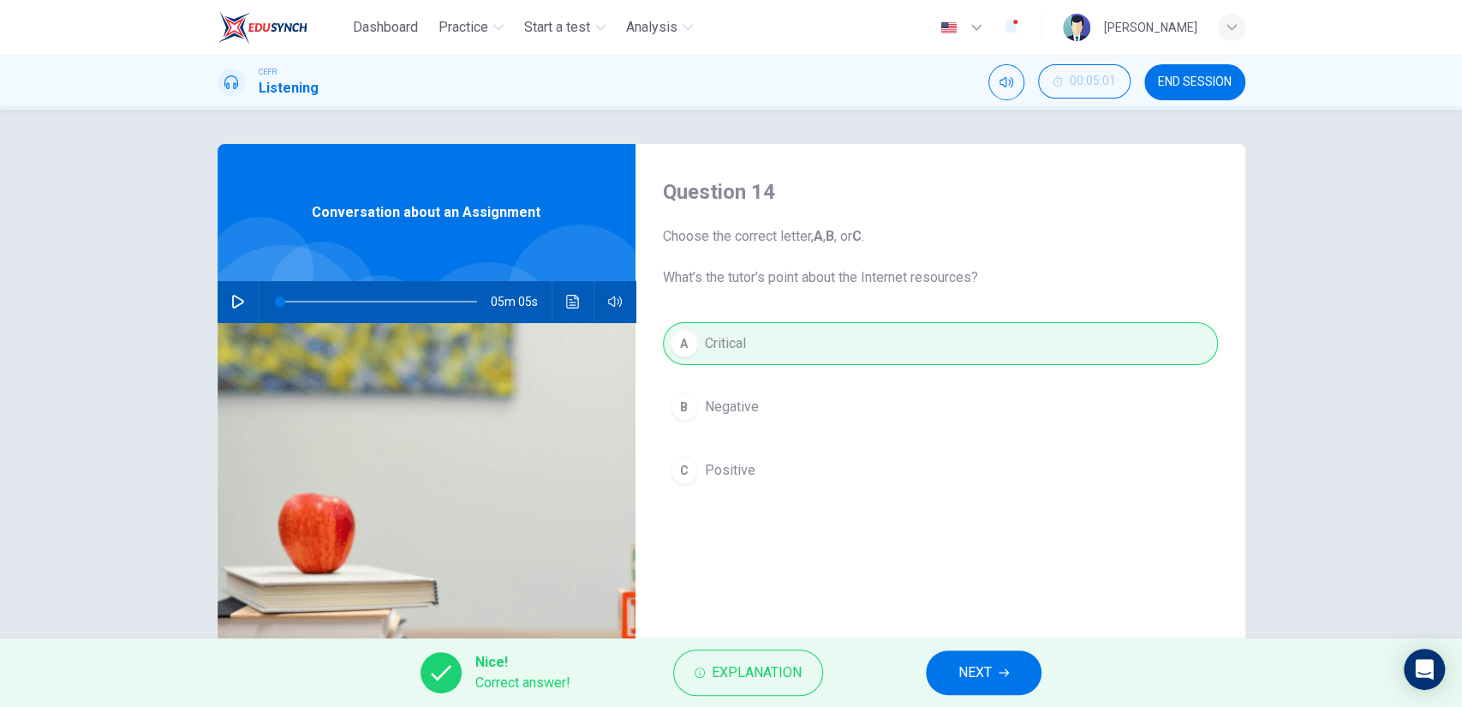
click at [977, 684] on span "NEXT" at bounding box center [975, 672] width 33 height 24
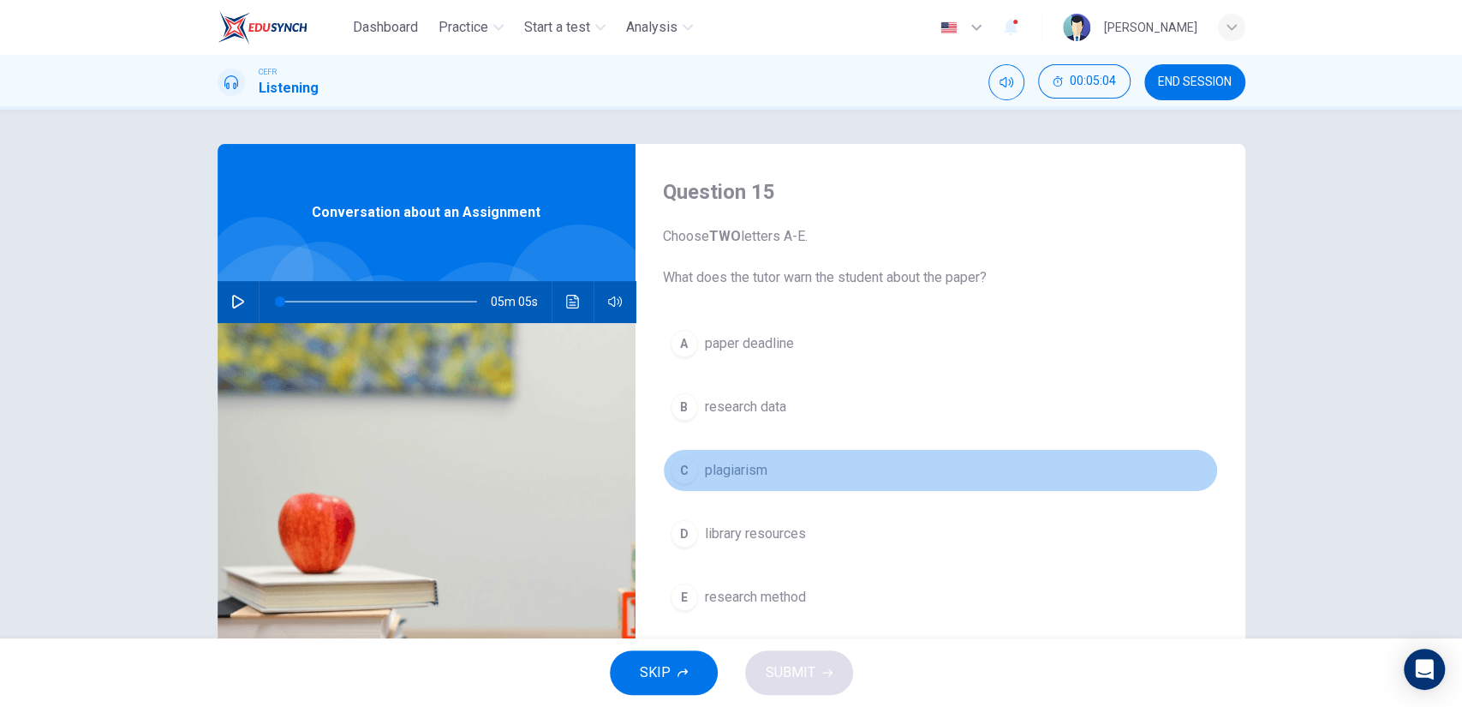
click at [763, 481] on button "C plagiarism" at bounding box center [940, 470] width 555 height 43
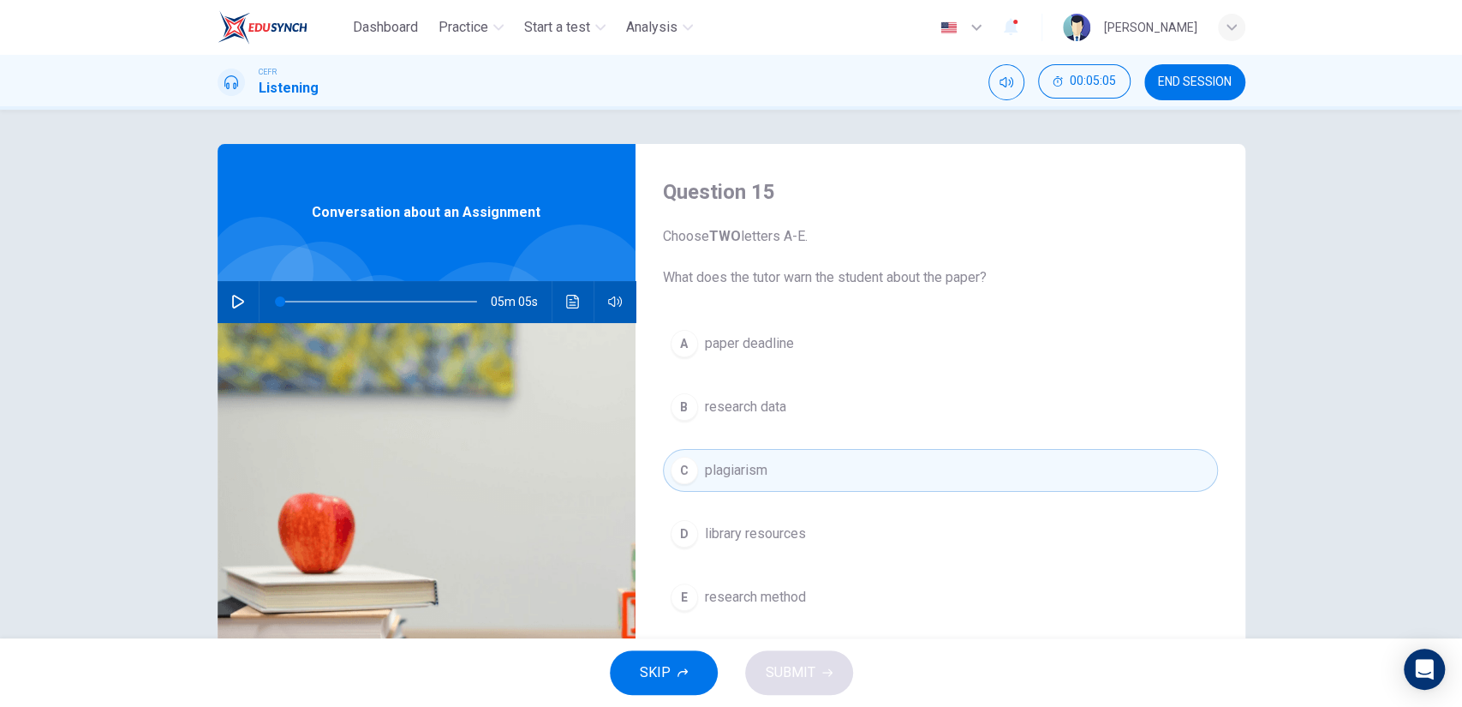
click at [764, 407] on span "research data" at bounding box center [745, 407] width 81 height 21
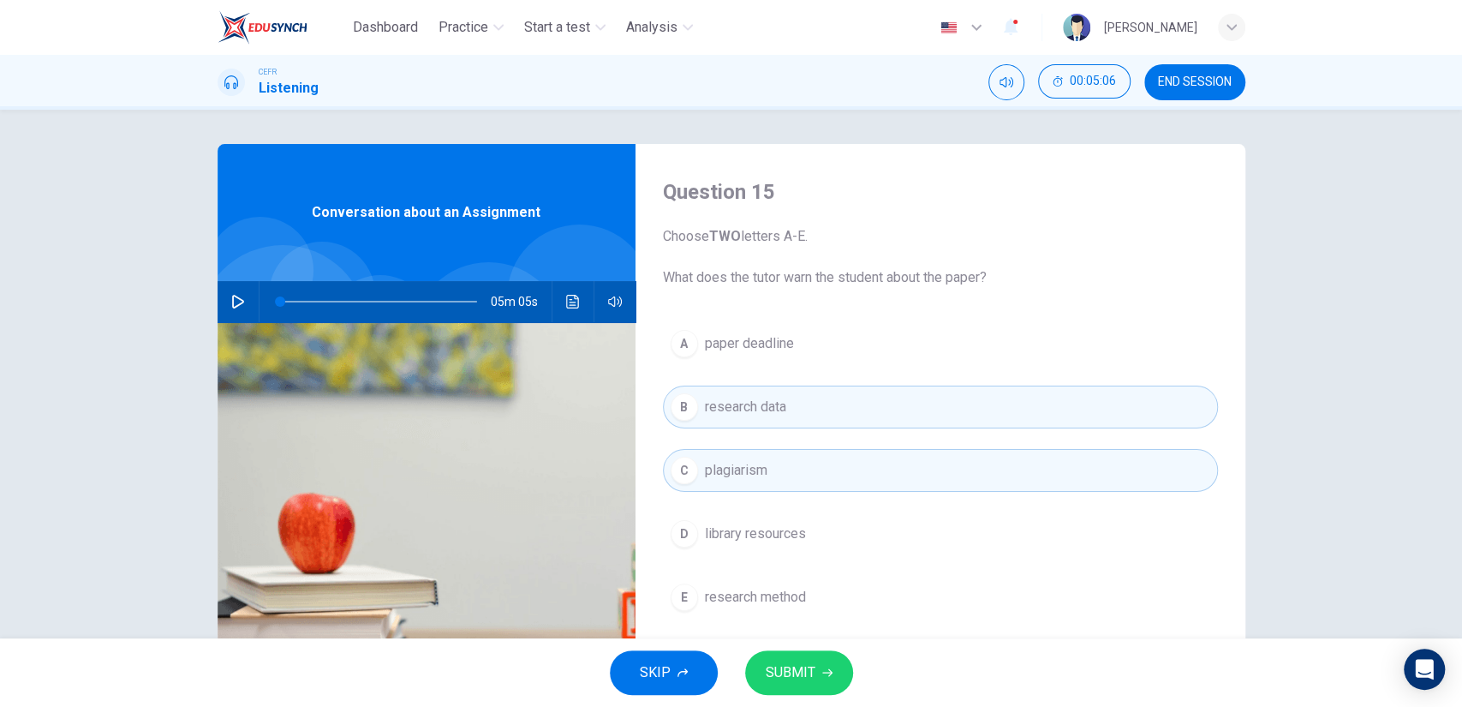
click at [790, 659] on button "SUBMIT" at bounding box center [799, 672] width 108 height 45
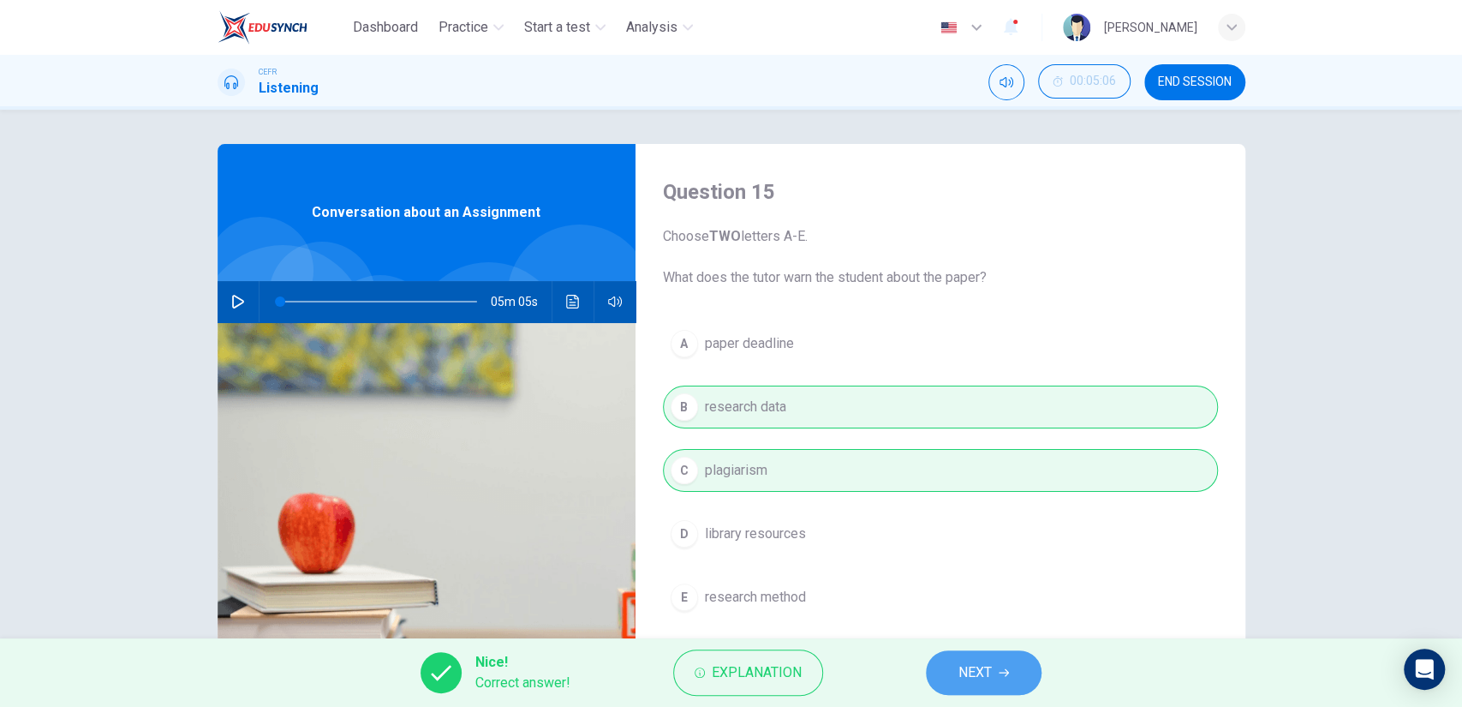
click at [945, 665] on button "NEXT" at bounding box center [984, 672] width 116 height 45
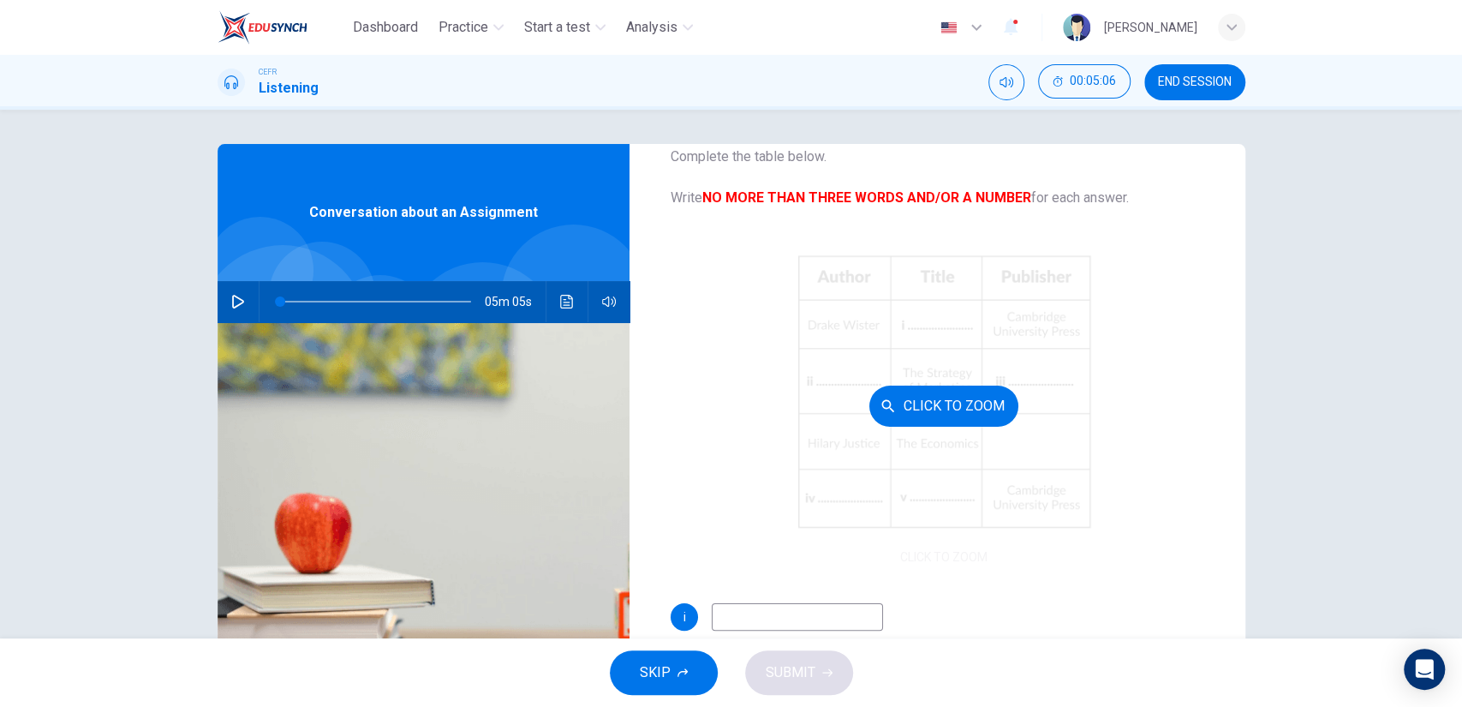
scroll to position [190, 0]
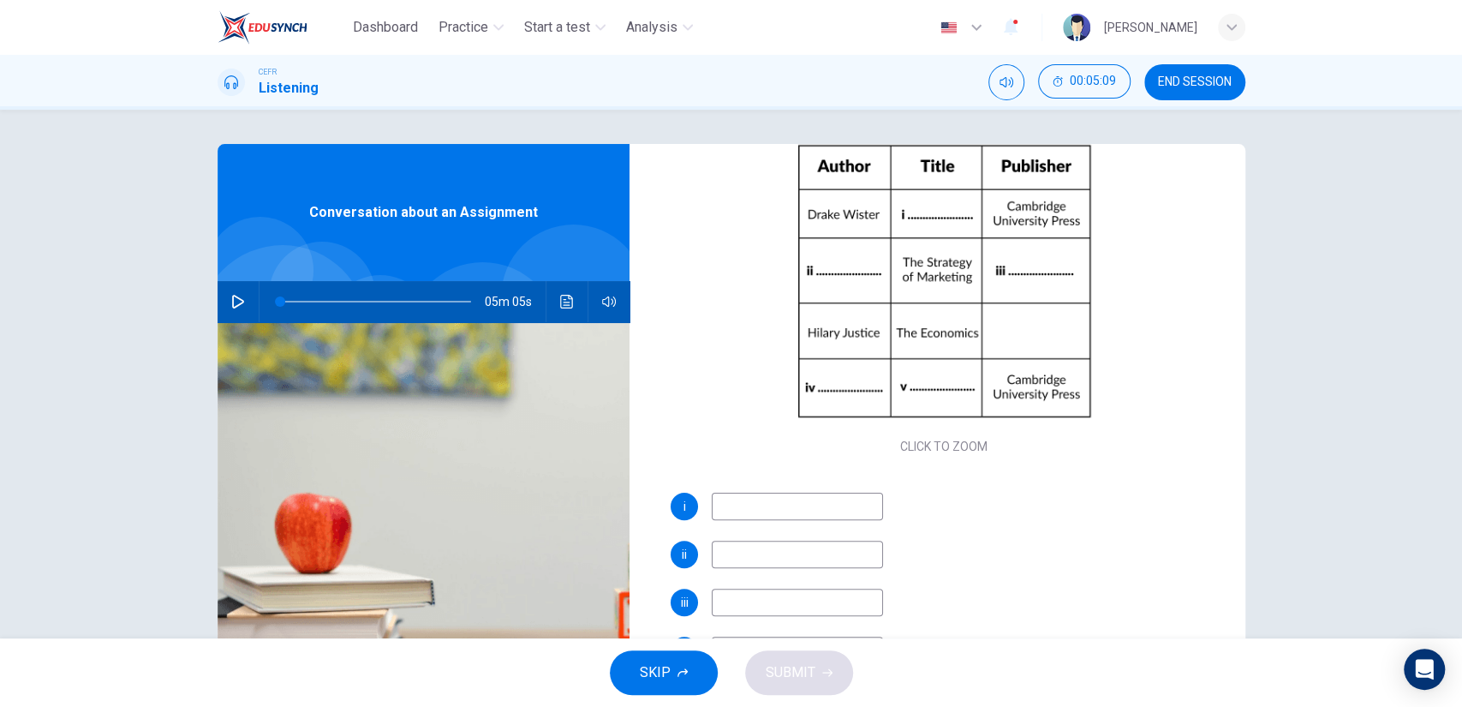
click at [242, 306] on button "button" at bounding box center [237, 301] width 27 height 41
click at [346, 312] on span at bounding box center [376, 302] width 192 height 24
click at [774, 526] on div "i ii iii iv v" at bounding box center [944, 620] width 547 height 254
click at [777, 517] on input at bounding box center [797, 506] width 171 height 27
click at [373, 307] on span at bounding box center [369, 301] width 10 height 10
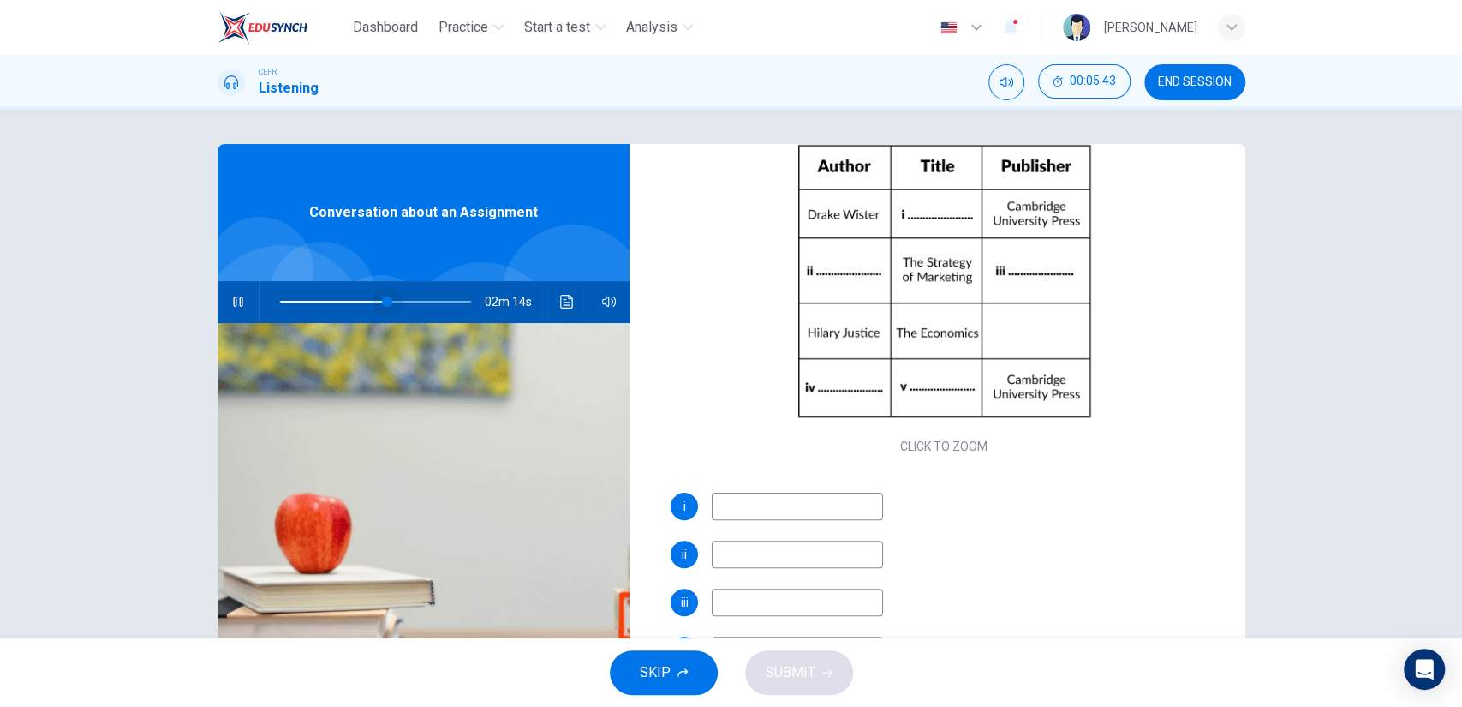
click at [382, 307] on span at bounding box center [387, 301] width 10 height 10
click at [397, 307] on span at bounding box center [402, 301] width 10 height 10
click at [408, 302] on span at bounding box center [402, 301] width 10 height 10
click at [736, 499] on input at bounding box center [797, 506] width 171 height 27
type input "76"
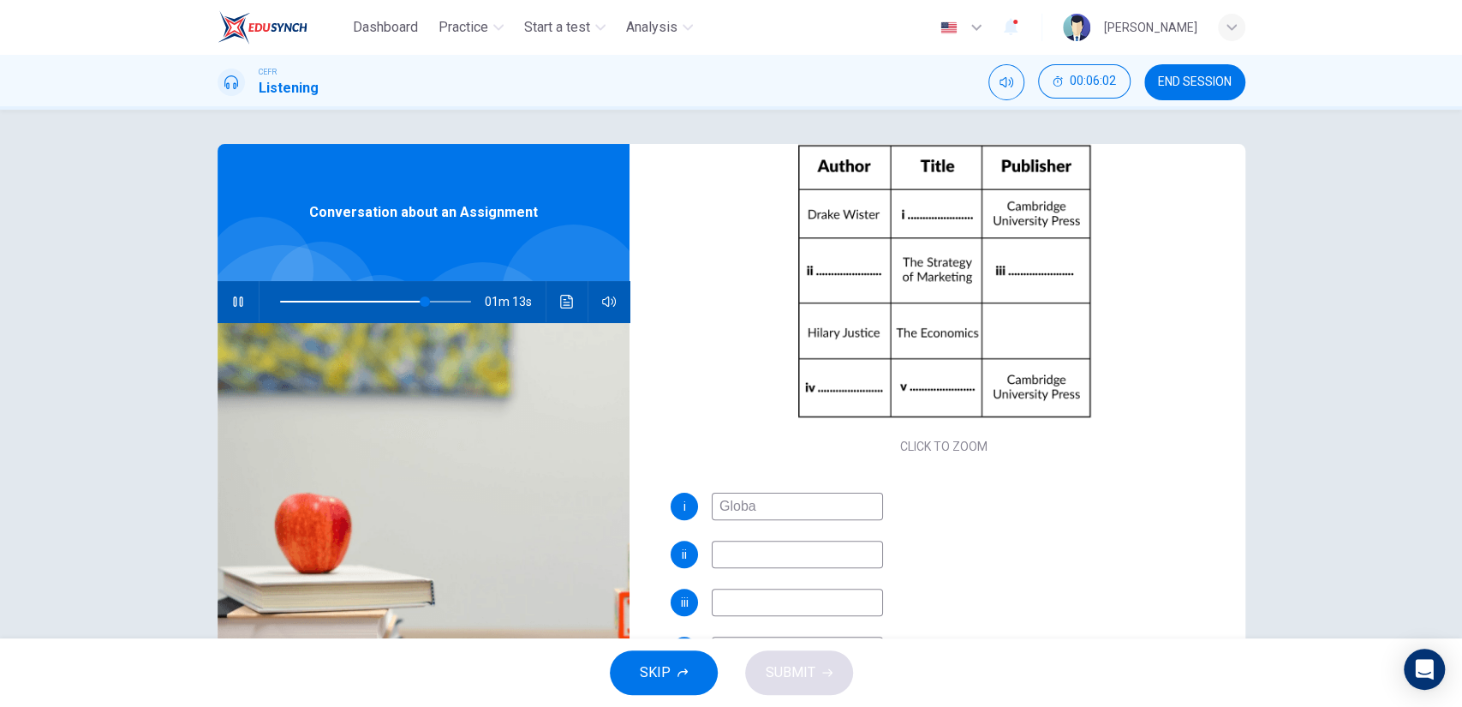
type input "Global"
type input "76"
type input "Global"
type input "76"
type input "Global Eco"
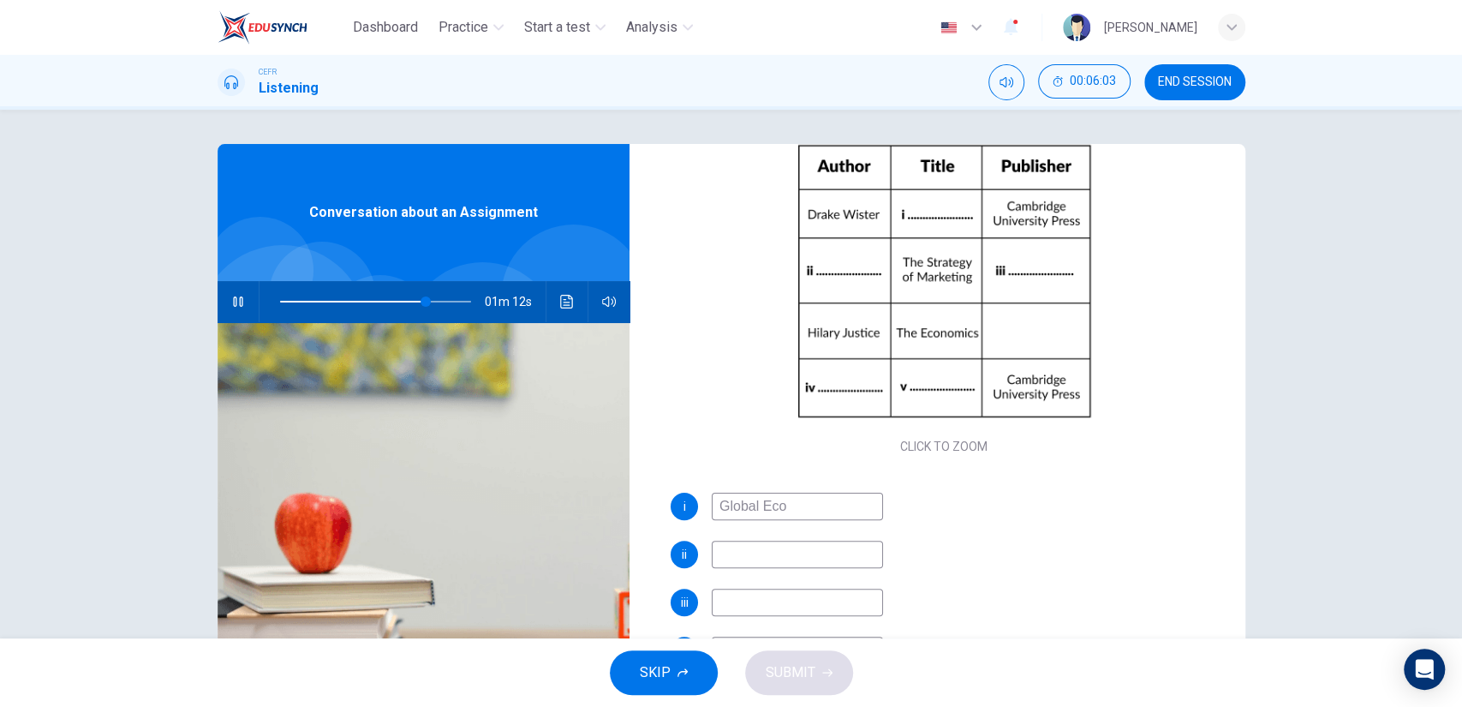
type input "77"
type input "Global Economy"
type input "77"
type input "Global Economy"
click at [747, 548] on input at bounding box center [797, 553] width 171 height 27
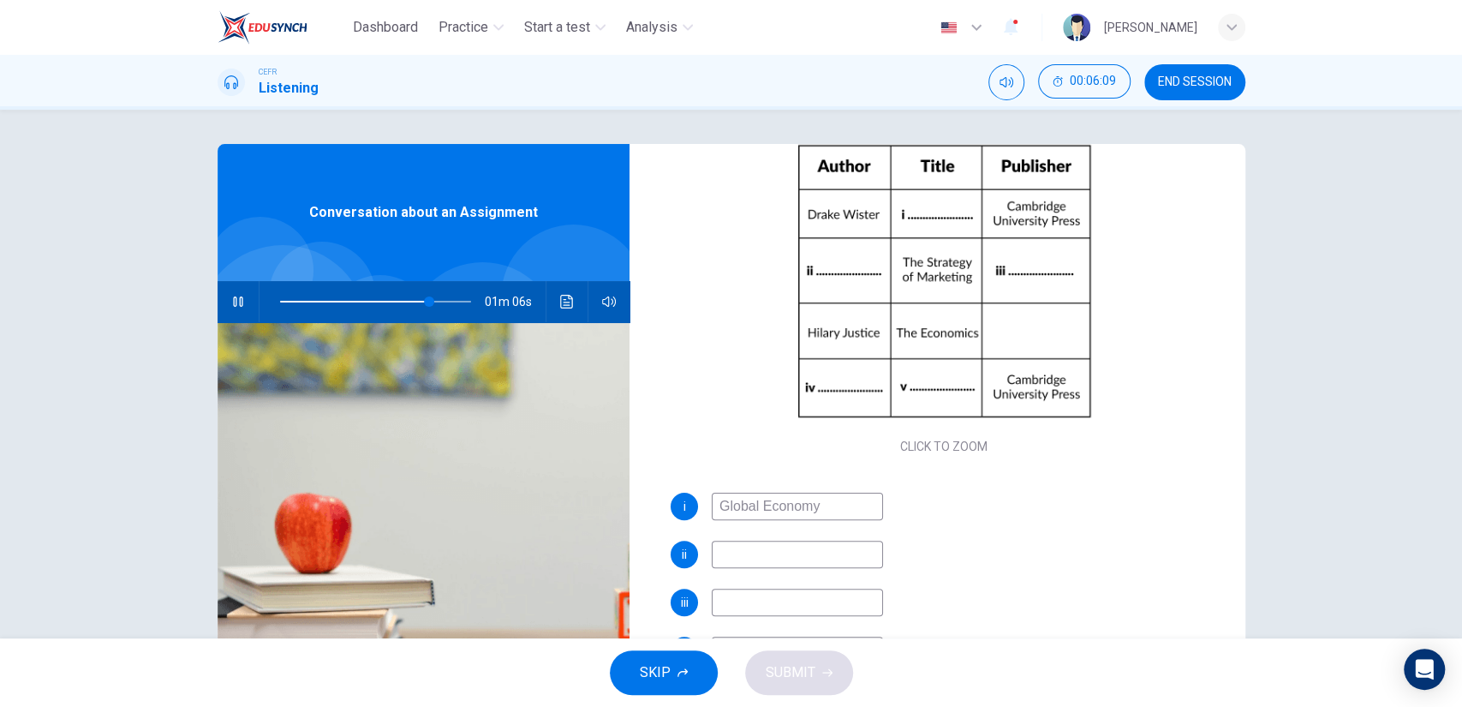
type input "79"
type input "V"
type input "79"
type input "Vi"
type input "79"
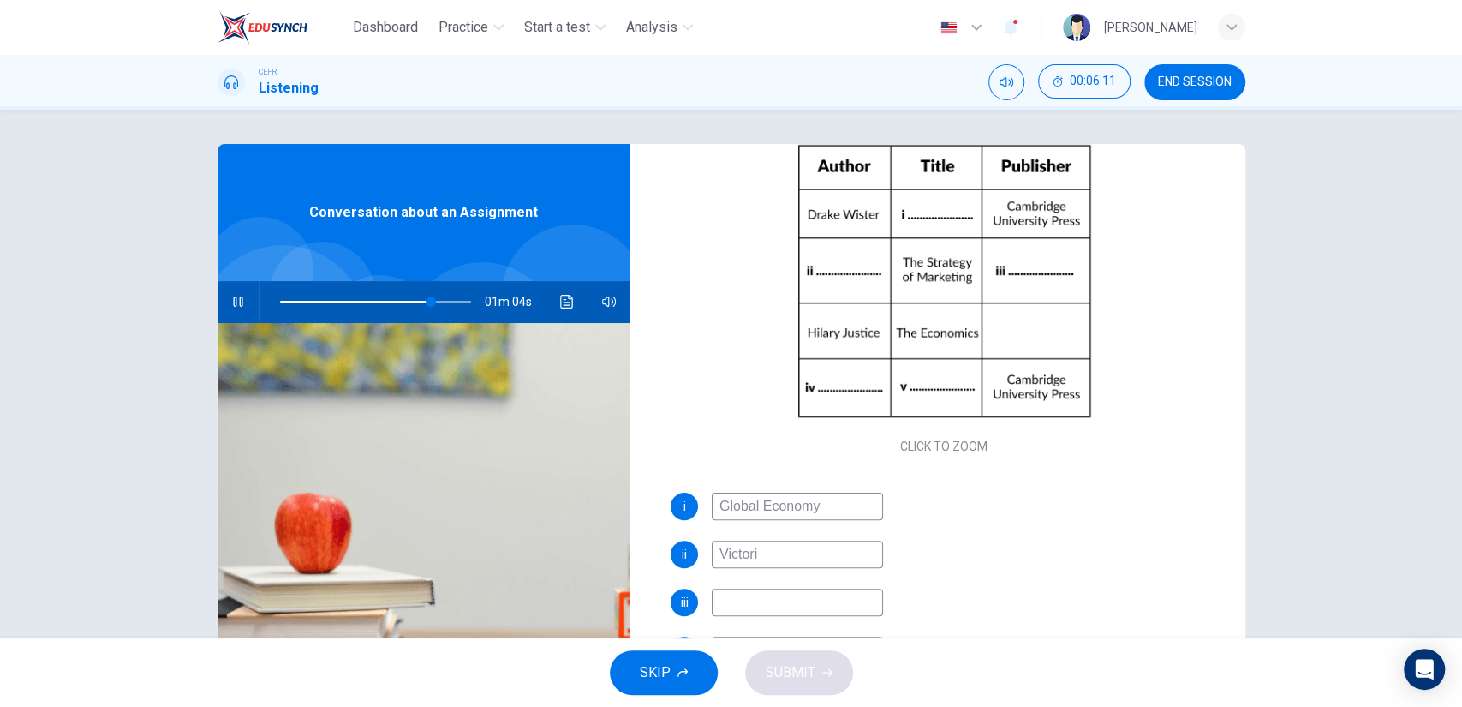
type input "Victoria"
type input "79"
type input "Victoria"
type input "79"
type input "Victoria Smith"
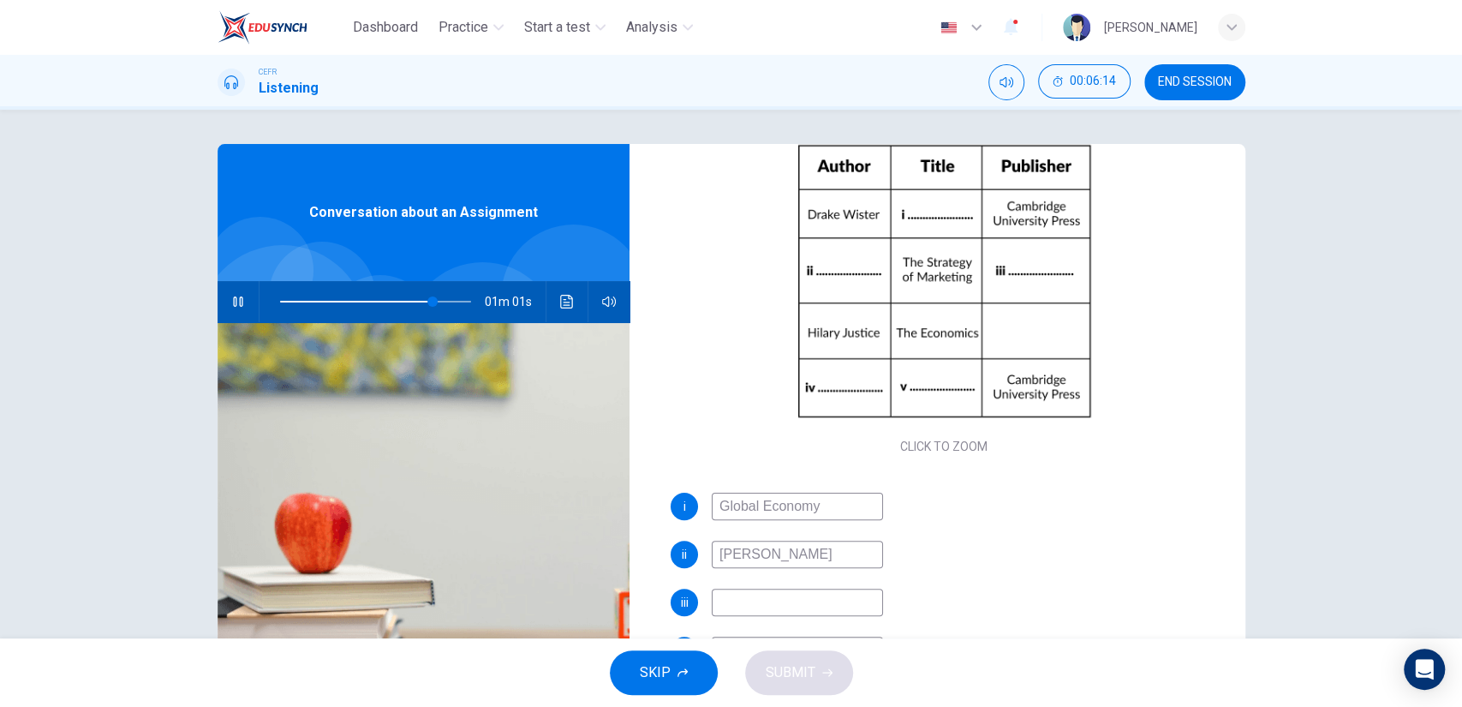
type input "80"
type input "Victoria Smith"
click at [769, 594] on input at bounding box center [797, 601] width 171 height 27
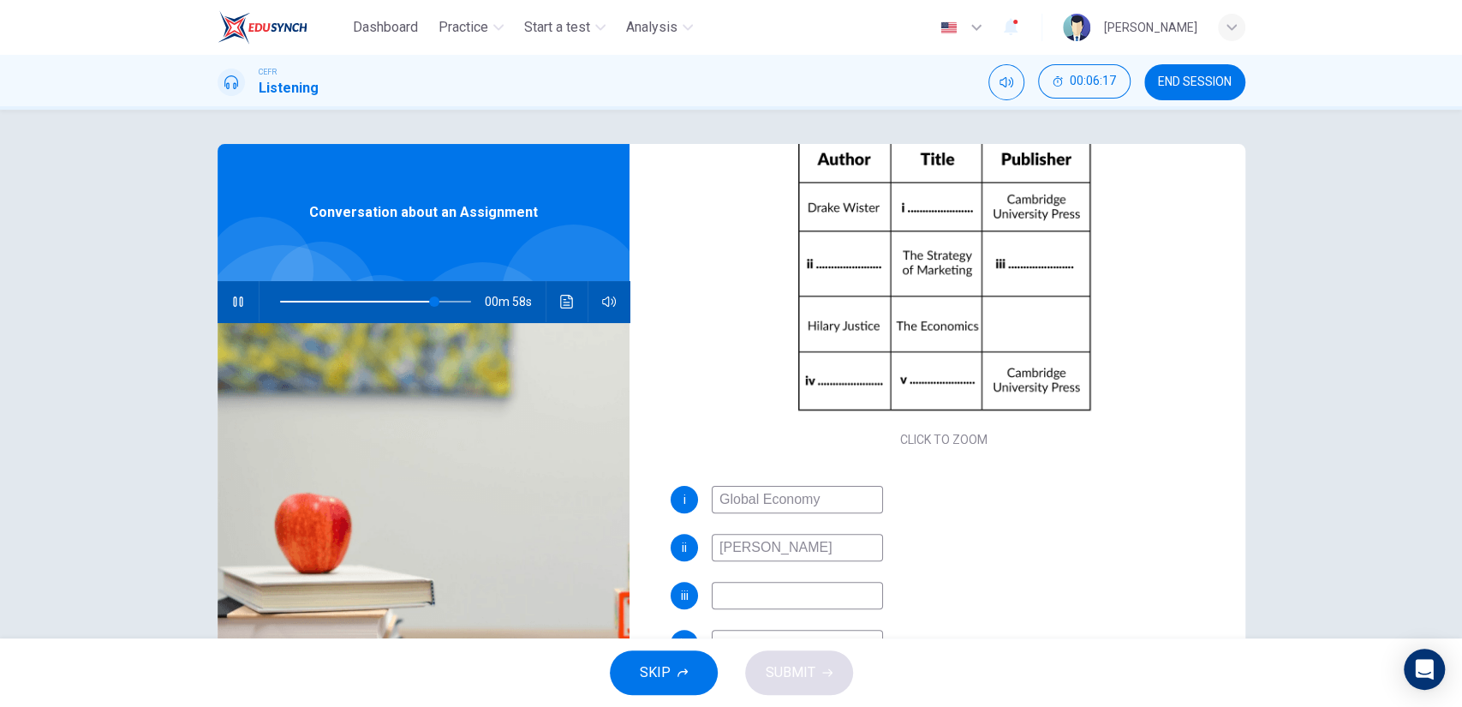
scroll to position [83, 0]
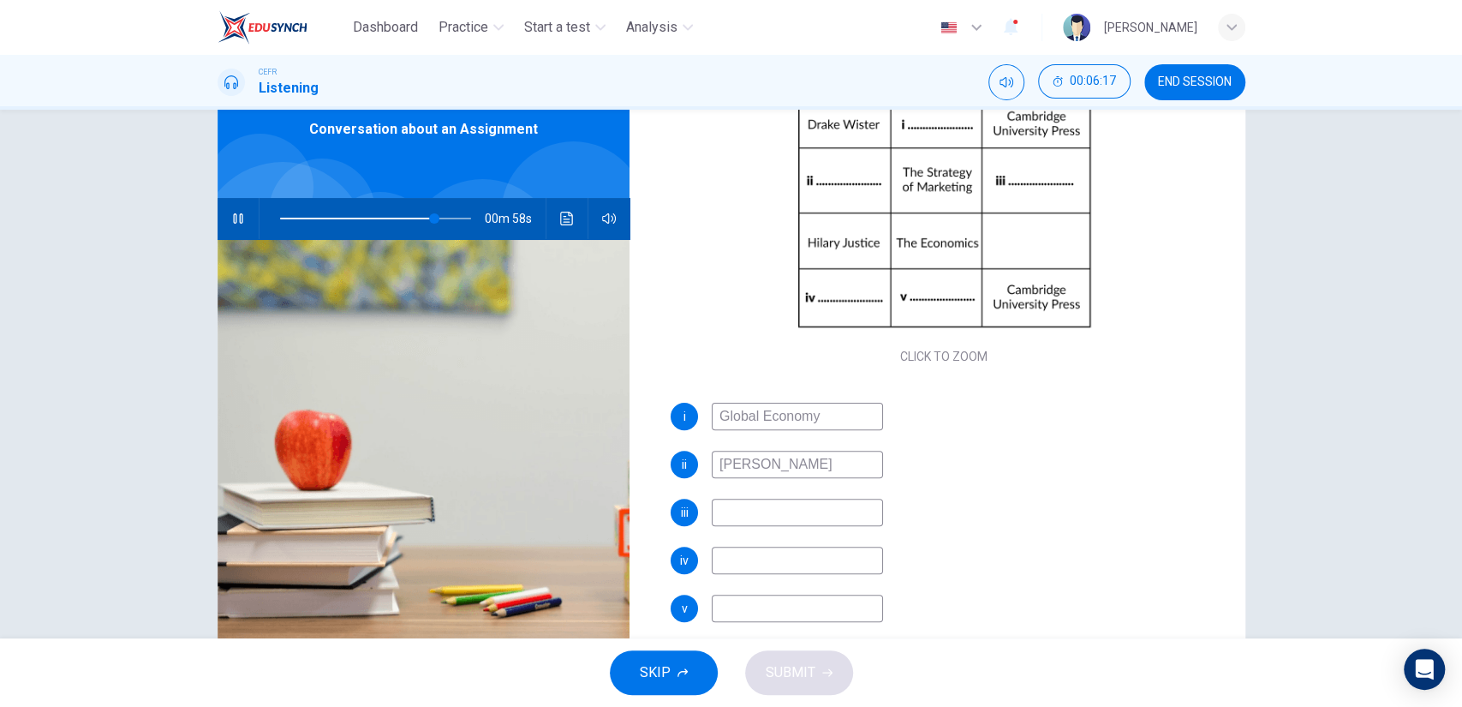
type input "81"
type input "Londo"
type input "82"
type input "London Pre"
type input "82"
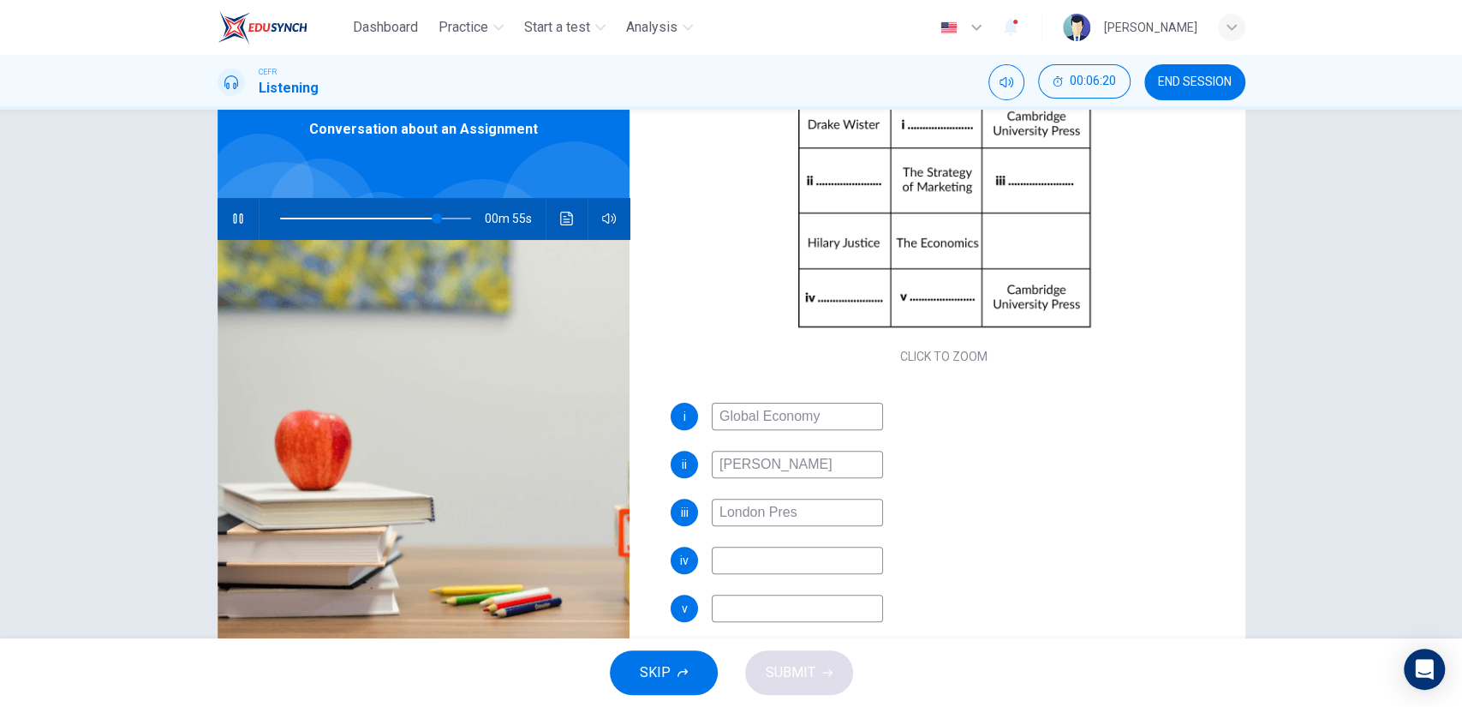
type input "London Press"
type input "82"
type input "London Press"
click at [815, 558] on input at bounding box center [797, 559] width 171 height 27
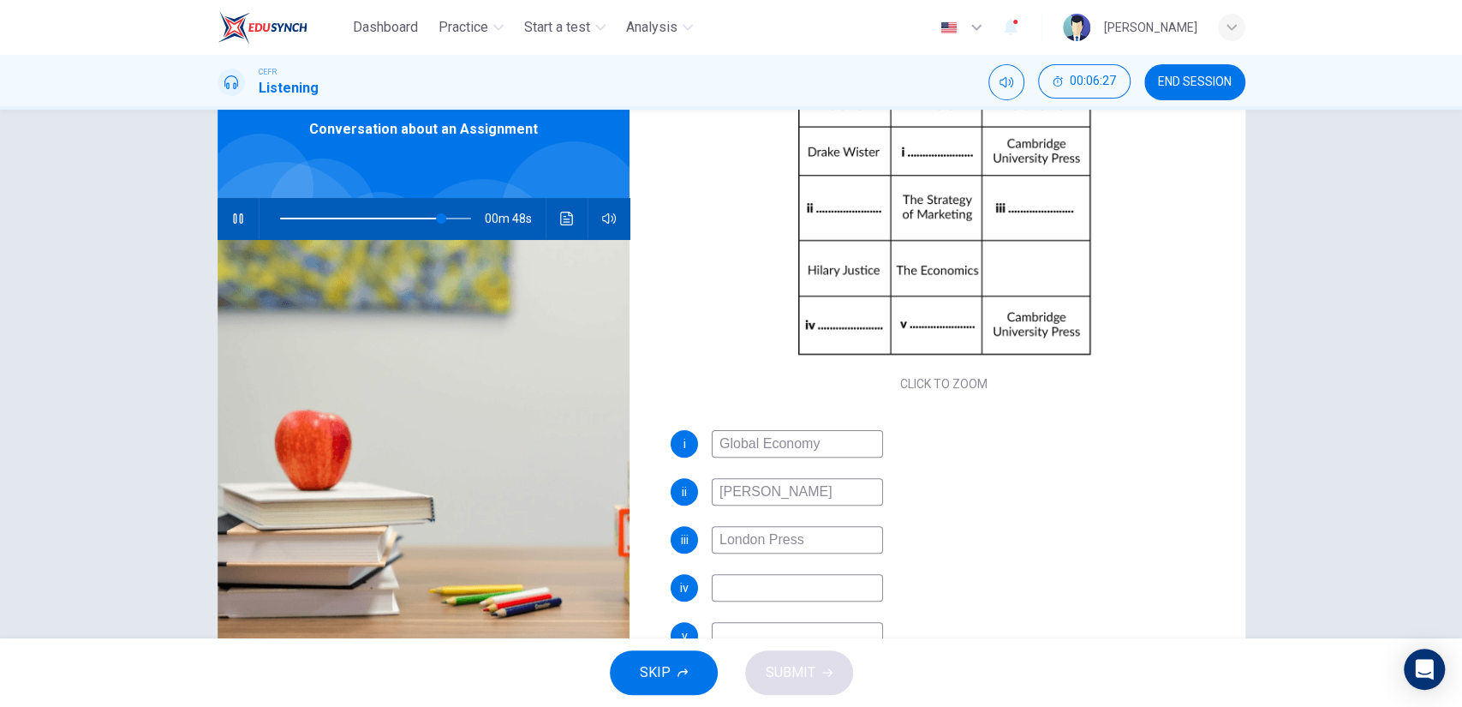
scroll to position [197, 0]
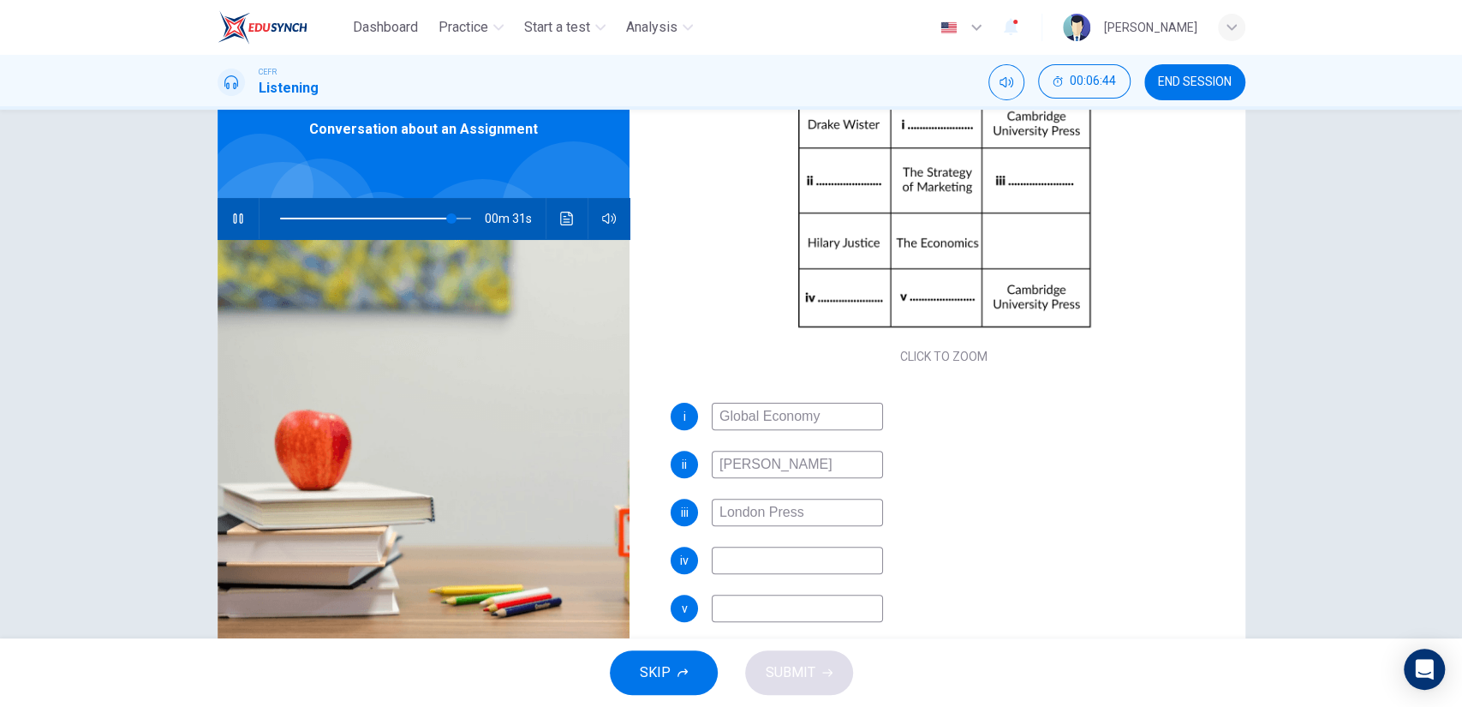
type input "90"
type input "W"
type input "90"
type input "Willia"
type input "90"
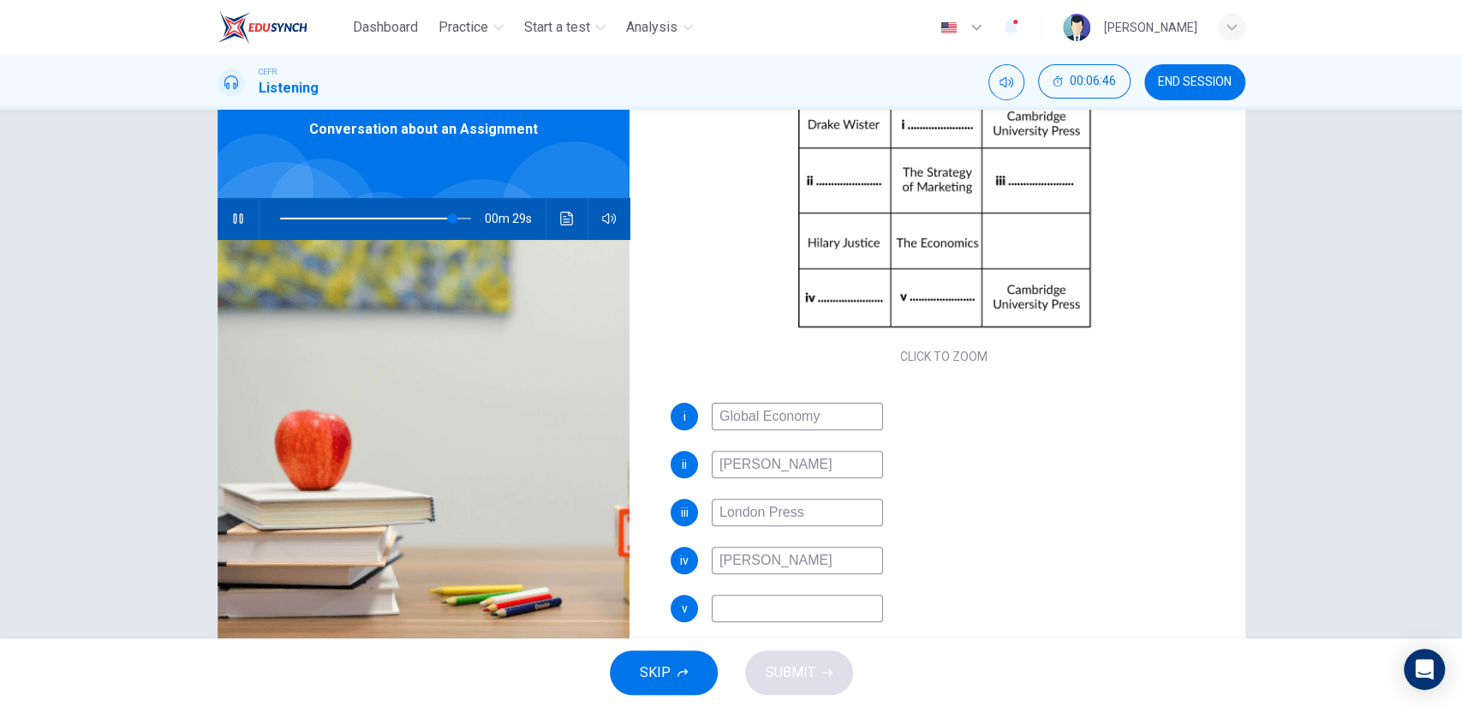
type input "William"
type input "91"
type input "William Hann"
type input "91"
type input "William Hanna"
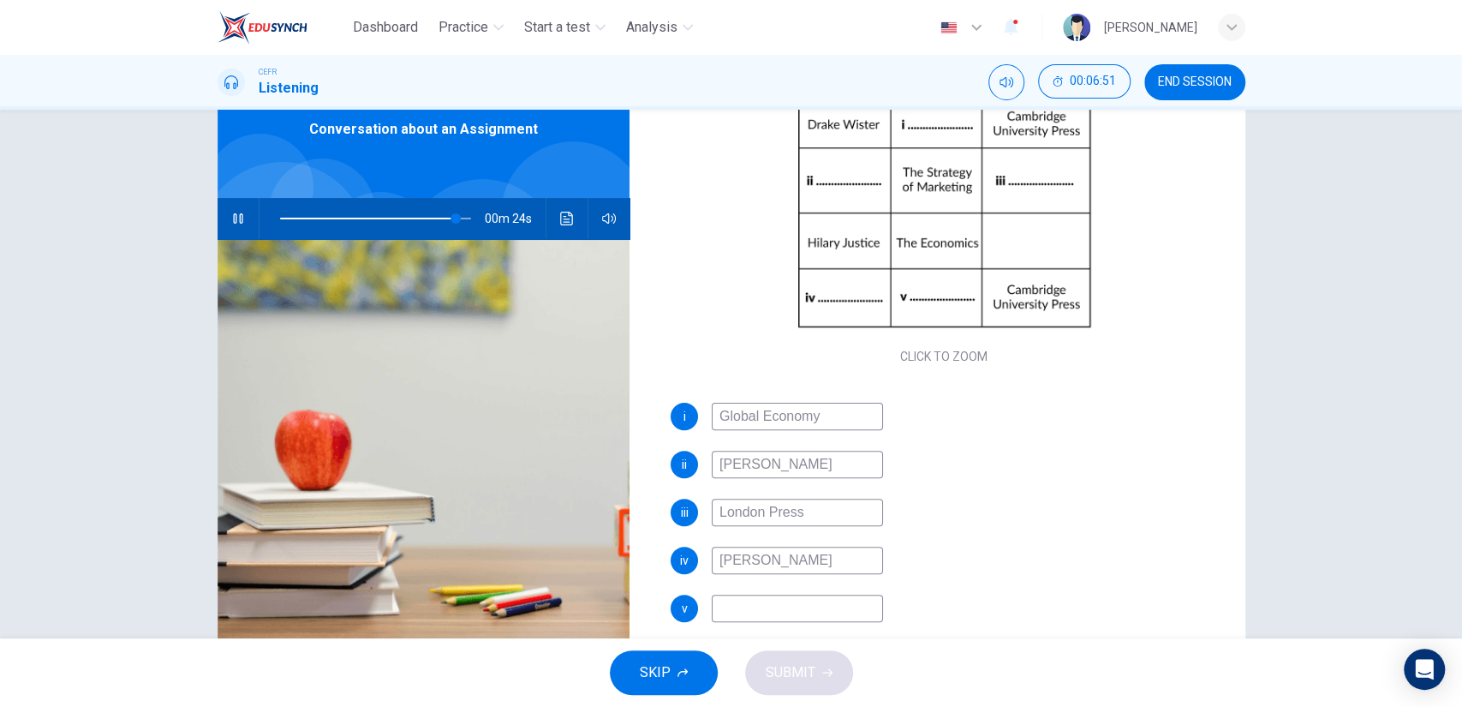
type input "92"
type input "William Hanna"
click at [812, 598] on input at bounding box center [797, 607] width 171 height 27
type input "94"
type input "B"
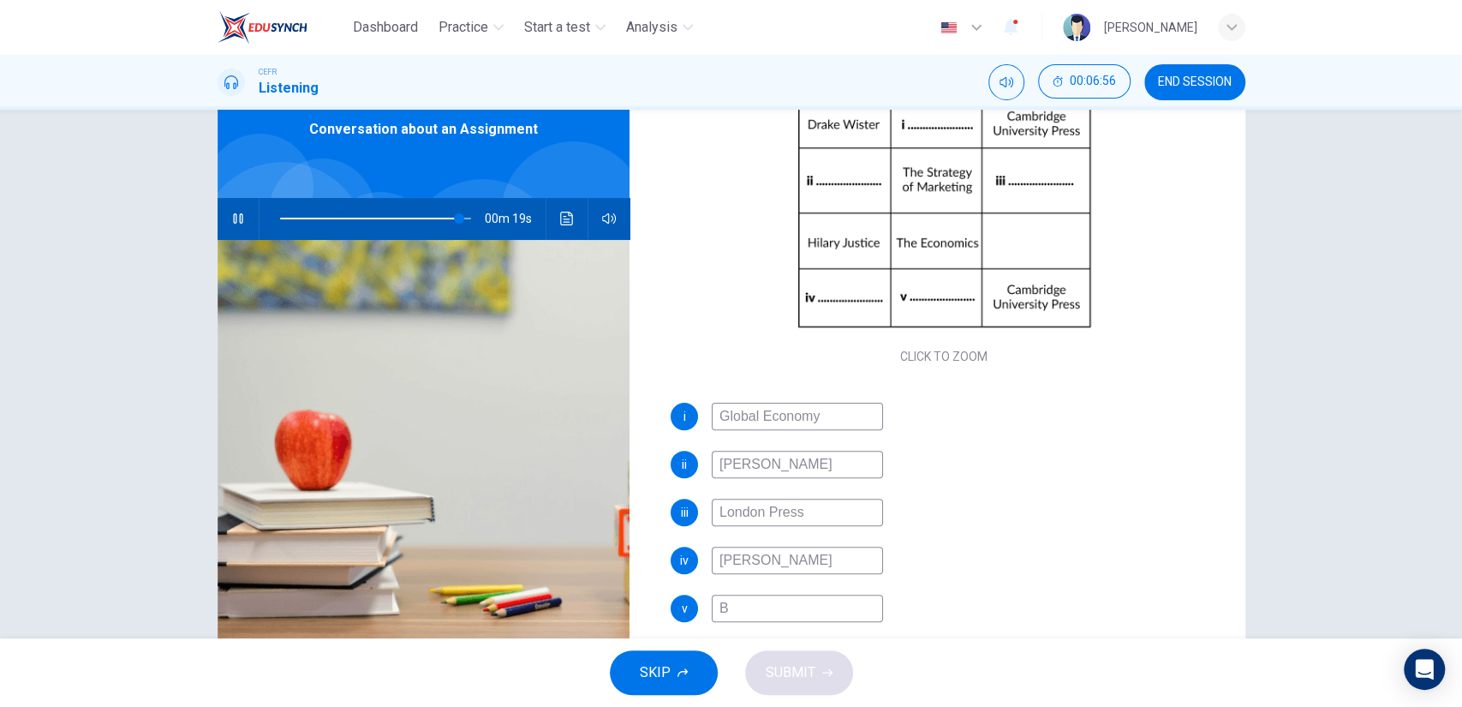
type input "94"
type input "Bu"
type input "94"
type input "Bus"
type input "94"
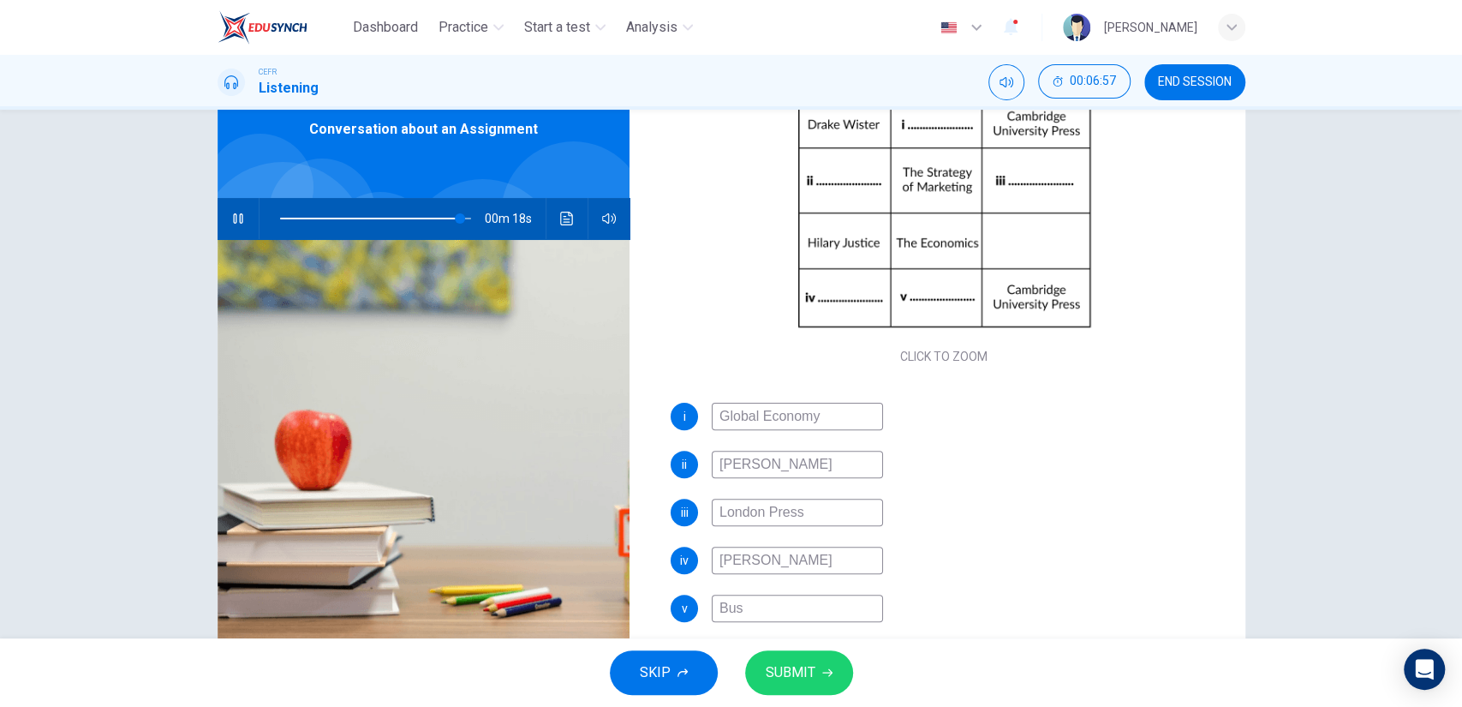
type input "Buss"
type input "94"
type input "Bussi"
type input "94"
type input "Bussin"
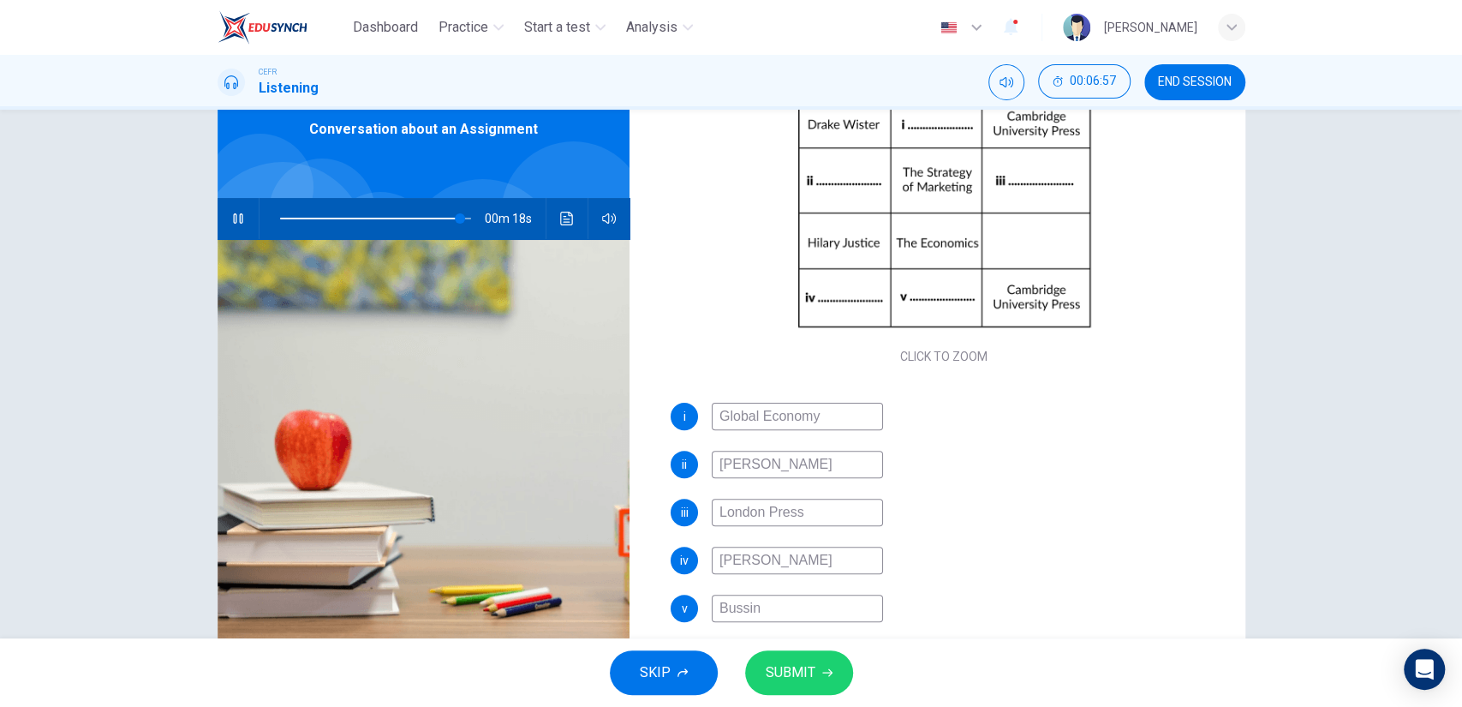
type input "94"
type input "Bussine"
type input "94"
type input "Bussines"
type input "94"
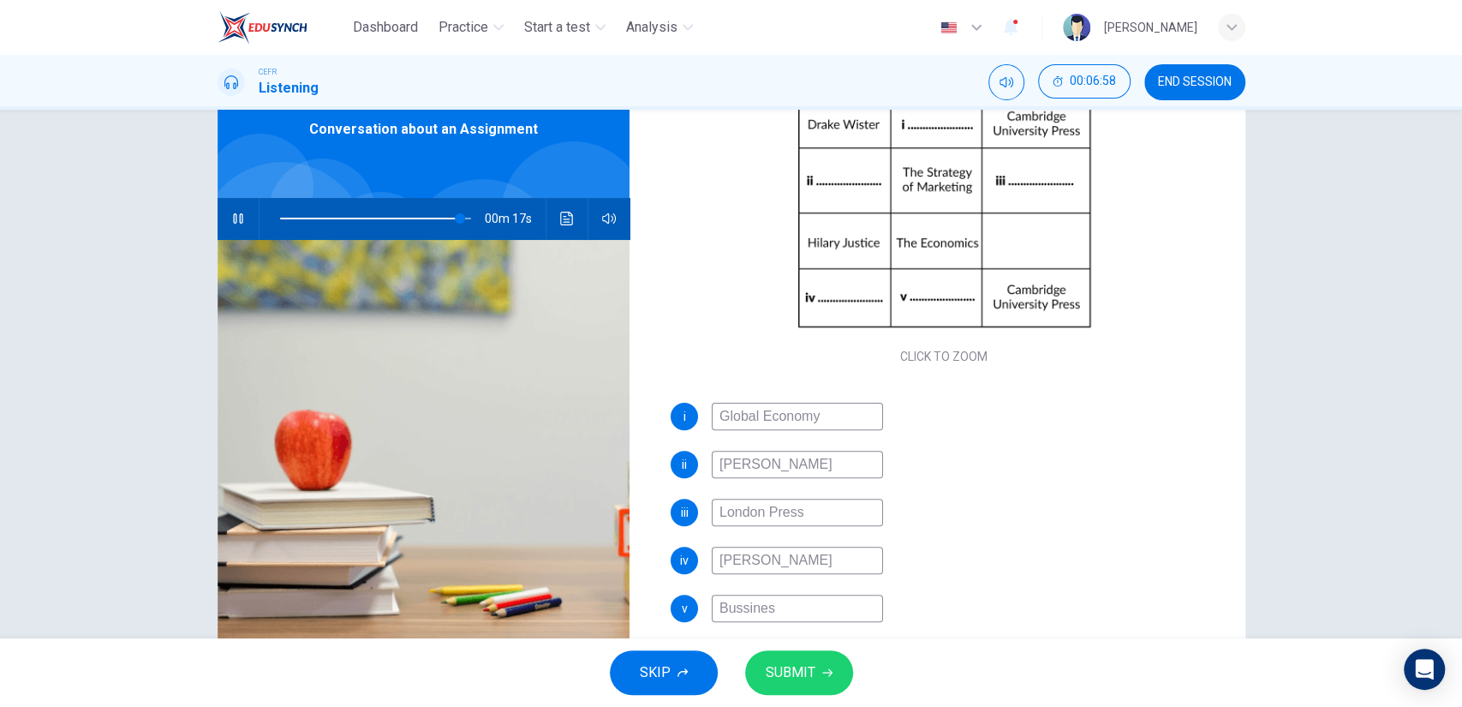
type input "Bussiness"
type input "94"
type input "Bussiness"
type input "95"
type input "Bussiness ma"
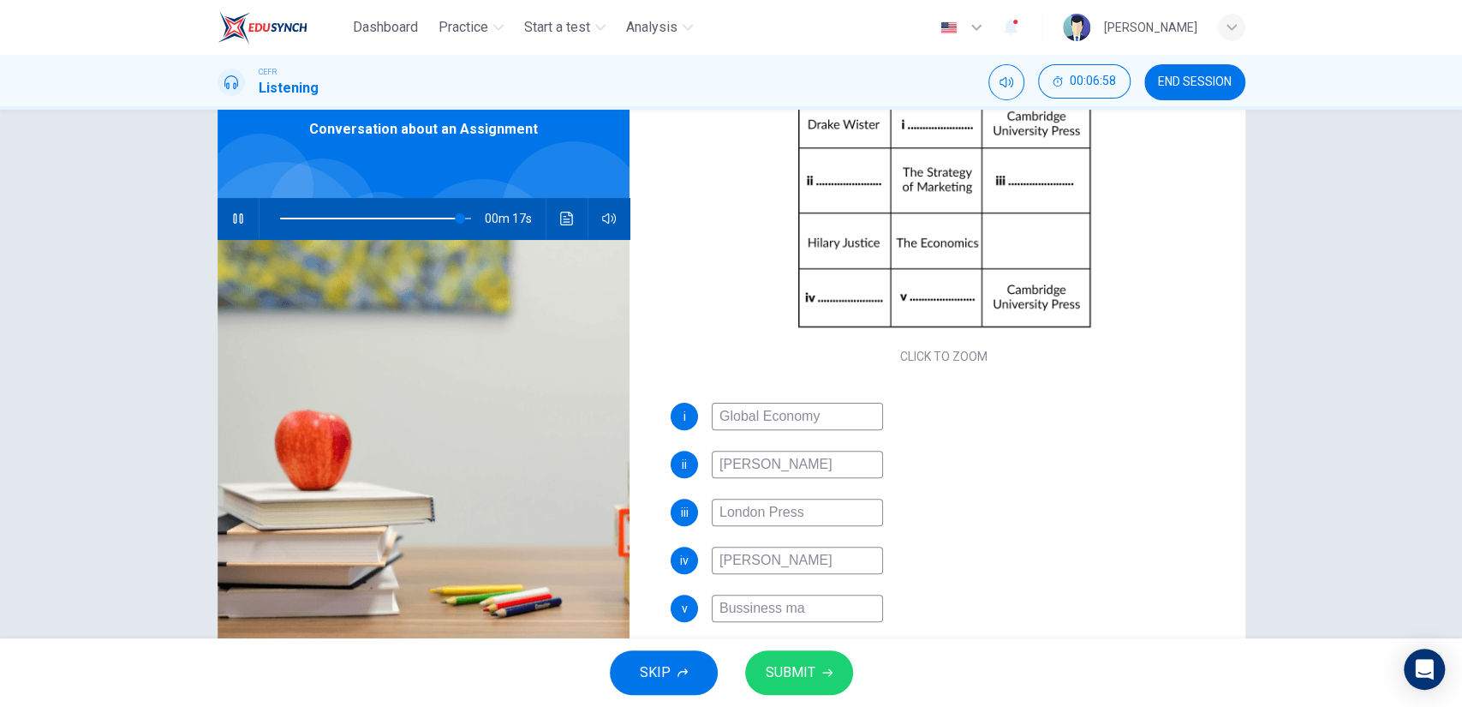
type input "95"
type input "Bussiness man"
type input "95"
type input "Bussiness mana"
type input "95"
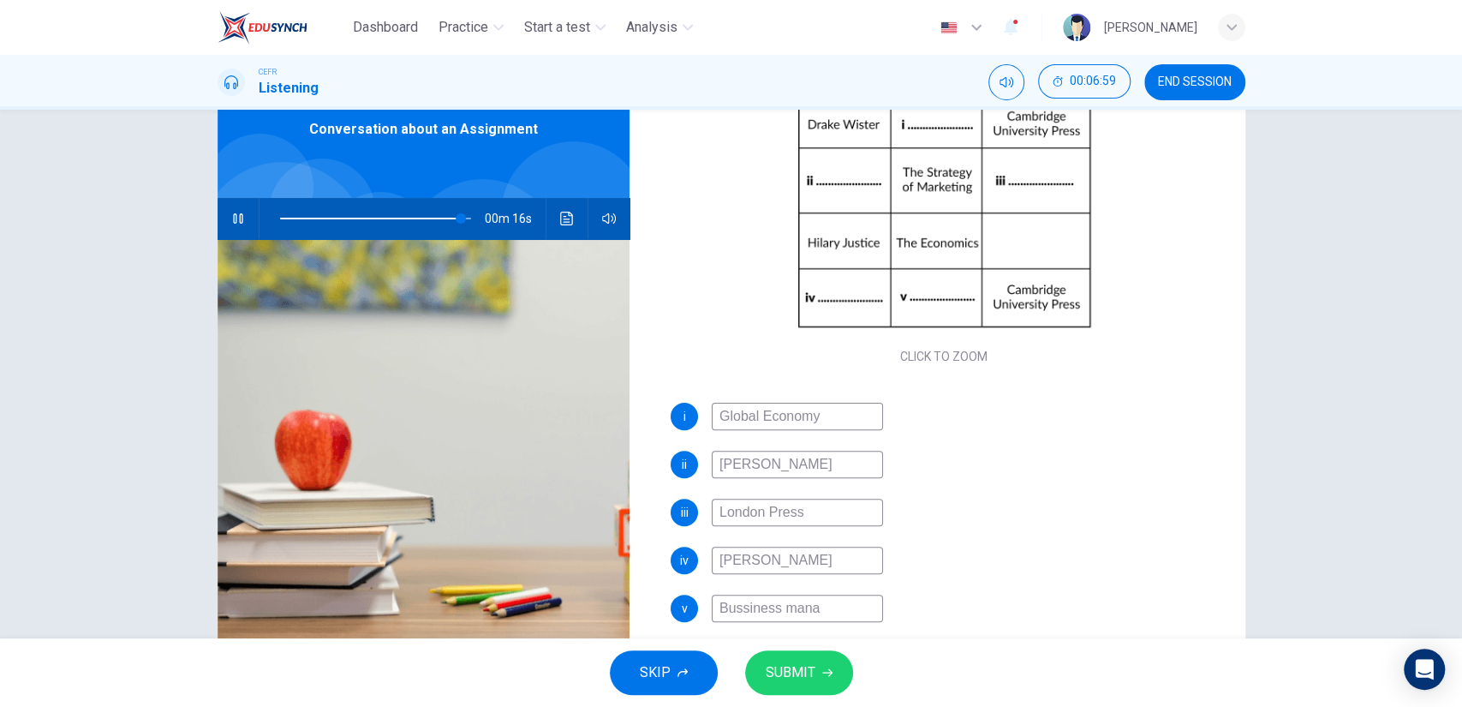
type input "Bussiness manag"
type input "95"
type input "Bussiness manage"
type input "95"
type input "Bussiness managem"
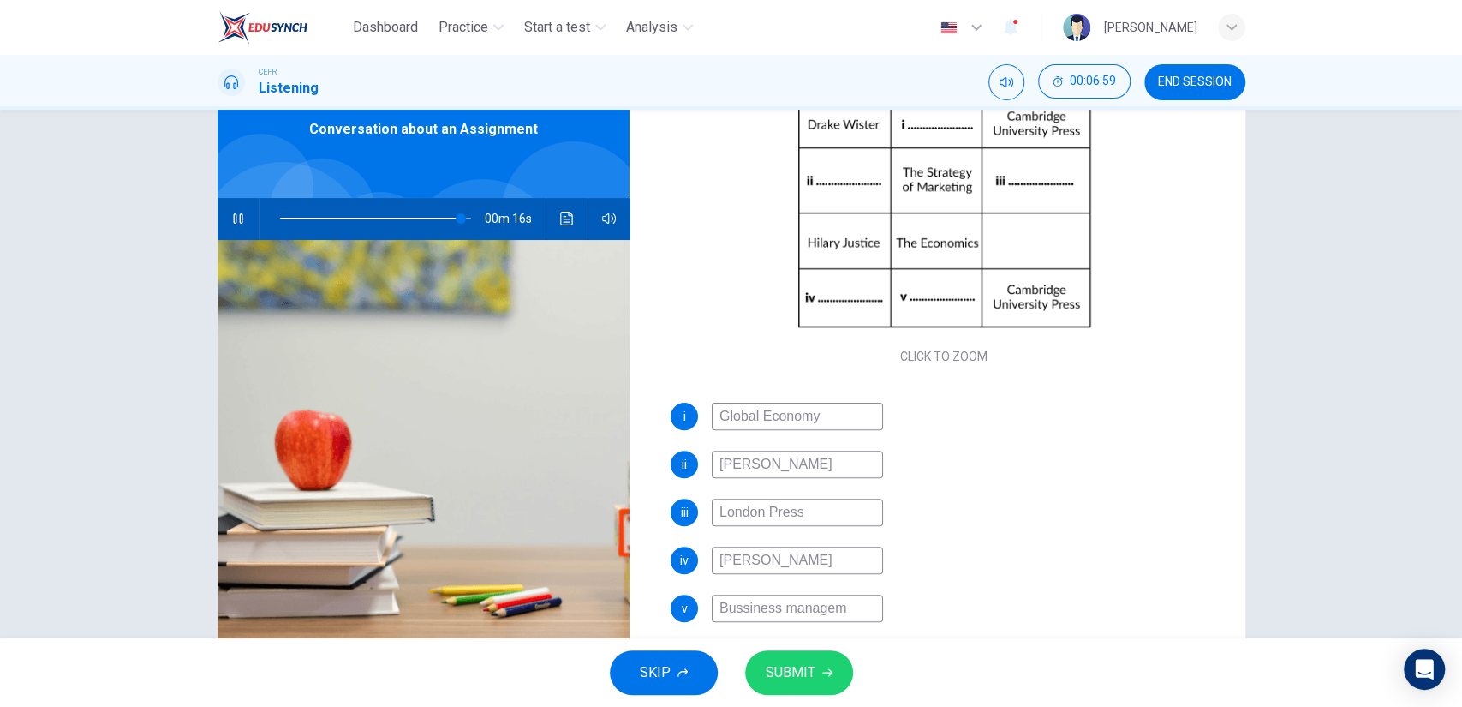
type input "95"
type input "Bussiness manageme"
type input "95"
type input "Bussiness managemen"
type input "95"
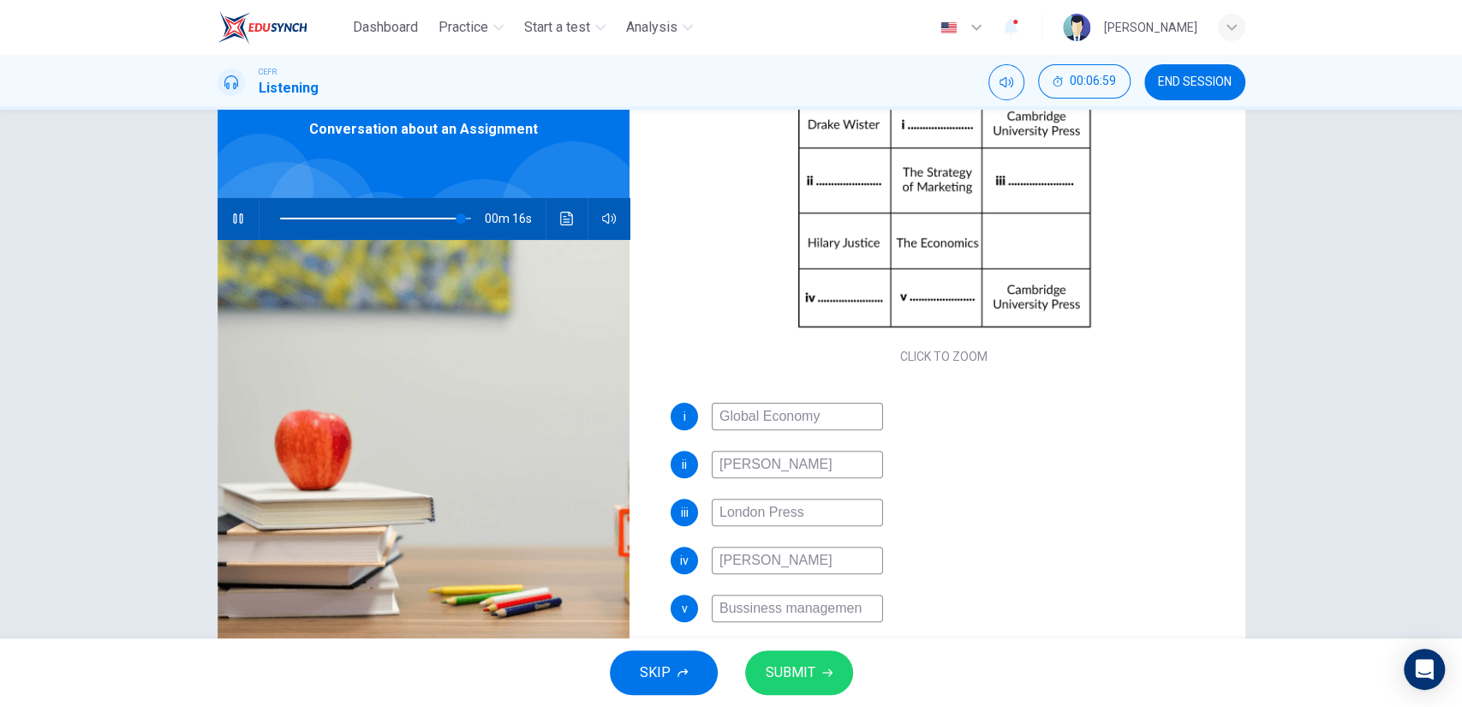
type input "Bussiness management"
type input "95"
click at [737, 610] on input "Bussiness management" at bounding box center [797, 607] width 171 height 27
type input "Business management"
click at [785, 615] on input "Business management" at bounding box center [797, 607] width 171 height 27
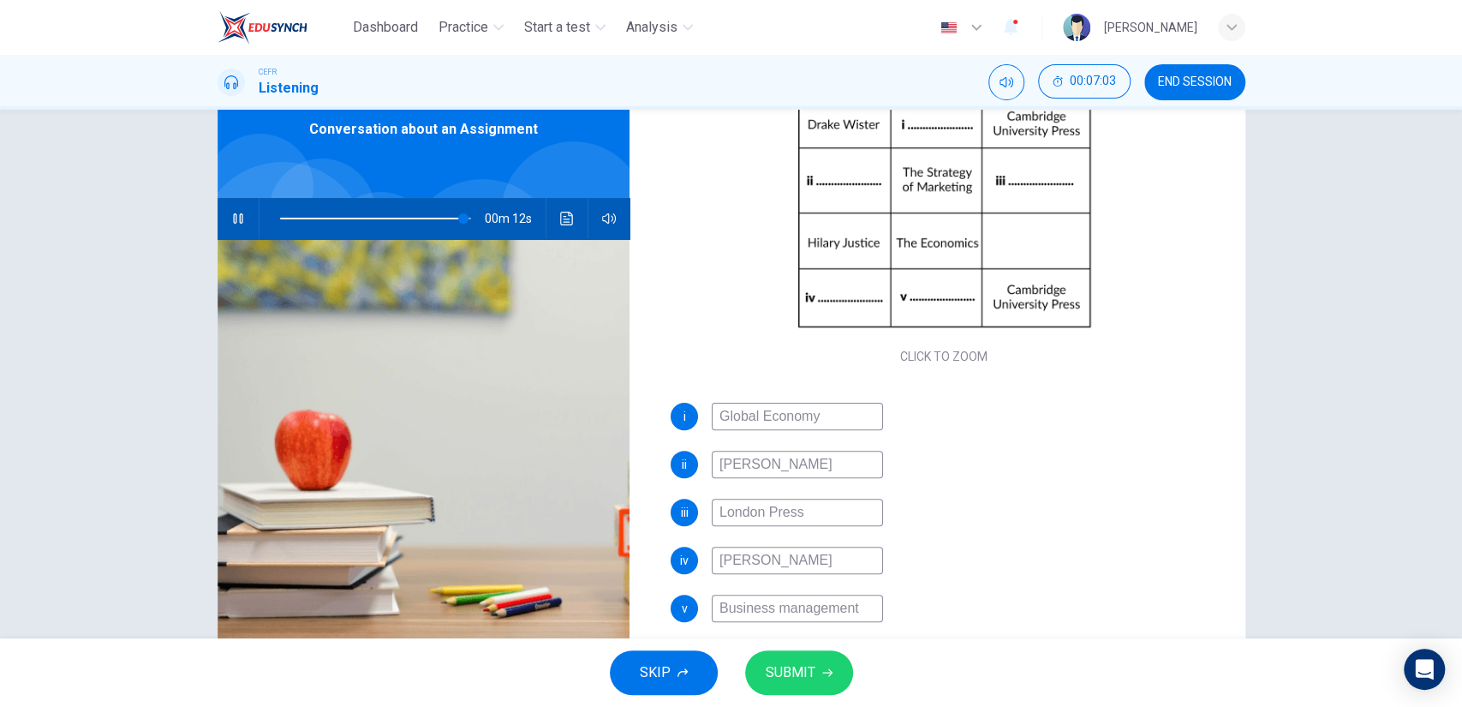
type input "96"
type input "Business anagement"
type input "96"
type input "Business Management"
type input "97"
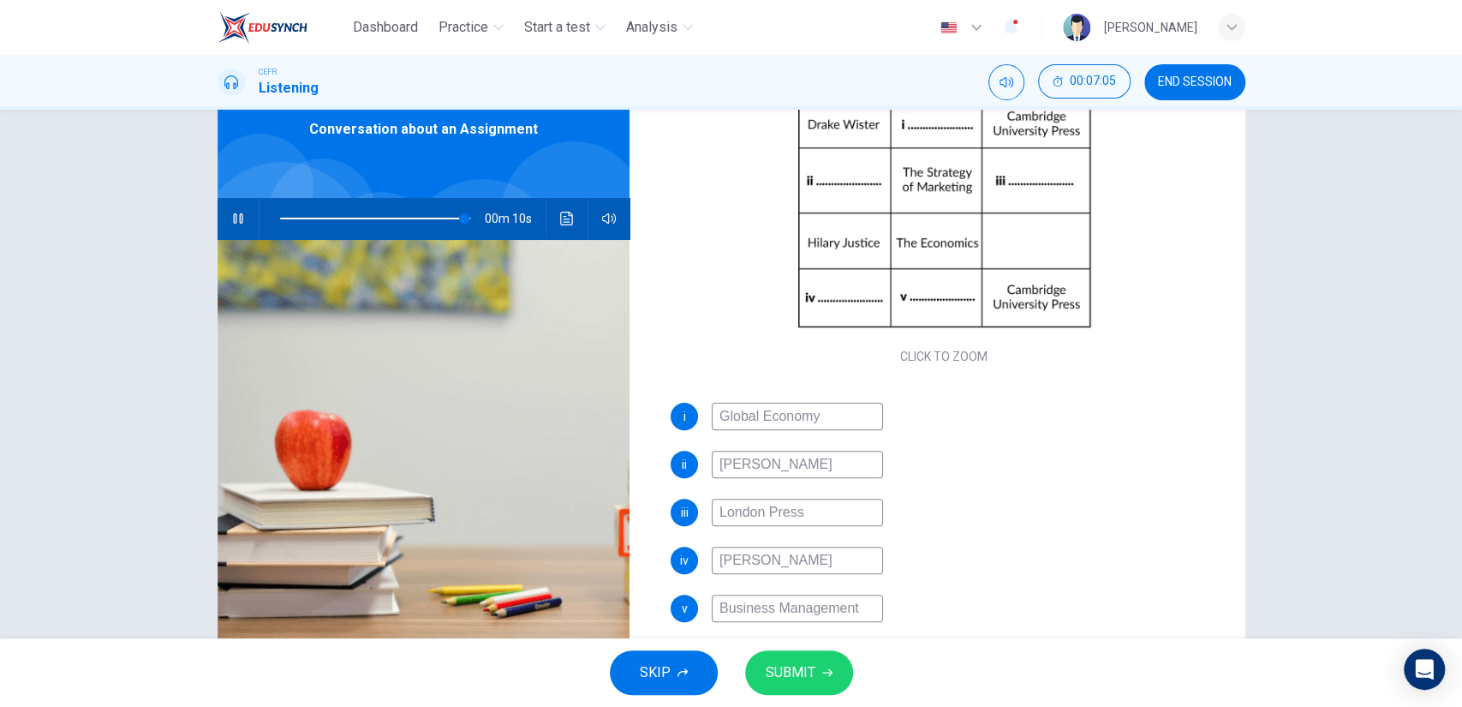
type input "Business Management"
click at [796, 657] on button "SUBMIT" at bounding box center [799, 672] width 108 height 45
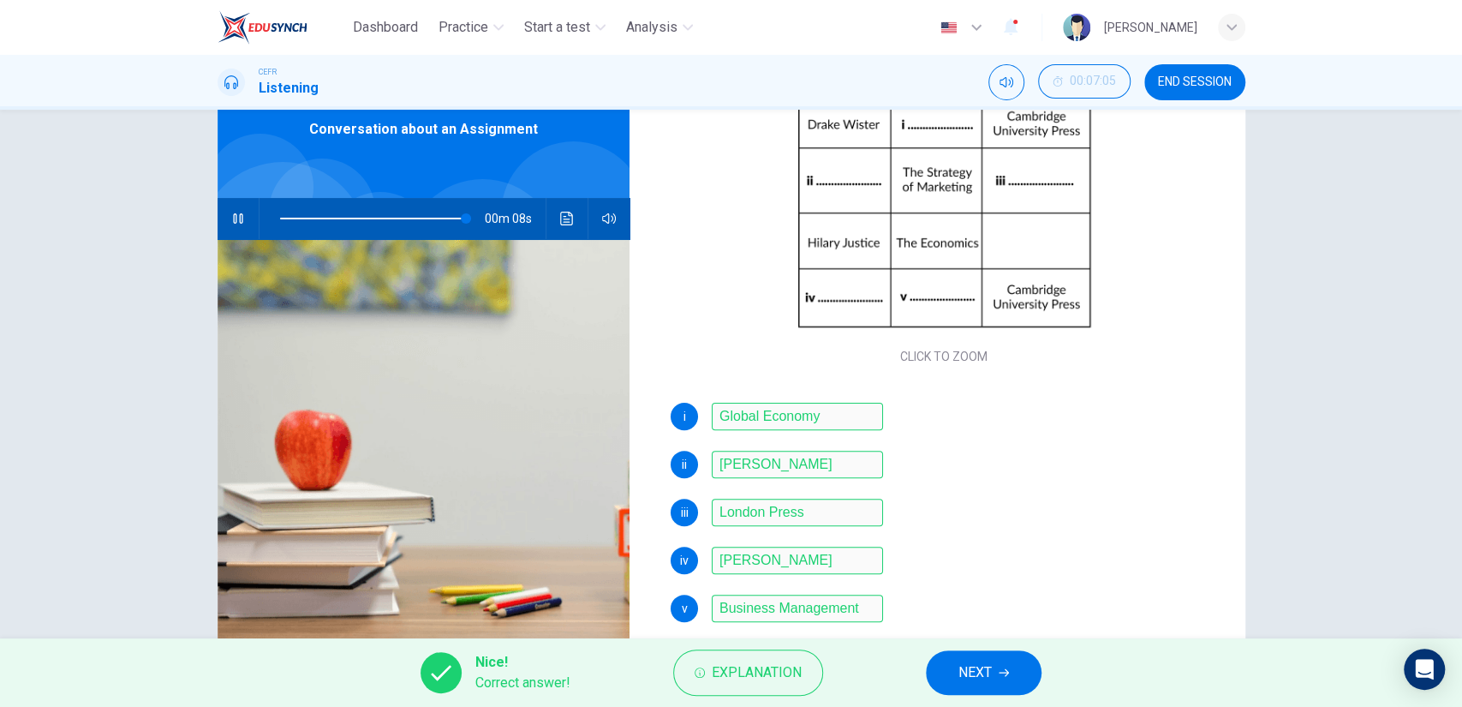
type input "98"
click at [959, 668] on span "NEXT" at bounding box center [975, 672] width 33 height 24
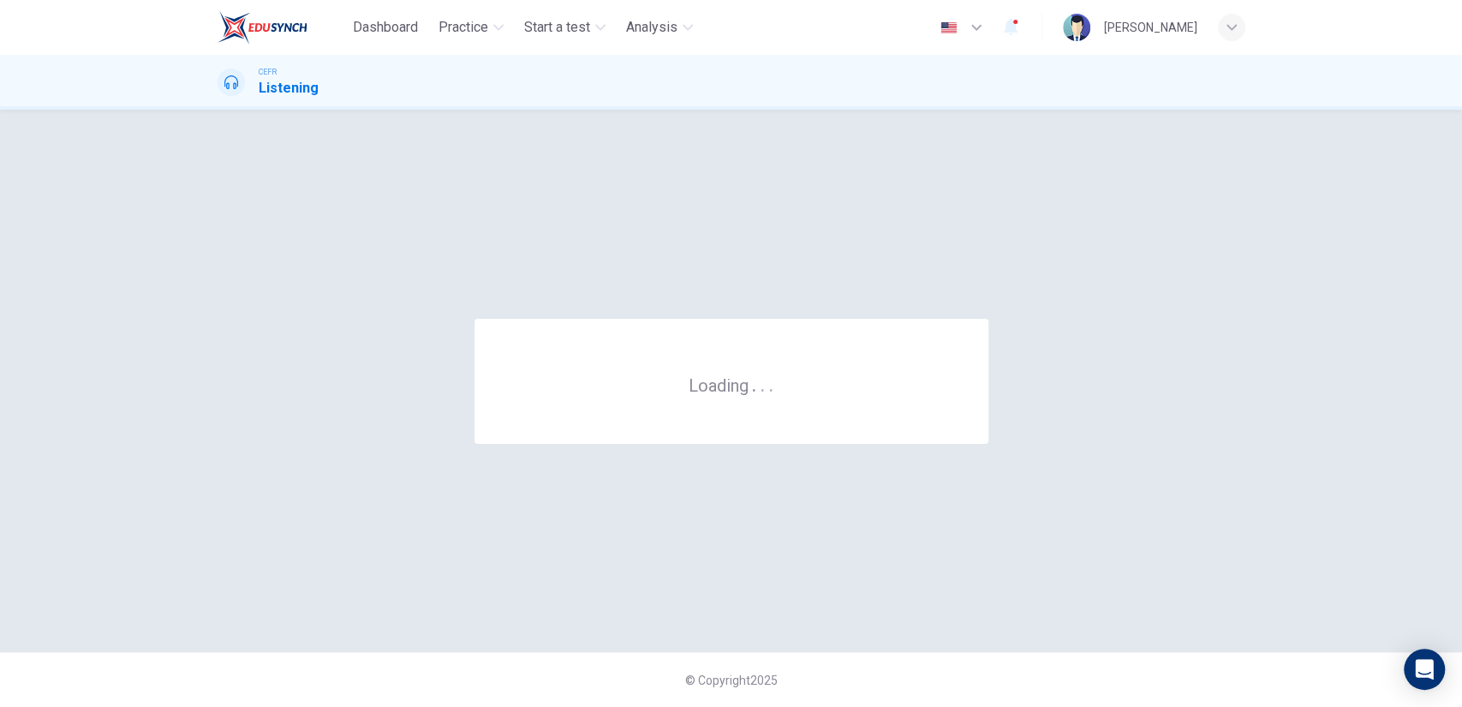
scroll to position [0, 0]
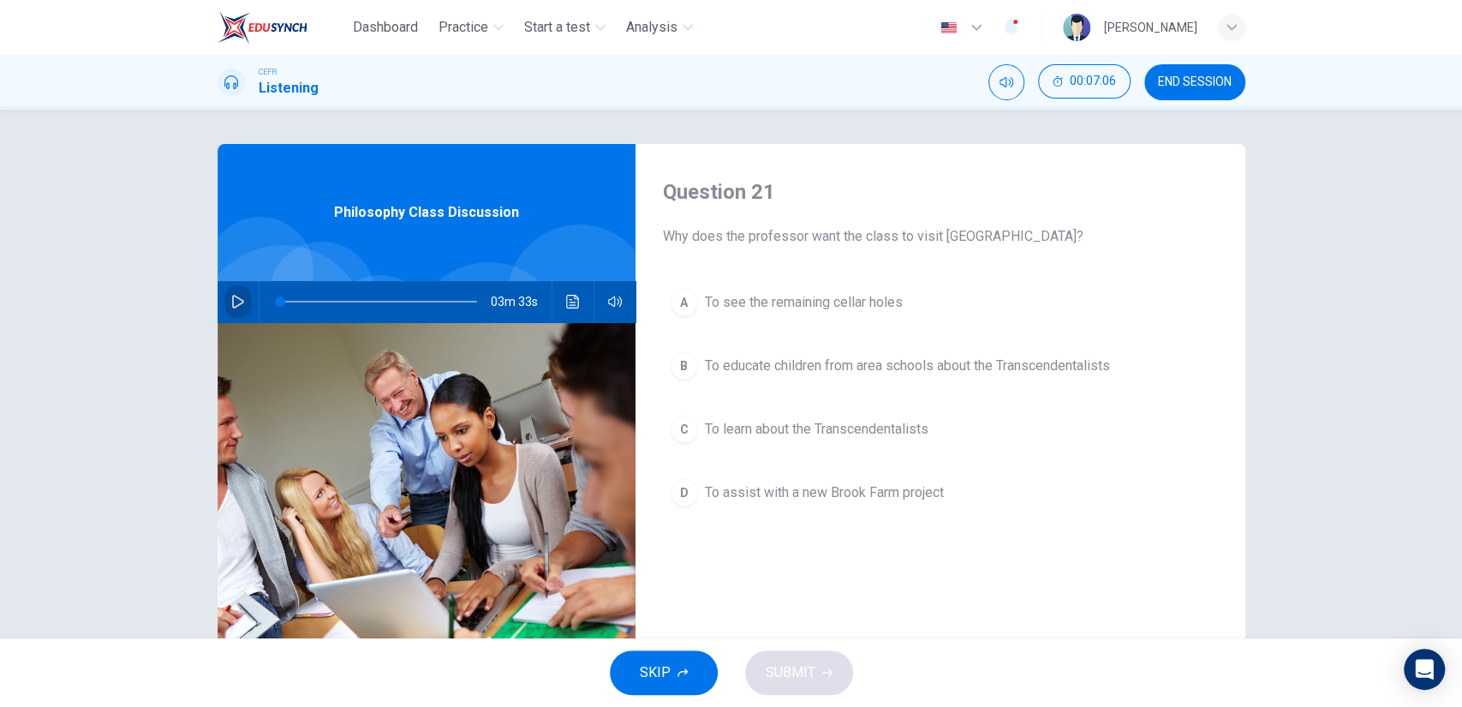
click at [238, 306] on icon "button" at bounding box center [238, 302] width 14 height 14
type input "1"
click at [313, 307] on span at bounding box center [318, 301] width 10 height 10
click at [296, 299] on span at bounding box center [301, 301] width 10 height 10
click at [235, 302] on icon "button" at bounding box center [238, 302] width 14 height 14
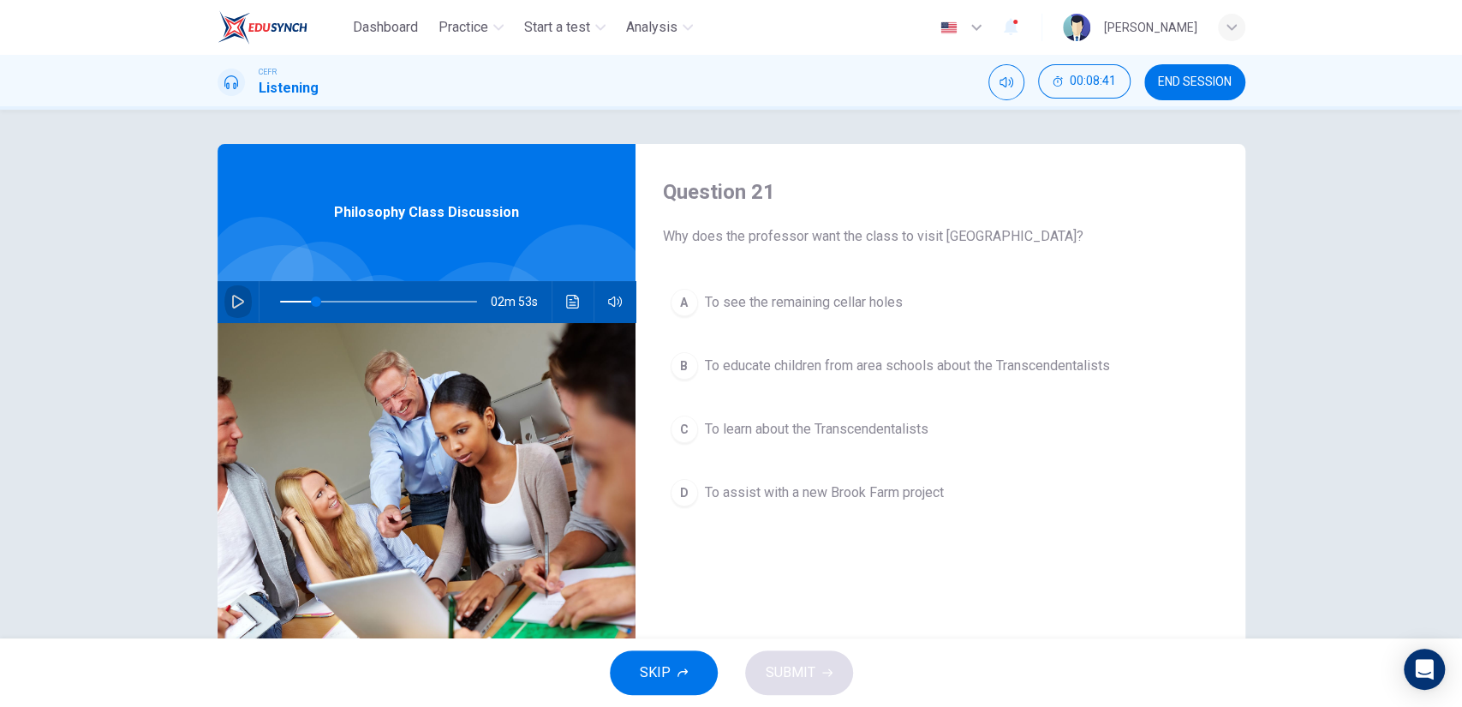
click at [235, 302] on icon "button" at bounding box center [238, 302] width 14 height 14
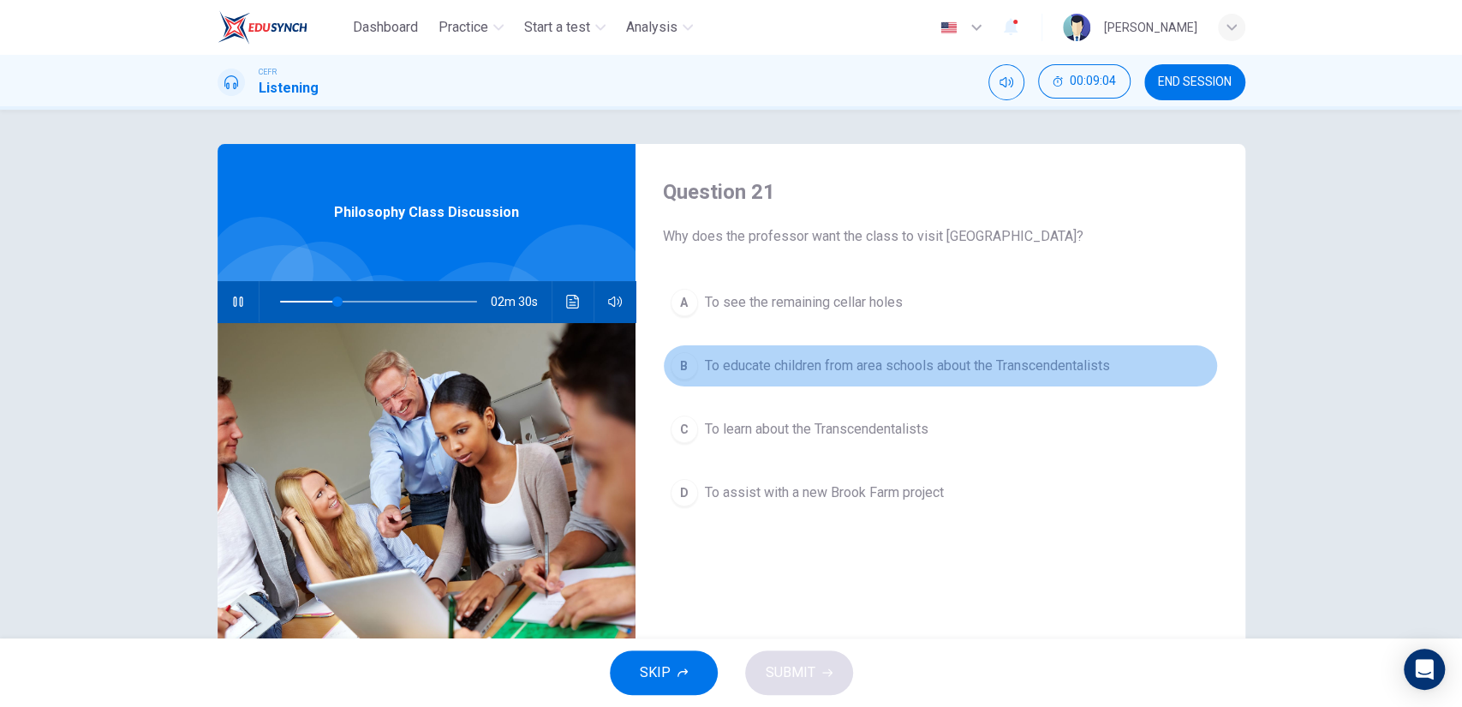
click at [779, 367] on span "To educate children from area schools about the Transcendentalists" at bounding box center [907, 365] width 405 height 21
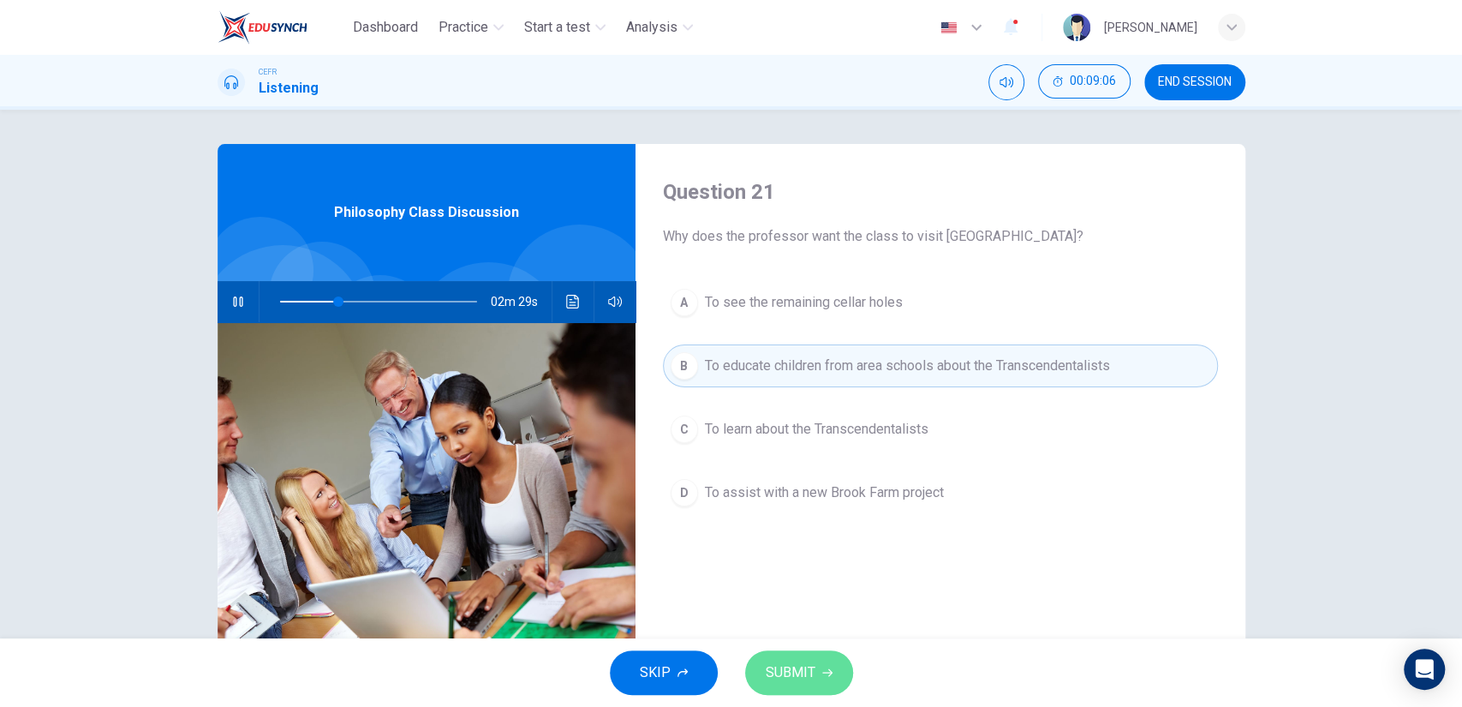
click at [814, 688] on button "SUBMIT" at bounding box center [799, 672] width 108 height 45
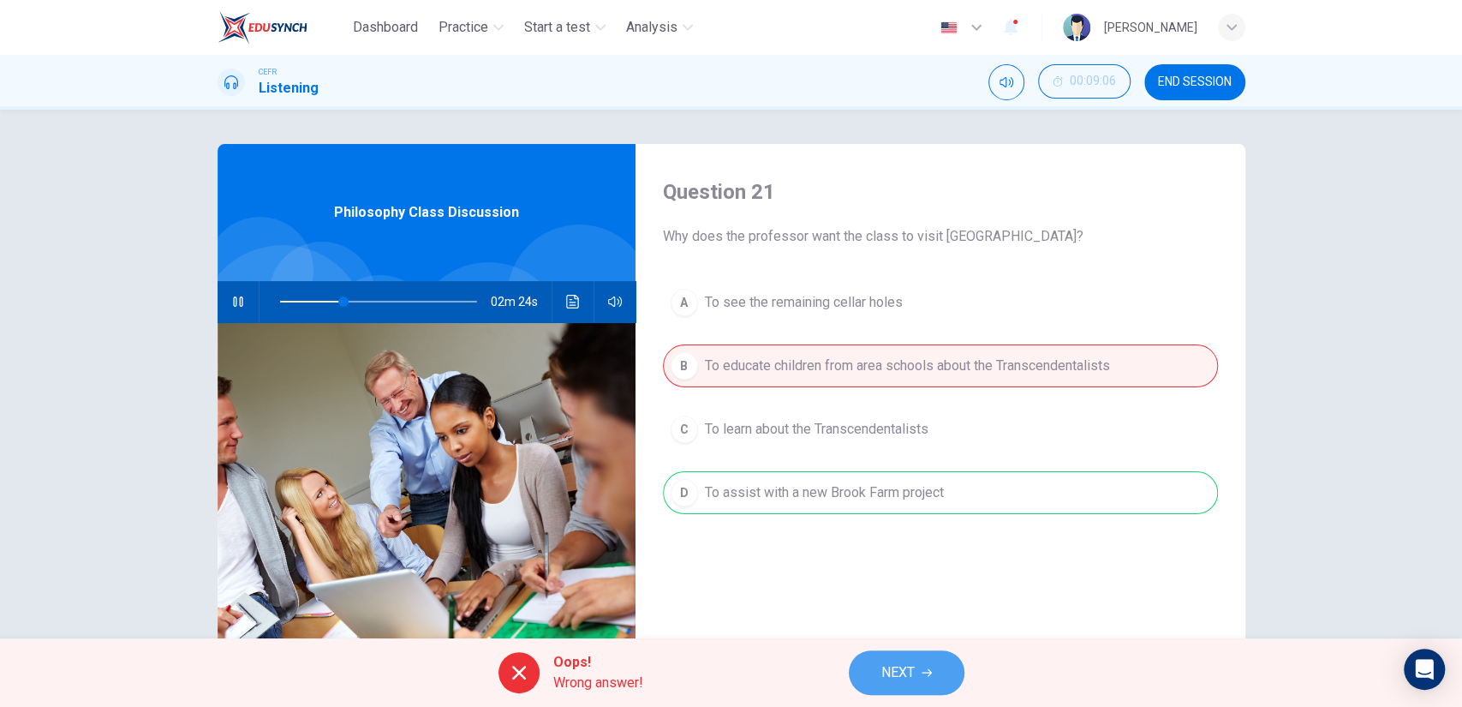
click at [920, 667] on button "NEXT" at bounding box center [907, 672] width 116 height 45
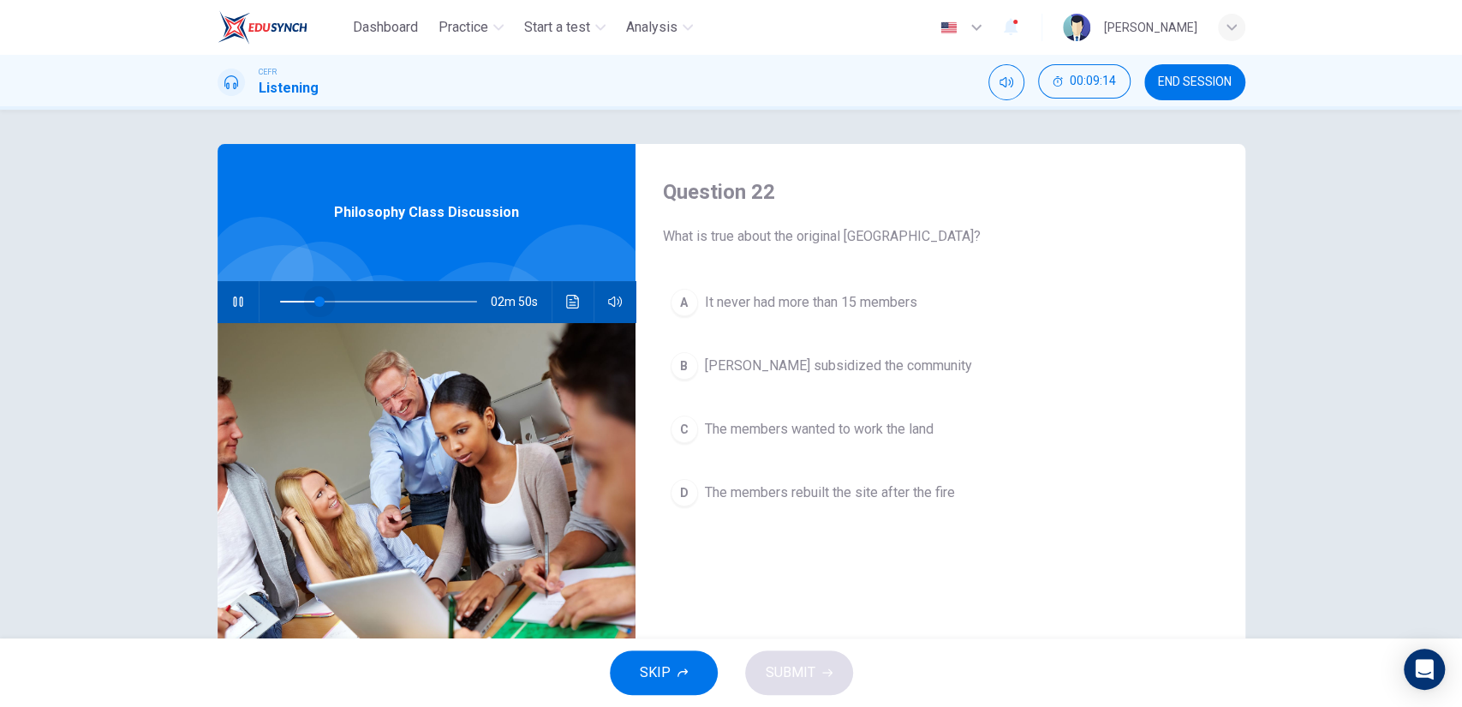
click at [314, 295] on span at bounding box center [378, 302] width 197 height 24
click at [301, 300] on span at bounding box center [305, 301] width 10 height 10
click at [301, 302] on span at bounding box center [306, 301] width 10 height 10
drag, startPoint x: 290, startPoint y: 302, endPoint x: 261, endPoint y: 305, distance: 28.4
click at [283, 305] on span at bounding box center [288, 301] width 10 height 10
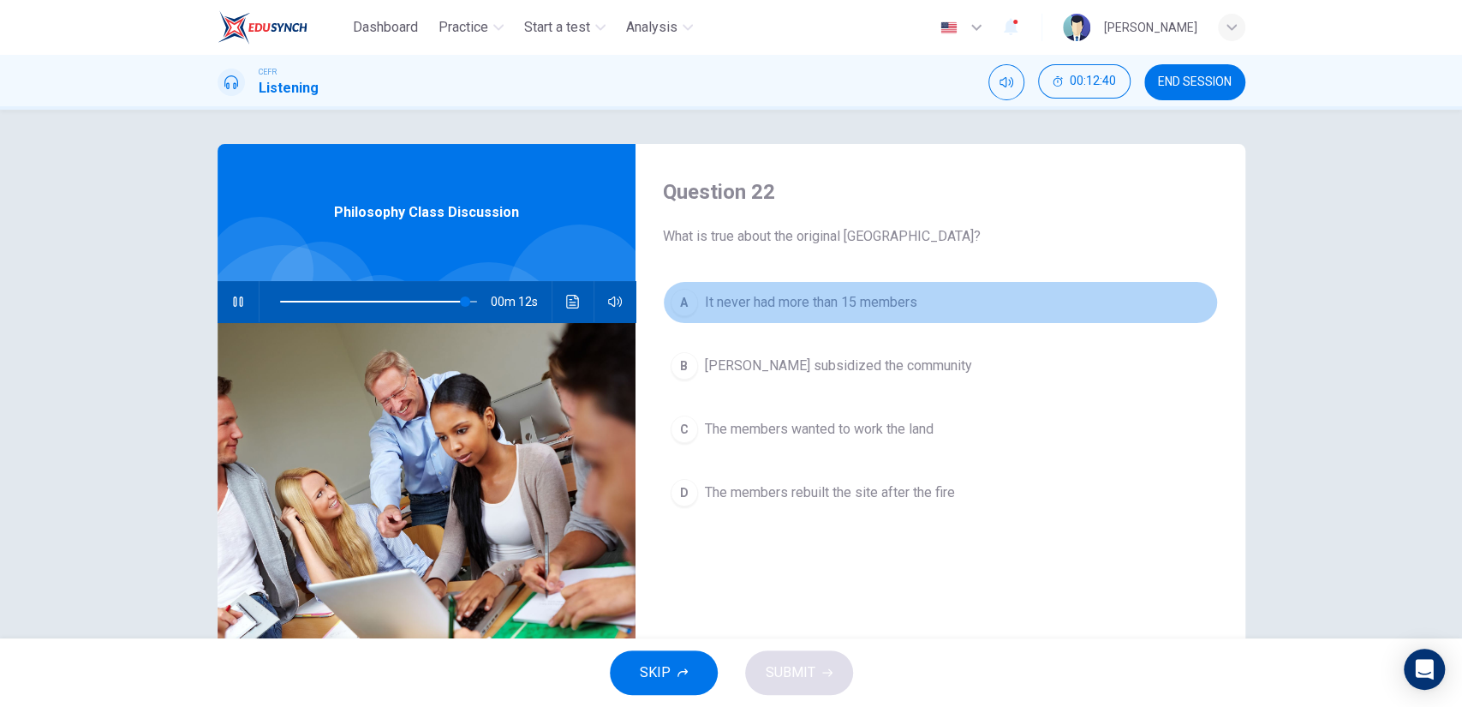
click at [898, 320] on button "A It never had more than 15 members" at bounding box center [940, 302] width 555 height 43
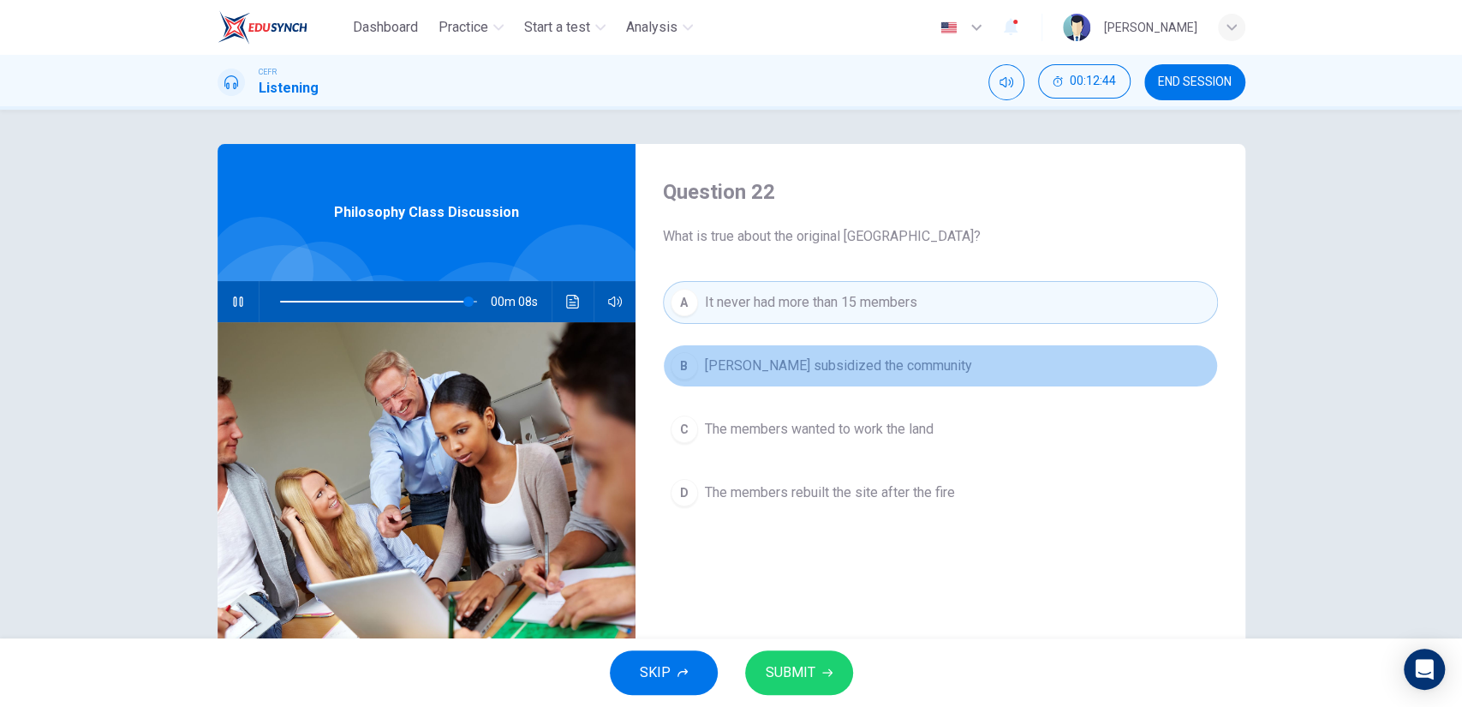
click at [897, 365] on span "Nathaniel Hawthorne subsidized the community" at bounding box center [838, 365] width 267 height 21
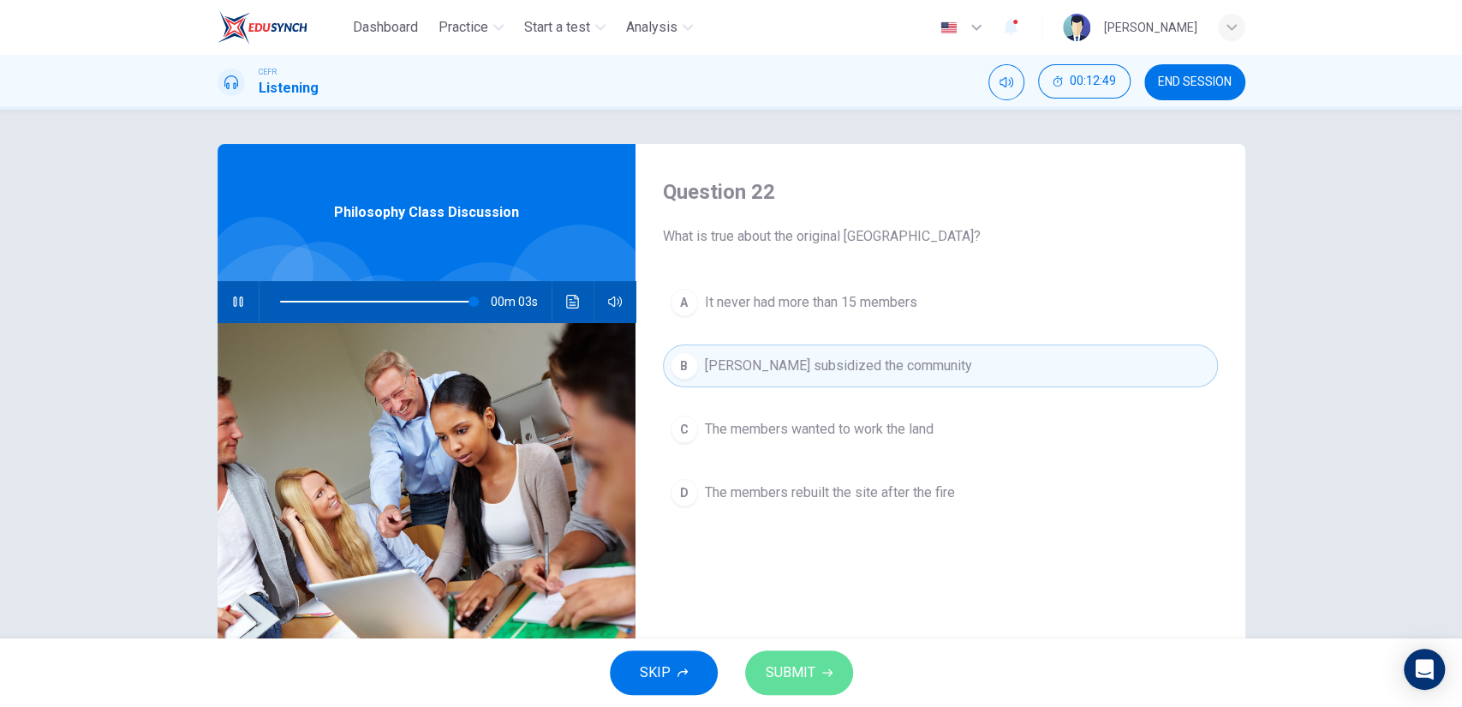
click at [809, 650] on button "SUBMIT" at bounding box center [799, 672] width 108 height 45
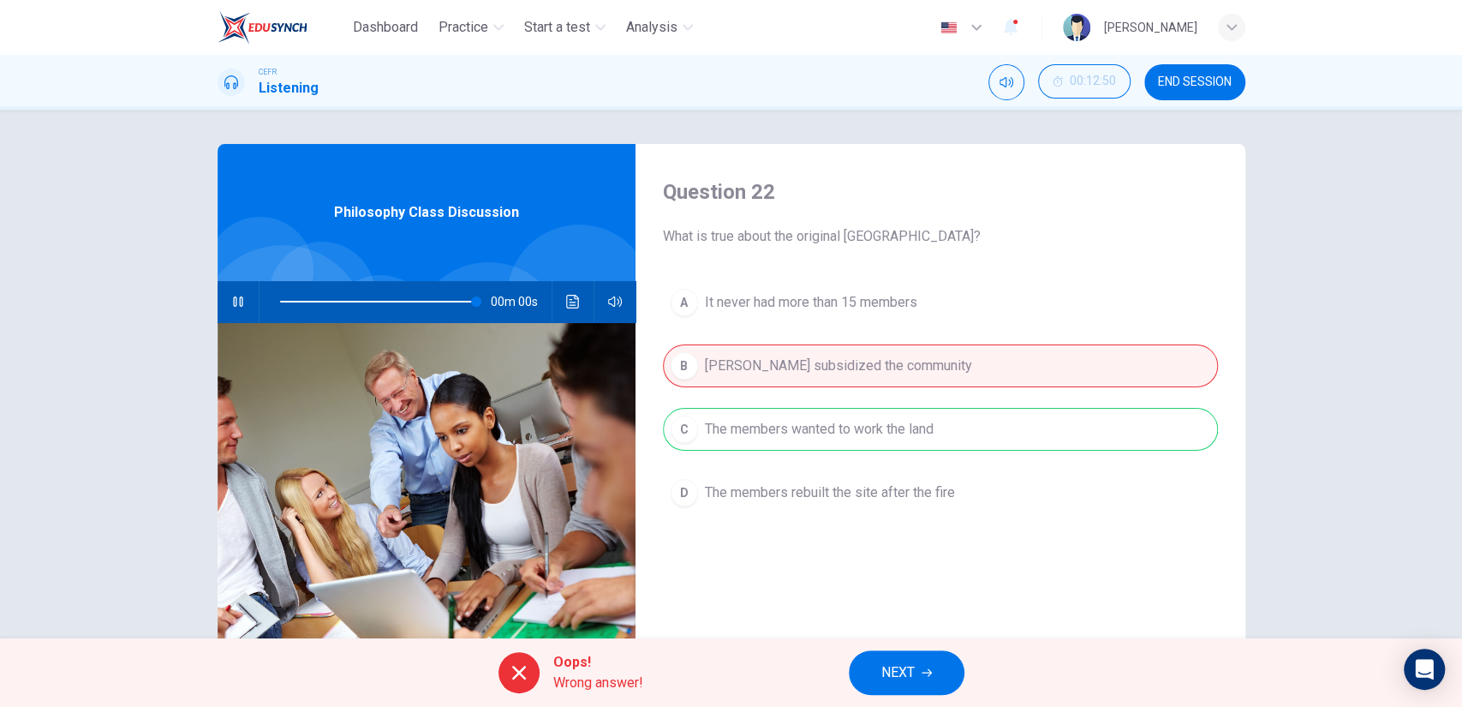
type input "0"
click at [899, 661] on span "NEXT" at bounding box center [897, 672] width 33 height 24
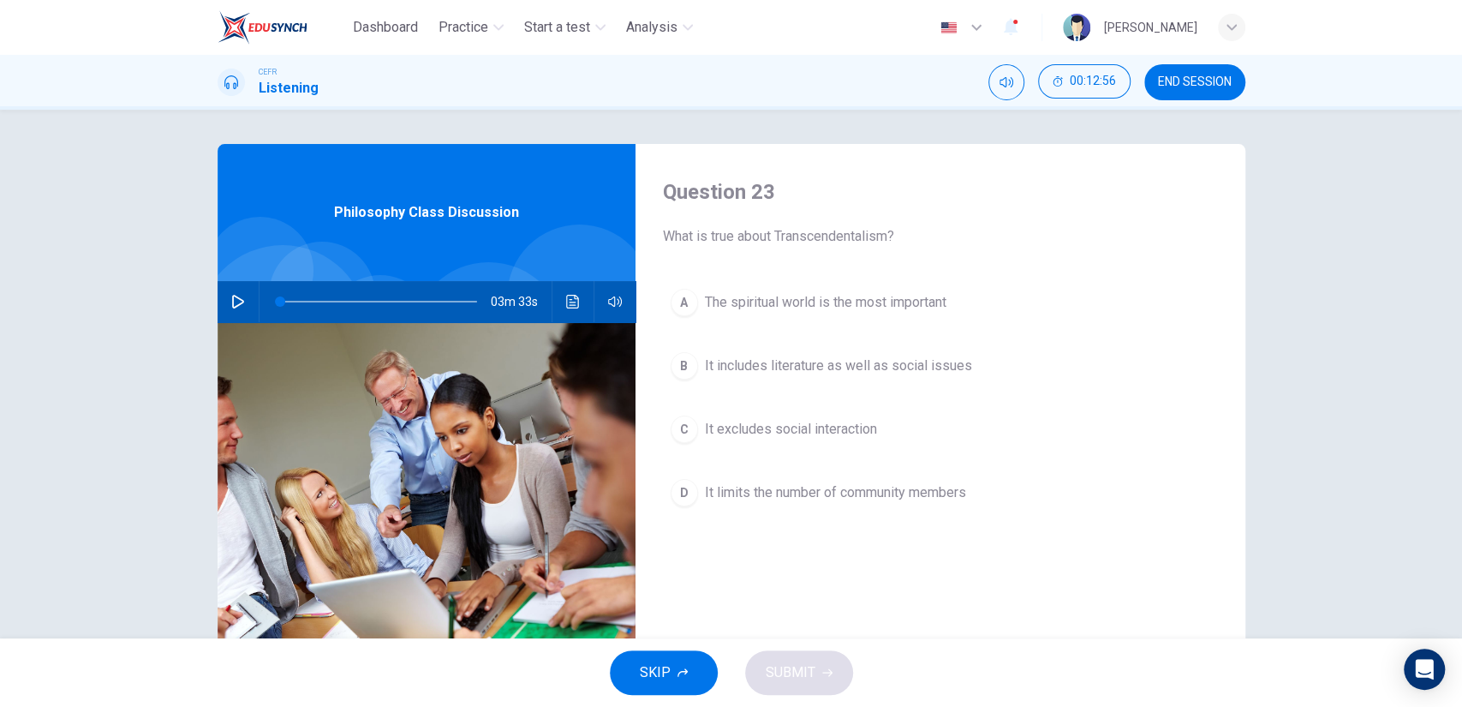
click at [790, 302] on span "The spiritual world is the most important" at bounding box center [826, 302] width 242 height 21
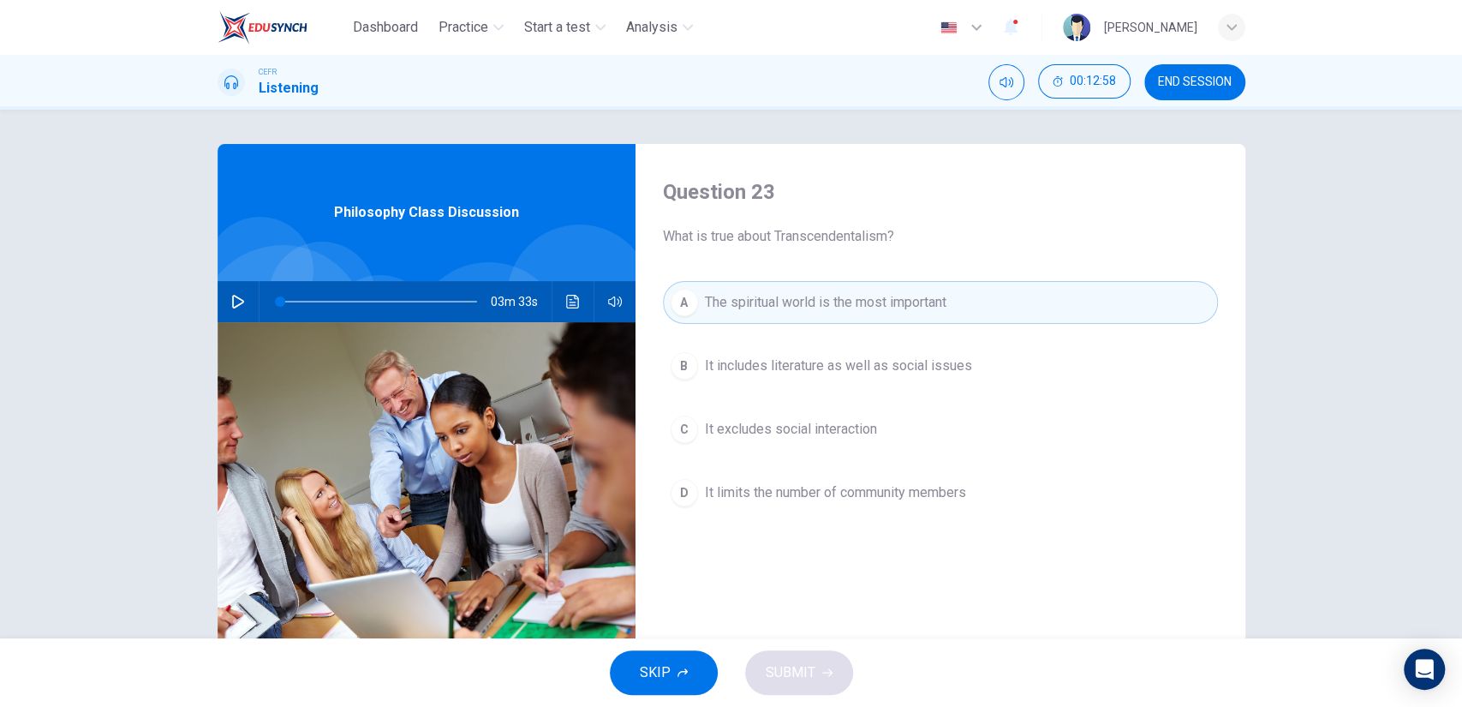
click at [801, 397] on div "A The spiritual world is the most important B It includes literature as well as…" at bounding box center [940, 414] width 555 height 267
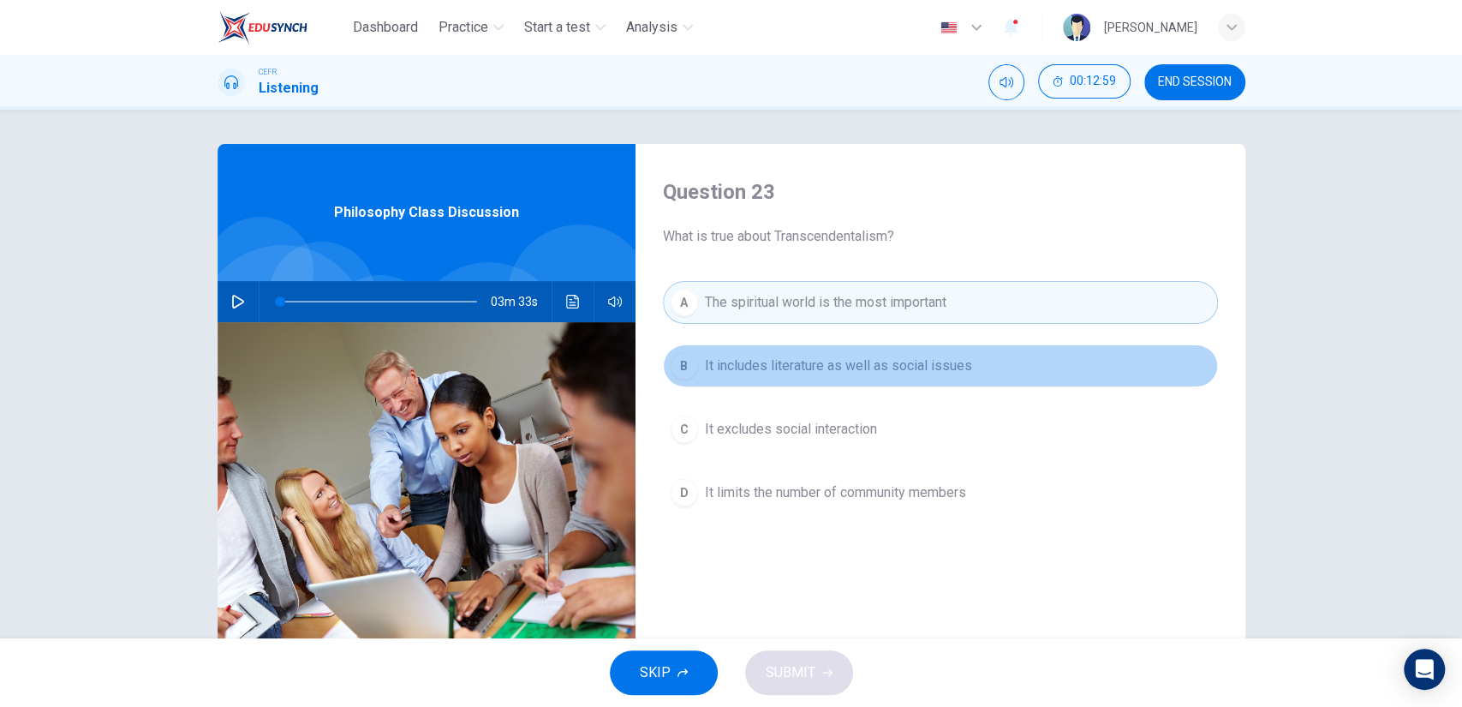
click at [808, 377] on button "B It includes literature as well as social issues" at bounding box center [940, 365] width 555 height 43
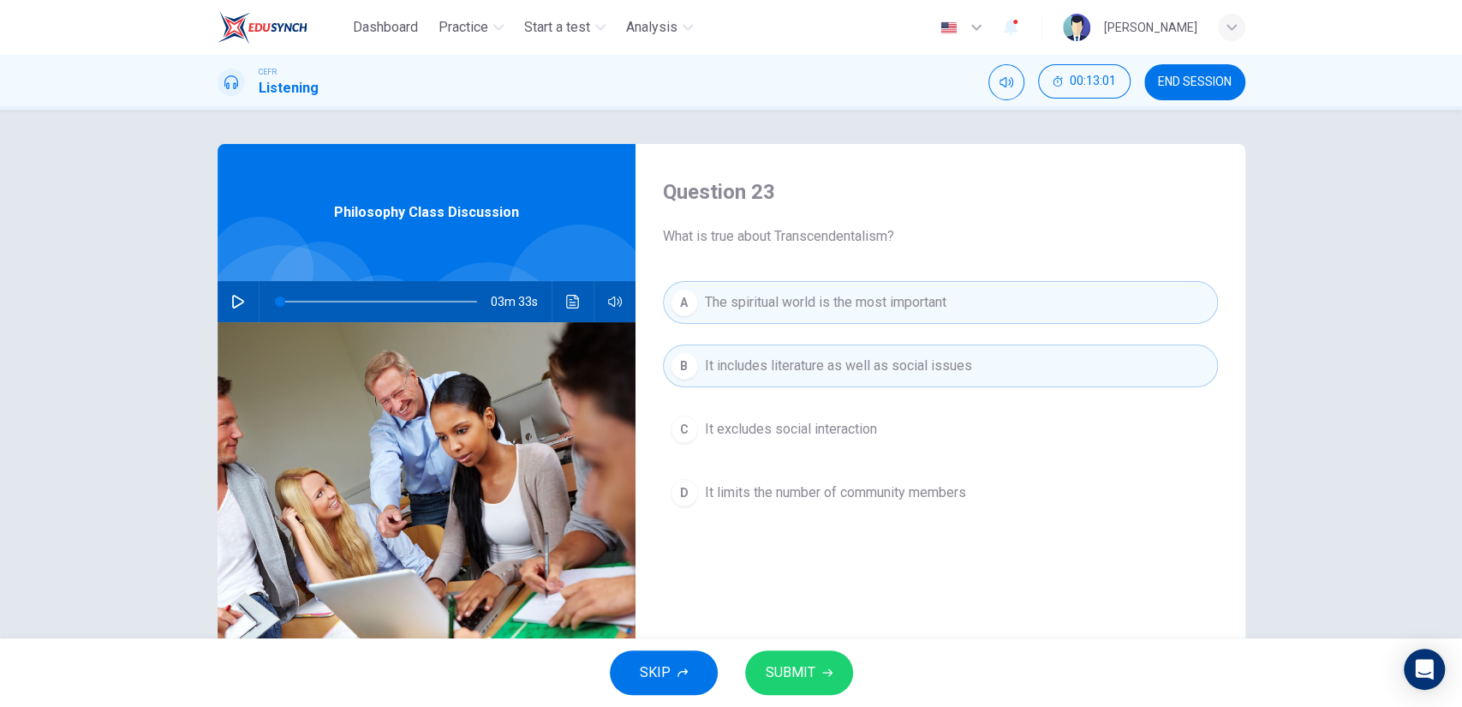
click at [824, 666] on button "SUBMIT" at bounding box center [799, 672] width 108 height 45
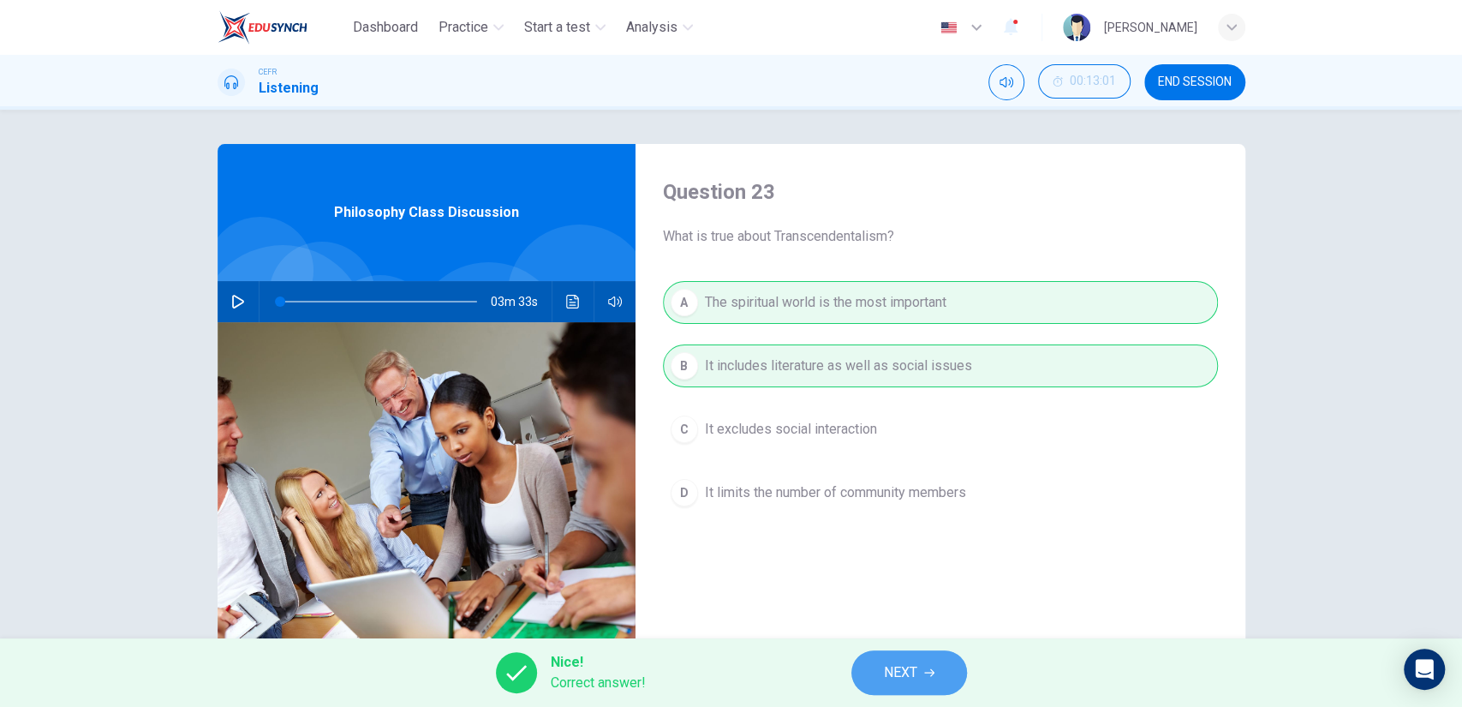
click at [924, 666] on button "NEXT" at bounding box center [909, 672] width 116 height 45
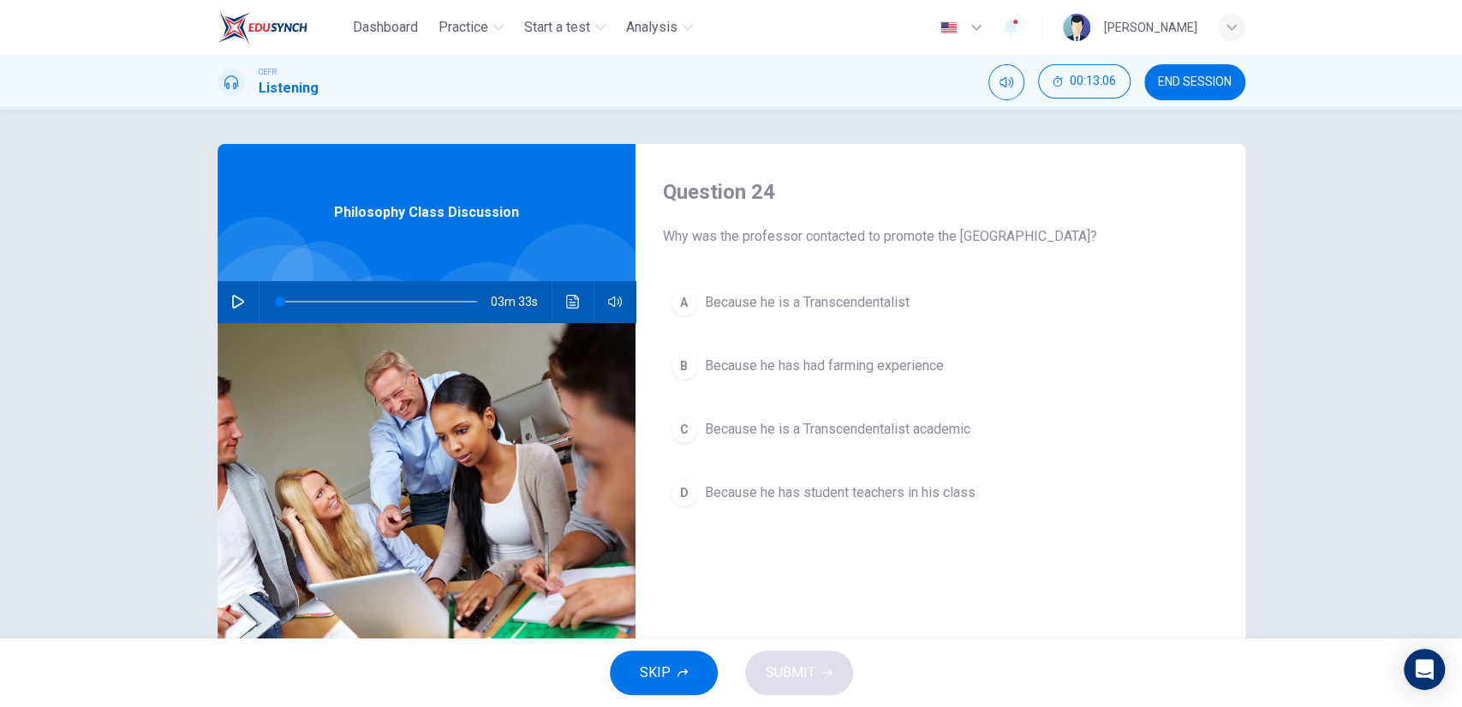
click at [898, 308] on span "Because he is a Transcendentalist" at bounding box center [807, 302] width 205 height 21
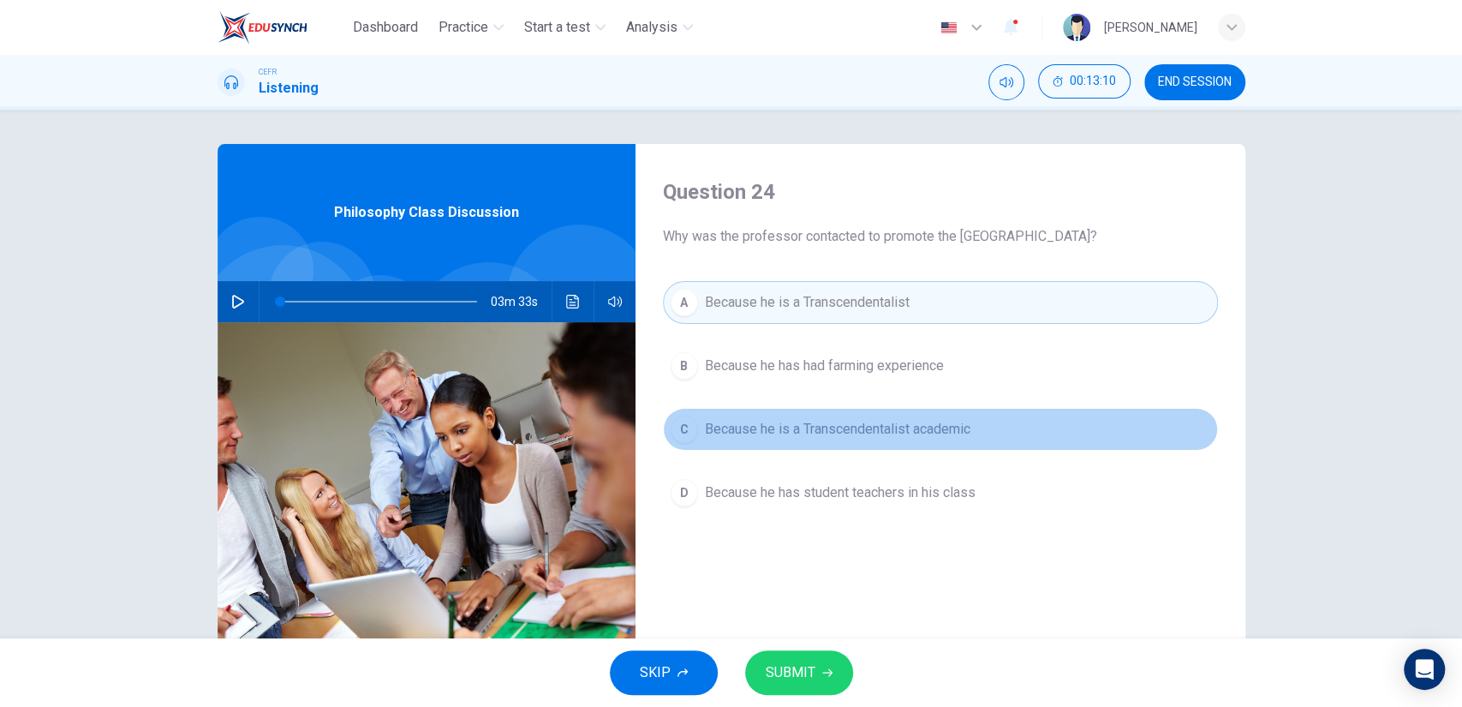
click at [889, 437] on span "Because he is a Transcendentalist academic" at bounding box center [838, 429] width 266 height 21
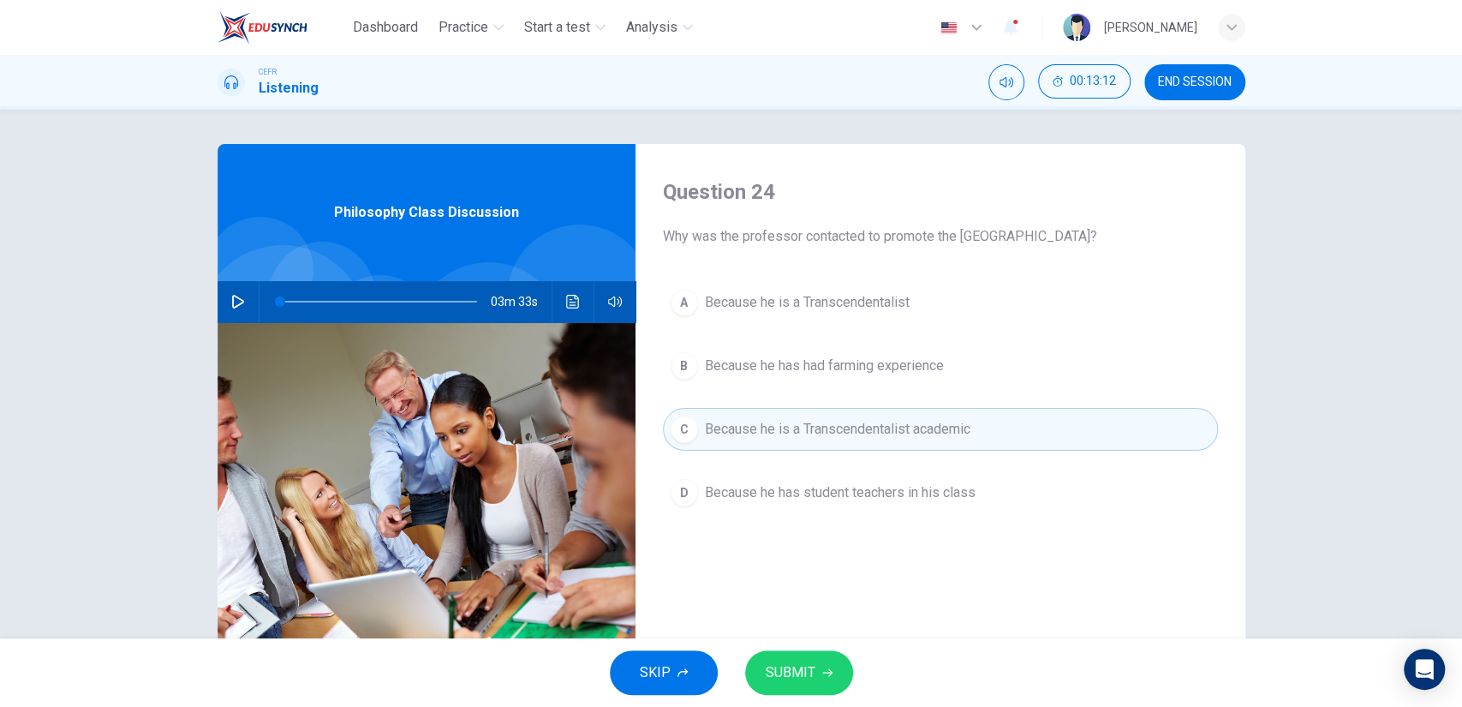
click at [823, 670] on icon "button" at bounding box center [827, 672] width 10 height 10
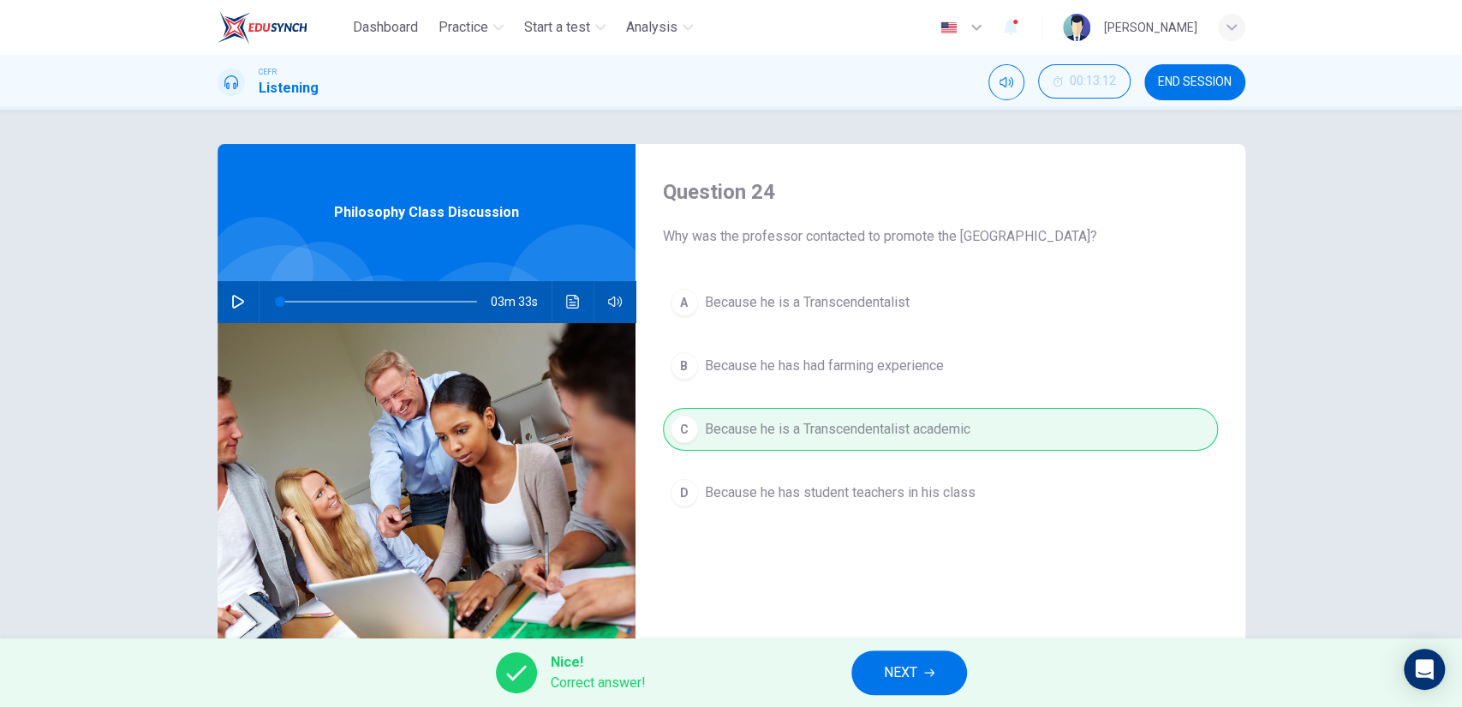
click at [914, 679] on span "NEXT" at bounding box center [900, 672] width 33 height 24
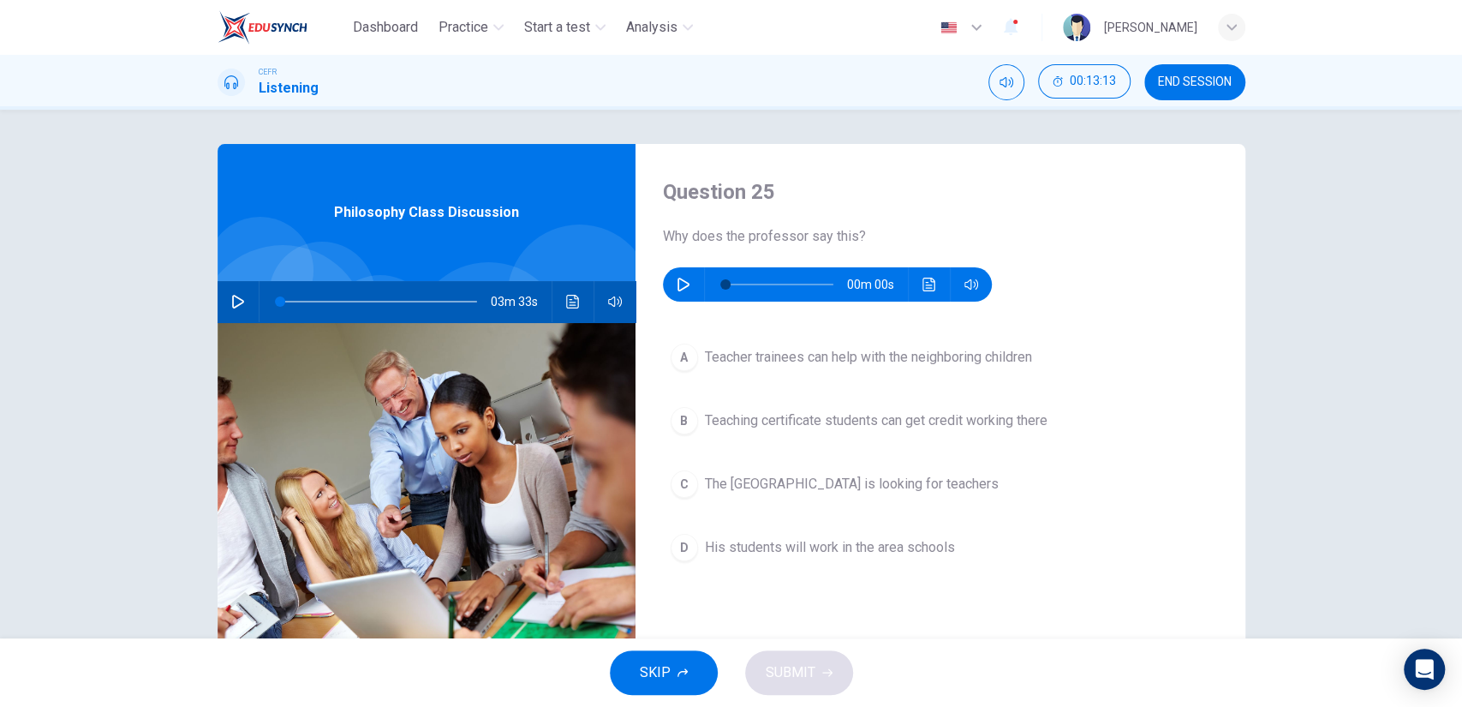
click at [680, 278] on icon "button" at bounding box center [684, 285] width 14 height 14
click at [678, 299] on button "button" at bounding box center [683, 284] width 27 height 34
type input "0"
click at [789, 415] on span "Teaching certificate students can get credit working there" at bounding box center [876, 420] width 343 height 21
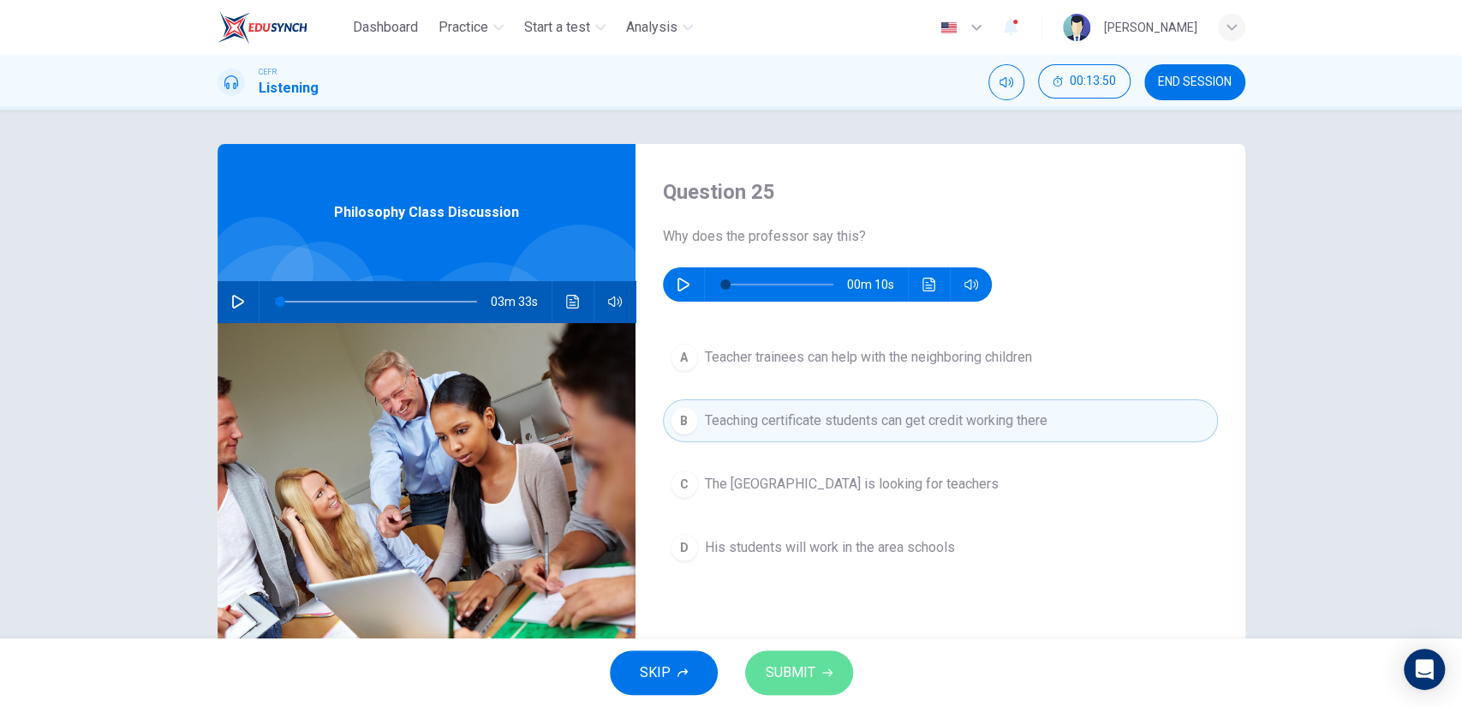
click at [795, 659] on button "SUBMIT" at bounding box center [799, 672] width 108 height 45
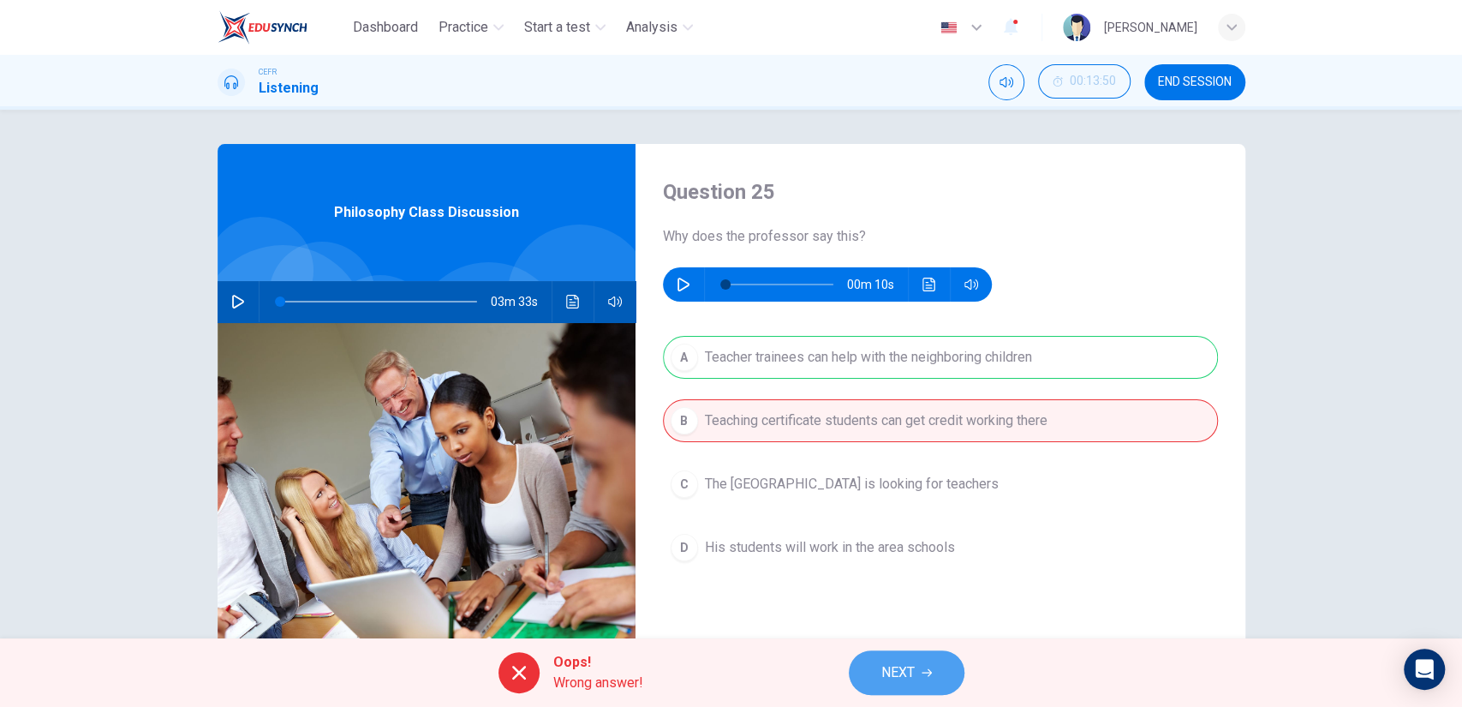
click at [908, 667] on span "NEXT" at bounding box center [897, 672] width 33 height 24
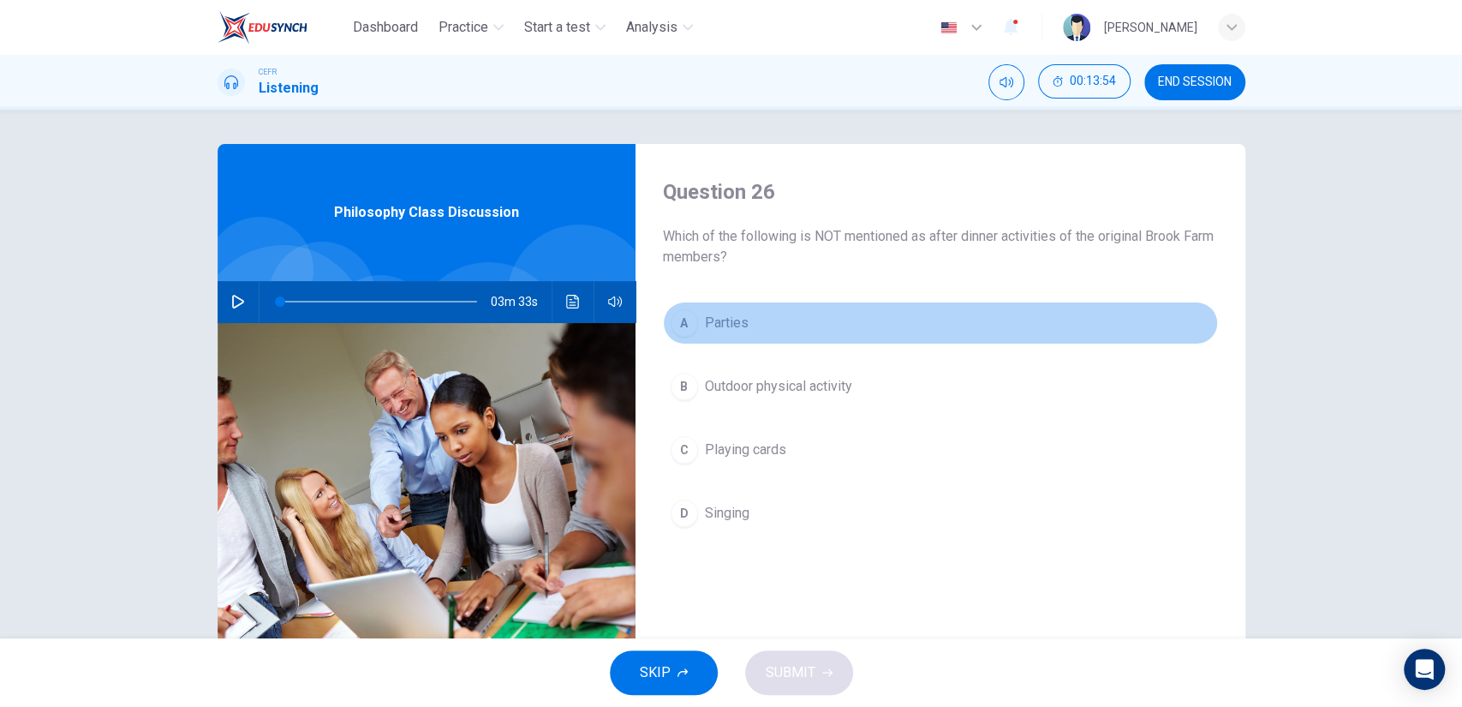
click at [783, 339] on button "A Parties" at bounding box center [940, 323] width 555 height 43
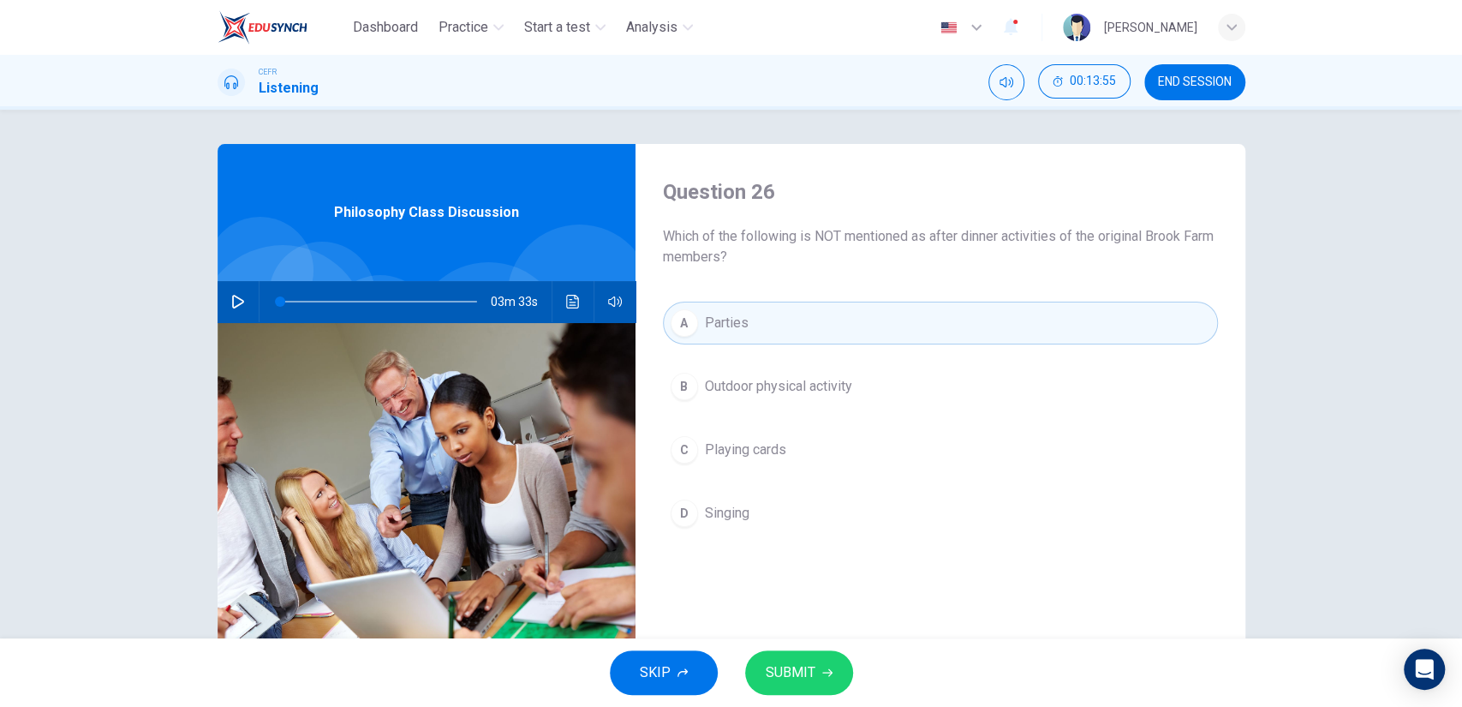
click at [808, 665] on span "SUBMIT" at bounding box center [791, 672] width 50 height 24
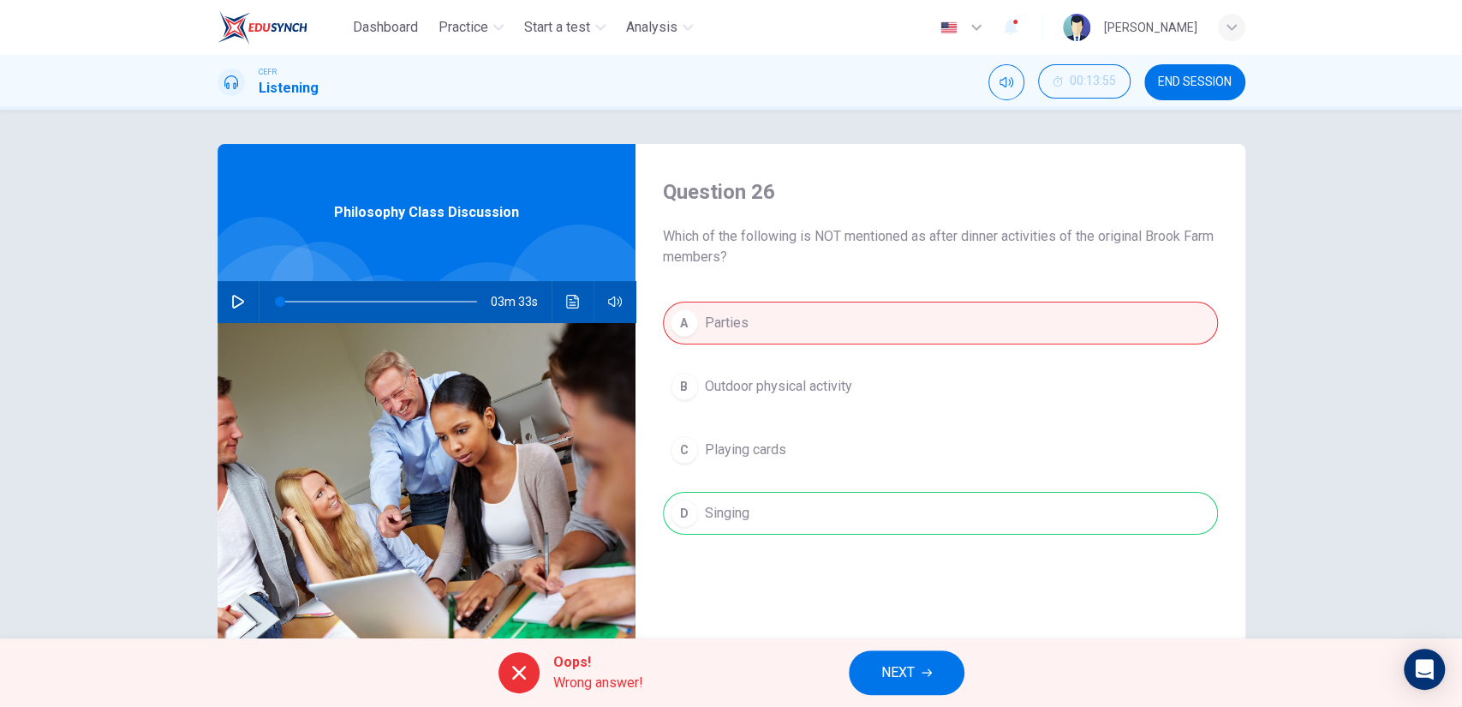
click at [899, 670] on span "NEXT" at bounding box center [897, 672] width 33 height 24
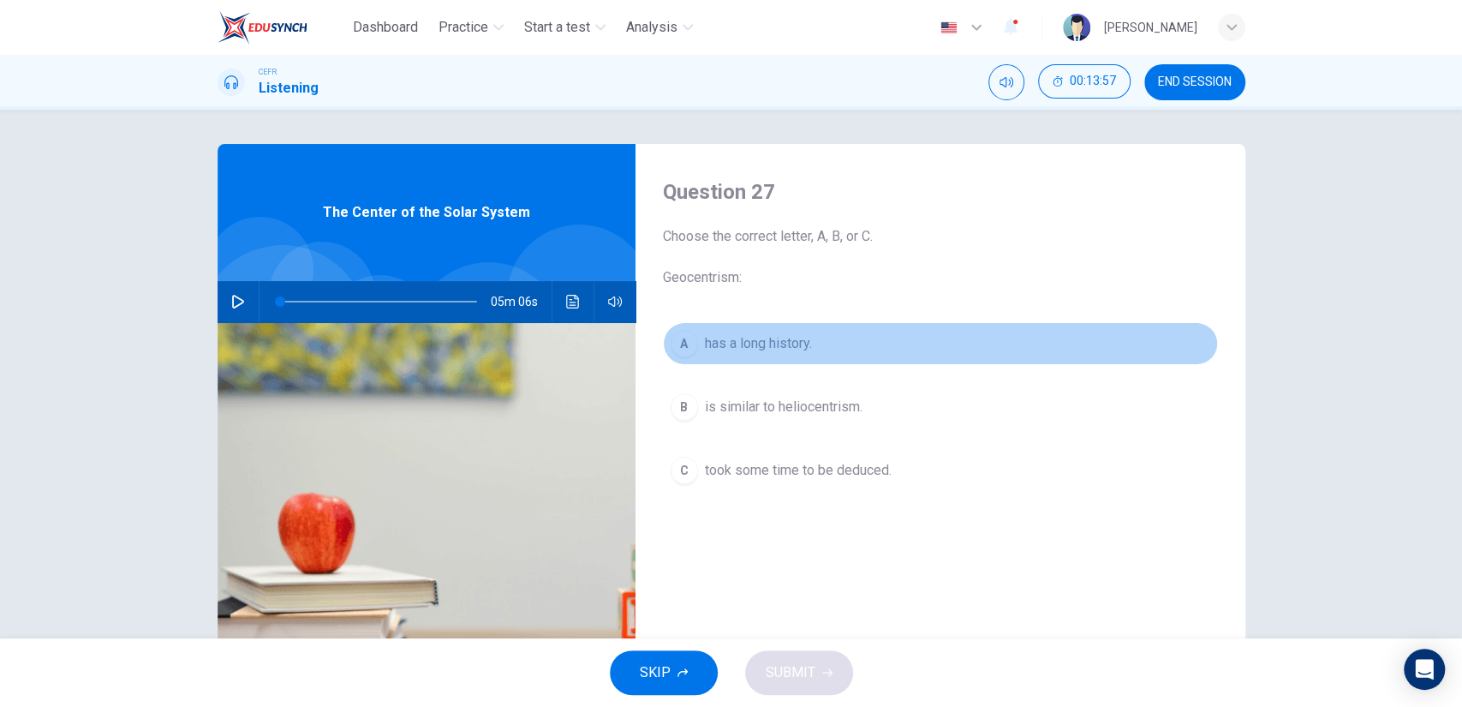
click at [777, 360] on button "A has a long history." at bounding box center [940, 343] width 555 height 43
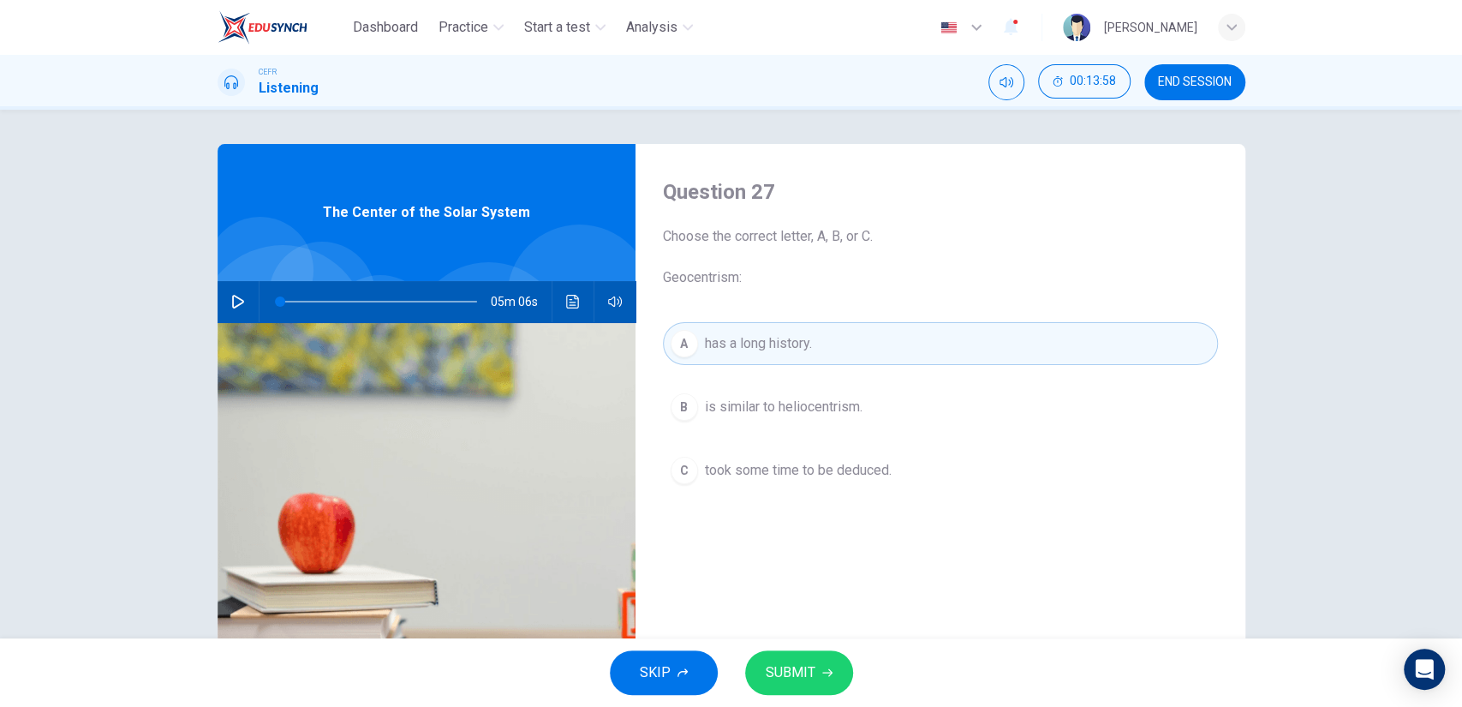
click at [816, 666] on button "SUBMIT" at bounding box center [799, 672] width 108 height 45
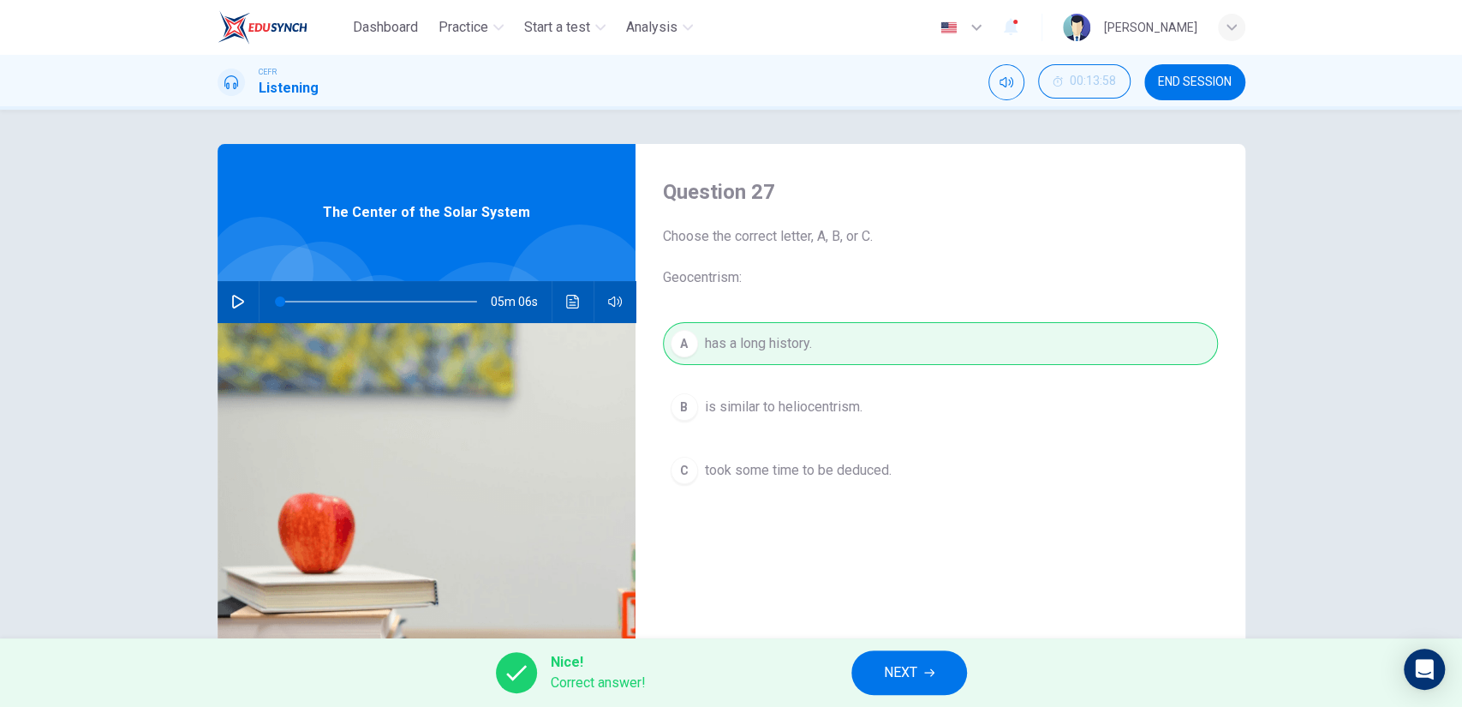
click at [891, 672] on span "NEXT" at bounding box center [900, 672] width 33 height 24
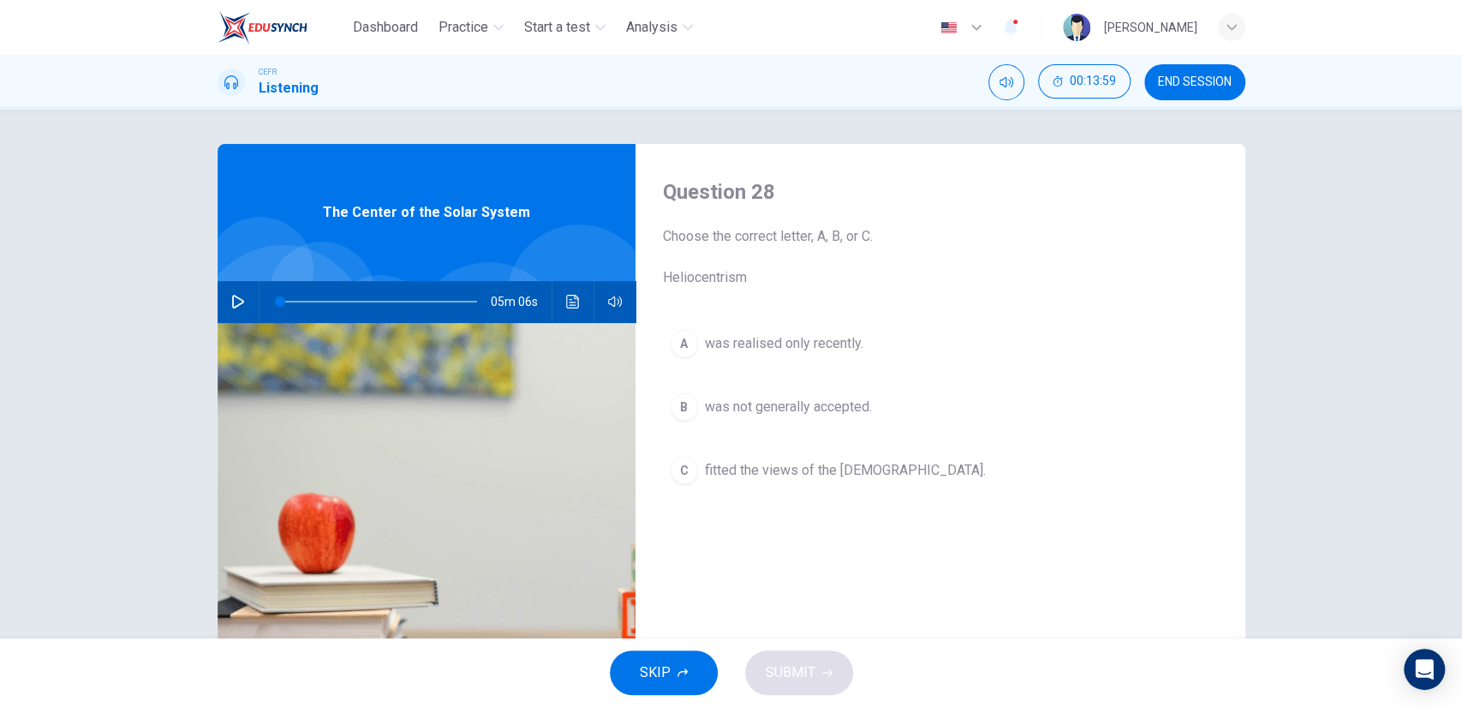
click at [803, 404] on span "was not generally accepted." at bounding box center [788, 407] width 167 height 21
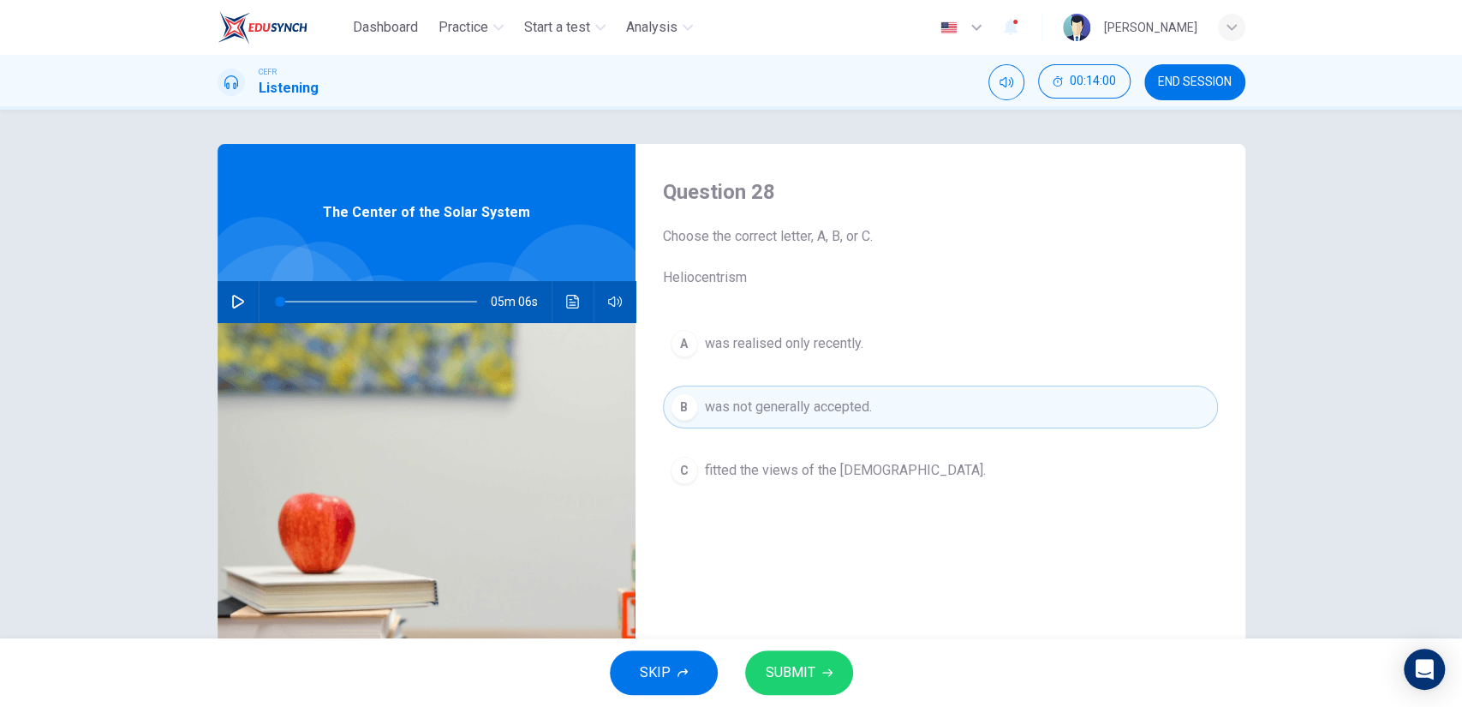
click at [812, 672] on span "SUBMIT" at bounding box center [791, 672] width 50 height 24
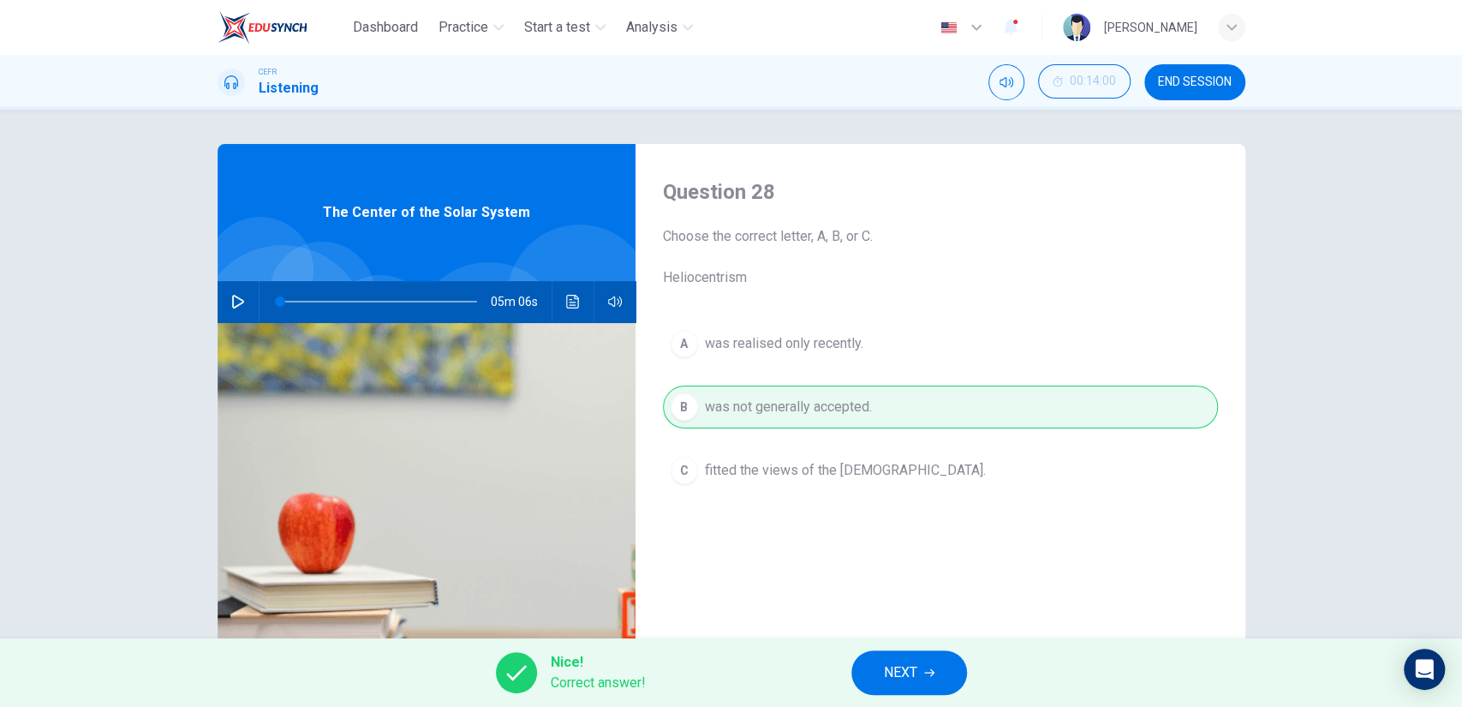
click at [939, 666] on button "NEXT" at bounding box center [909, 672] width 116 height 45
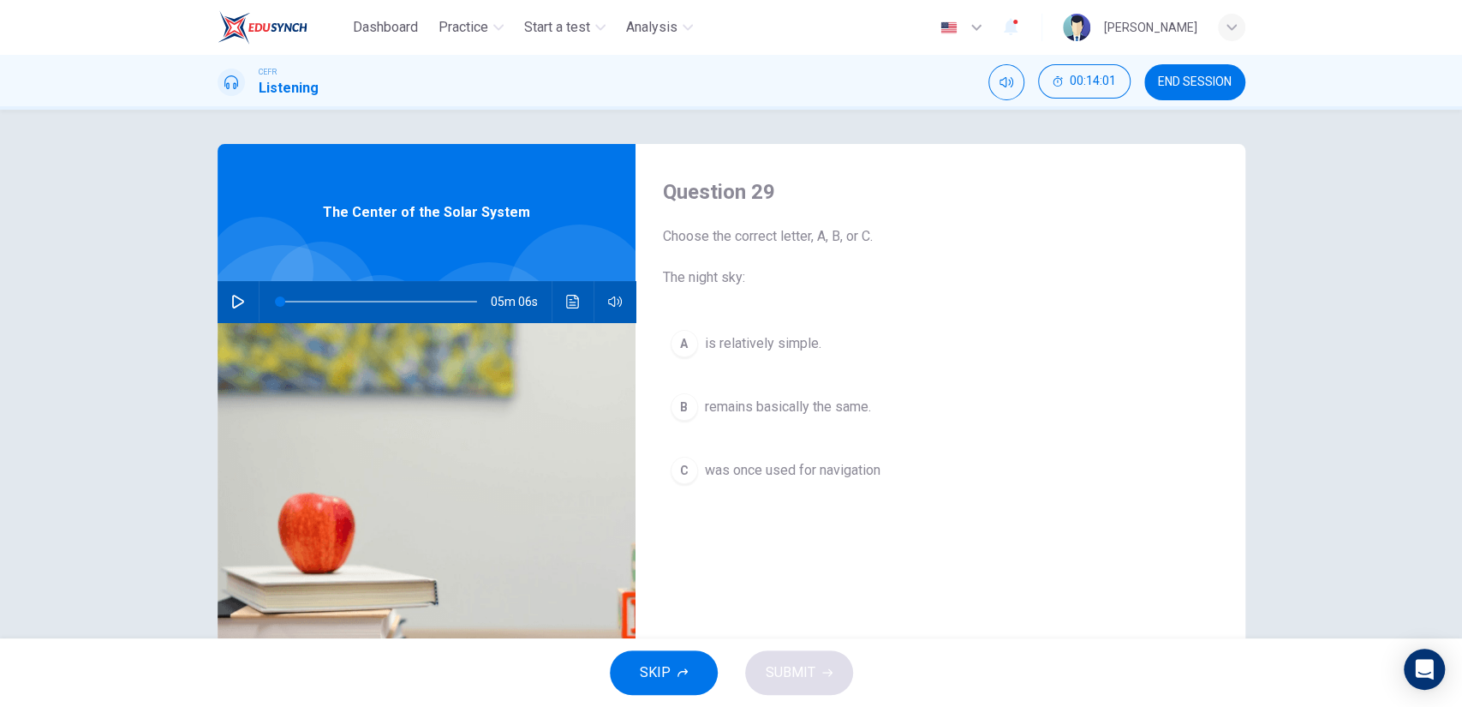
click at [795, 469] on span "was once used for navigation" at bounding box center [793, 470] width 176 height 21
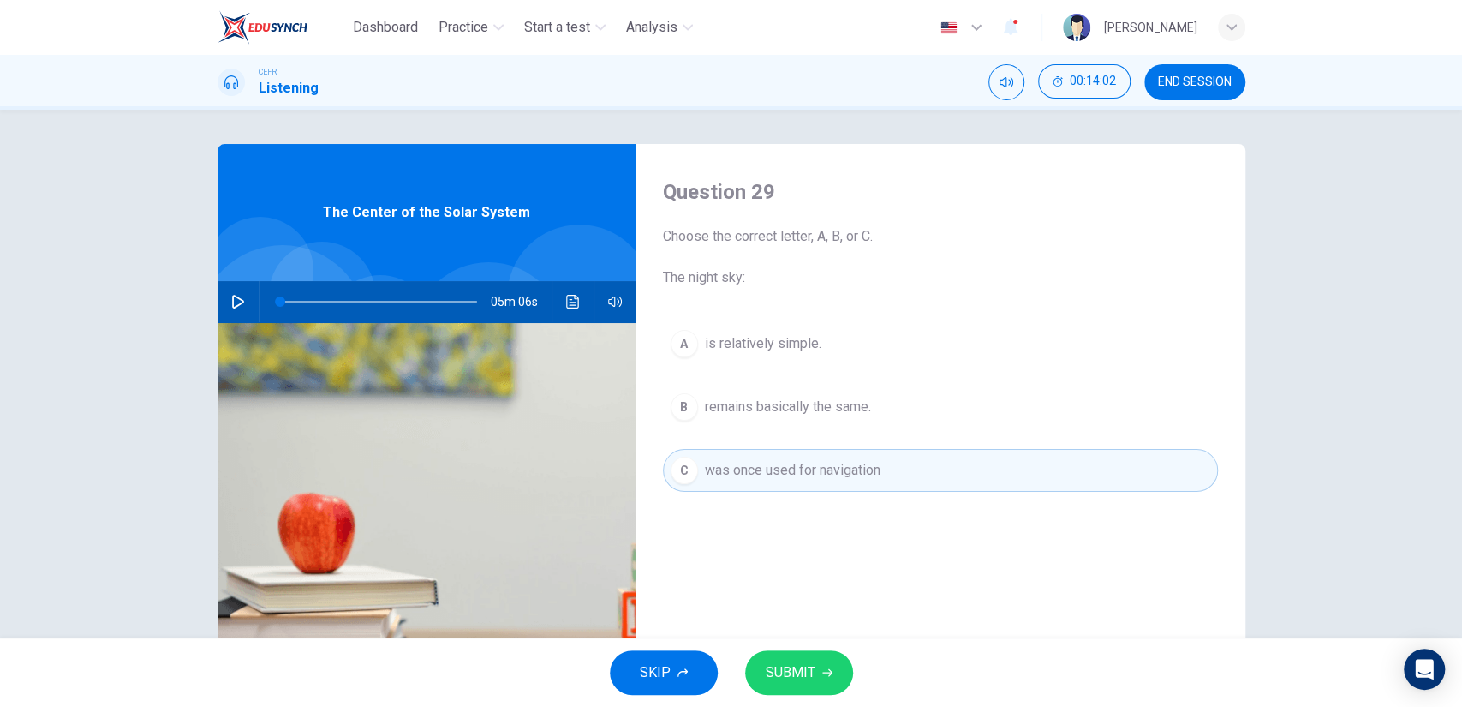
click at [815, 642] on div "SKIP SUBMIT" at bounding box center [731, 672] width 1462 height 69
click at [816, 660] on button "SUBMIT" at bounding box center [799, 672] width 108 height 45
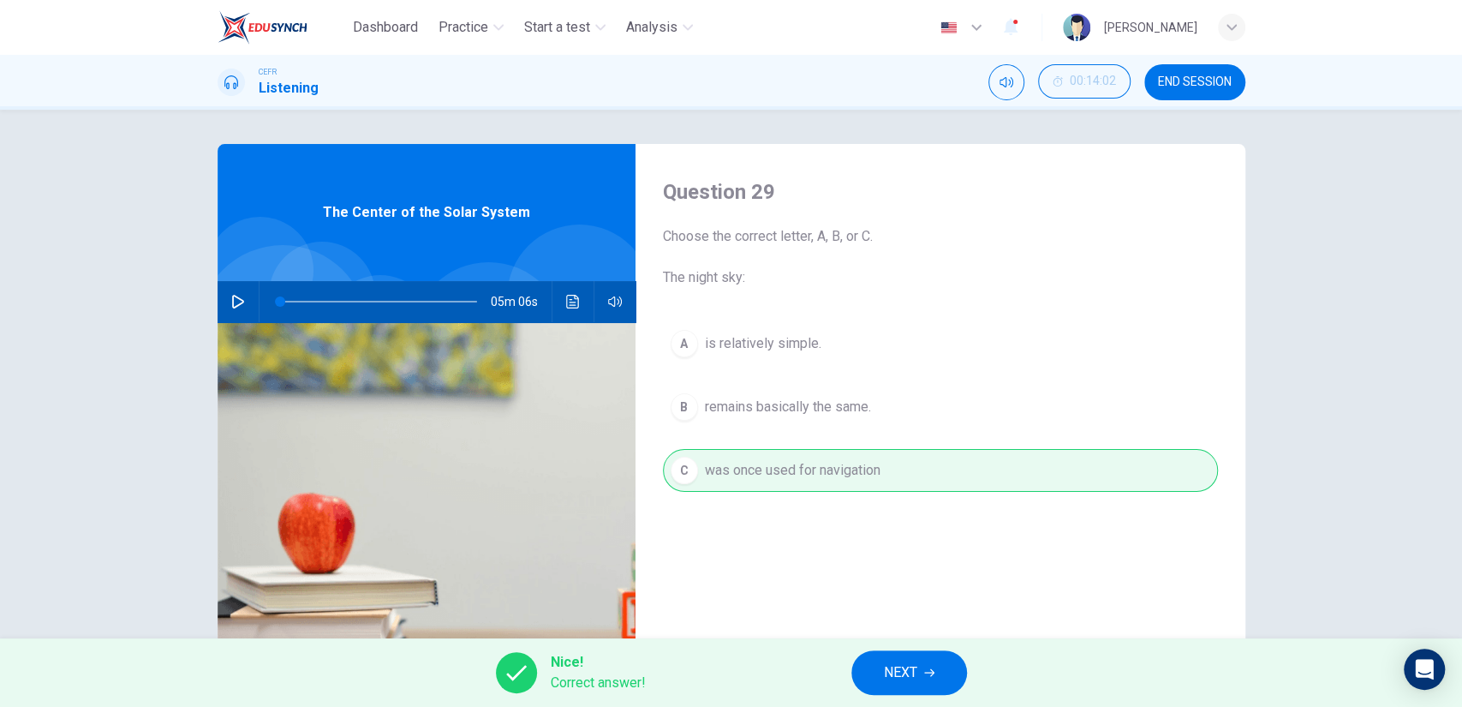
click at [913, 665] on span "NEXT" at bounding box center [900, 672] width 33 height 24
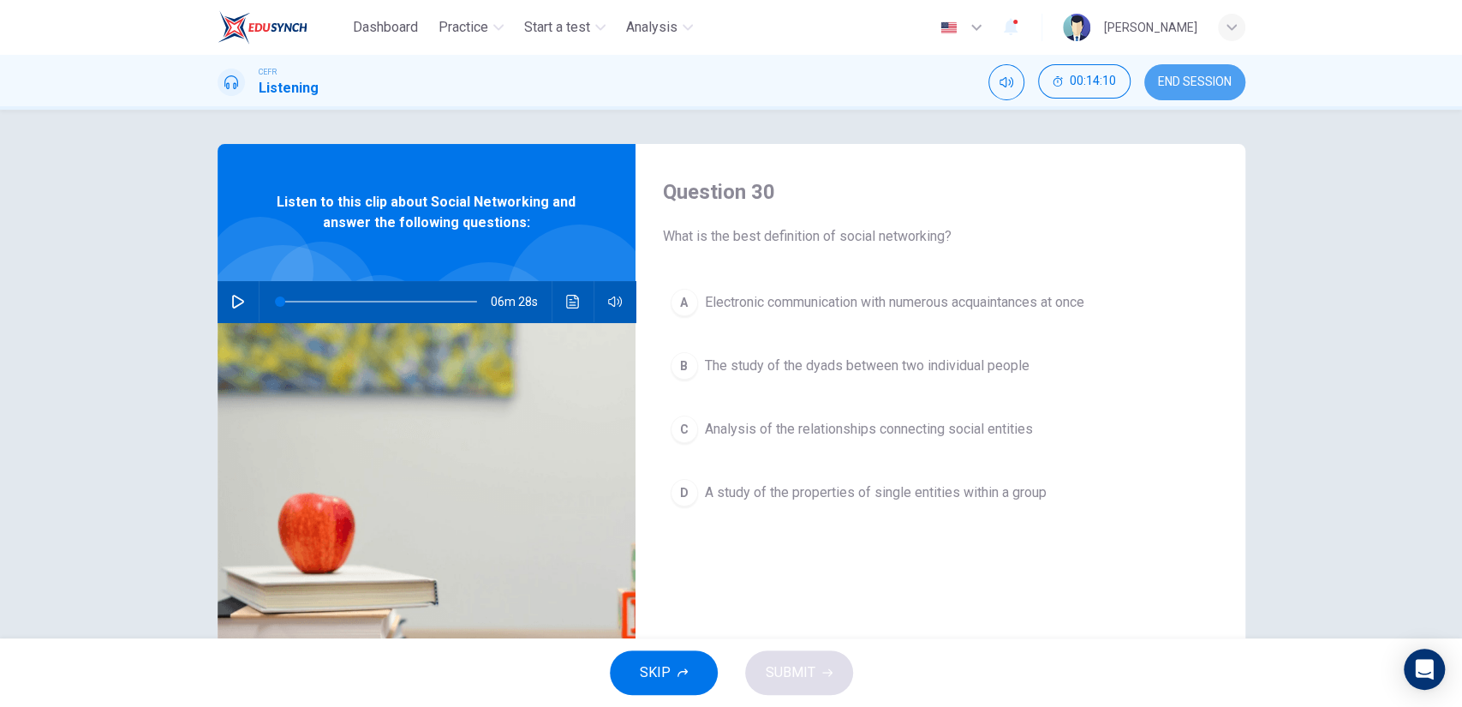
click at [1192, 93] on button "END SESSION" at bounding box center [1194, 82] width 101 height 36
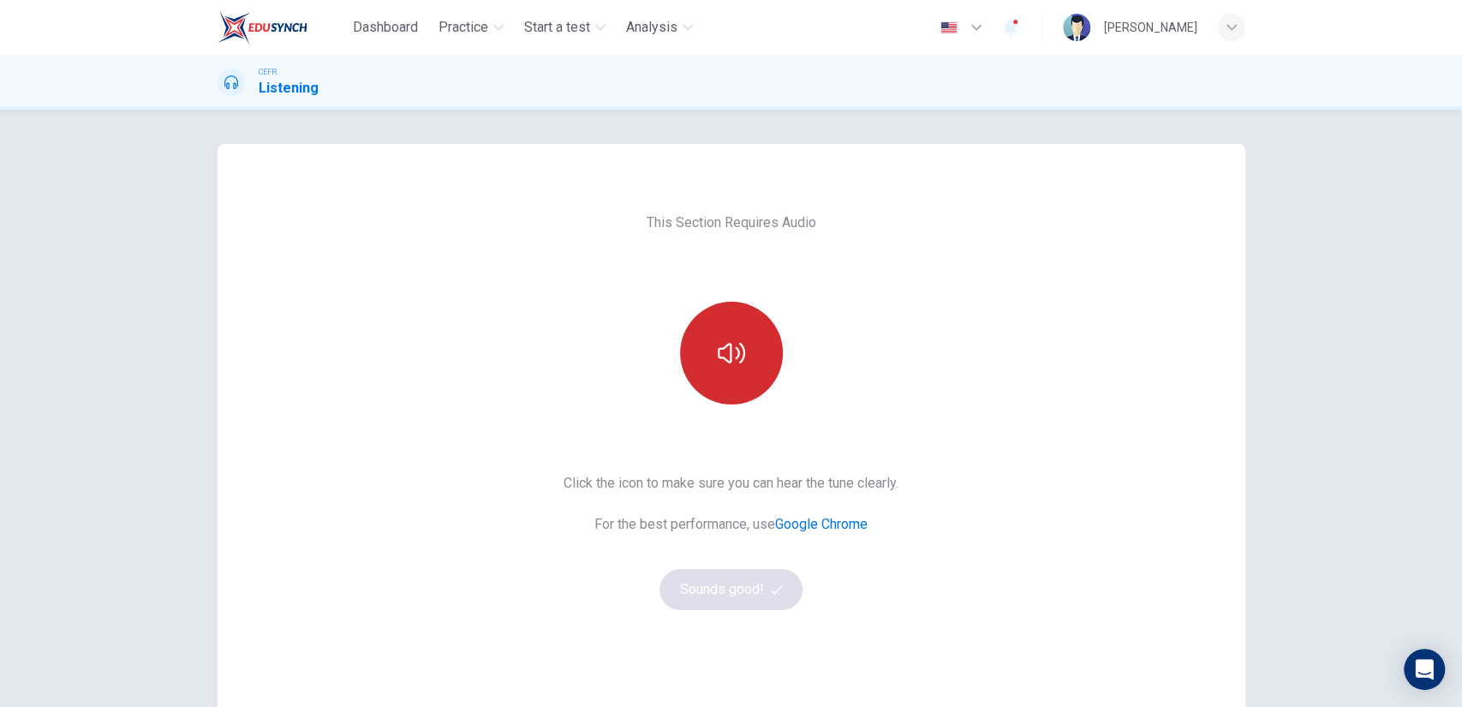
click at [700, 343] on button "button" at bounding box center [731, 353] width 103 height 103
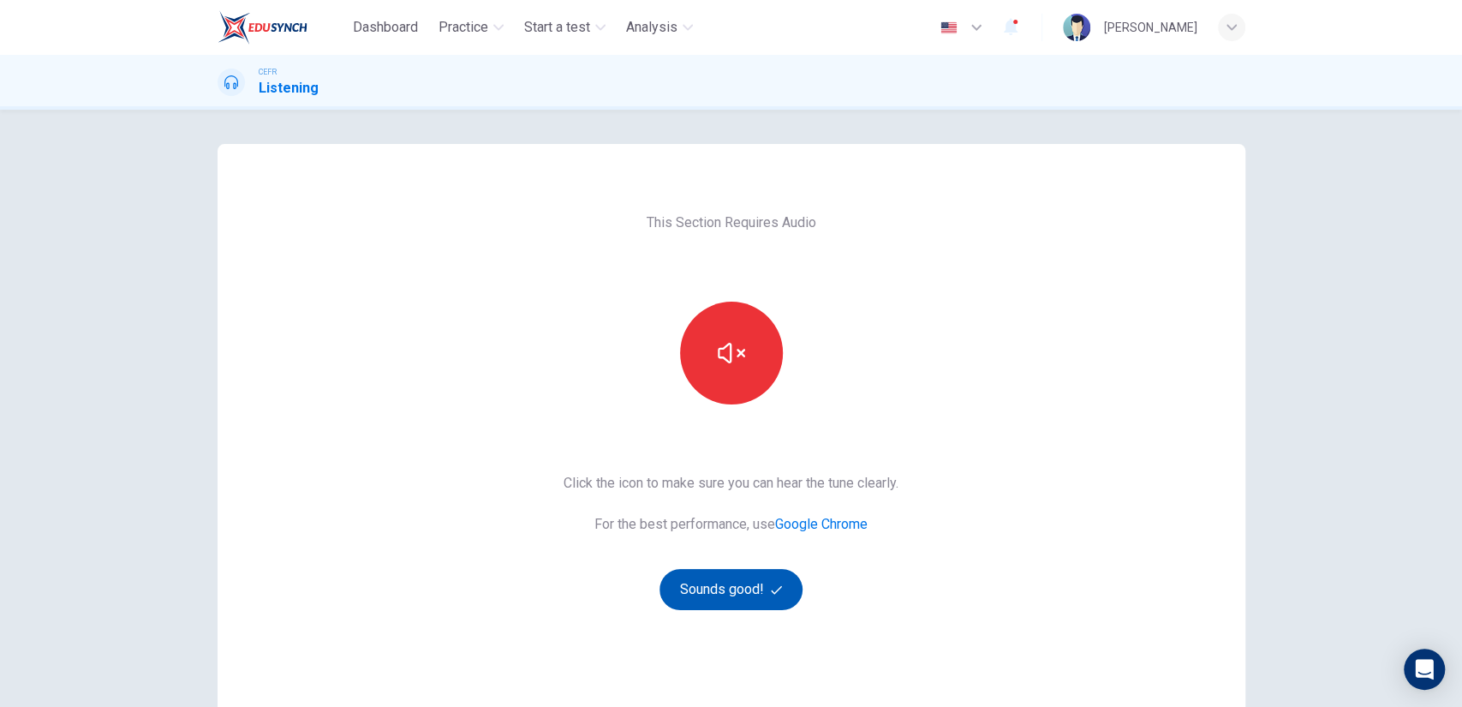
click at [720, 588] on button "Sounds good!" at bounding box center [732, 589] width 144 height 41
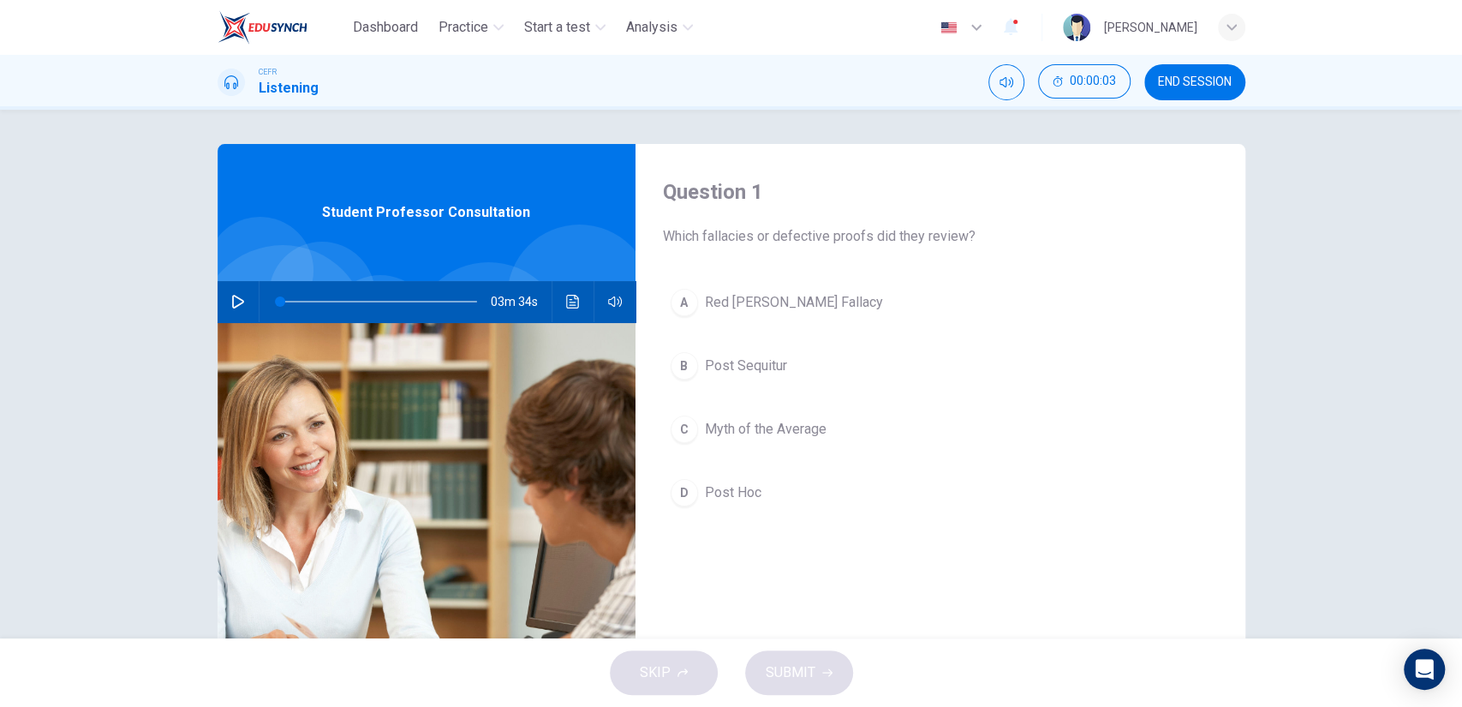
click at [218, 296] on div "03m 34s" at bounding box center [427, 301] width 418 height 41
click at [231, 297] on icon "button" at bounding box center [238, 302] width 14 height 14
type input "0"
click at [236, 298] on icon "button" at bounding box center [238, 302] width 14 height 14
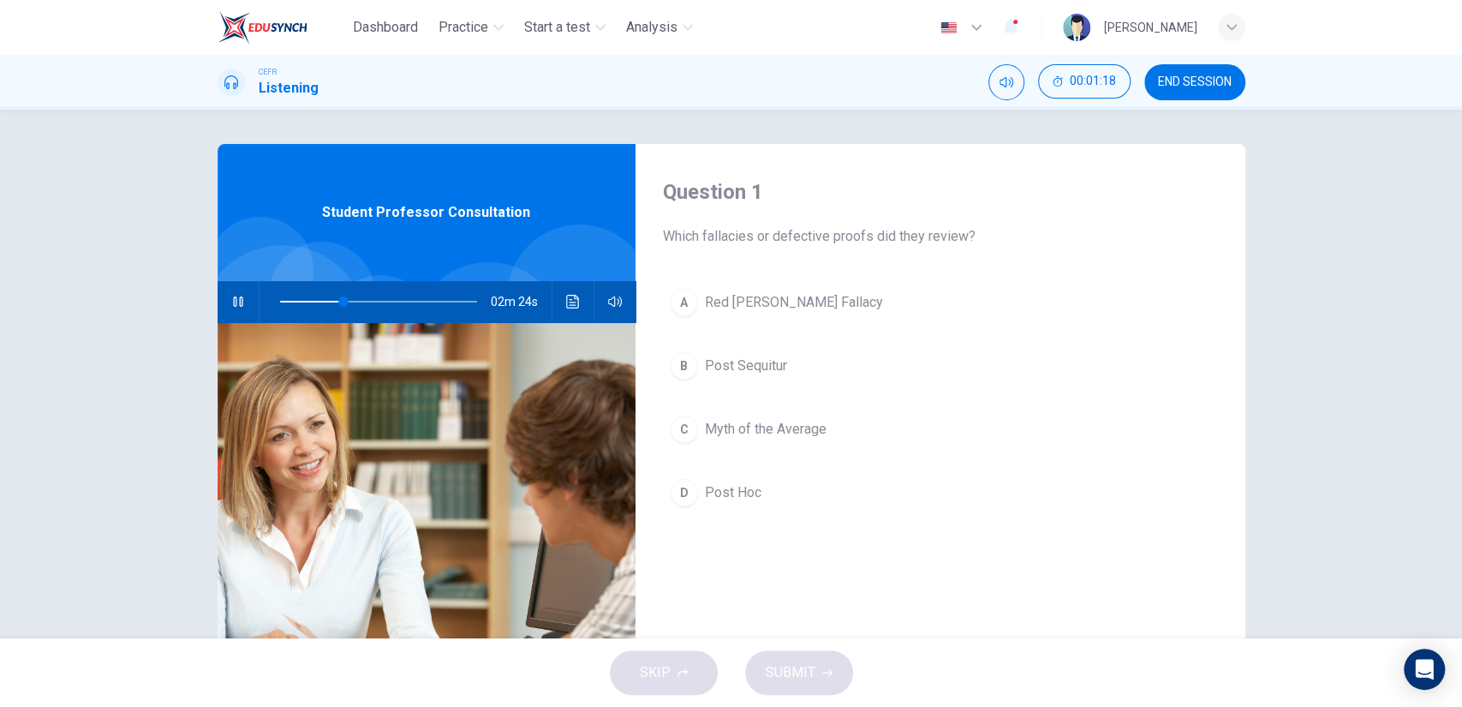
drag, startPoint x: 756, startPoint y: 268, endPoint x: 761, endPoint y: 301, distance: 33.0
click at [761, 301] on div "Question 1 Which fallacies or defective proofs did they review? A Red [PERSON_N…" at bounding box center [941, 441] width 610 height 595
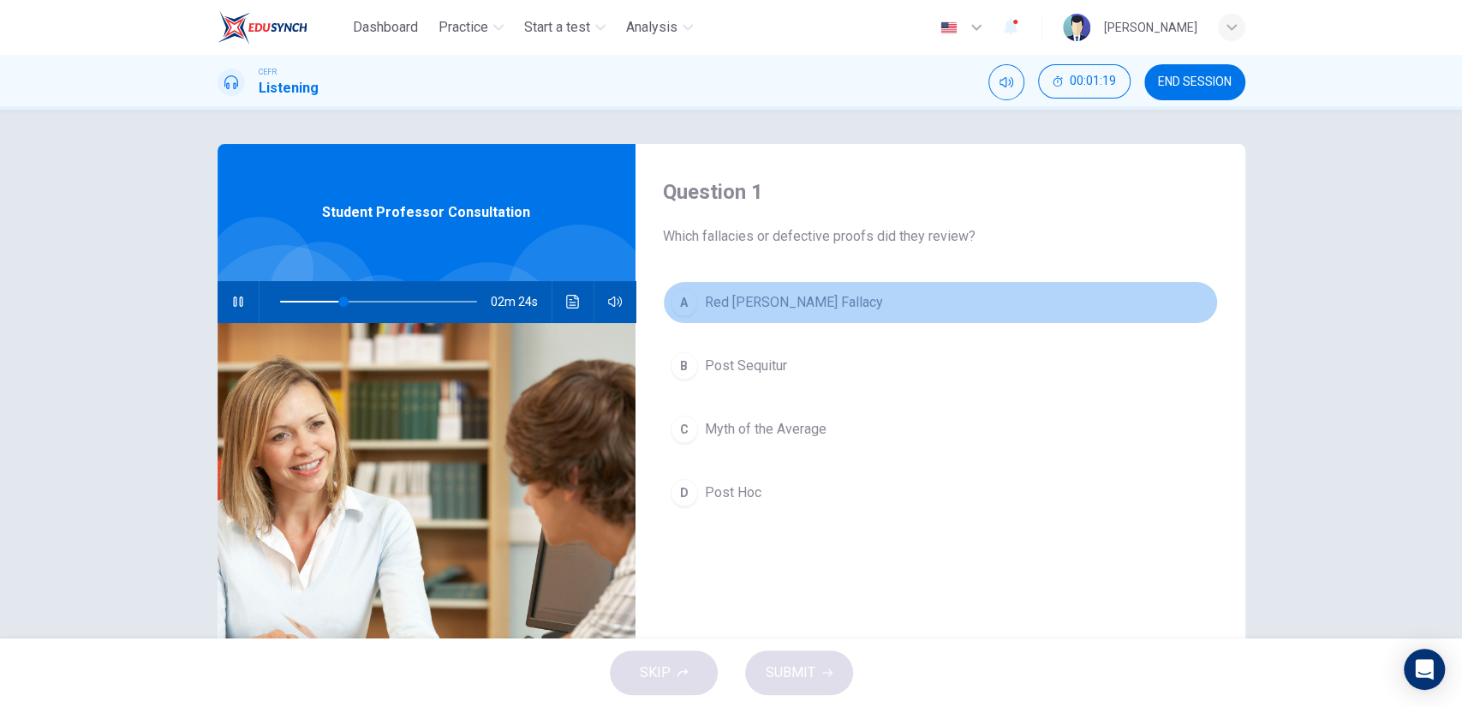
click at [761, 301] on span "Red [PERSON_NAME] Fallacy" at bounding box center [794, 302] width 178 height 21
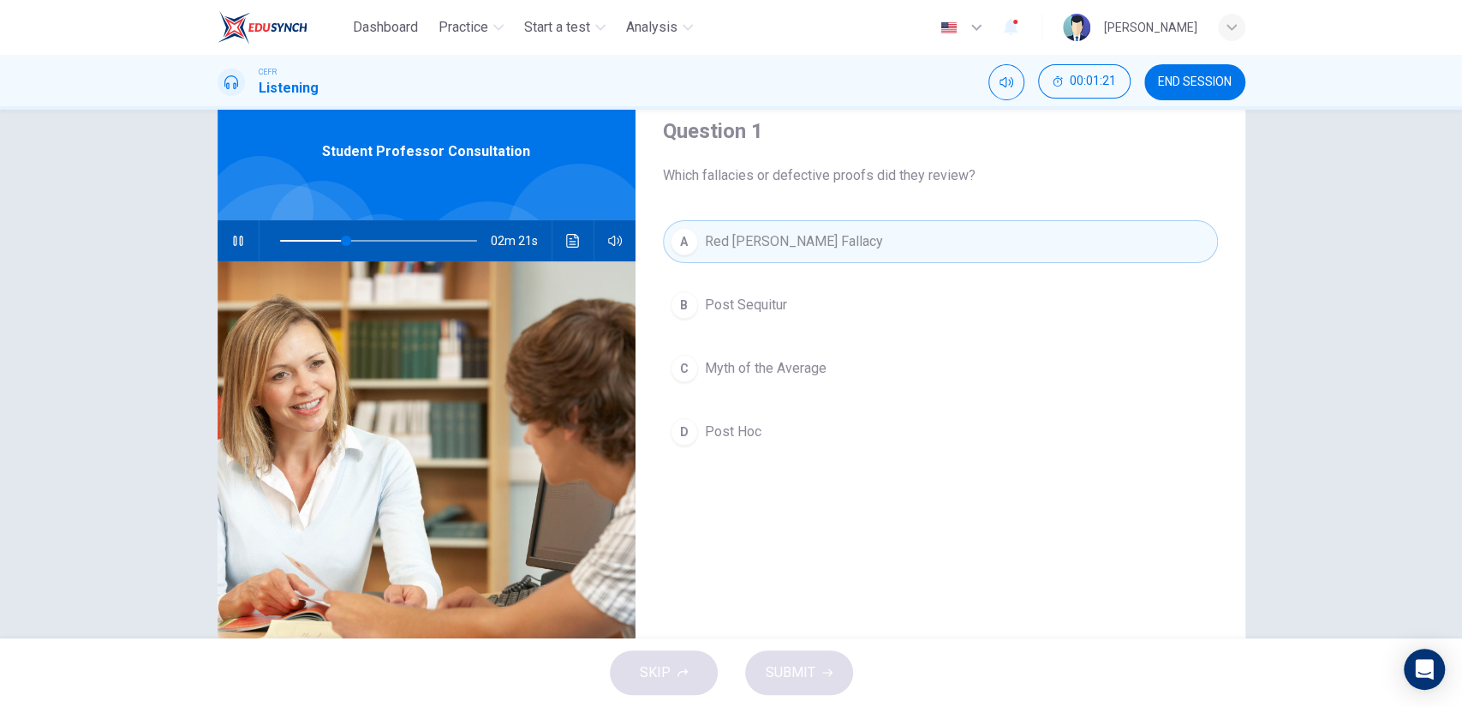
scroll to position [45, 0]
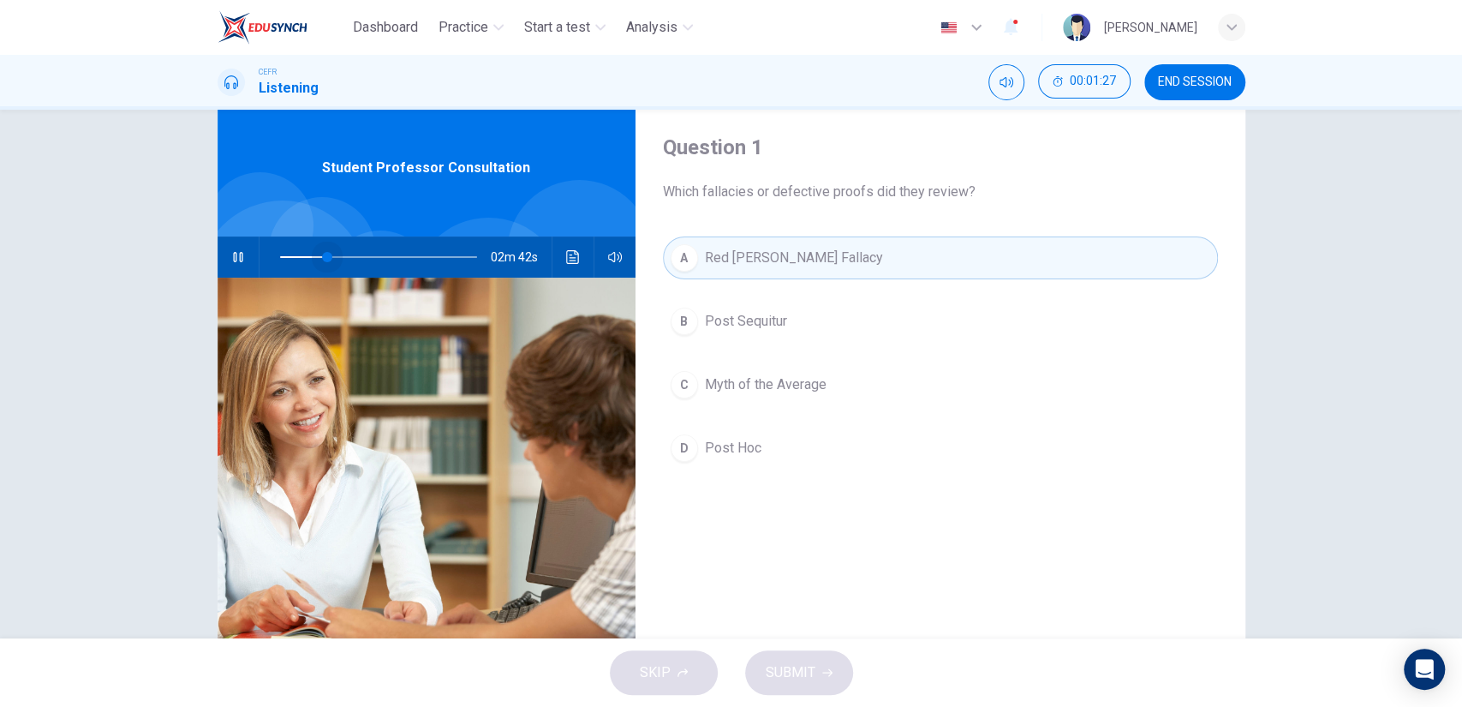
click at [321, 259] on span at bounding box center [378, 257] width 197 height 24
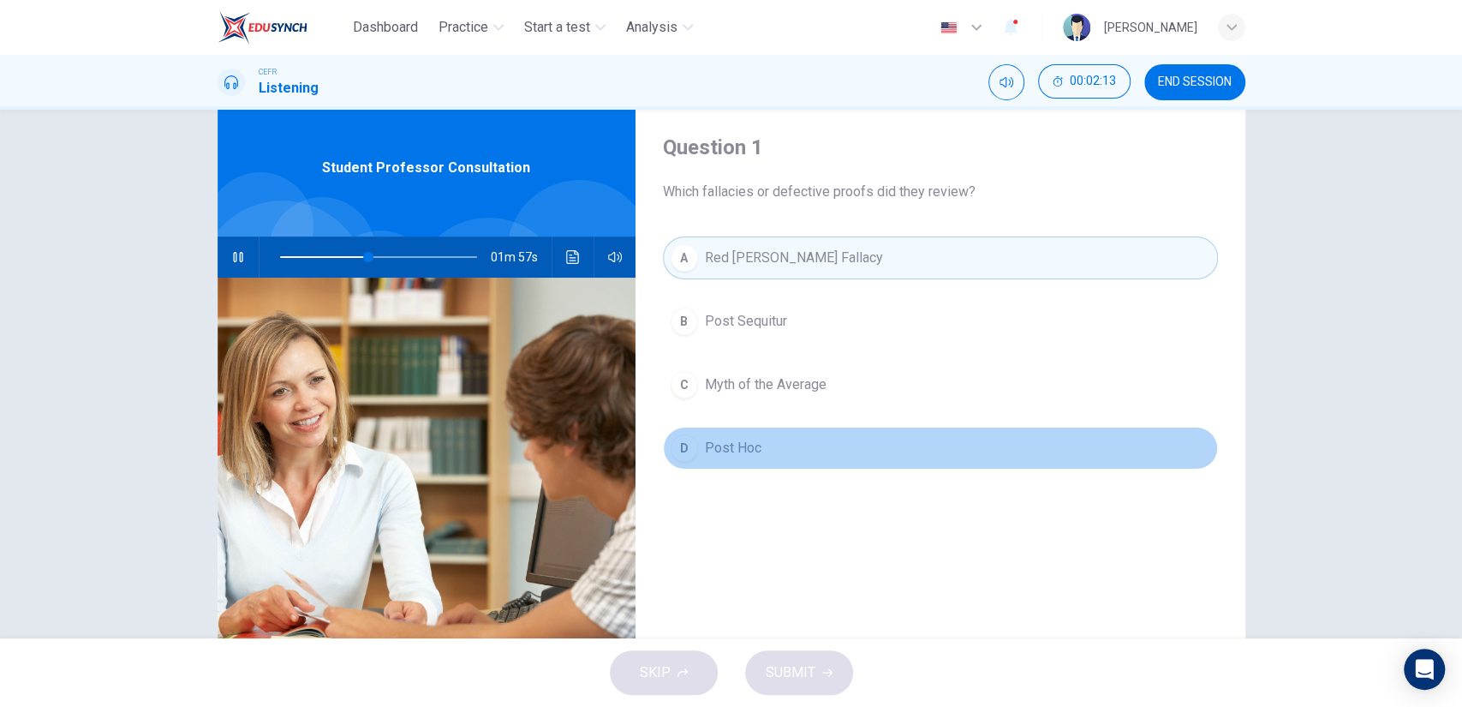
click at [679, 435] on div "D" at bounding box center [684, 447] width 27 height 27
type input "45"
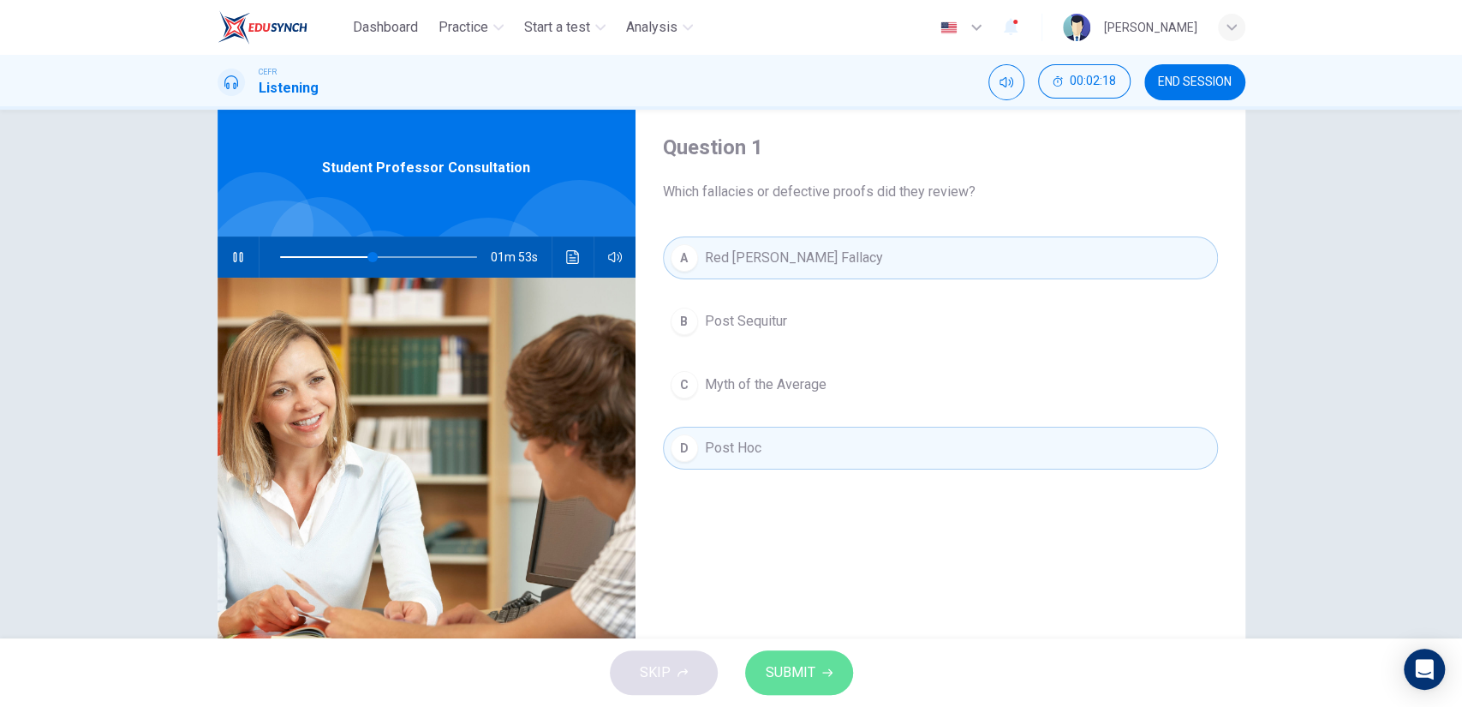
click at [801, 660] on span "SUBMIT" at bounding box center [791, 672] width 50 height 24
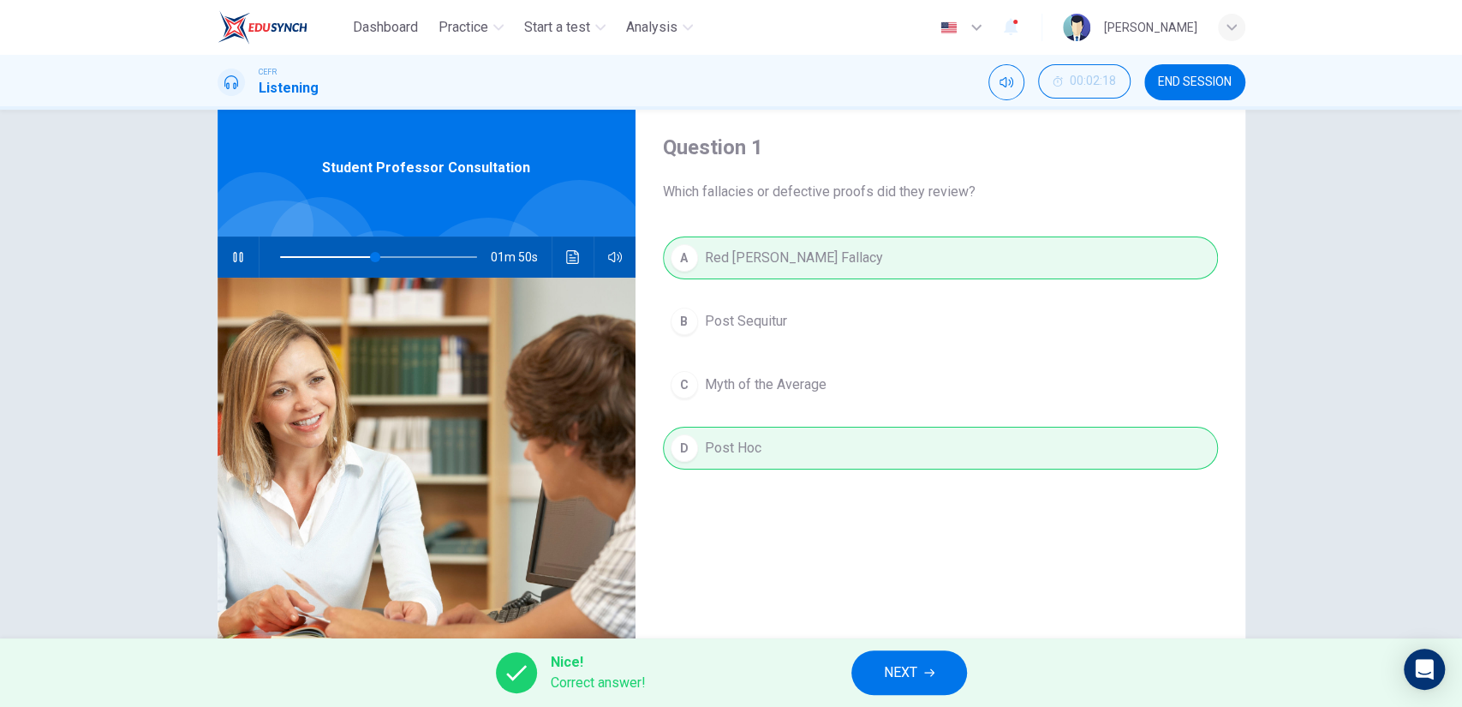
click at [929, 654] on button "NEXT" at bounding box center [909, 672] width 116 height 45
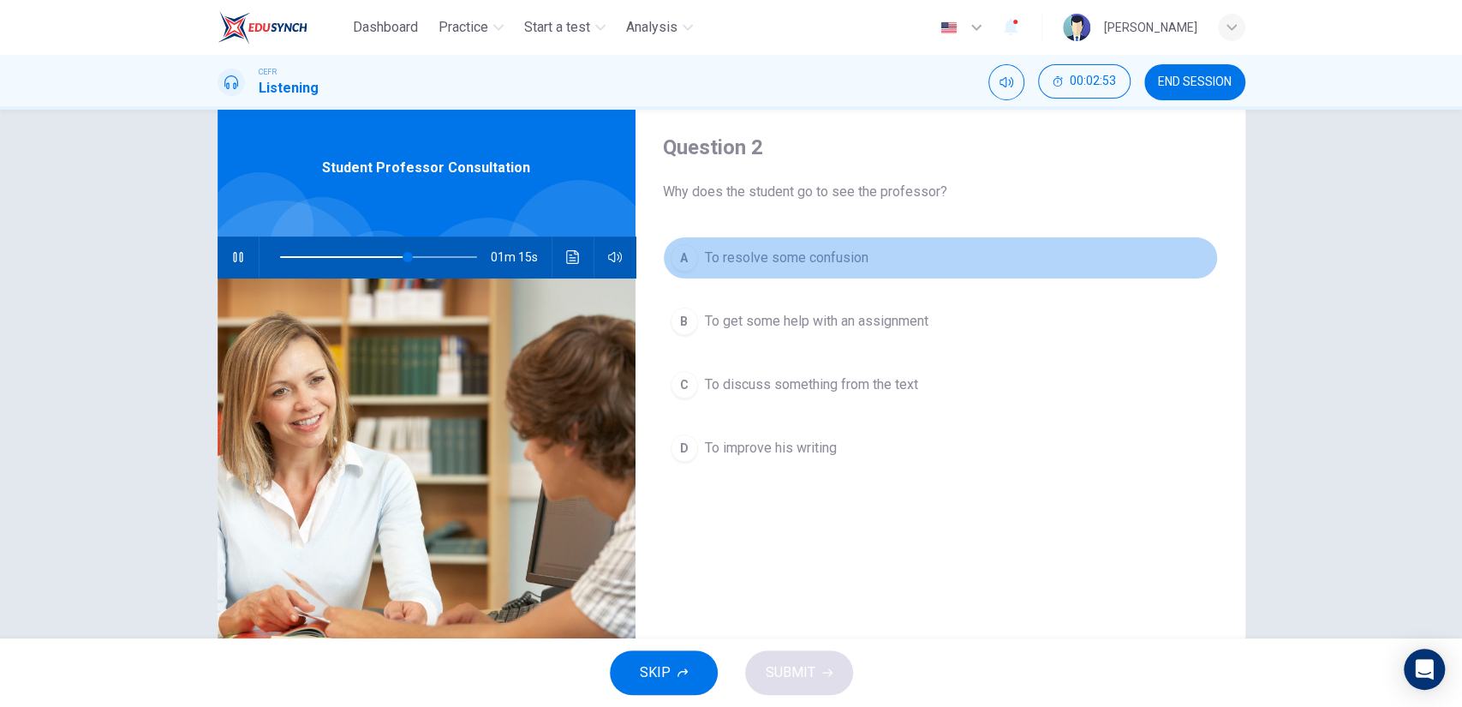
click at [773, 256] on span "To resolve some confusion" at bounding box center [787, 258] width 164 height 21
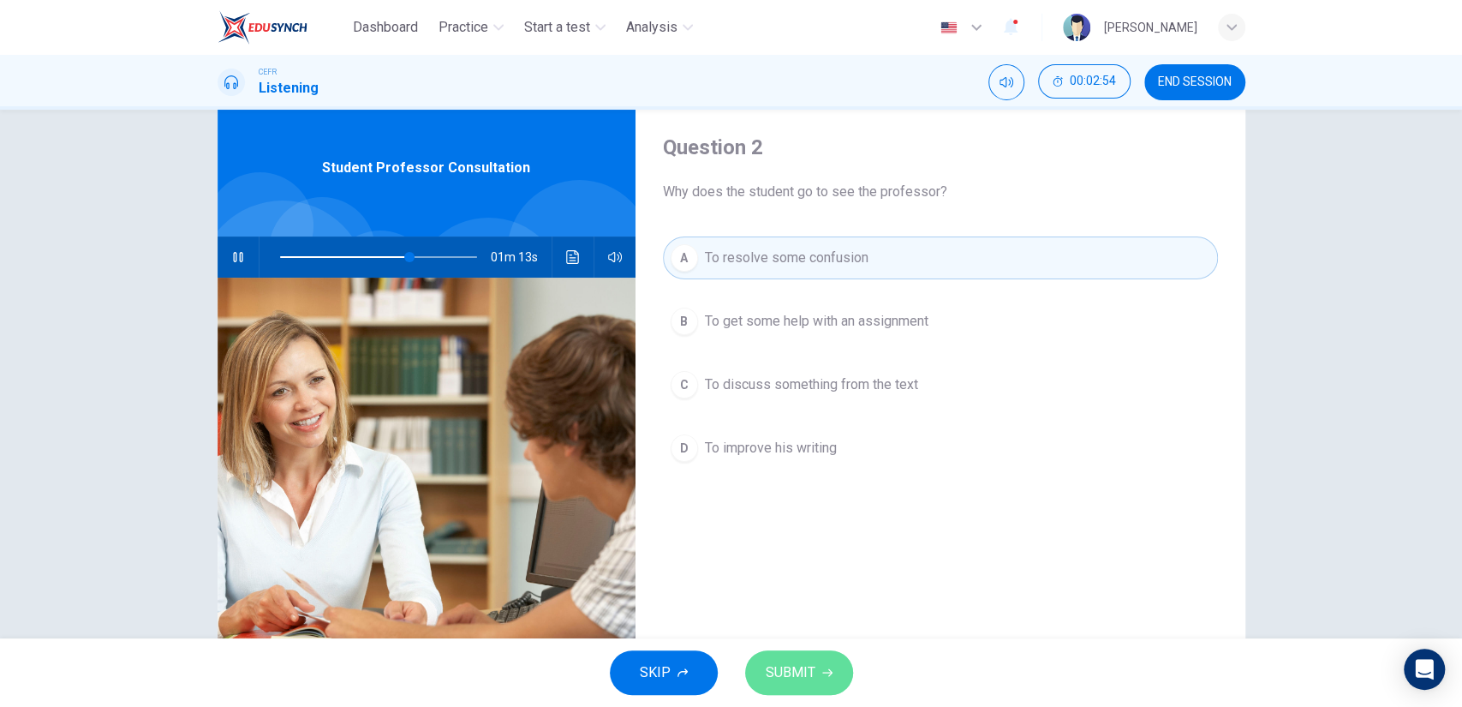
click at [829, 659] on button "SUBMIT" at bounding box center [799, 672] width 108 height 45
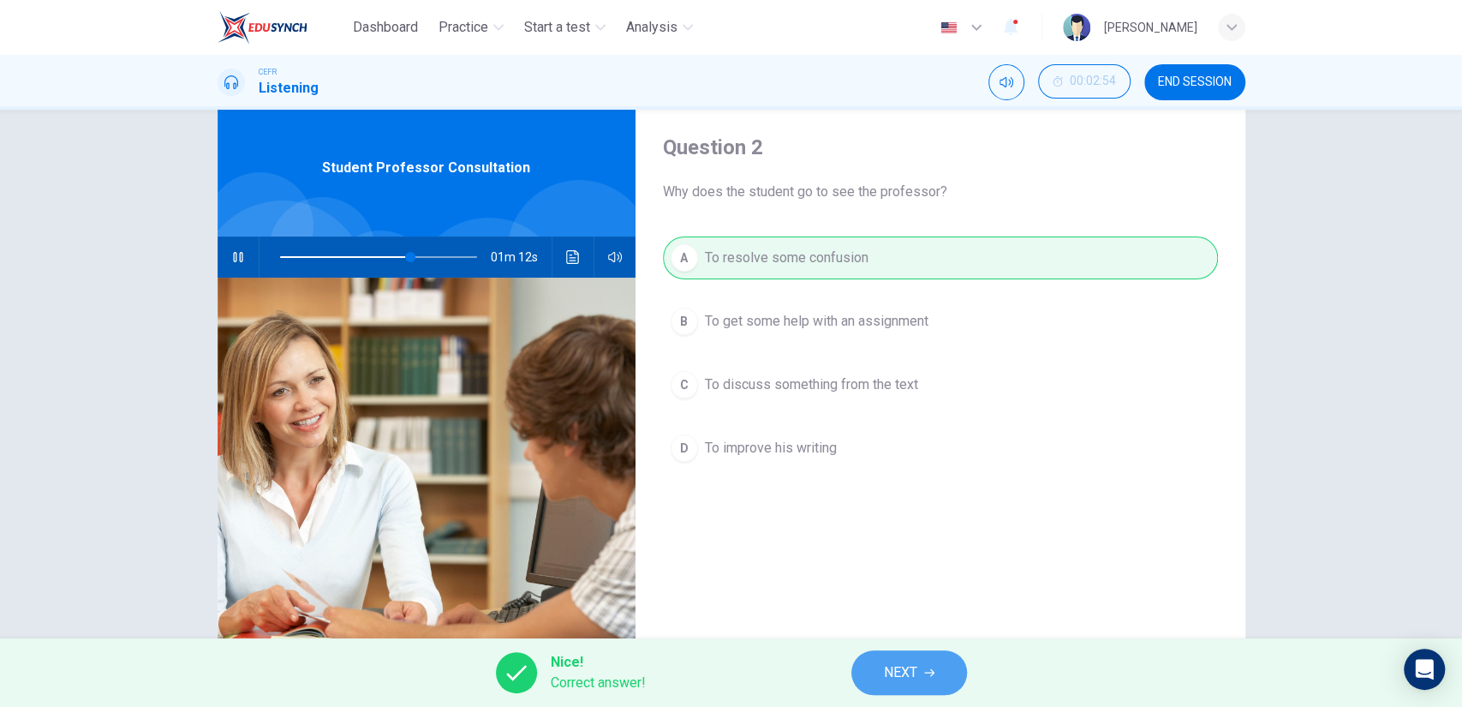
click at [899, 656] on button "NEXT" at bounding box center [909, 672] width 116 height 45
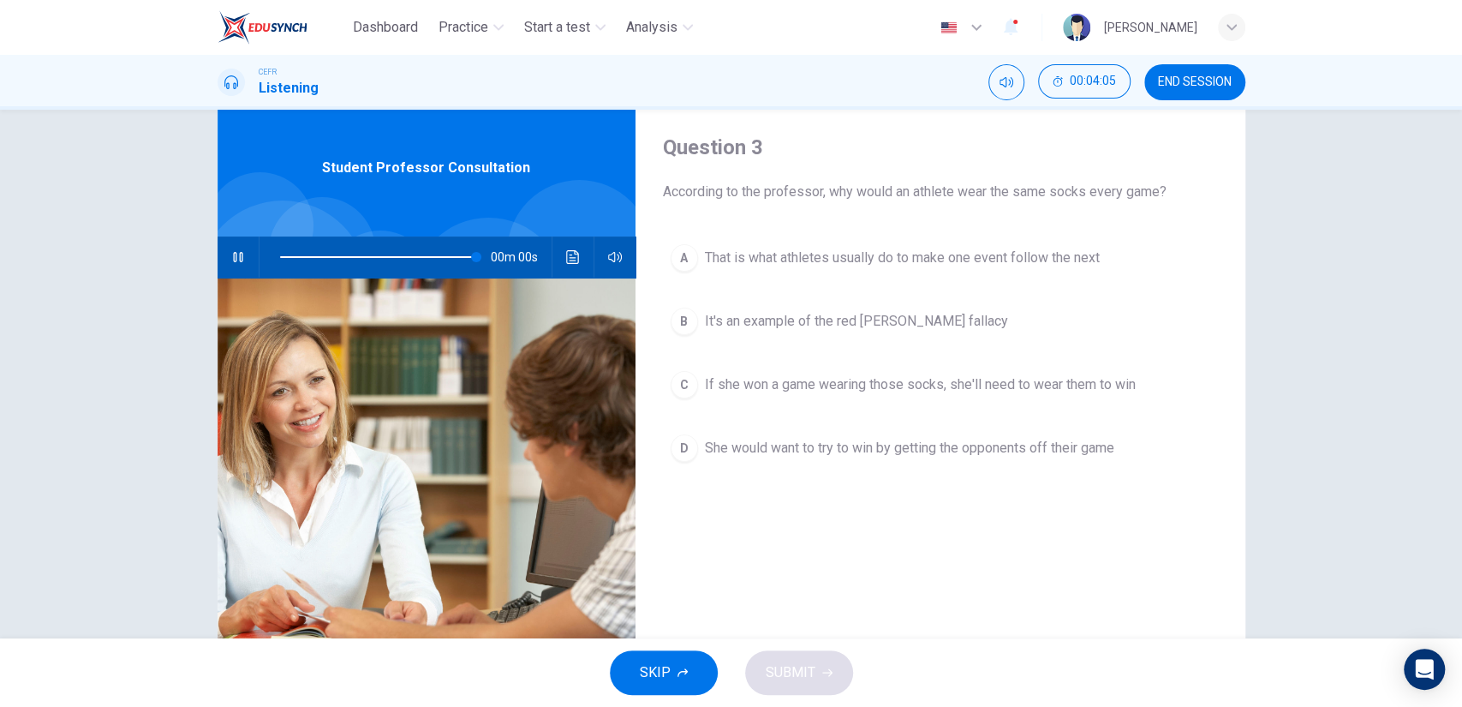
type input "0"
click at [895, 396] on button "C If she won a game wearing those socks, she'll need to wear them to win" at bounding box center [940, 384] width 555 height 43
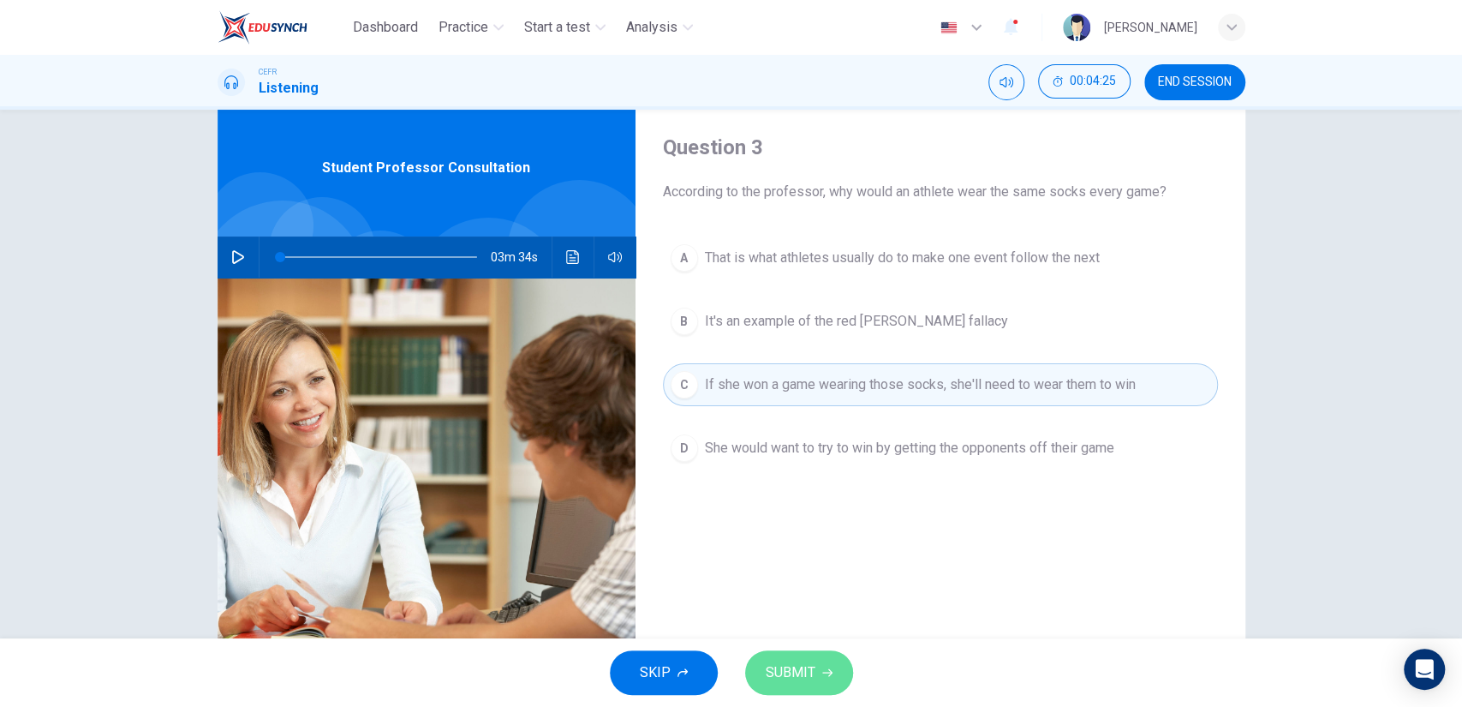
click at [836, 668] on button "SUBMIT" at bounding box center [799, 672] width 108 height 45
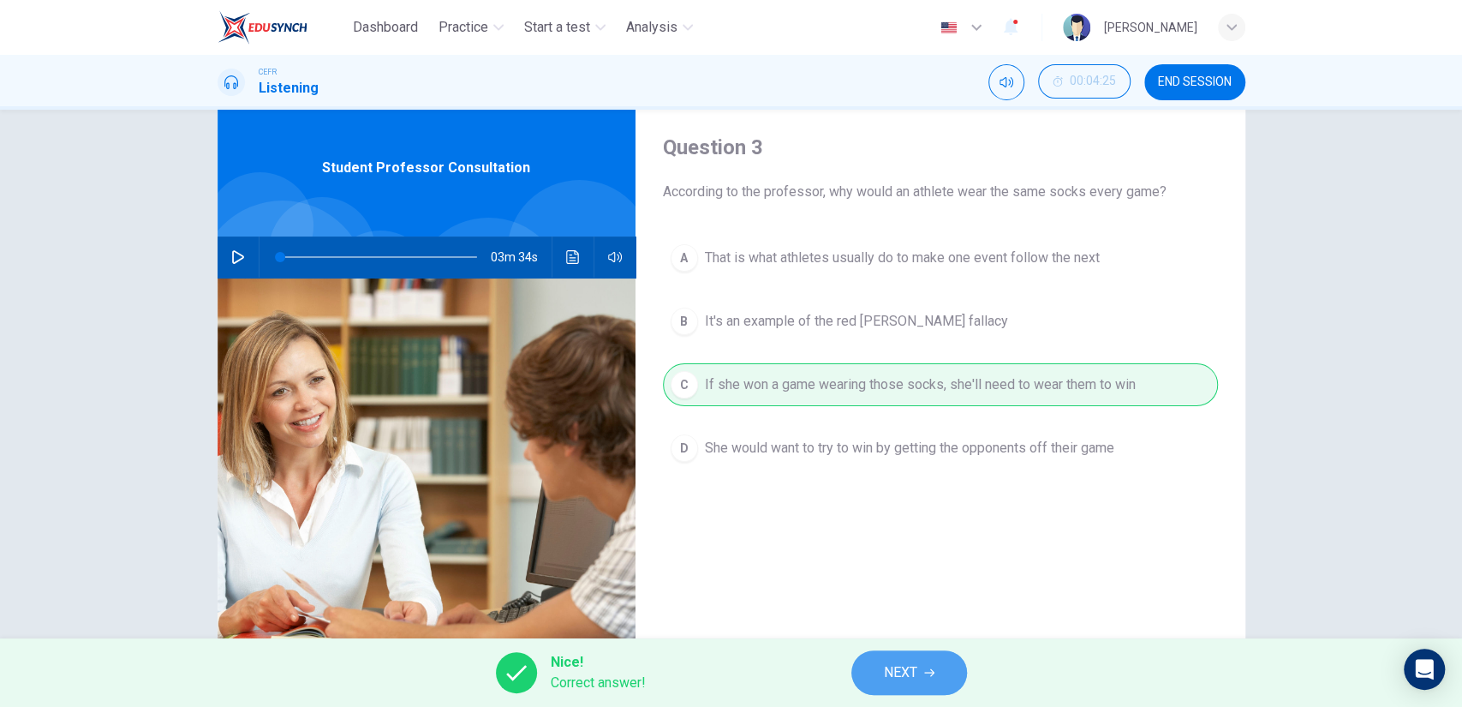
click at [929, 668] on icon "button" at bounding box center [929, 672] width 10 height 10
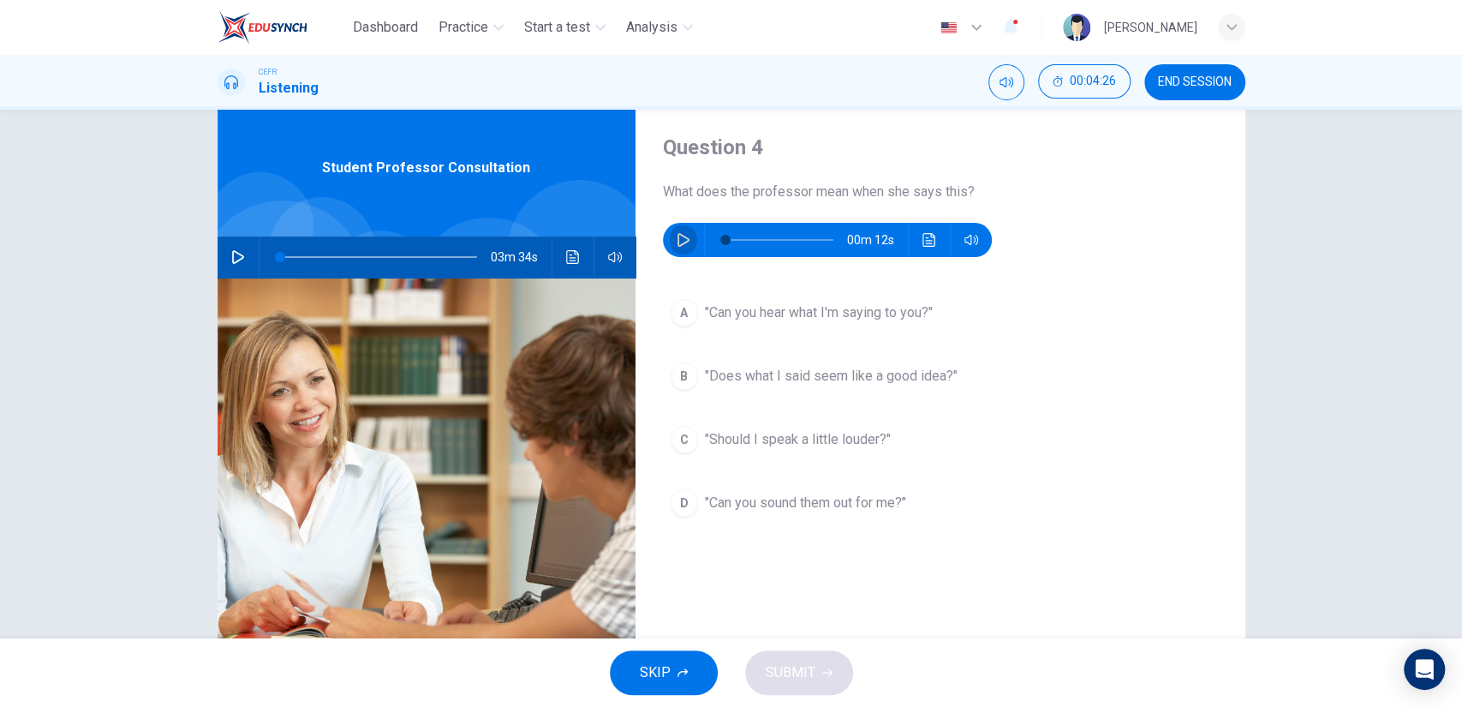
click at [683, 245] on icon "button" at bounding box center [684, 240] width 14 height 14
click at [813, 393] on button "B "Does what I said seem like a good idea?"" at bounding box center [940, 376] width 555 height 43
type input "0"
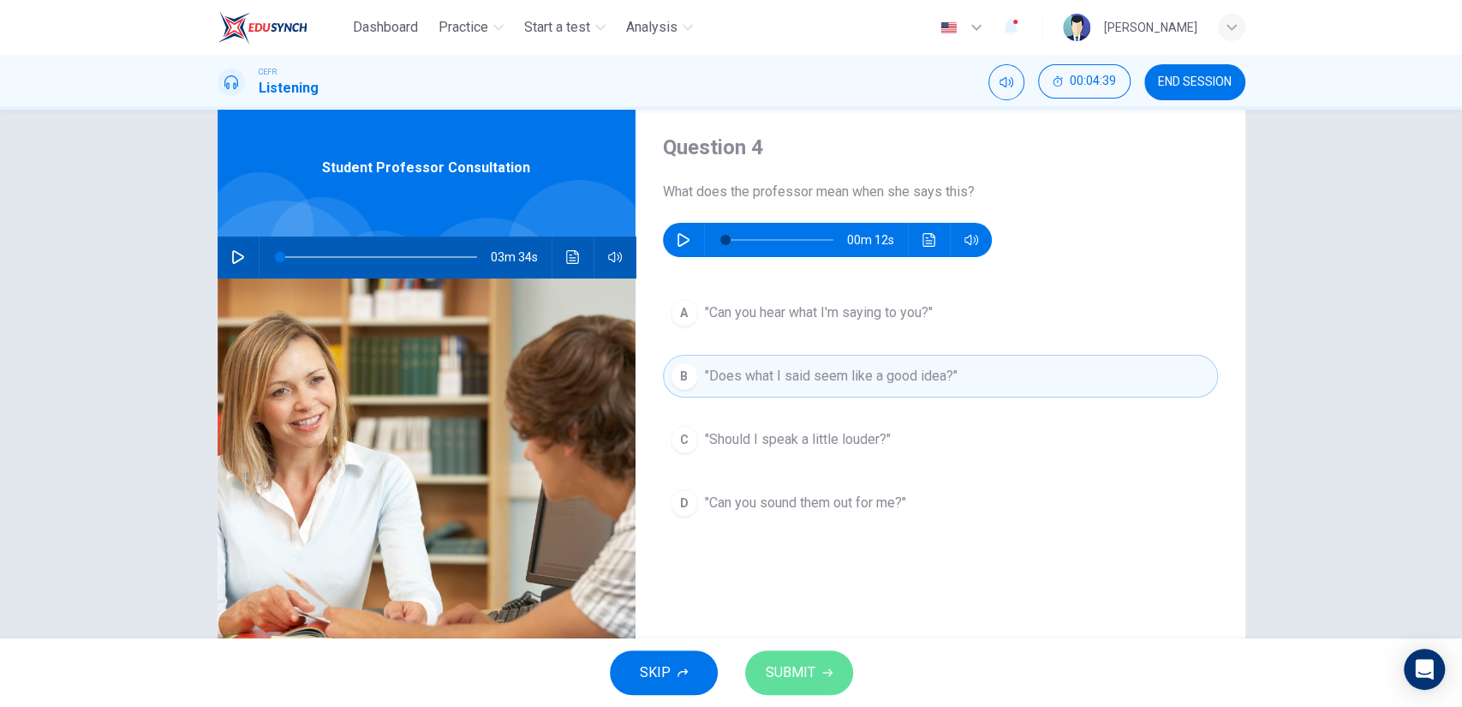
click at [811, 666] on span "SUBMIT" at bounding box center [791, 672] width 50 height 24
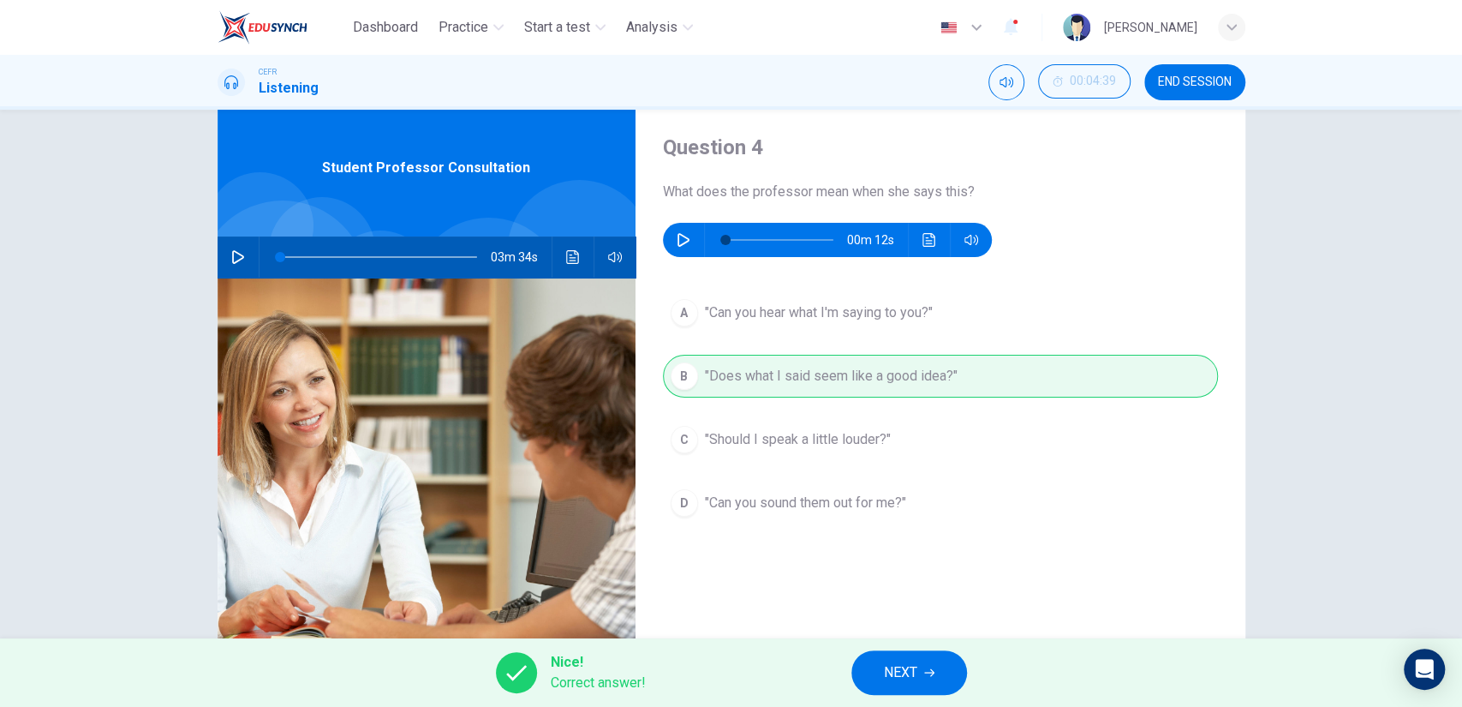
click at [910, 672] on span "NEXT" at bounding box center [900, 672] width 33 height 24
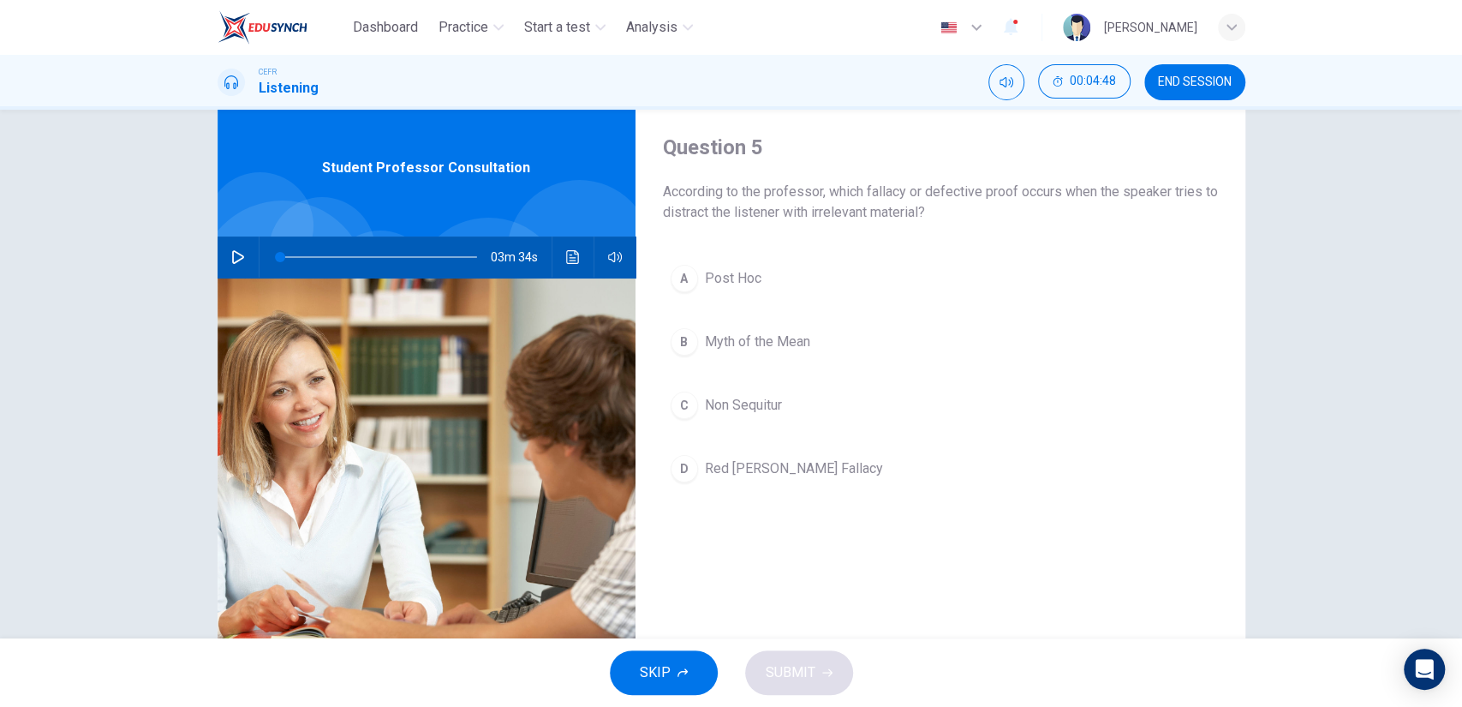
click at [764, 459] on span "Red [PERSON_NAME] Fallacy" at bounding box center [794, 468] width 178 height 21
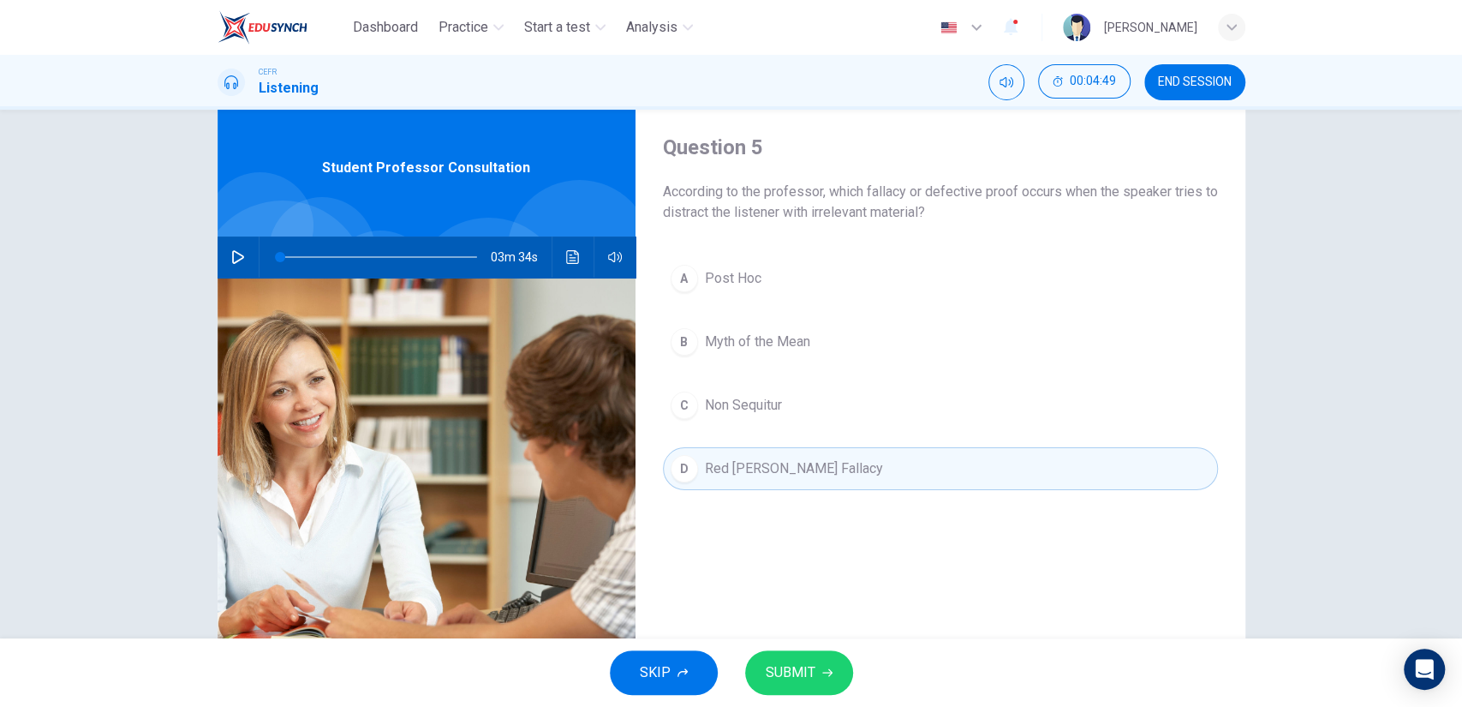
click at [802, 657] on button "SUBMIT" at bounding box center [799, 672] width 108 height 45
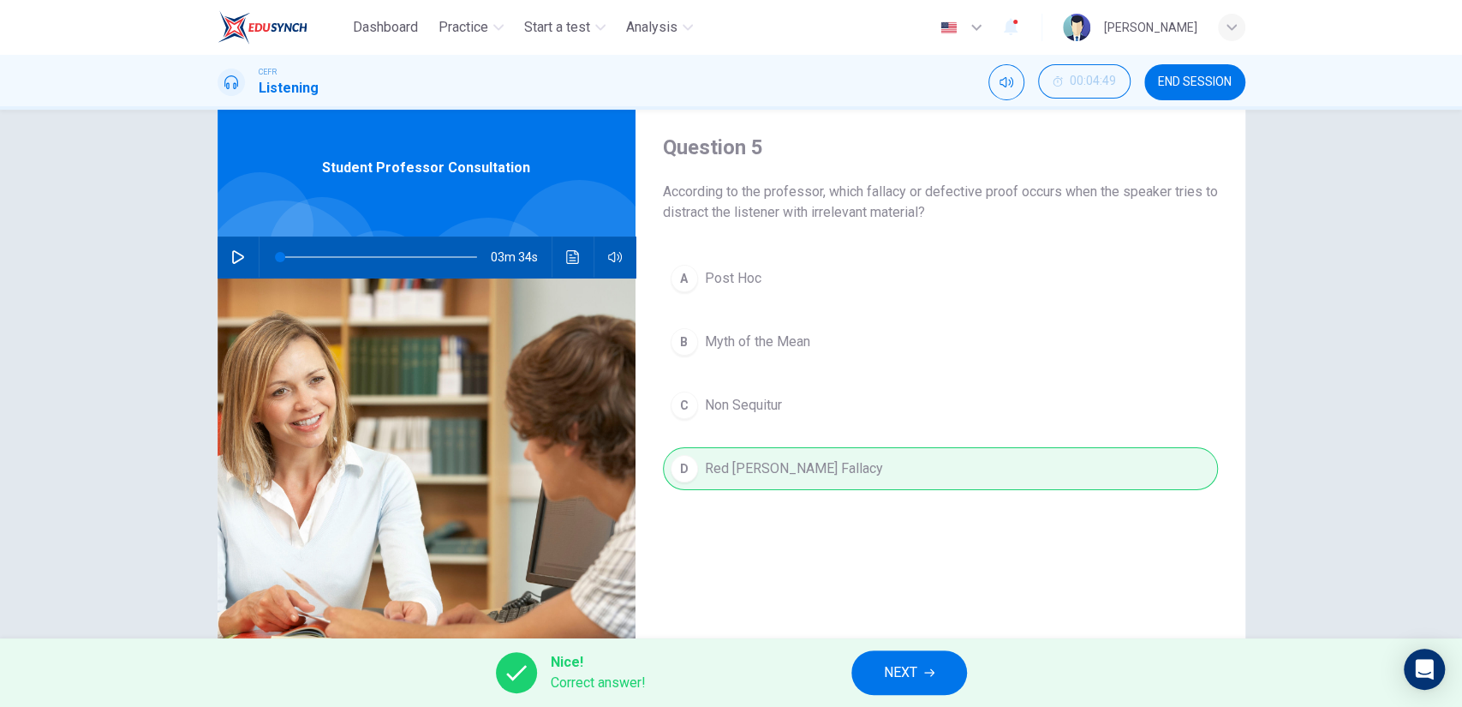
click at [907, 668] on span "NEXT" at bounding box center [900, 672] width 33 height 24
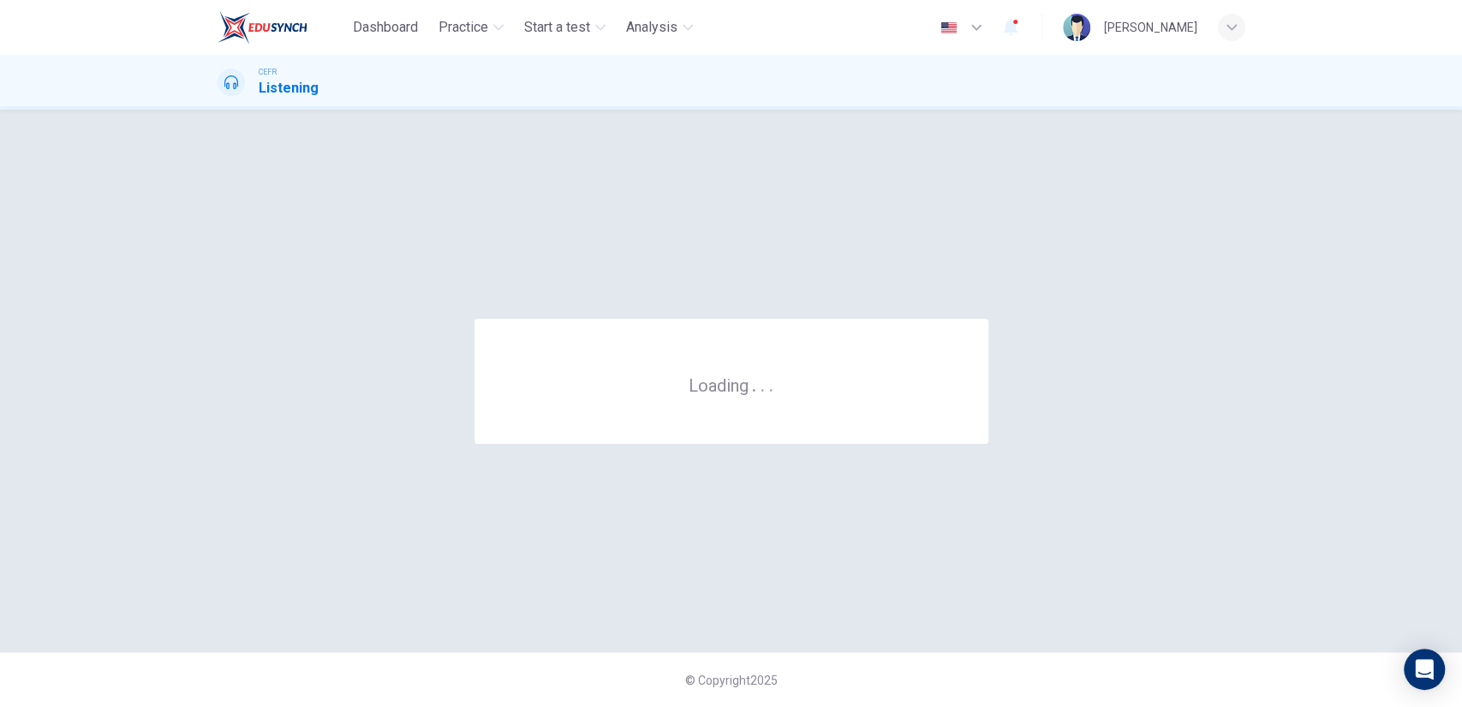
scroll to position [0, 0]
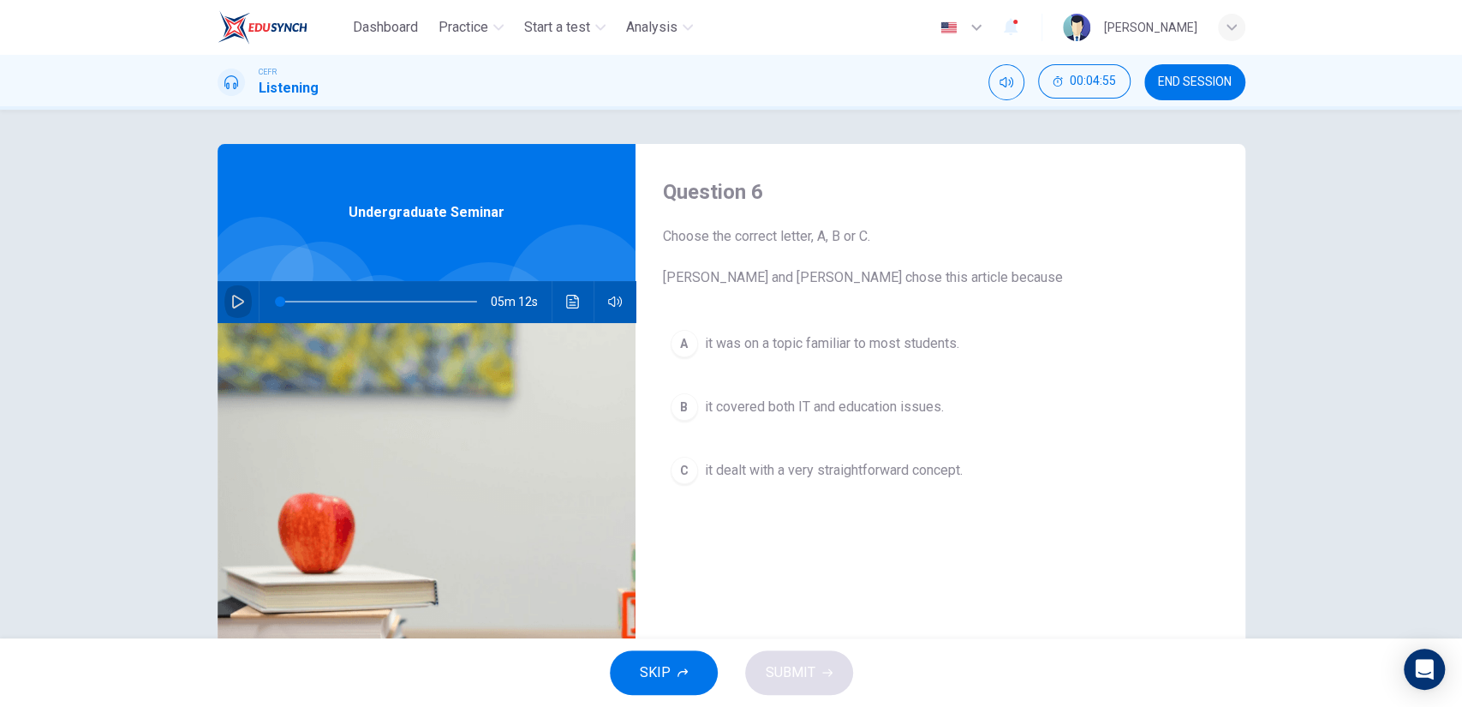
click at [224, 302] on button "button" at bounding box center [237, 301] width 27 height 41
type input "5"
click at [794, 400] on span "it covered both IT and education issues." at bounding box center [824, 407] width 239 height 21
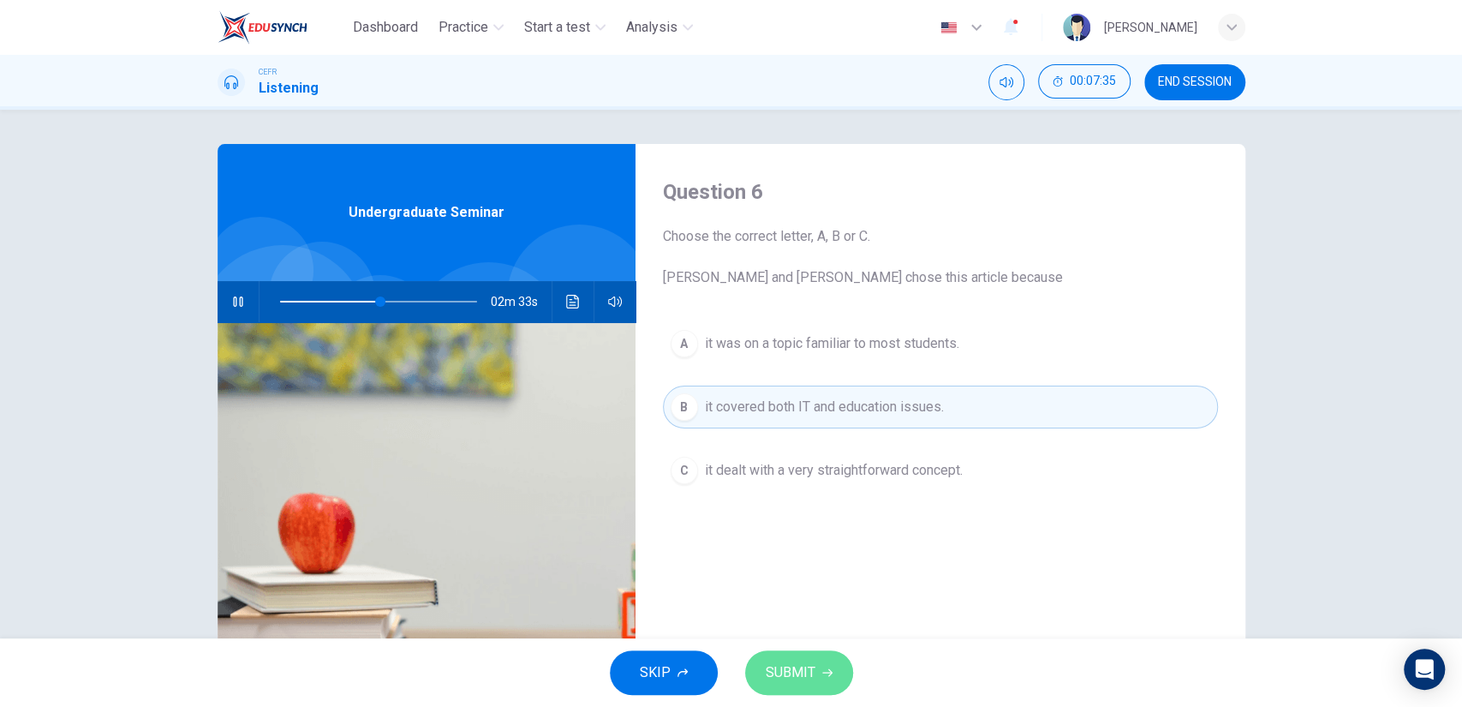
click at [816, 650] on button "SUBMIT" at bounding box center [799, 672] width 108 height 45
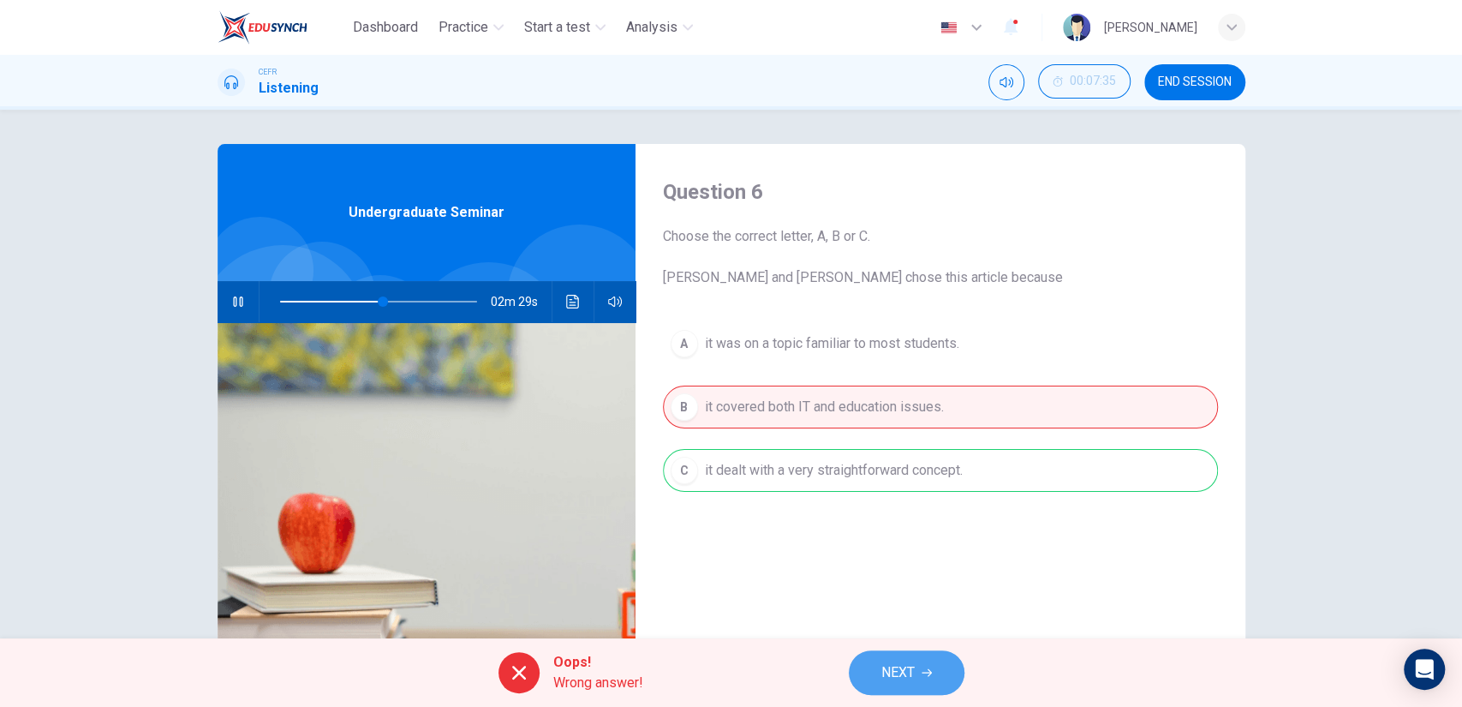
click at [937, 652] on button "NEXT" at bounding box center [907, 672] width 116 height 45
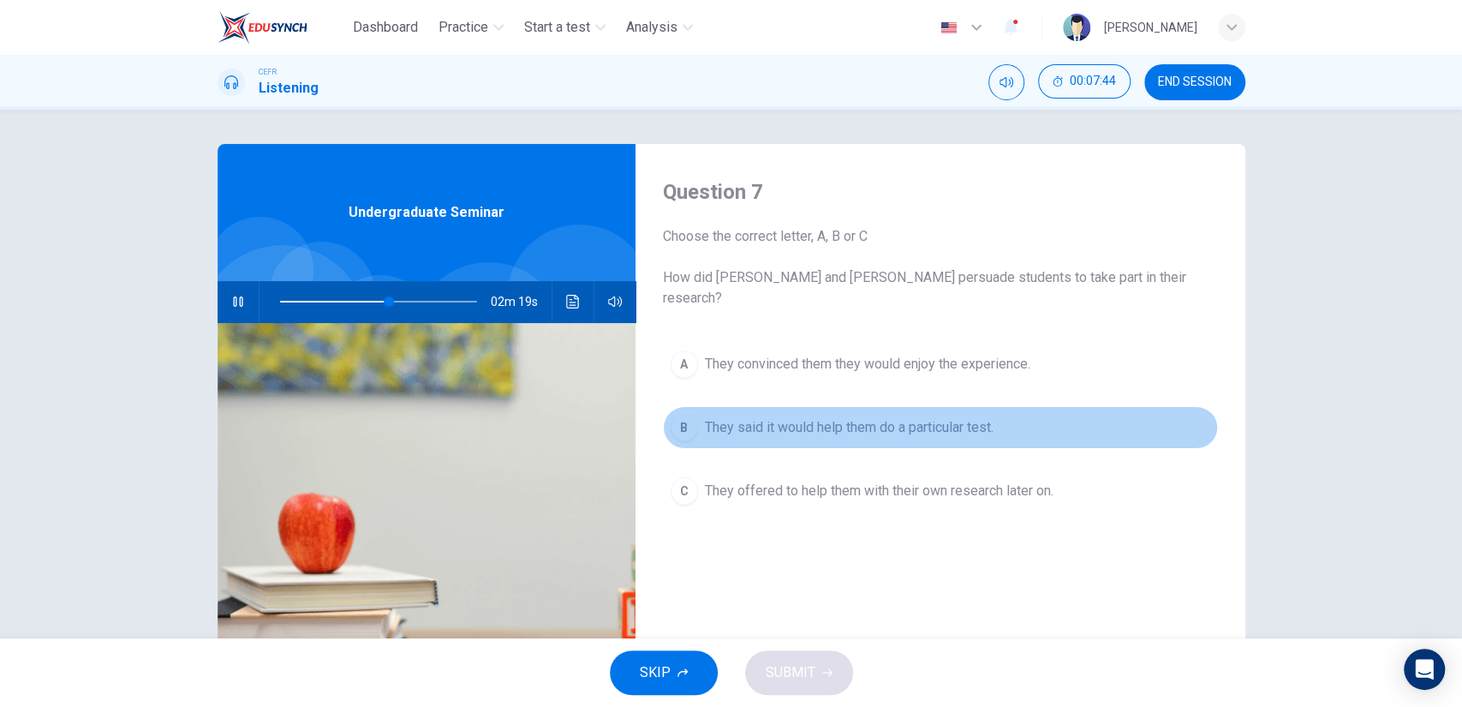
click at [942, 417] on span "They said it would help them do a particular test." at bounding box center [849, 427] width 289 height 21
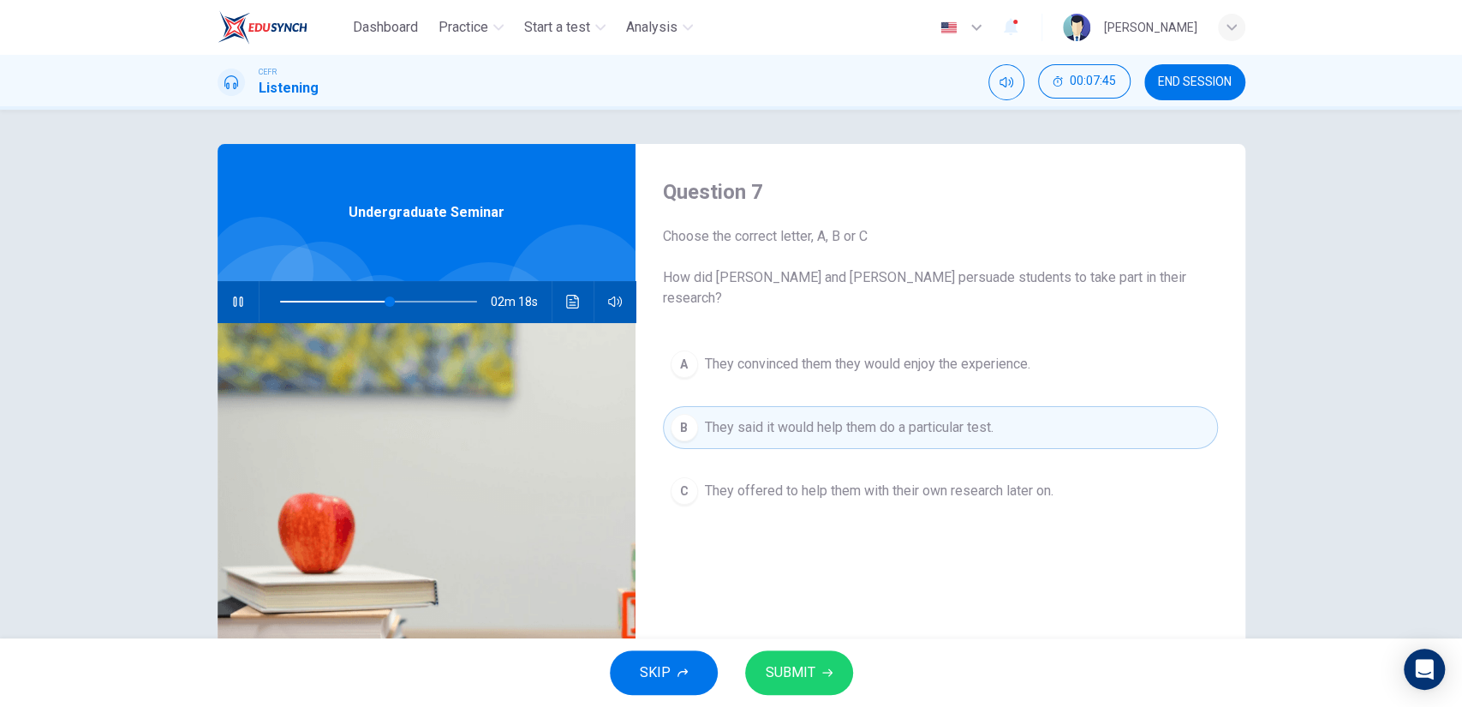
click at [822, 660] on button "SUBMIT" at bounding box center [799, 672] width 108 height 45
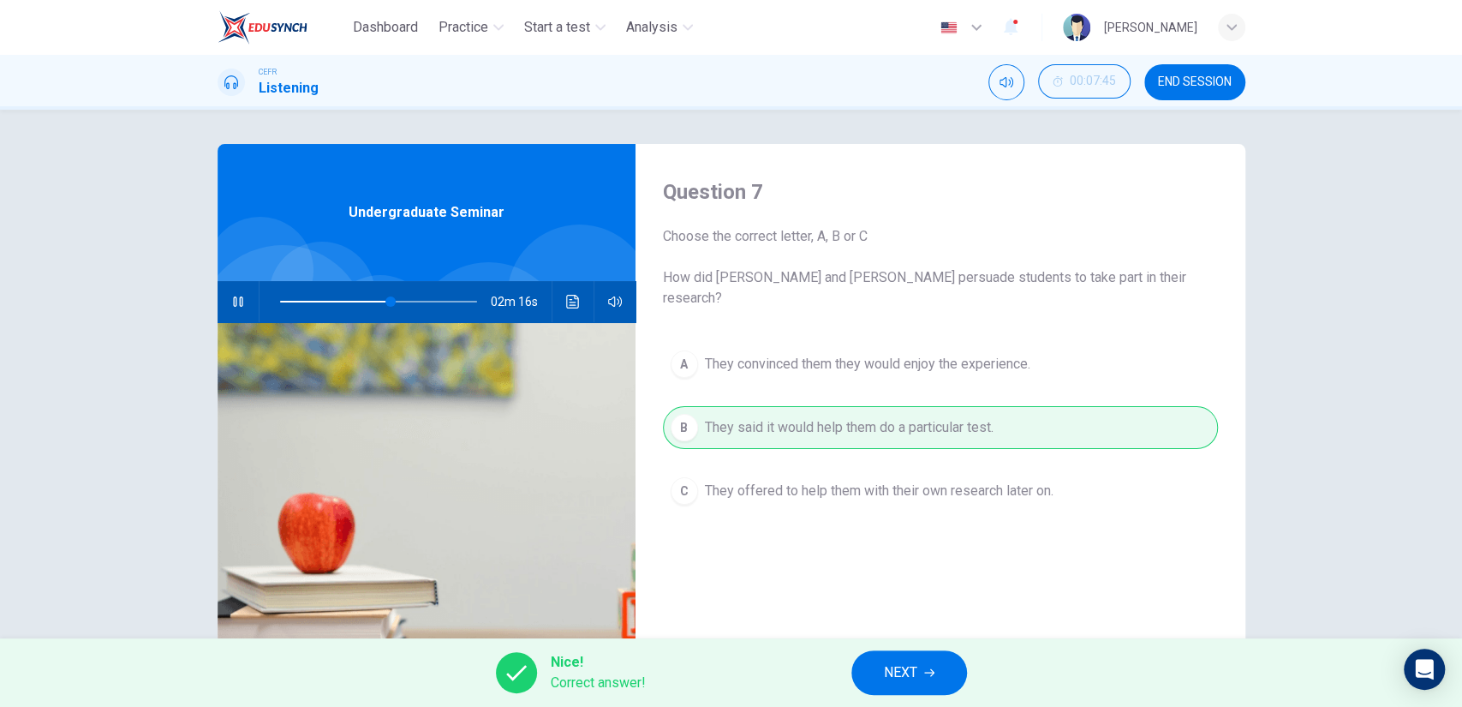
click at [911, 649] on div "Nice! Correct answer! NEXT" at bounding box center [731, 672] width 1462 height 69
click at [915, 654] on button "NEXT" at bounding box center [909, 672] width 116 height 45
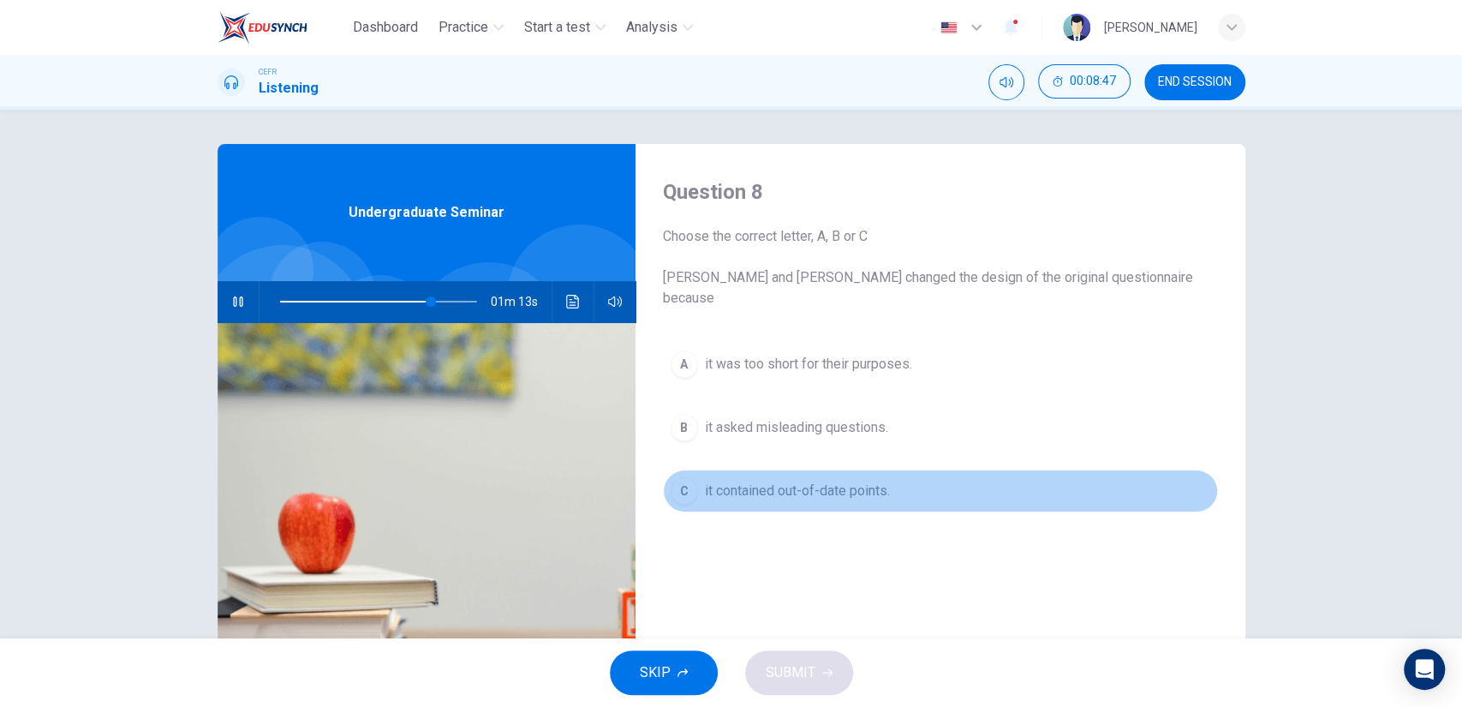
click at [941, 469] on button "C it contained out-of-date points." at bounding box center [940, 490] width 555 height 43
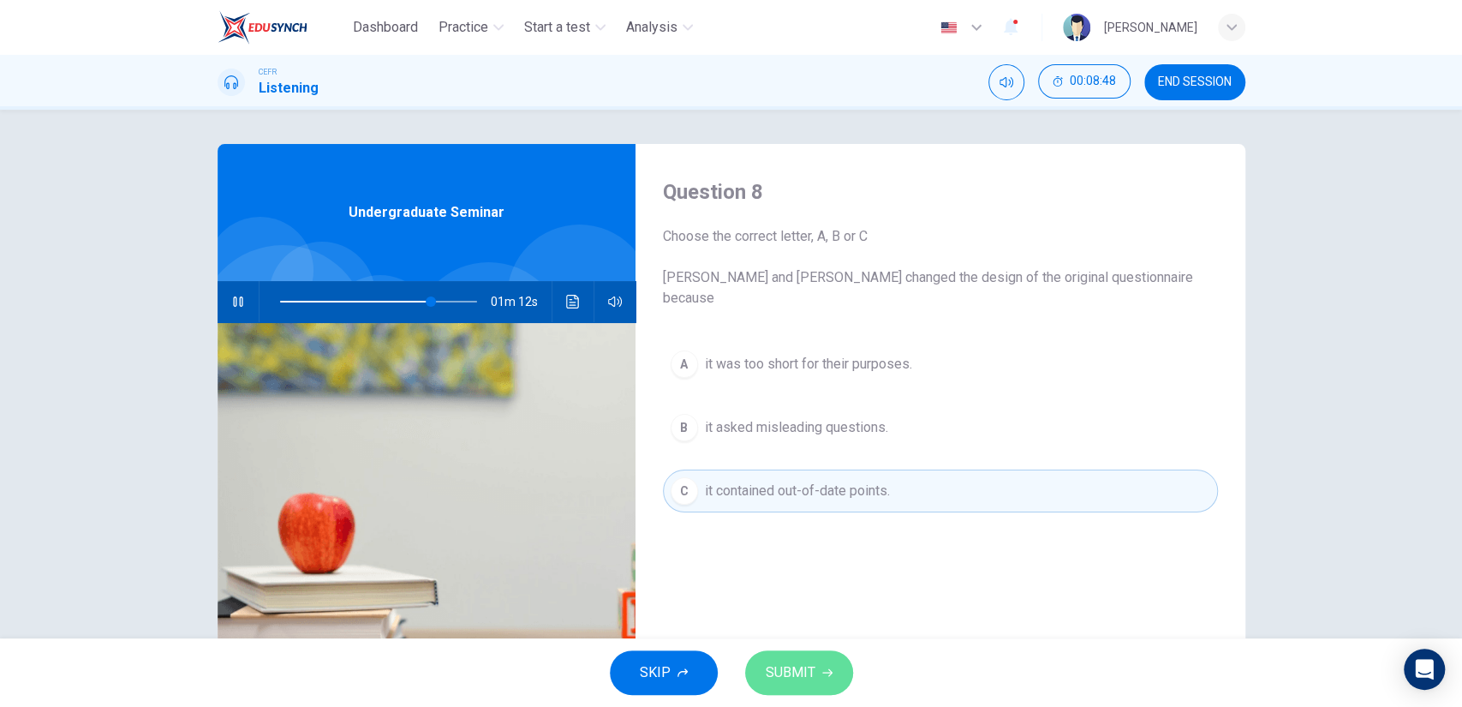
click at [806, 650] on button "SUBMIT" at bounding box center [799, 672] width 108 height 45
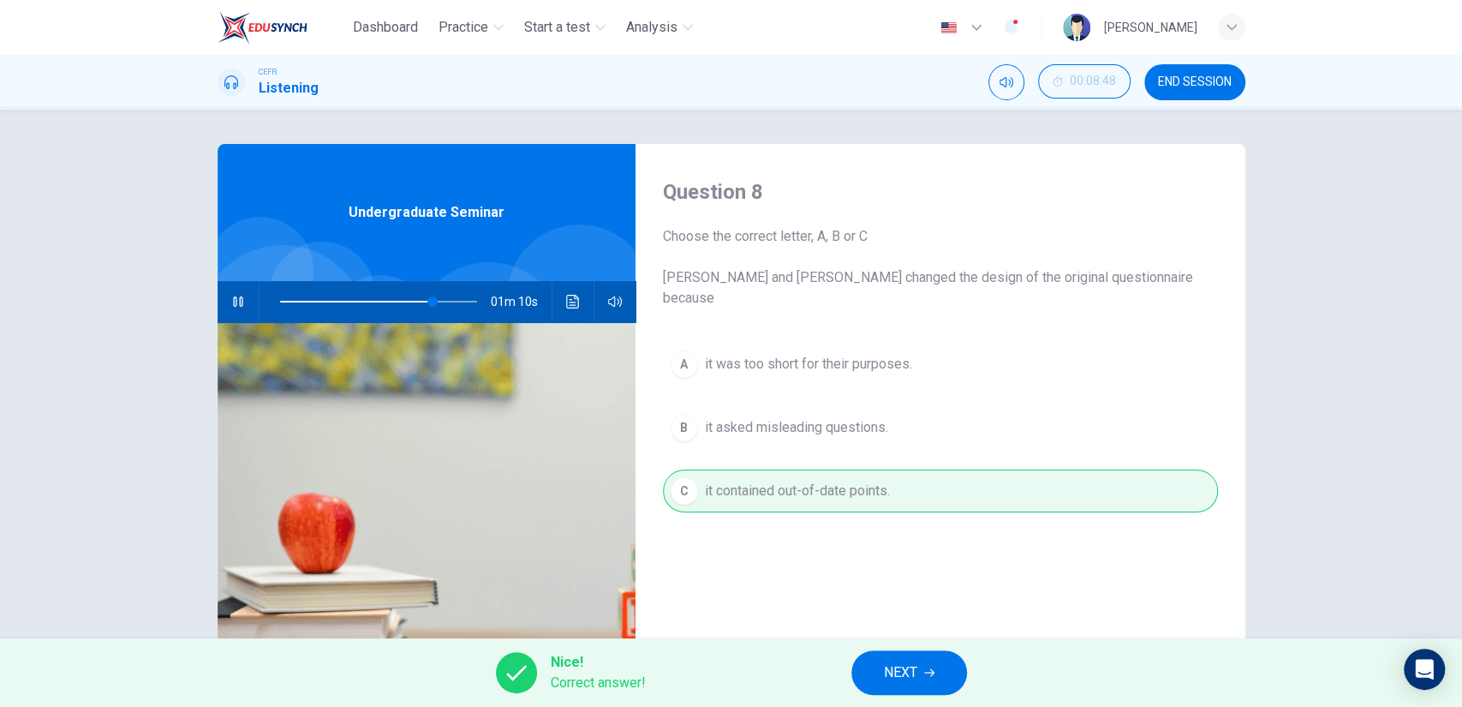
click at [912, 644] on div "Nice! Correct answer! NEXT" at bounding box center [731, 672] width 1462 height 69
click at [912, 653] on button "NEXT" at bounding box center [909, 672] width 116 height 45
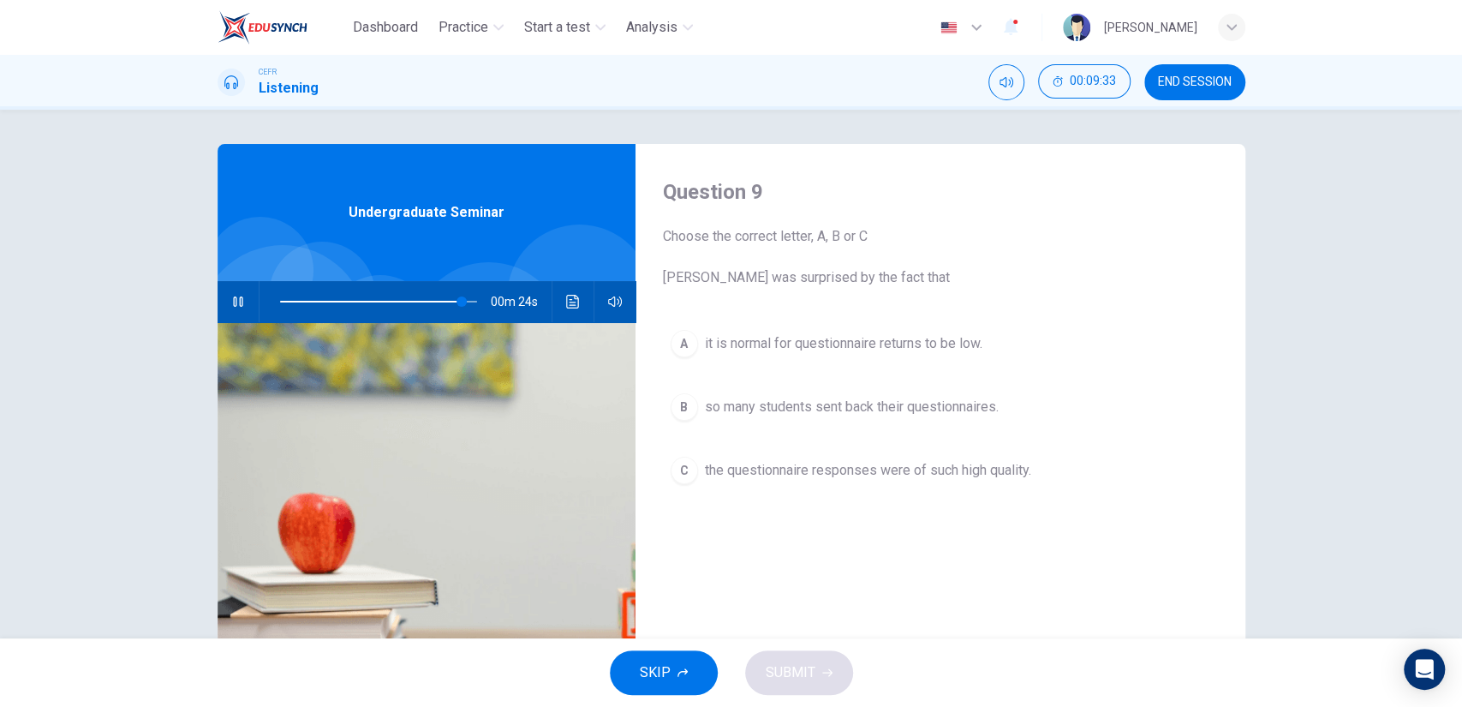
click at [859, 468] on span "the questionnaire responses were of such high quality." at bounding box center [868, 470] width 326 height 21
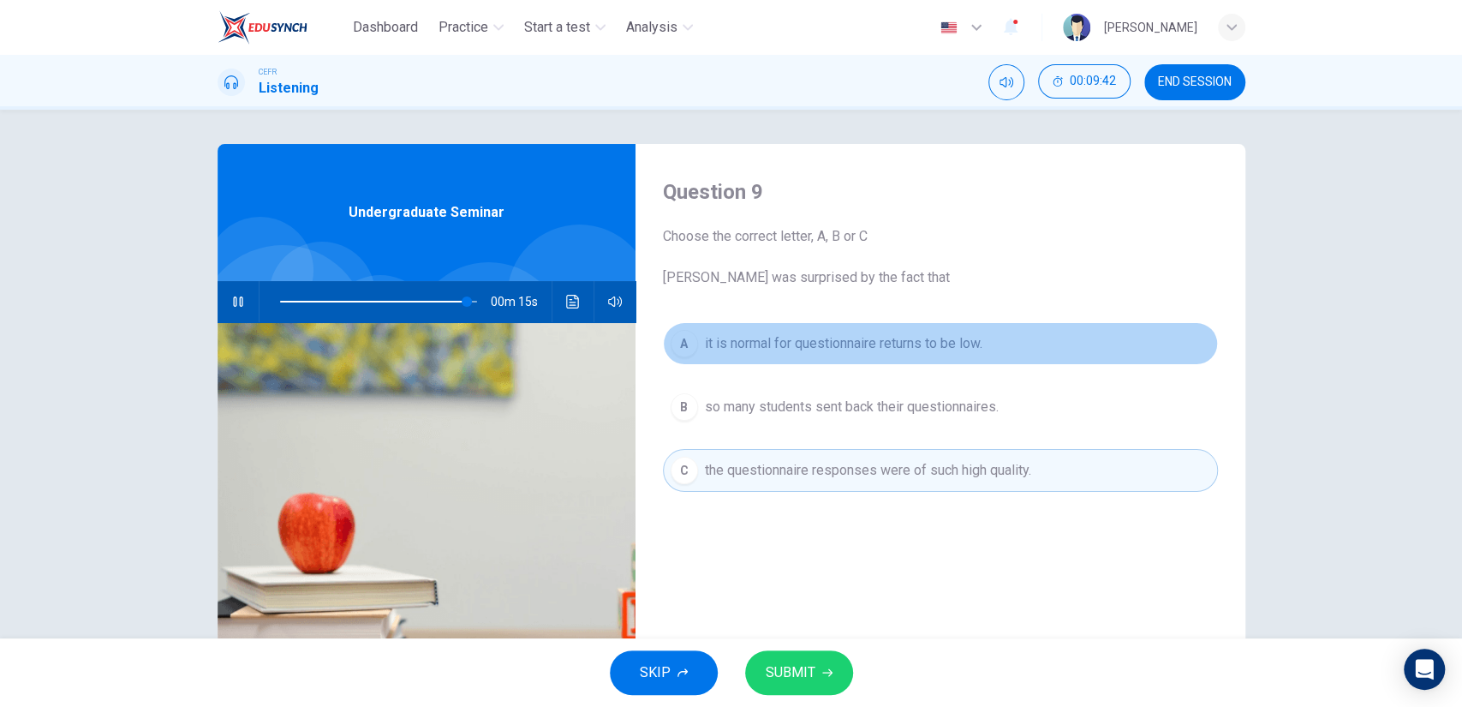
click at [870, 355] on button "A it is normal for questionnaire returns to be low." at bounding box center [940, 343] width 555 height 43
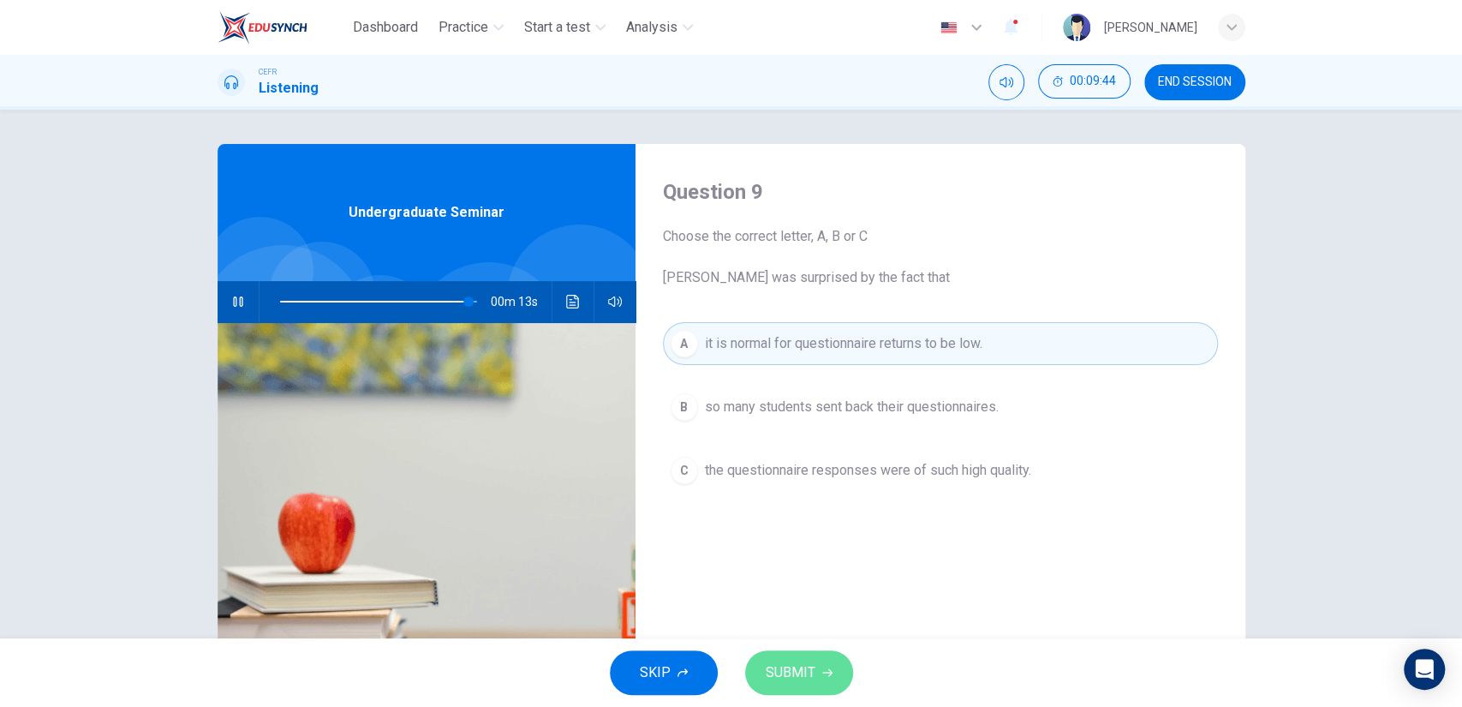
click at [815, 651] on button "SUBMIT" at bounding box center [799, 672] width 108 height 45
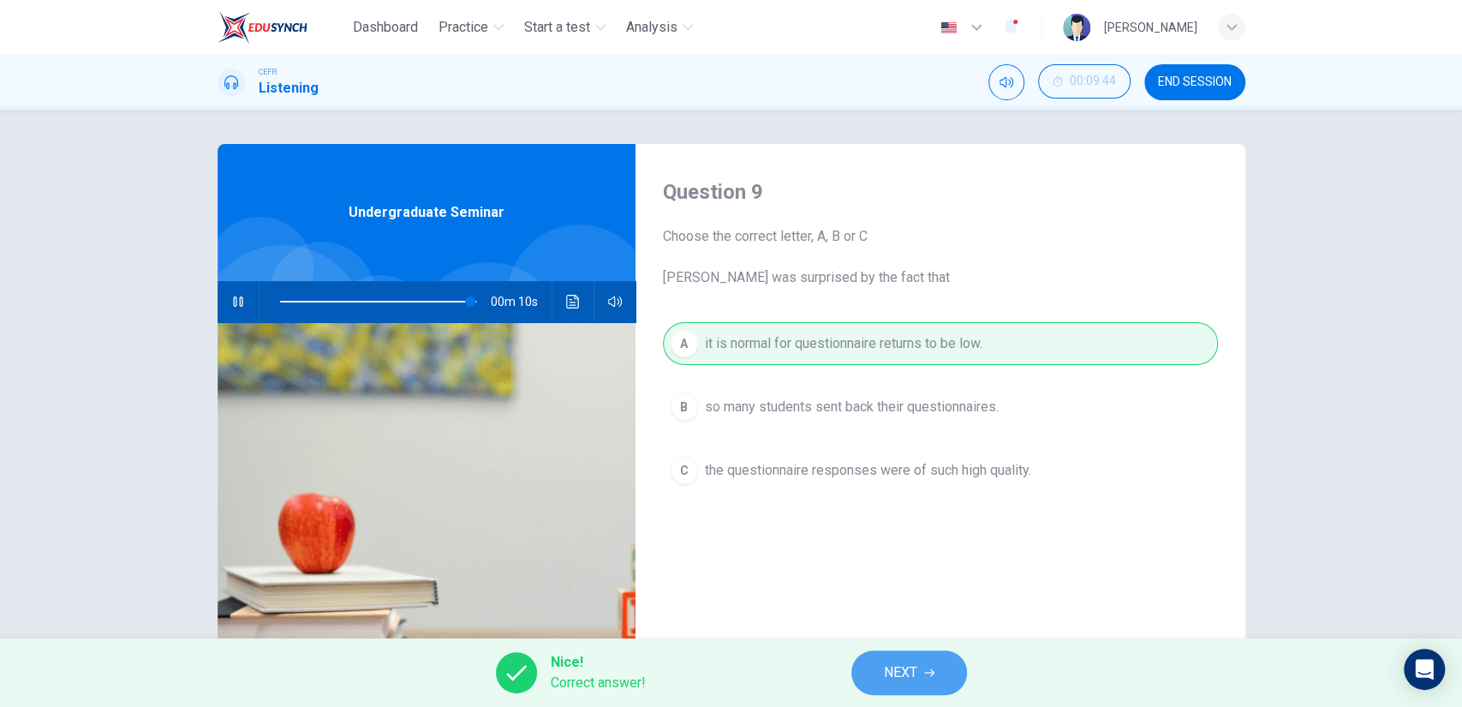
click at [881, 654] on button "NEXT" at bounding box center [909, 672] width 116 height 45
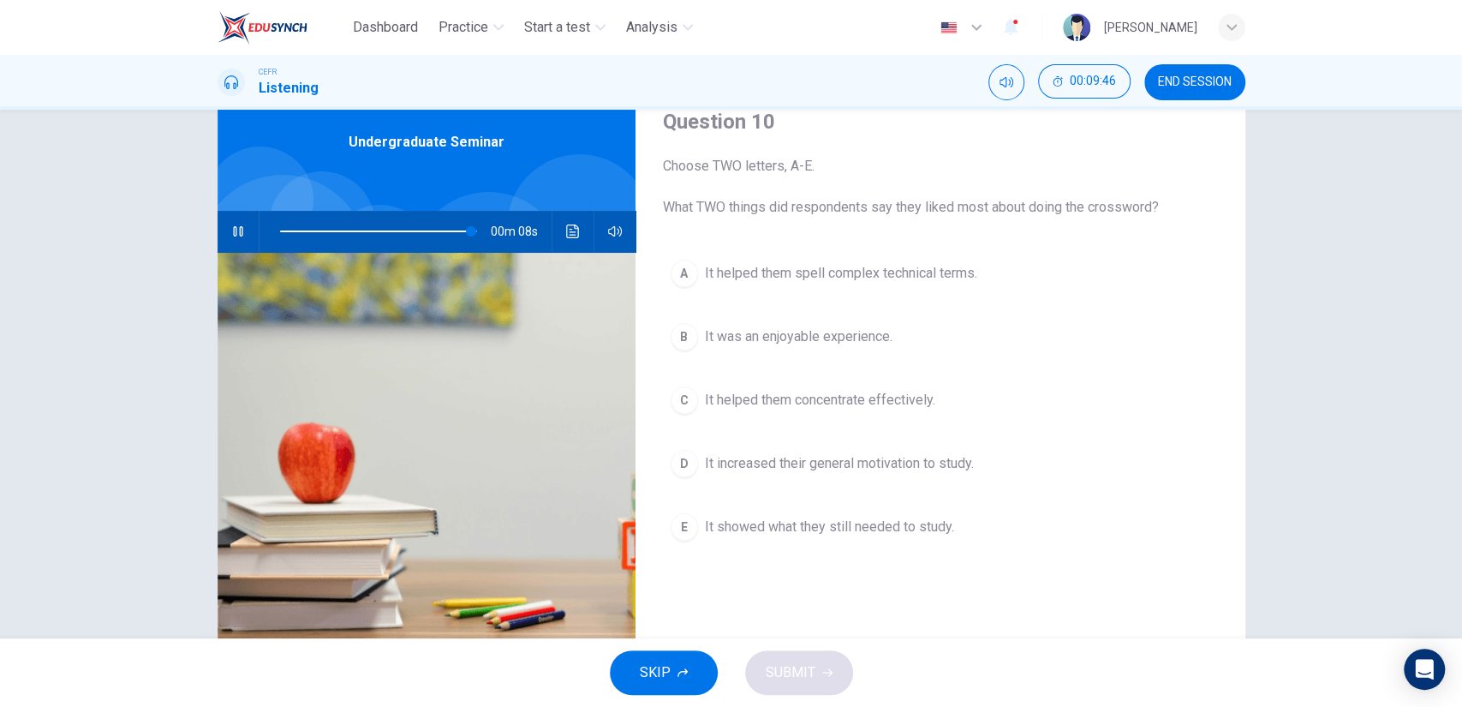
scroll to position [70, 0]
type input "0"
click at [843, 355] on button "B It was an enjoyable experience." at bounding box center [940, 336] width 555 height 43
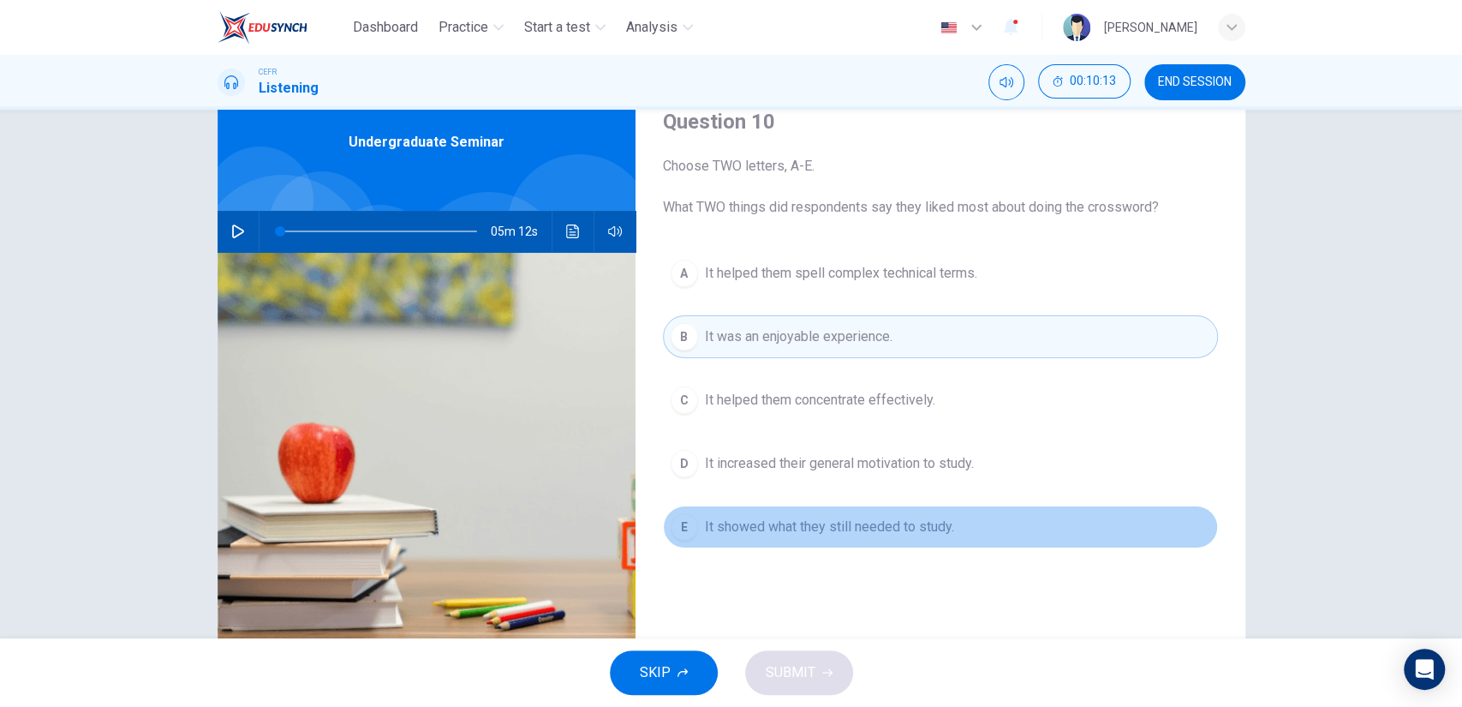
click at [877, 513] on button "E It showed what they still needed to study." at bounding box center [940, 526] width 555 height 43
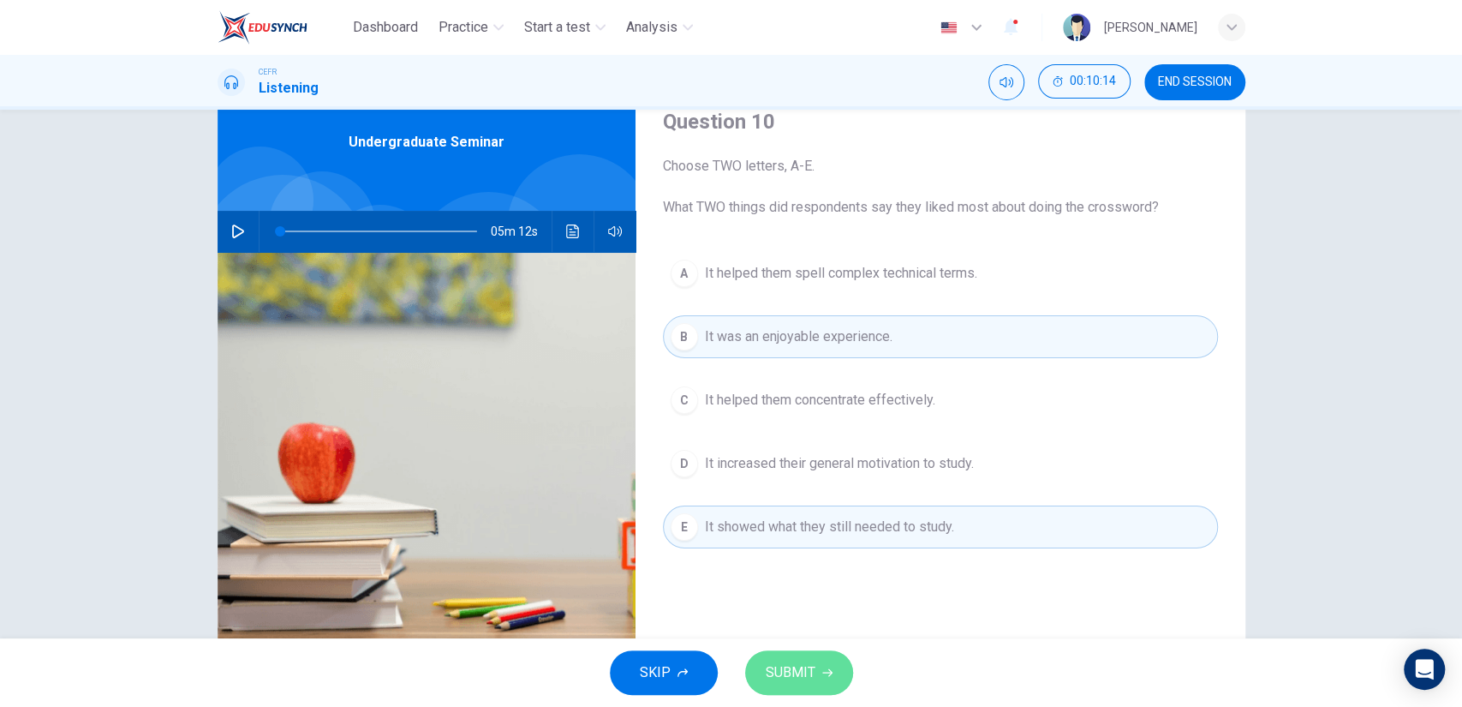
click at [827, 654] on button "SUBMIT" at bounding box center [799, 672] width 108 height 45
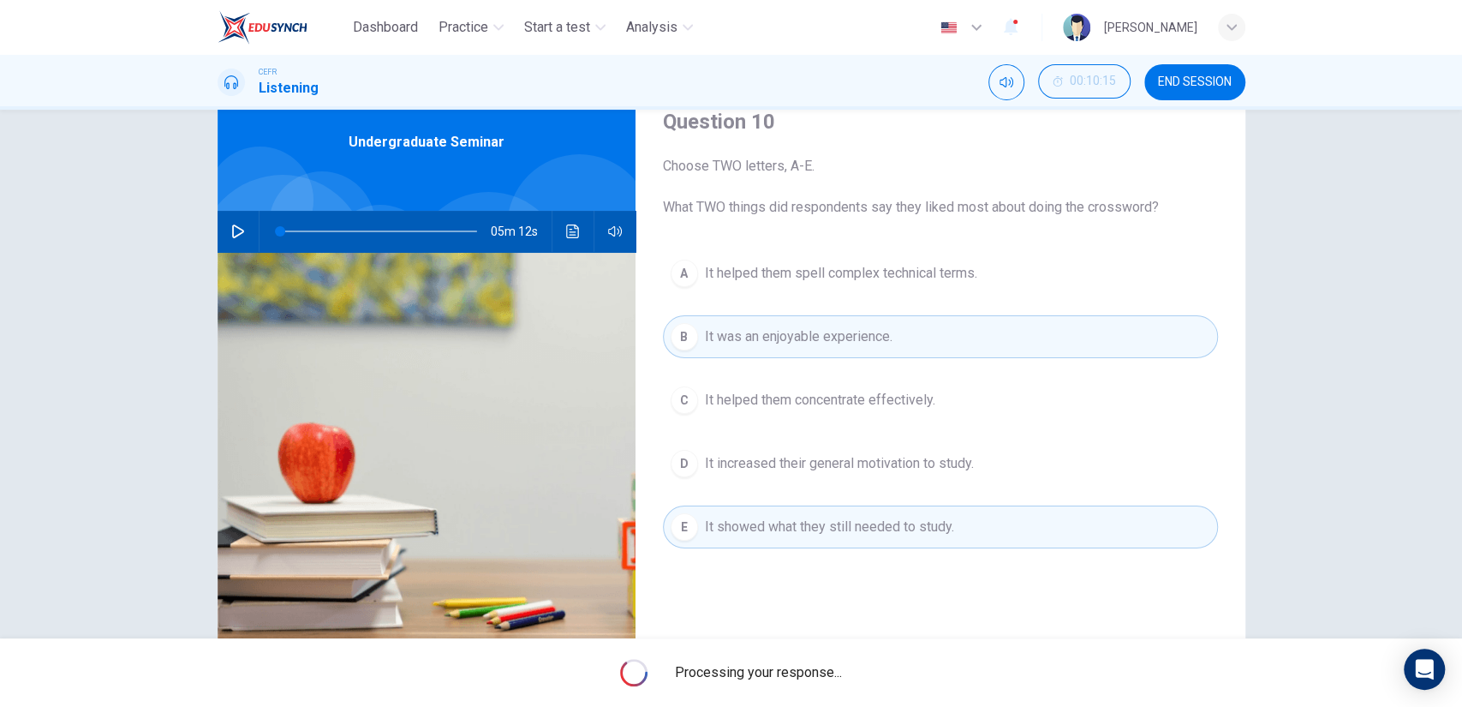
click at [827, 654] on div "Processing your response..." at bounding box center [731, 672] width 1462 height 69
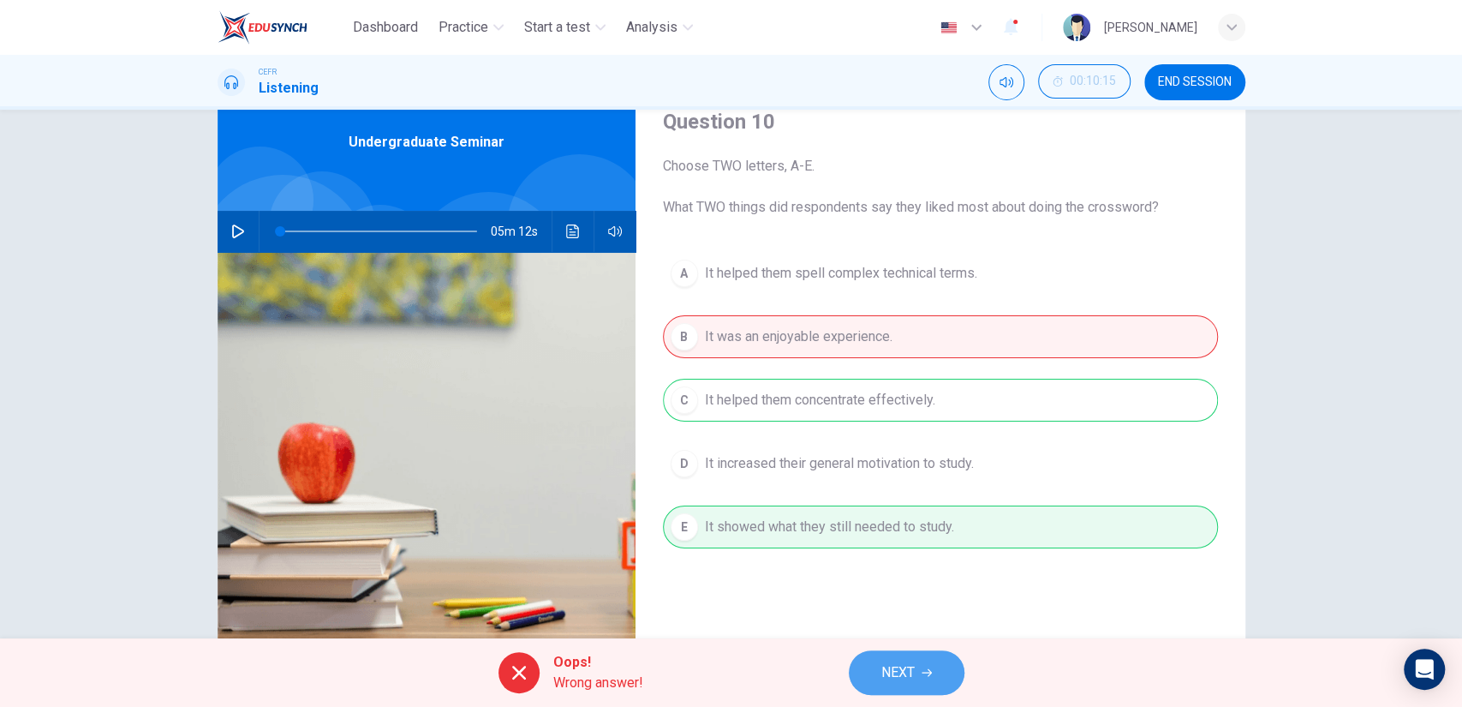
click at [899, 665] on span "NEXT" at bounding box center [897, 672] width 33 height 24
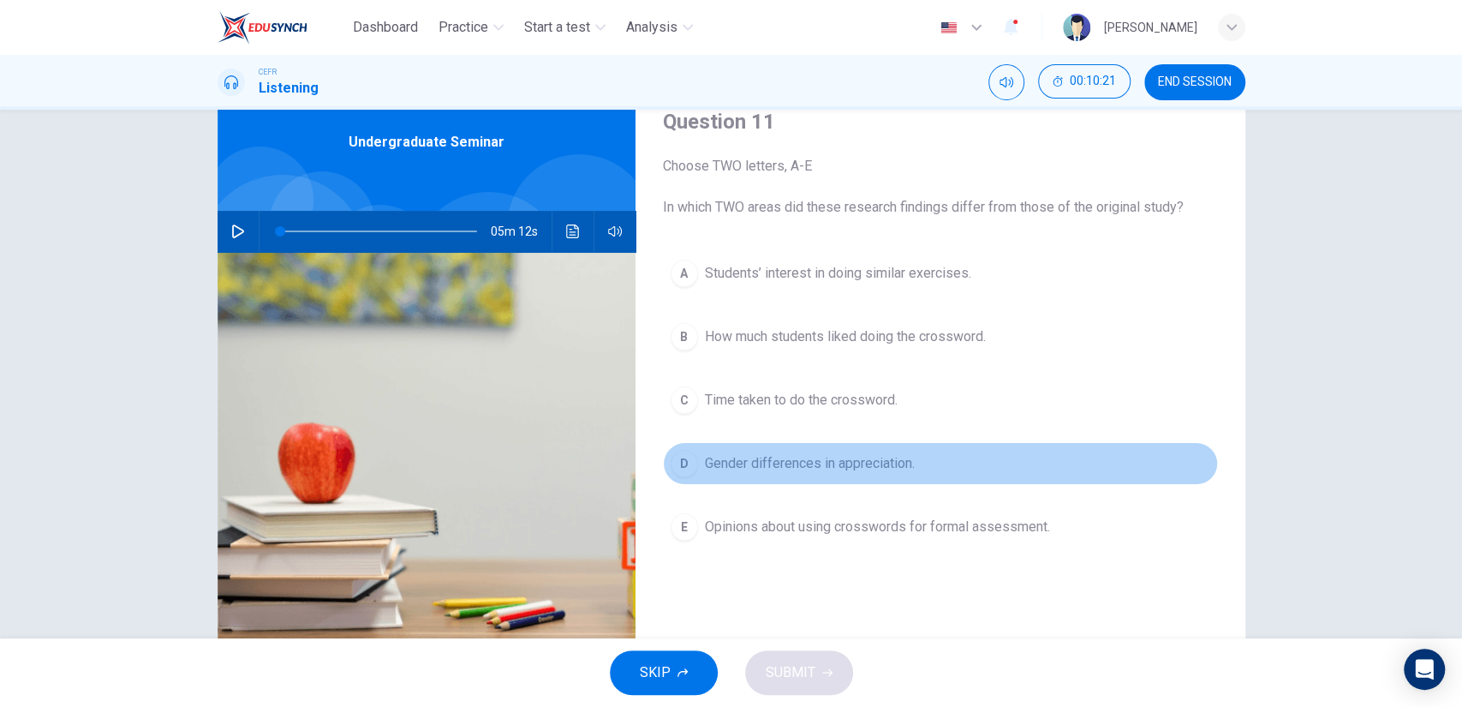
click at [816, 470] on span "Gender differences in appreciation." at bounding box center [810, 463] width 210 height 21
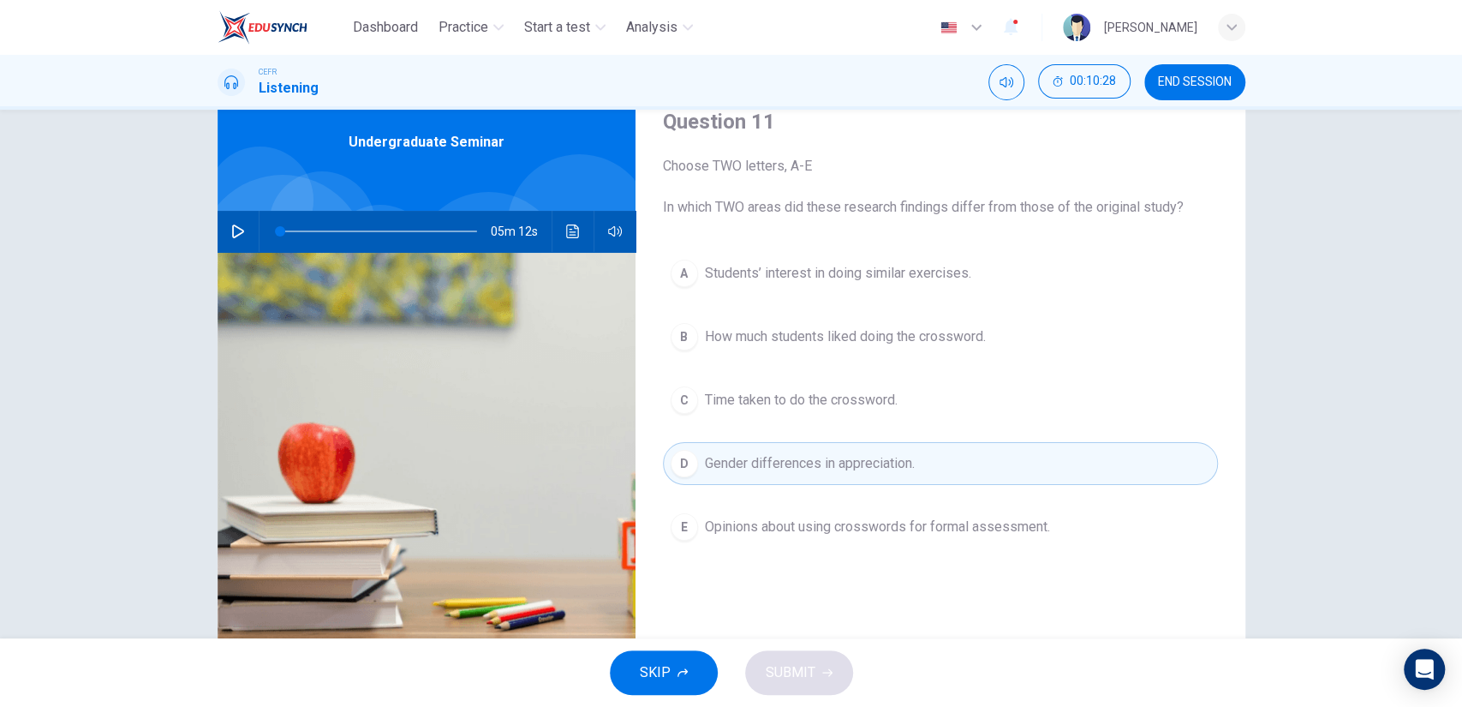
click at [854, 551] on div "A Students’ interest in doing similar exercises. B How much students liked doin…" at bounding box center [940, 417] width 555 height 331
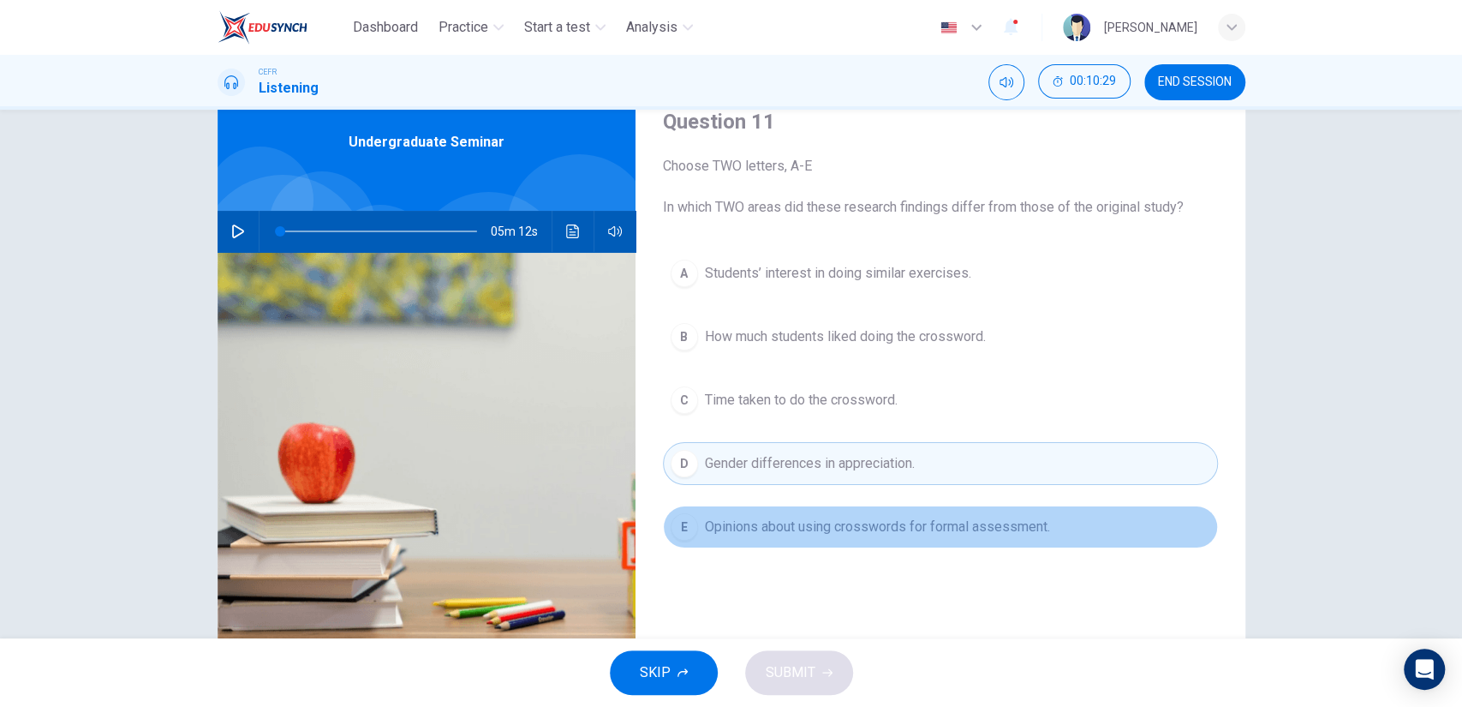
click at [863, 536] on button "E Opinions about using crosswords for formal assessment." at bounding box center [940, 526] width 555 height 43
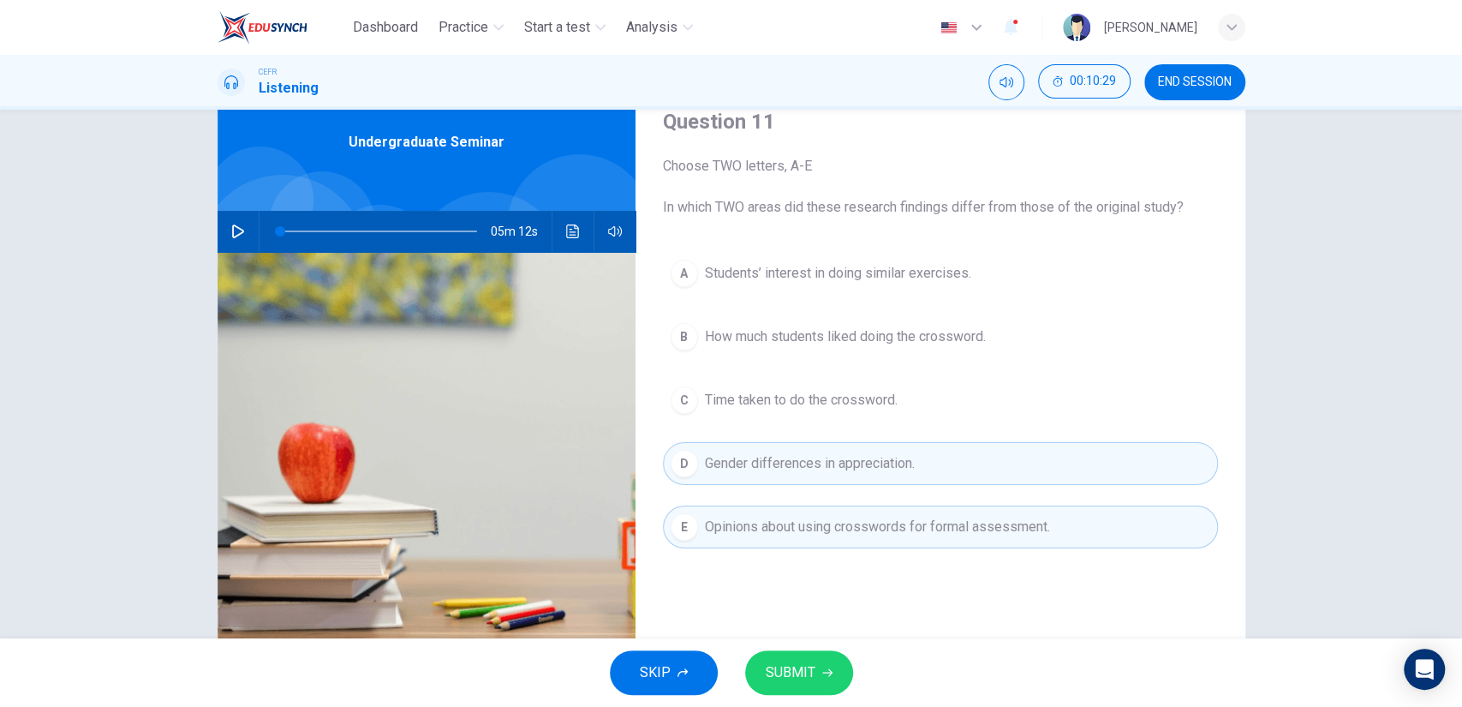
click at [800, 678] on span "SUBMIT" at bounding box center [791, 672] width 50 height 24
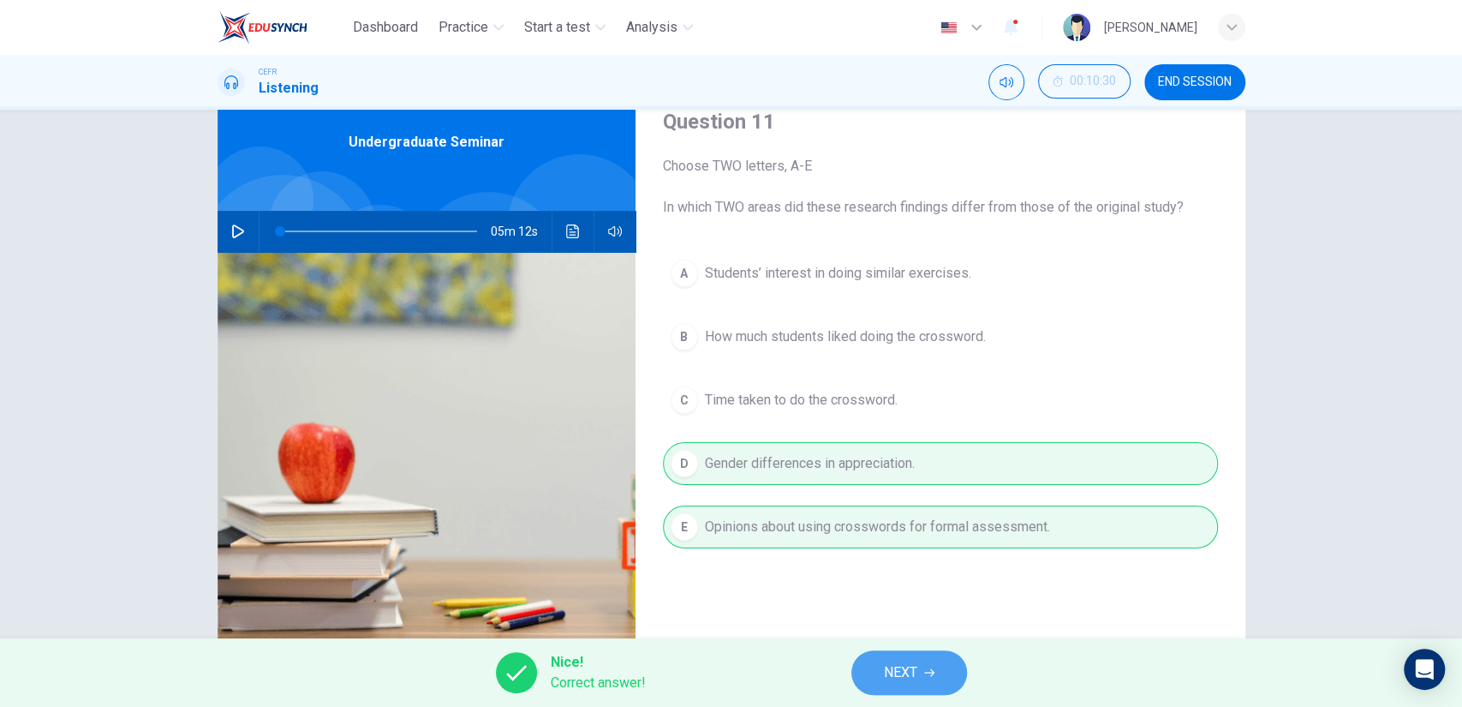
click at [895, 668] on span "NEXT" at bounding box center [900, 672] width 33 height 24
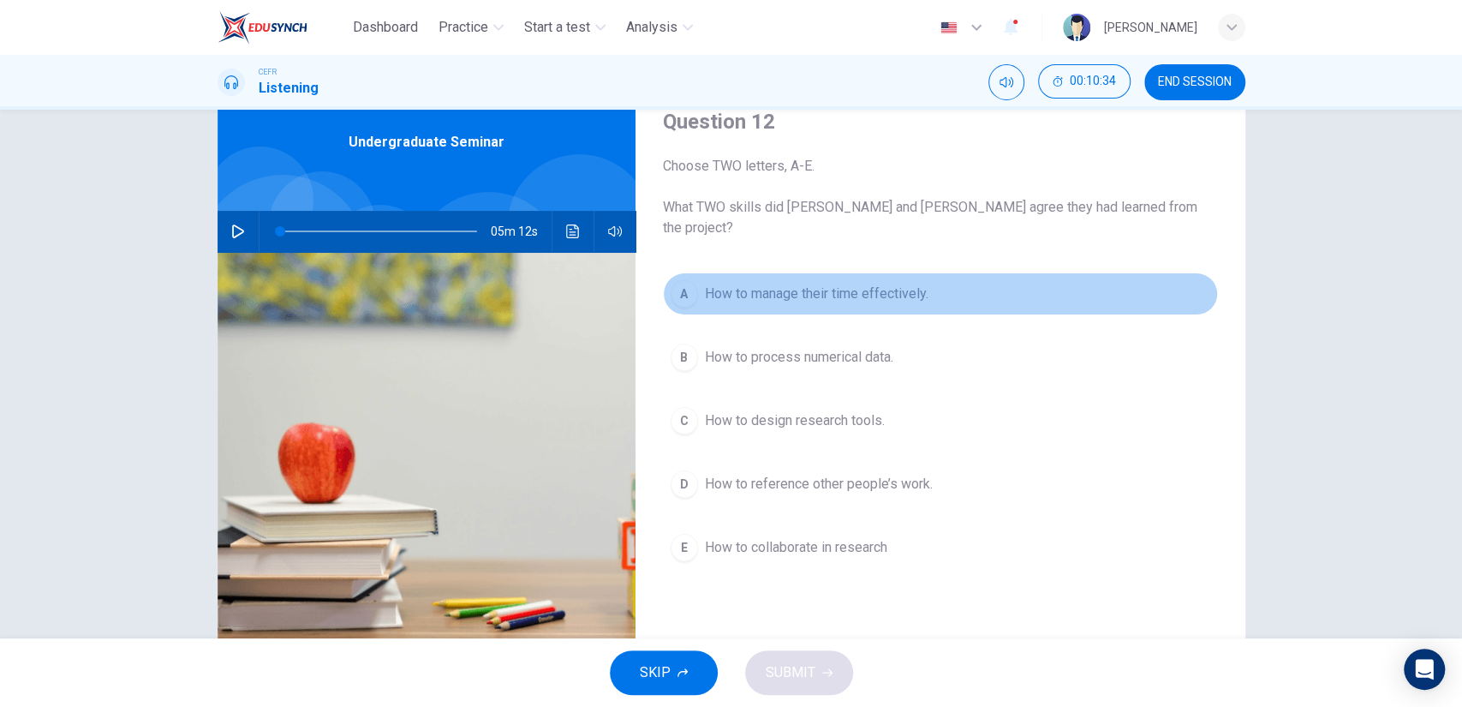
click at [906, 284] on span "How to manage their time effectively." at bounding box center [817, 294] width 224 height 21
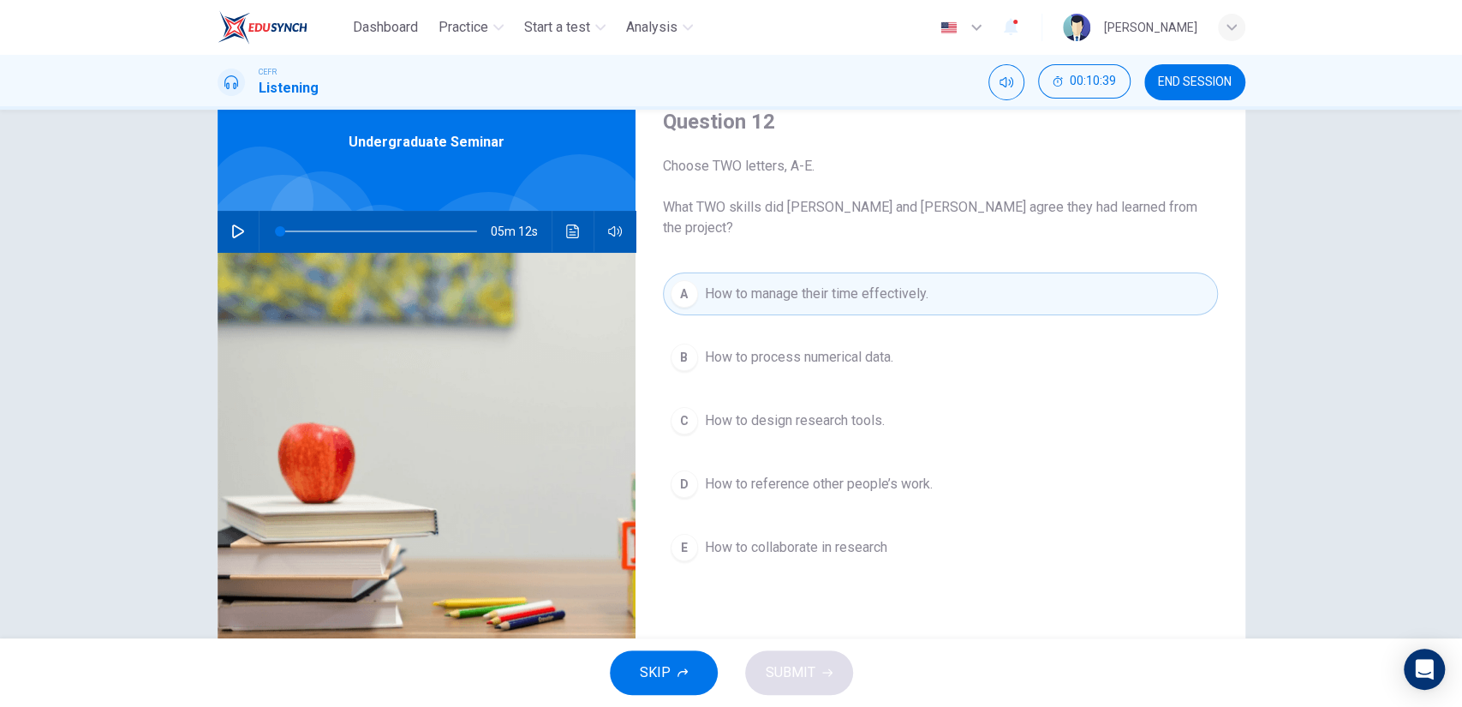
click at [869, 429] on div "A How to manage their time effectively. B How to process numerical data. C How …" at bounding box center [940, 437] width 555 height 331
click at [870, 354] on button "B How to process numerical data." at bounding box center [940, 357] width 555 height 43
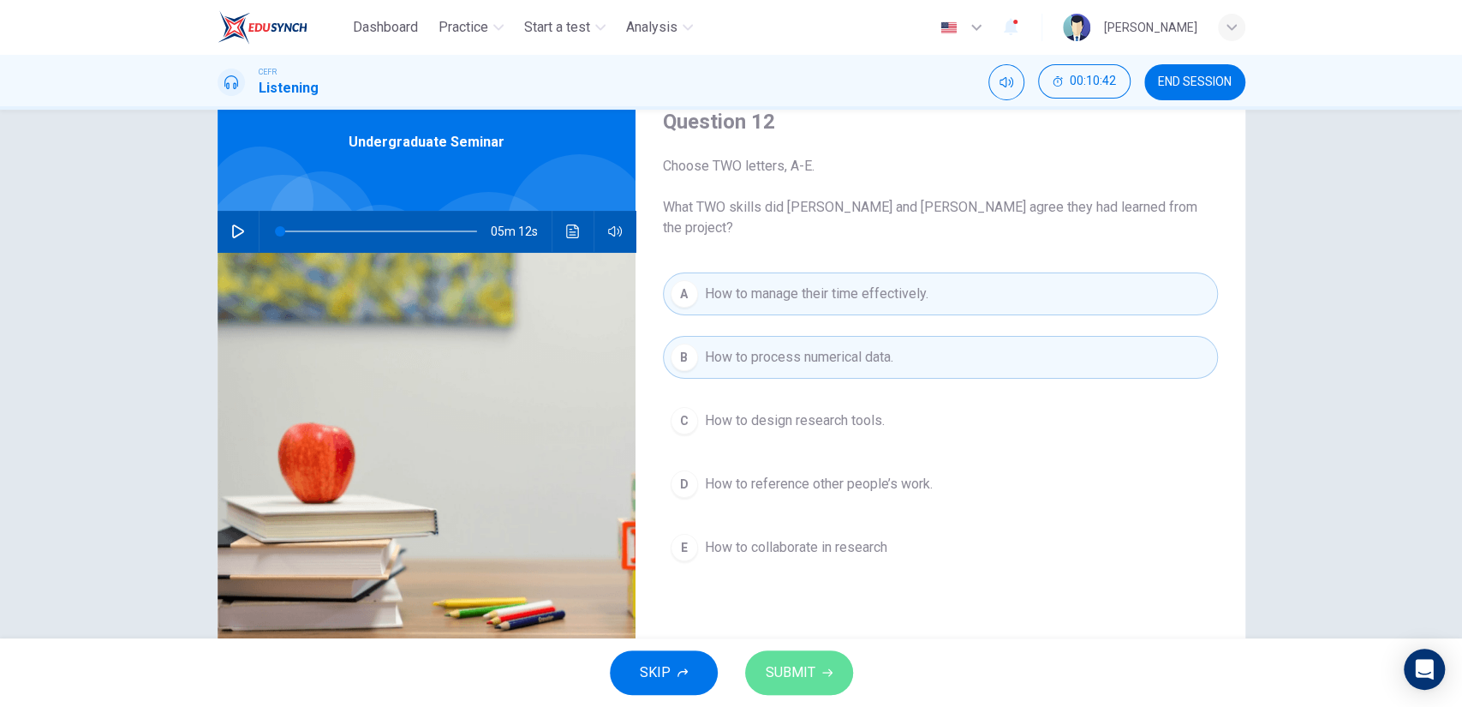
click at [806, 665] on span "SUBMIT" at bounding box center [791, 672] width 50 height 24
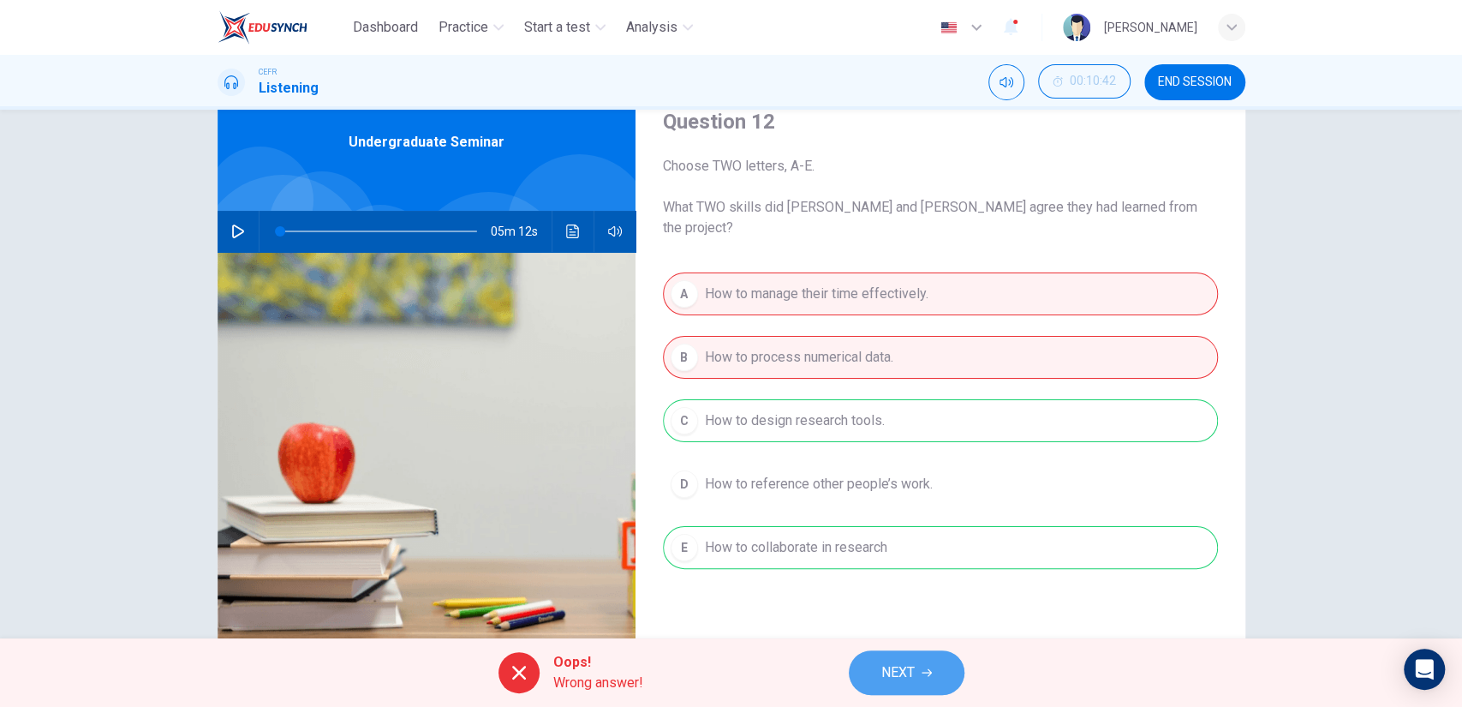
click at [895, 666] on span "NEXT" at bounding box center [897, 672] width 33 height 24
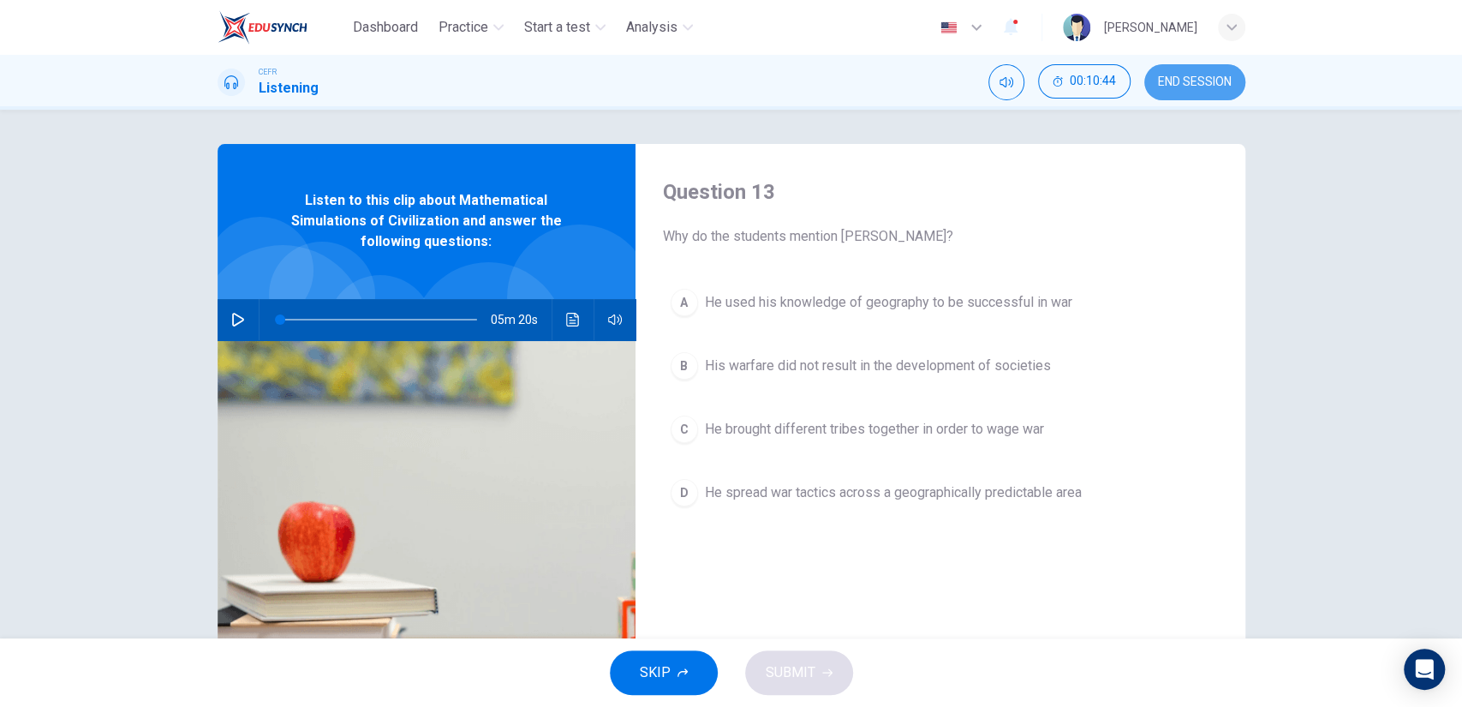
click at [1199, 74] on button "END SESSION" at bounding box center [1194, 82] width 101 height 36
